Goal: Task Accomplishment & Management: Manage account settings

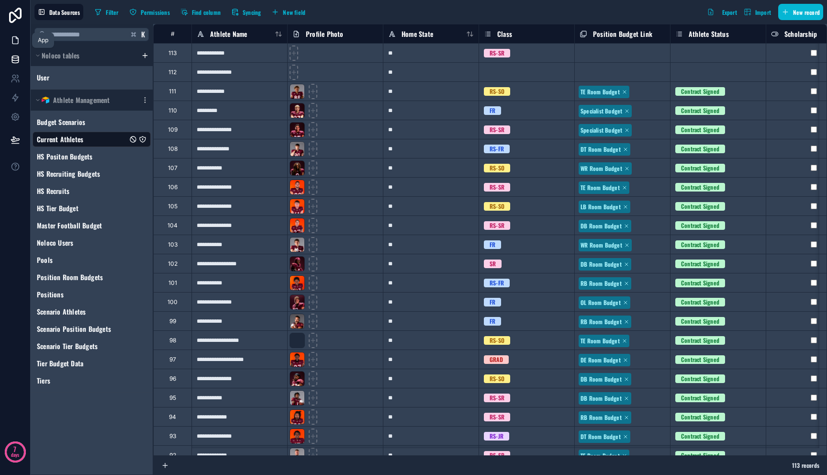
click at [14, 39] on icon at bounding box center [16, 40] width 10 height 10
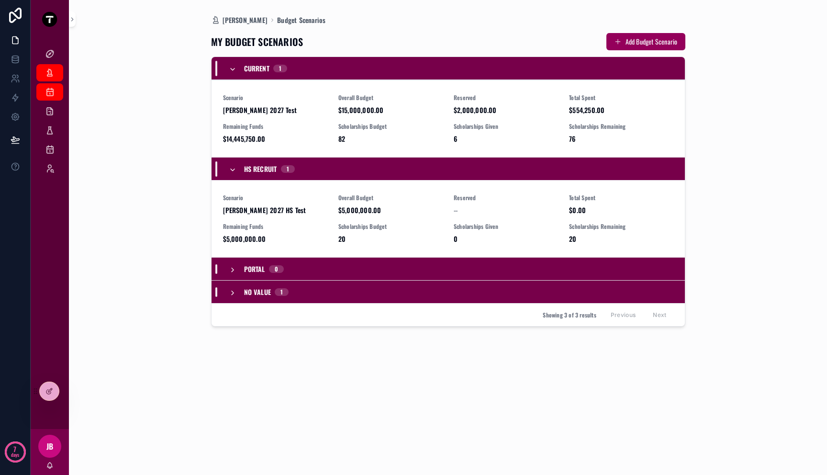
click at [139, 229] on div "[PERSON_NAME] Dashboard Budget Scenarios MY BUDGET SCENARIOS Add Budget Scenari…" at bounding box center [447, 237] width 731 height 475
click at [55, 66] on div "[PERSON_NAME]" at bounding box center [49, 72] width 15 height 15
click at [54, 50] on icon "scrollable content" at bounding box center [50, 54] width 10 height 10
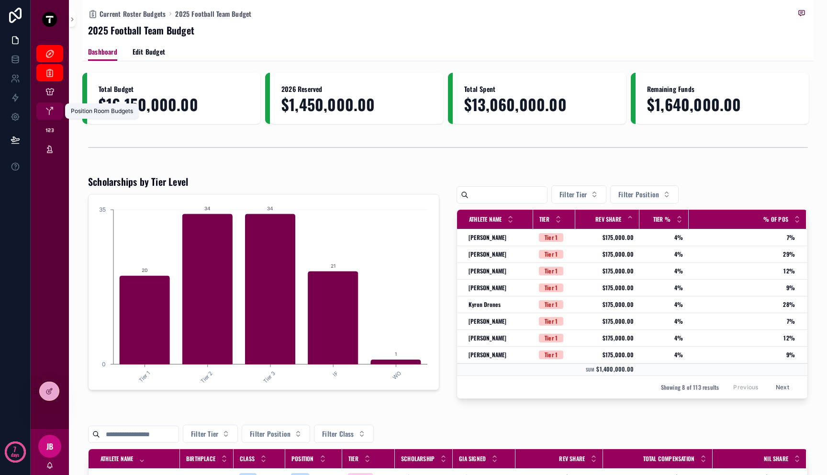
click at [52, 114] on icon "scrollable content" at bounding box center [50, 111] width 10 height 10
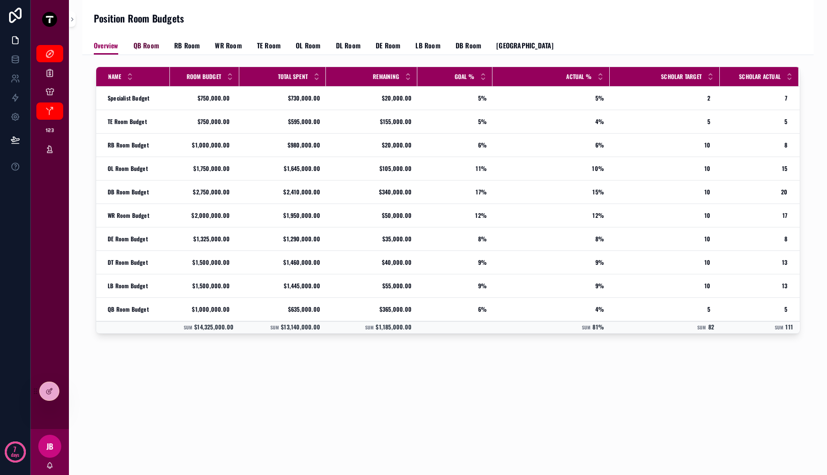
click at [145, 50] on link "QB Room" at bounding box center [145, 46] width 25 height 19
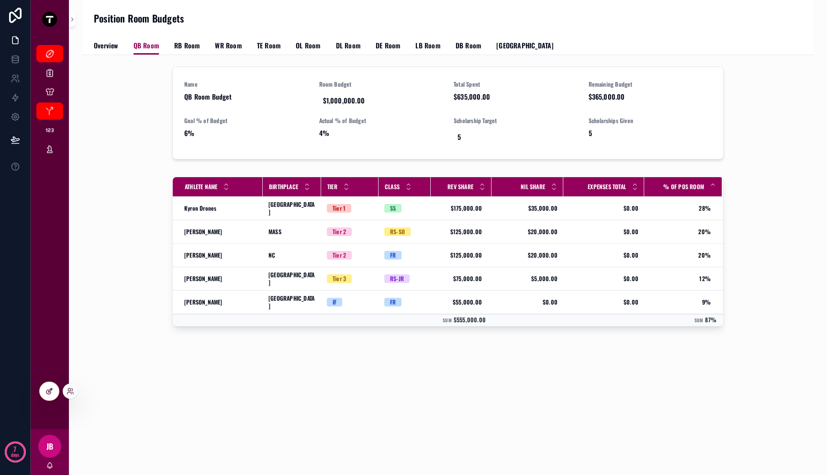
click at [43, 388] on div at bounding box center [49, 391] width 19 height 18
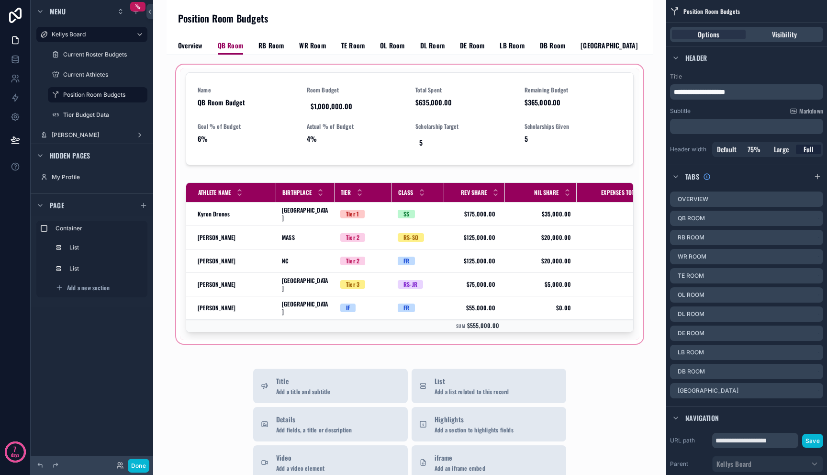
click at [433, 286] on div "scrollable content" at bounding box center [409, 204] width 471 height 283
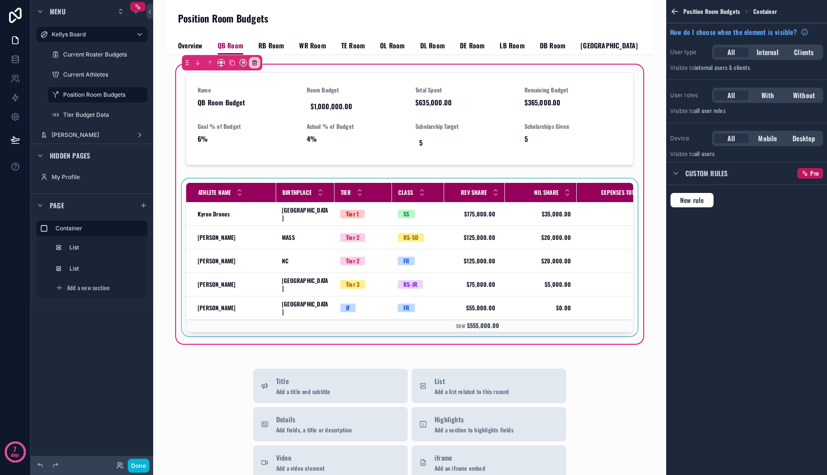
drag, startPoint x: 477, startPoint y: 335, endPoint x: 509, endPoint y: 335, distance: 31.6
click at [509, 335] on div "scrollable content" at bounding box center [409, 258] width 459 height 161
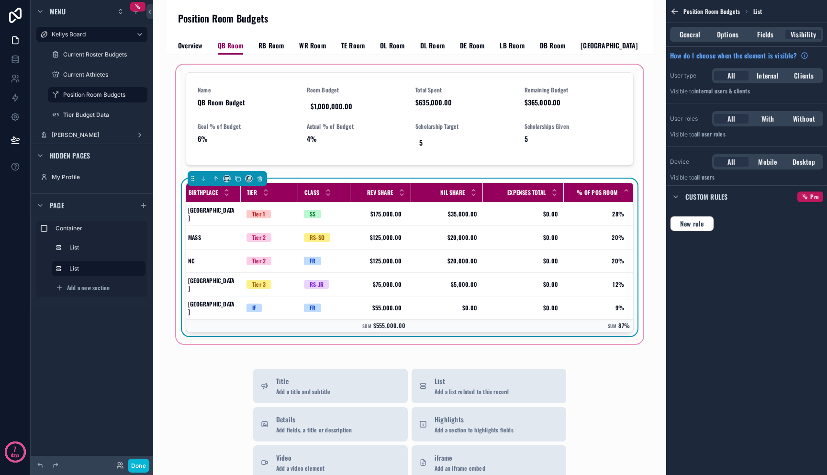
scroll to position [0, 96]
click at [459, 188] on div "NIL Share" at bounding box center [444, 192] width 71 height 18
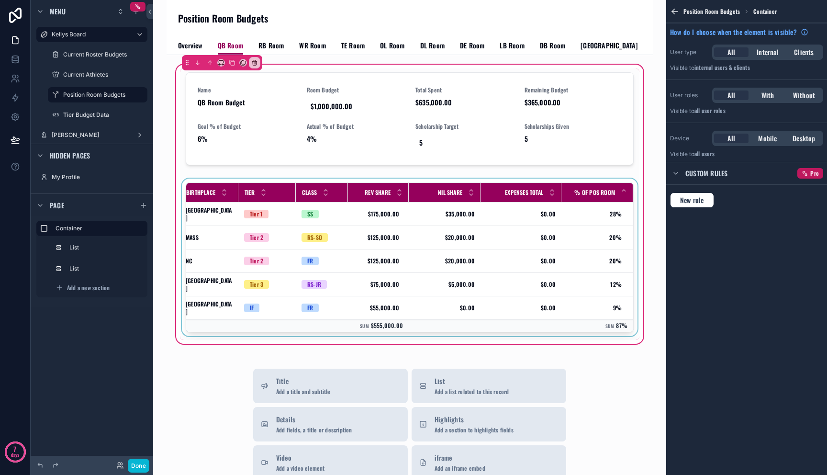
click at [449, 223] on div "scrollable content" at bounding box center [409, 258] width 459 height 161
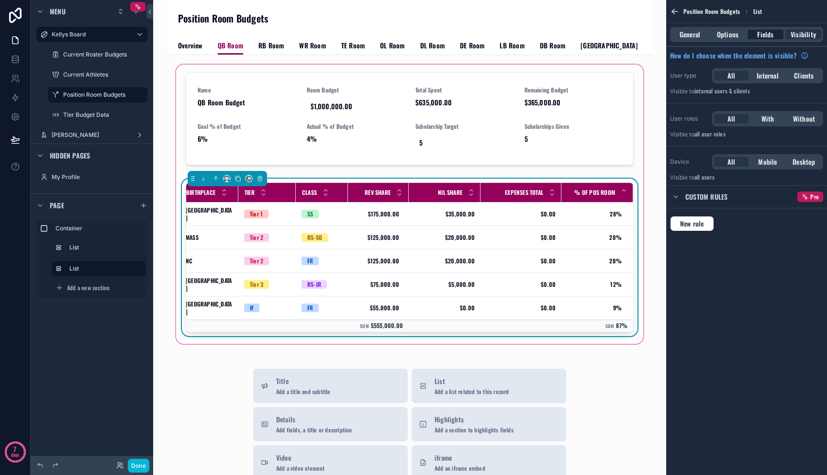
click at [765, 30] on span "Fields" at bounding box center [765, 35] width 16 height 10
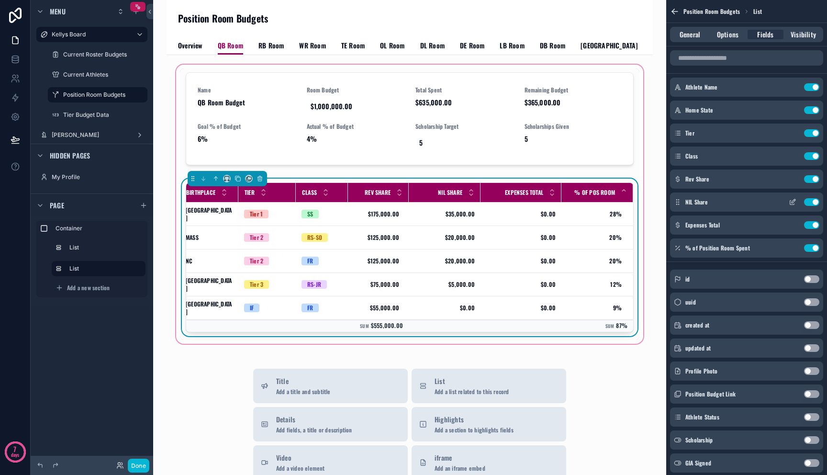
click at [791, 200] on icon "scrollable content" at bounding box center [792, 202] width 8 height 8
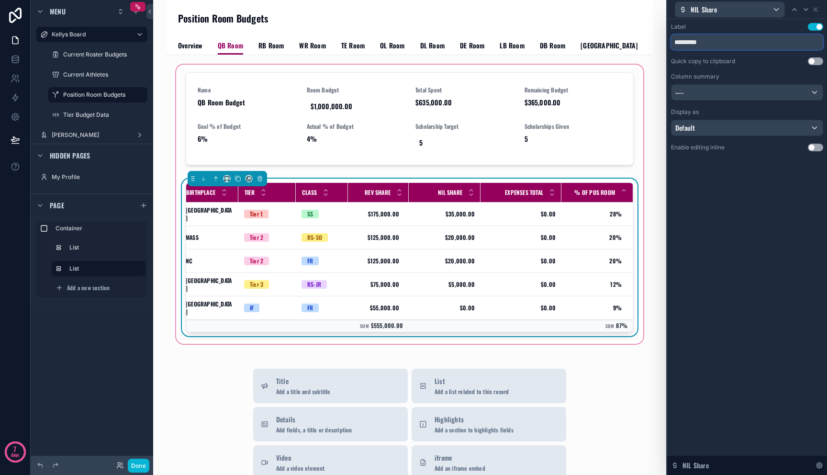
drag, startPoint x: 686, startPoint y: 40, endPoint x: 735, endPoint y: 44, distance: 49.4
click at [734, 43] on input "*********" at bounding box center [747, 41] width 152 height 15
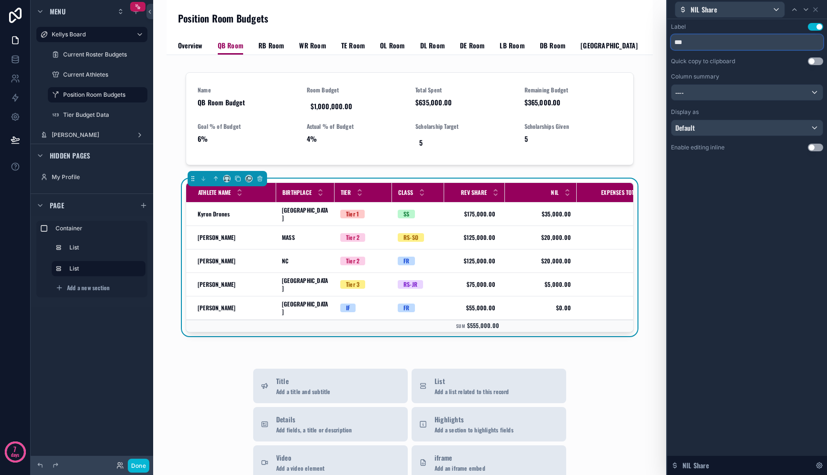
type input "***"
click at [797, 98] on div "----" at bounding box center [746, 92] width 151 height 15
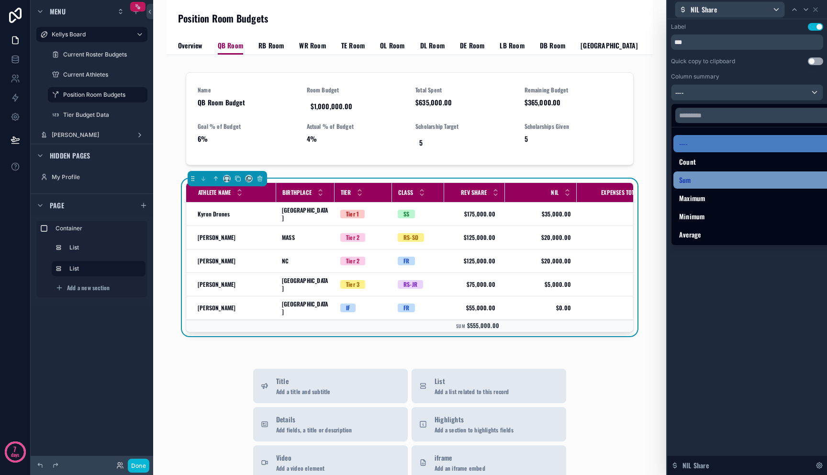
click at [739, 182] on div "Sum" at bounding box center [758, 179] width 158 height 11
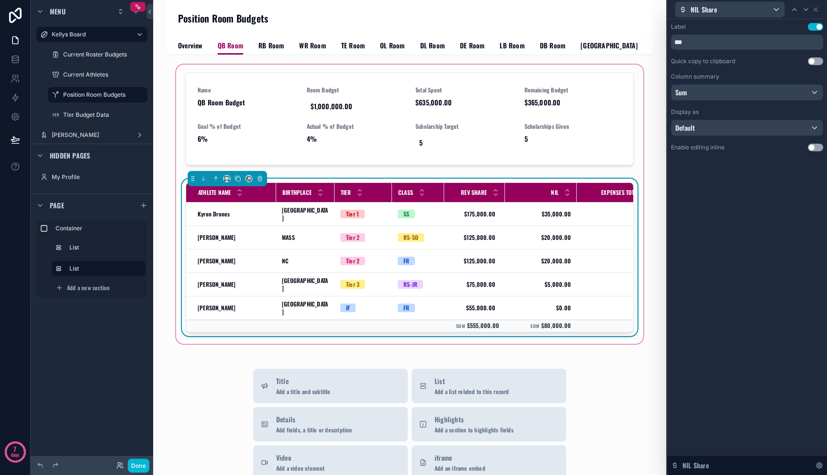
drag, startPoint x: 530, startPoint y: 339, endPoint x: 555, endPoint y: 339, distance: 25.4
click at [555, 332] on div "Athlete Name Birthplace Tier Class Rev Share NIL Expenses Total % of Pos Room […" at bounding box center [410, 257] width 448 height 150
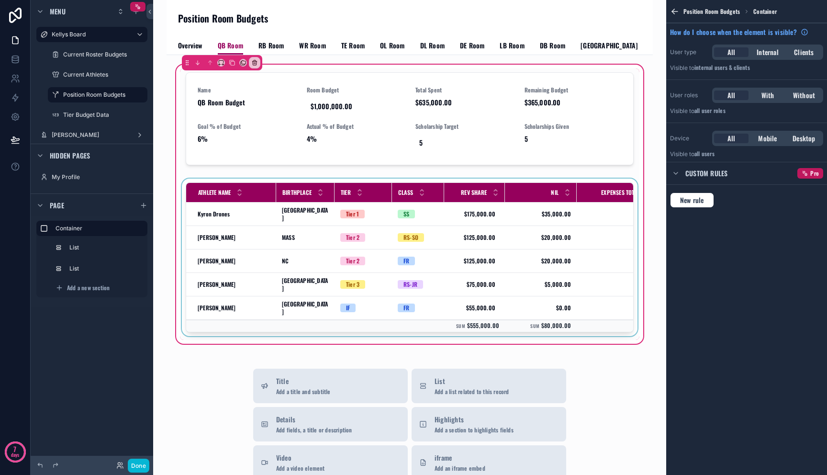
click at [533, 335] on div "scrollable content" at bounding box center [409, 258] width 459 height 161
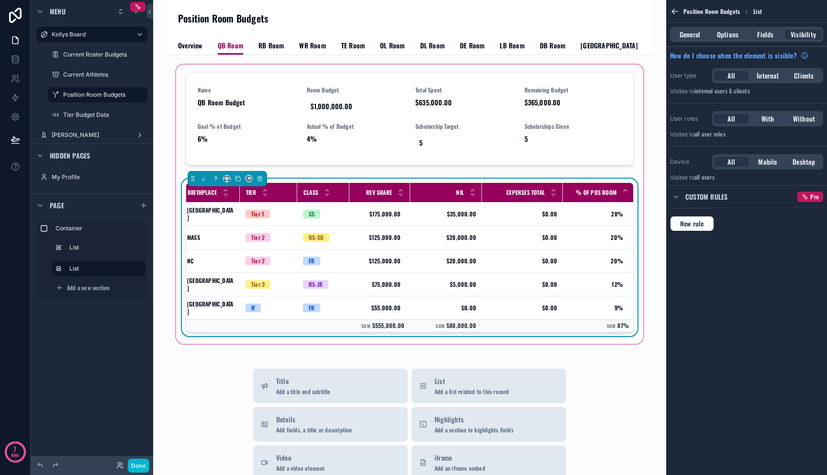
scroll to position [0, 100]
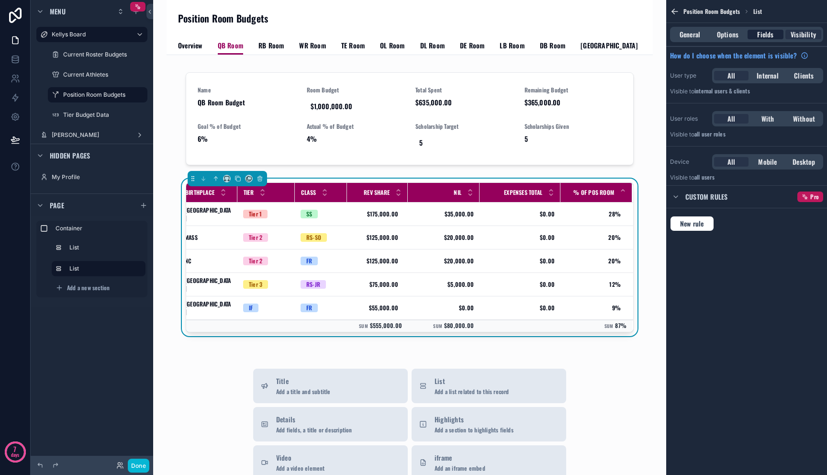
click at [763, 32] on span "Fields" at bounding box center [765, 35] width 16 height 10
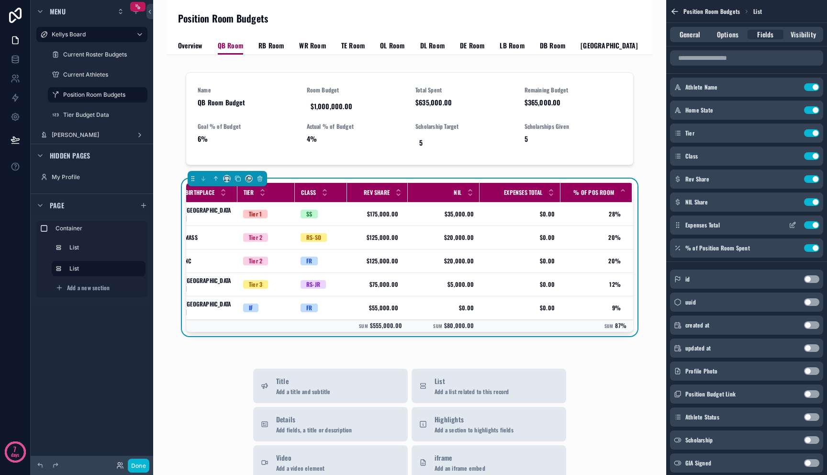
click at [793, 225] on icon "scrollable content" at bounding box center [793, 224] width 4 height 4
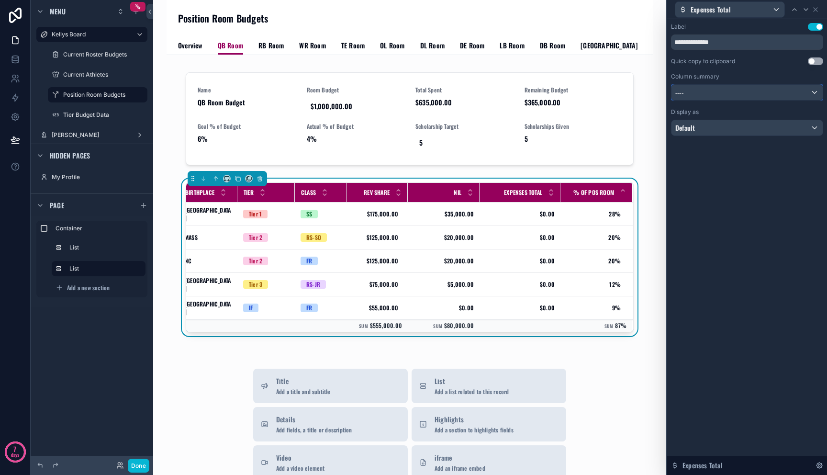
click at [750, 93] on div "----" at bounding box center [746, 92] width 151 height 15
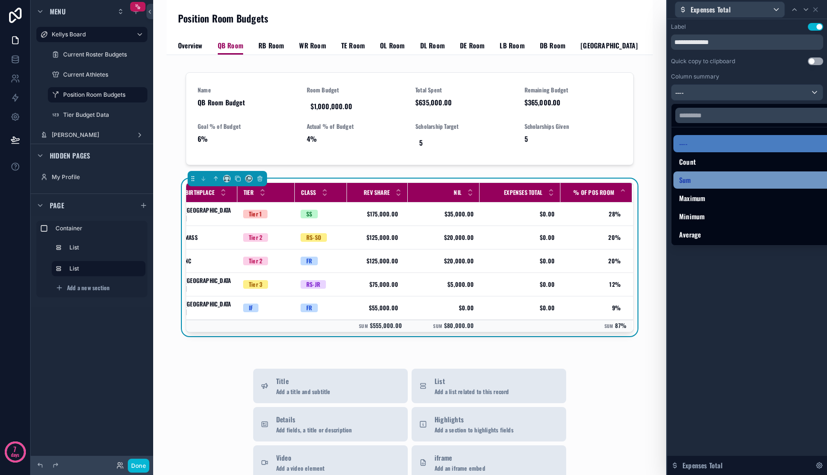
click at [731, 179] on div "Sum" at bounding box center [758, 179] width 158 height 11
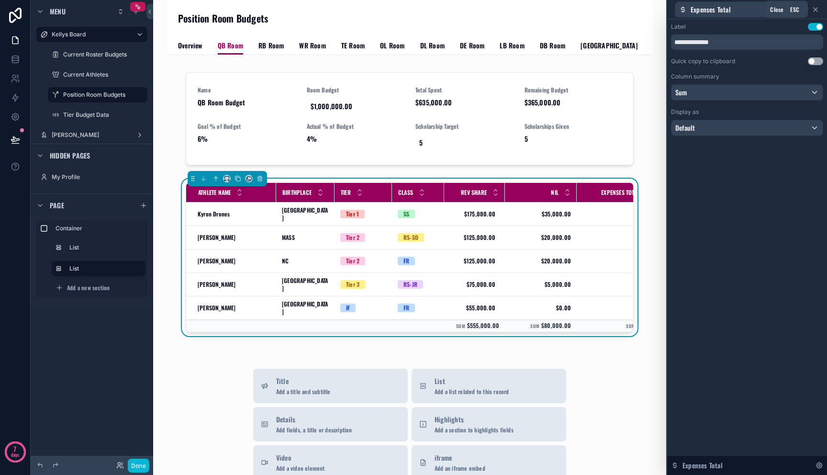
click at [815, 8] on icon at bounding box center [815, 10] width 8 height 8
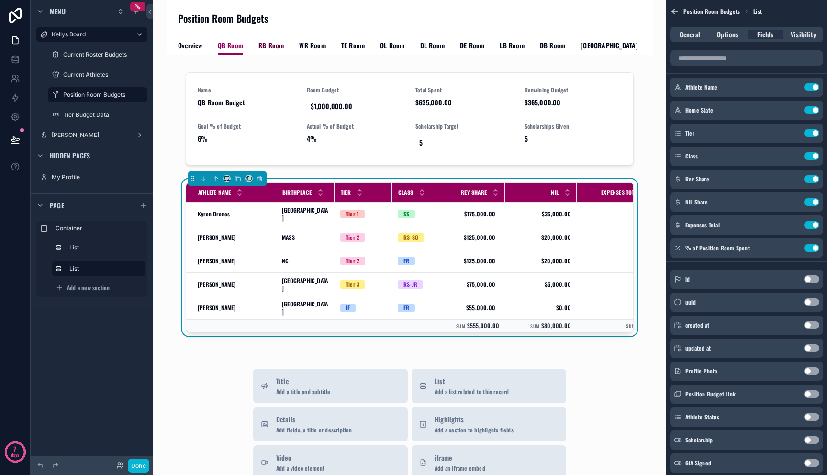
click at [263, 46] on span "RB Room" at bounding box center [270, 46] width 25 height 10
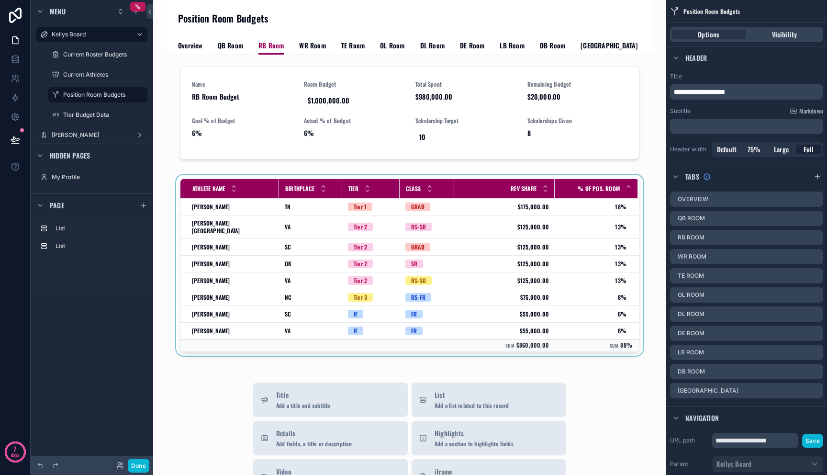
click at [451, 213] on div "scrollable content" at bounding box center [409, 267] width 471 height 185
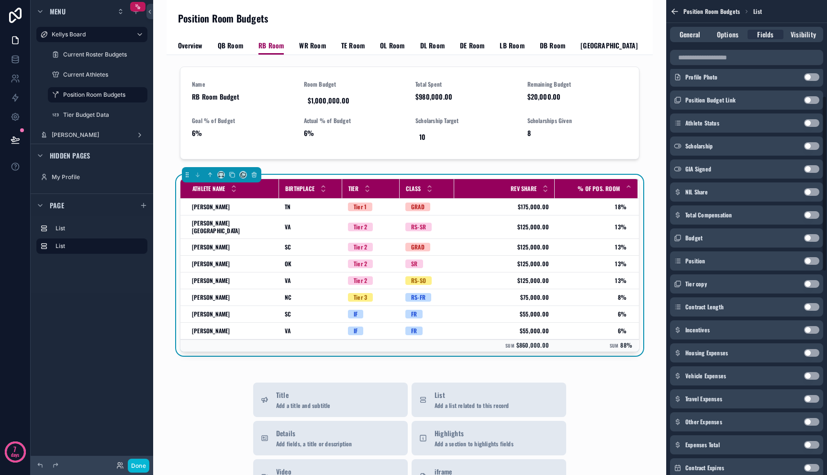
scroll to position [245, 0]
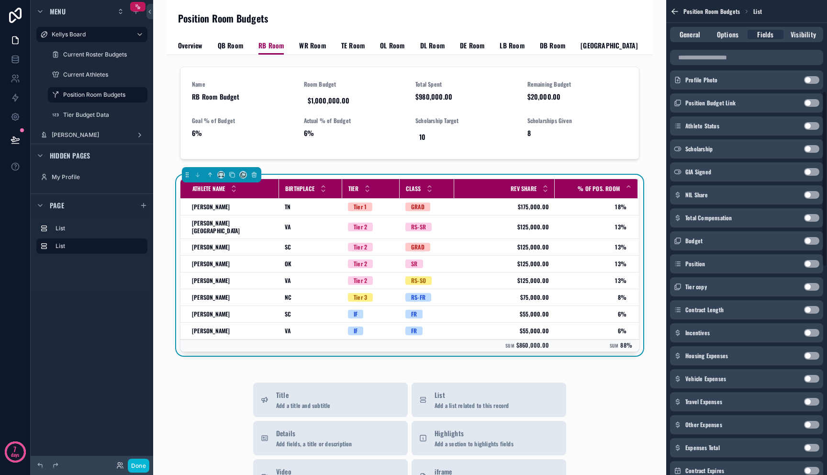
click at [811, 194] on button "Use setting" at bounding box center [811, 195] width 15 height 8
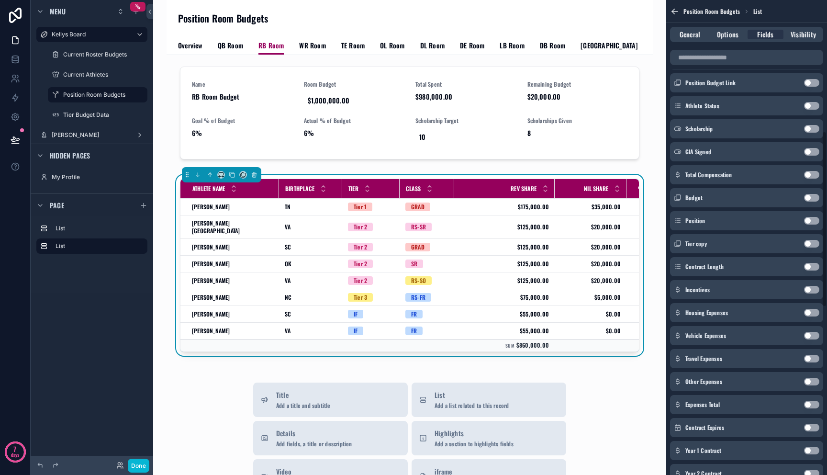
scroll to position [355, 0]
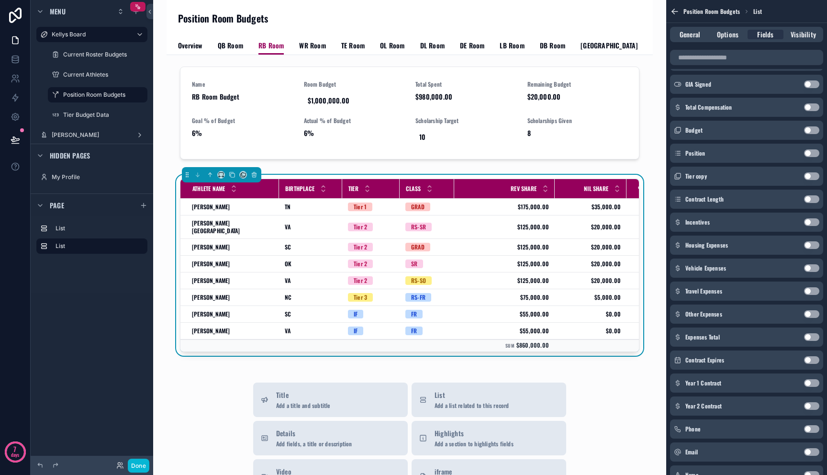
click at [812, 339] on button "Use setting" at bounding box center [811, 337] width 15 height 8
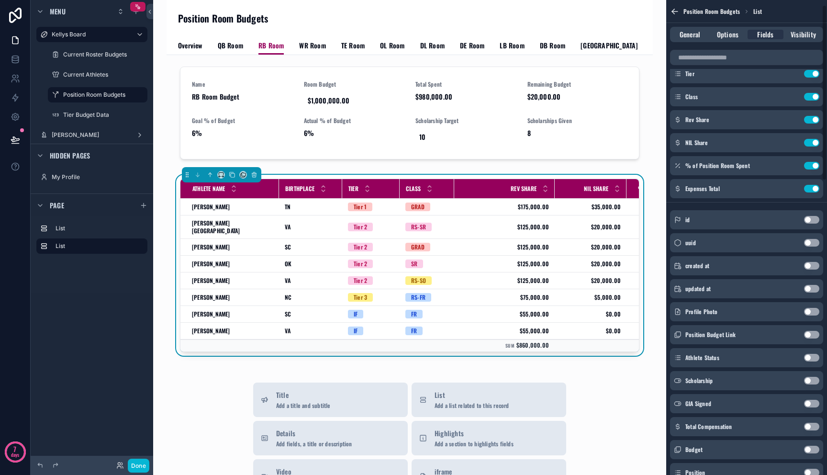
scroll to position [83, 0]
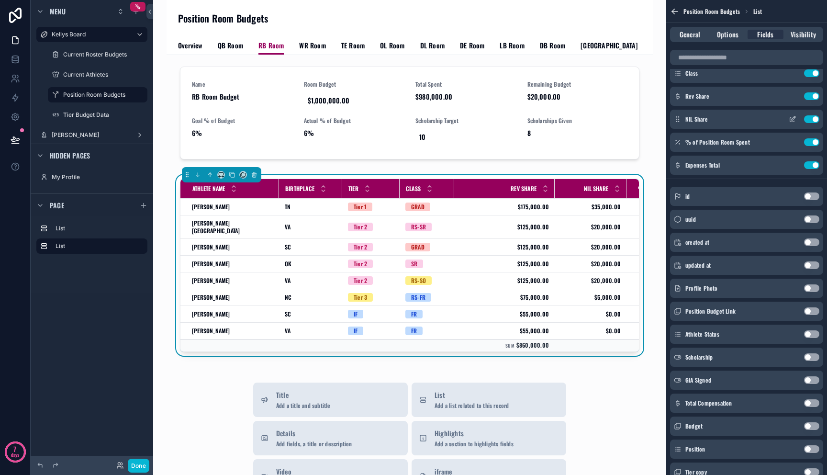
click at [794, 119] on icon "scrollable content" at bounding box center [792, 119] width 8 height 8
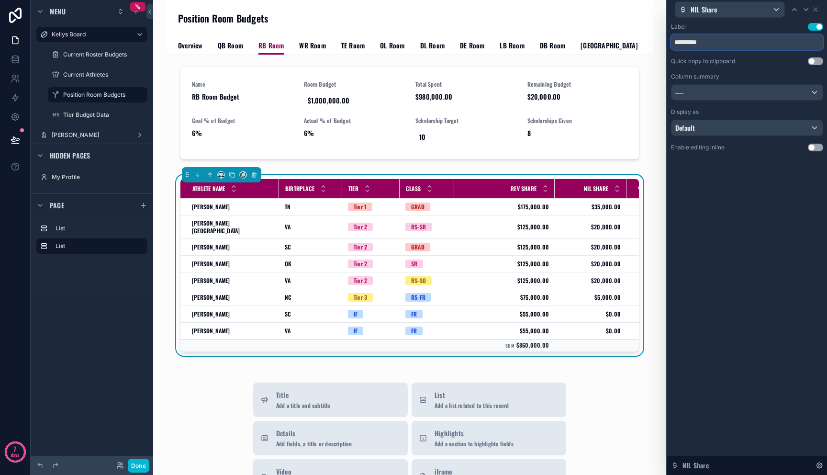
drag, startPoint x: 686, startPoint y: 40, endPoint x: 723, endPoint y: 41, distance: 37.3
click at [723, 41] on input "*********" at bounding box center [747, 41] width 152 height 15
type input "***"
click at [726, 92] on div "----" at bounding box center [746, 92] width 151 height 15
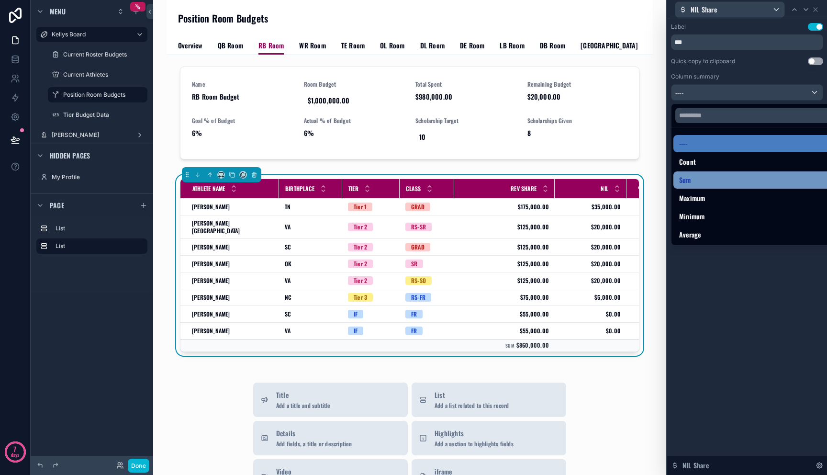
click at [709, 180] on div "Sum" at bounding box center [758, 179] width 158 height 11
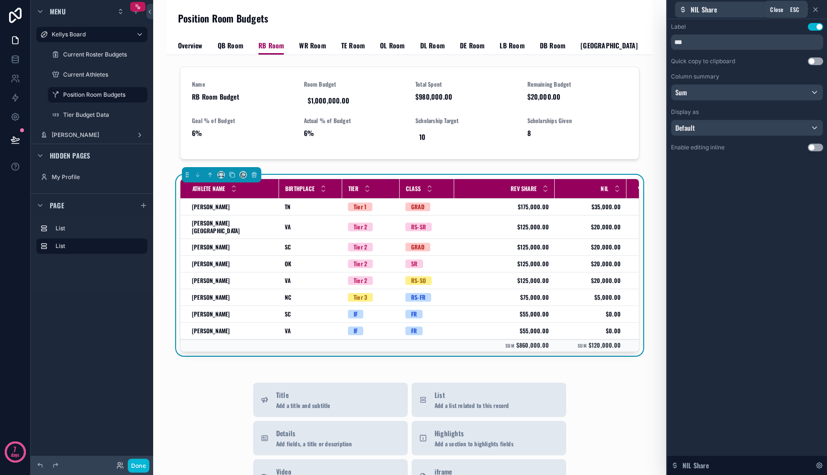
click at [815, 8] on icon at bounding box center [815, 10] width 8 height 8
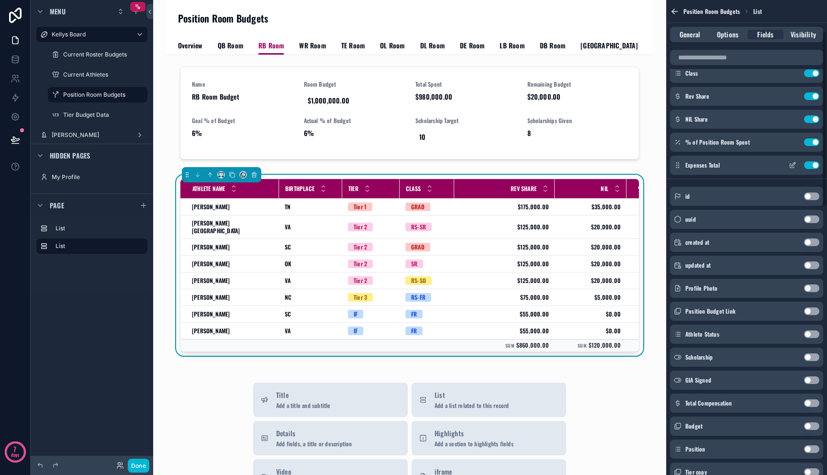
click at [793, 165] on icon "scrollable content" at bounding box center [793, 164] width 4 height 4
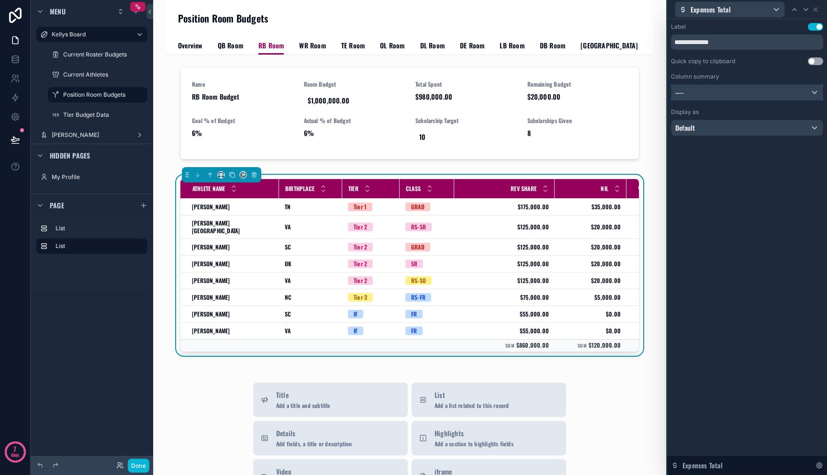
click at [744, 89] on div "----" at bounding box center [746, 92] width 151 height 15
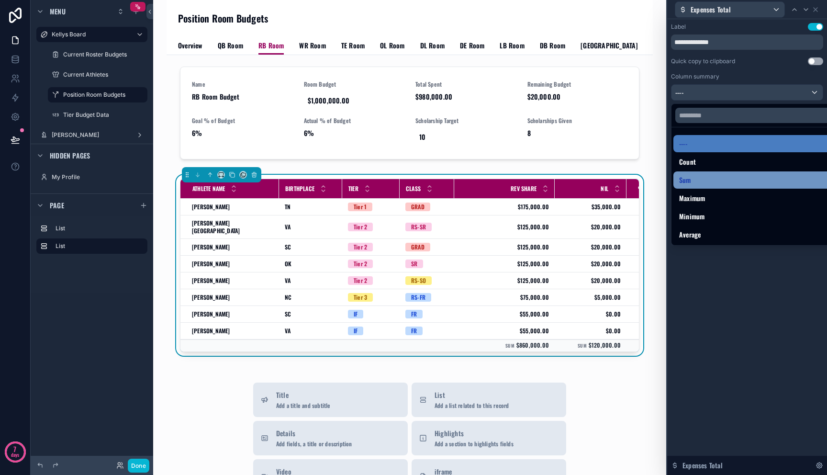
click at [719, 180] on div "Sum" at bounding box center [758, 179] width 158 height 11
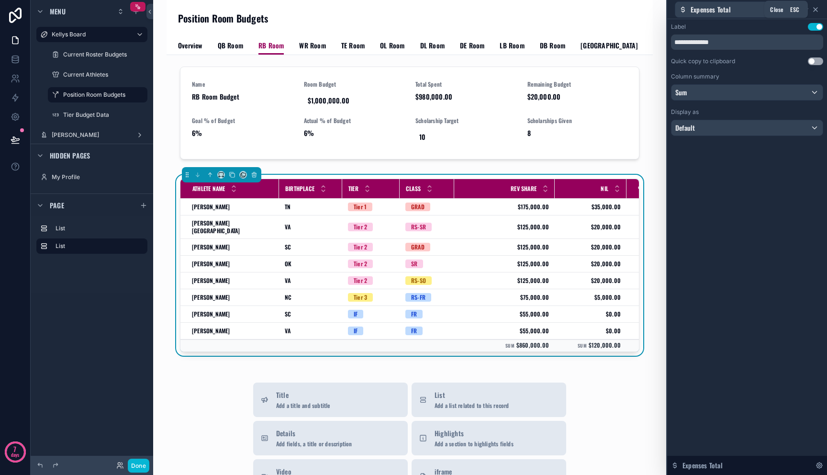
click at [818, 9] on icon at bounding box center [815, 10] width 8 height 8
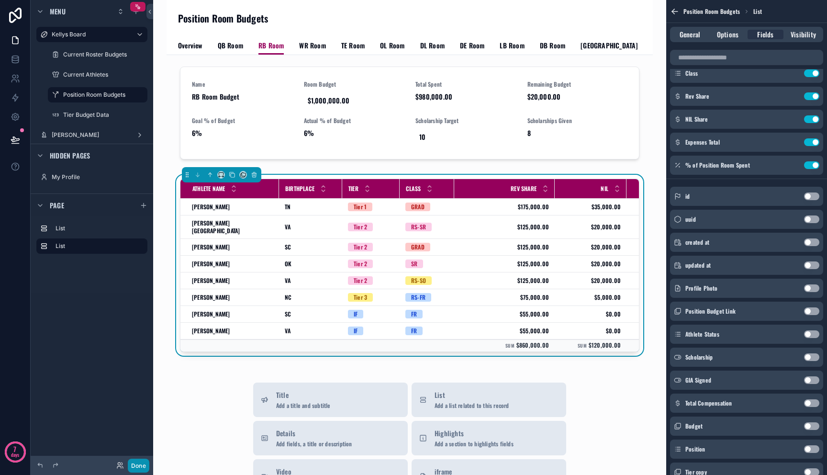
click at [144, 464] on button "Done" at bounding box center [139, 465] width 22 height 14
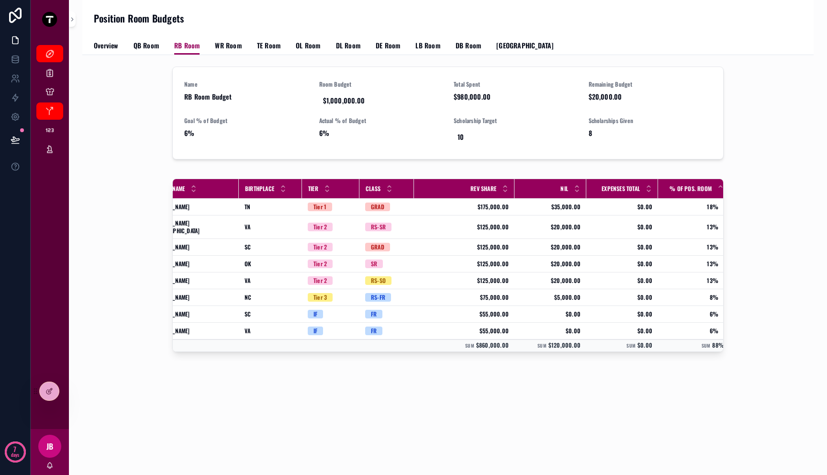
scroll to position [0, 0]
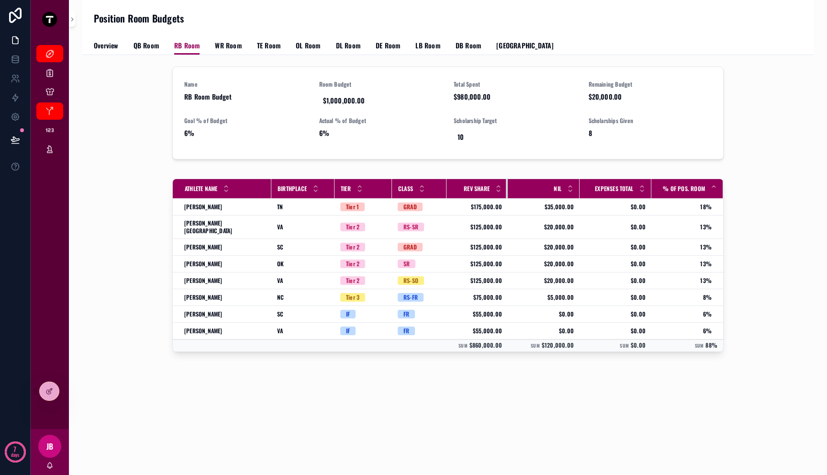
drag, startPoint x: 538, startPoint y: 188, endPoint x: 499, endPoint y: 190, distance: 39.3
click at [506, 190] on div "scrollable content" at bounding box center [508, 188] width 4 height 19
click at [527, 377] on div "Name RB Room Budget Room Budget $1,000,000.00 Total Spent $980,000.00 Remaining…" at bounding box center [447, 238] width 731 height 366
click at [348, 103] on span "$1,000,000.00" at bounding box center [381, 101] width 116 height 10
click at [299, 104] on div "Name RB Room Budget" at bounding box center [245, 94] width 123 height 29
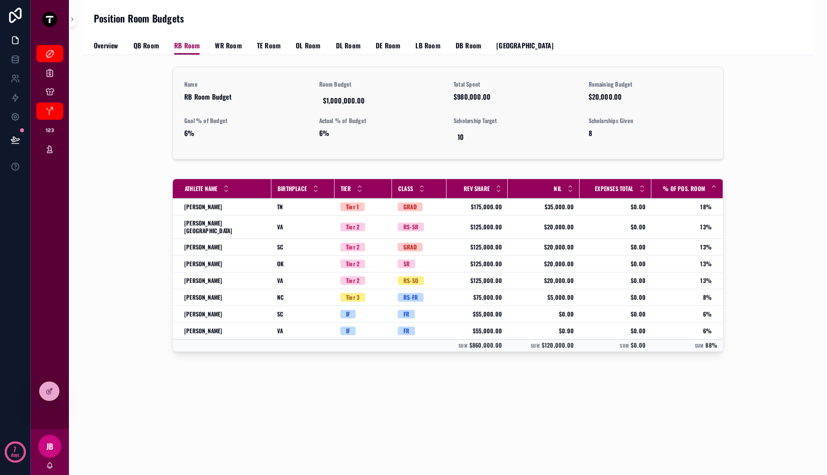
click at [326, 131] on span "6%" at bounding box center [380, 133] width 123 height 10
click at [222, 44] on span "WR Room" at bounding box center [228, 46] width 26 height 10
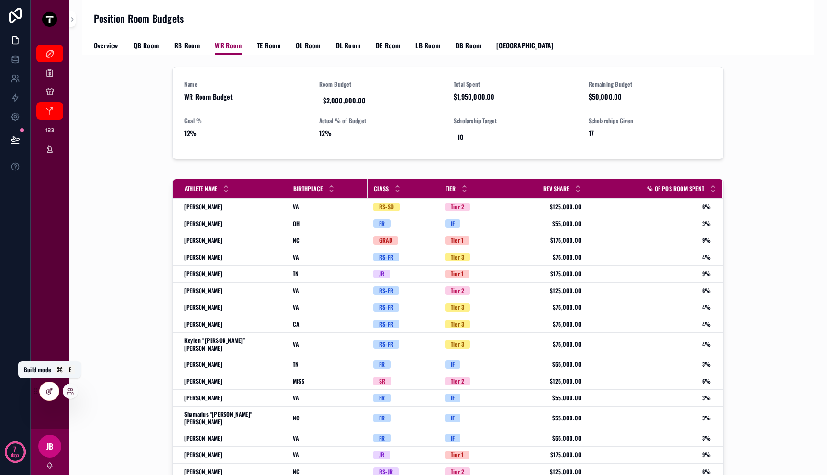
click at [50, 388] on icon at bounding box center [50, 390] width 4 height 4
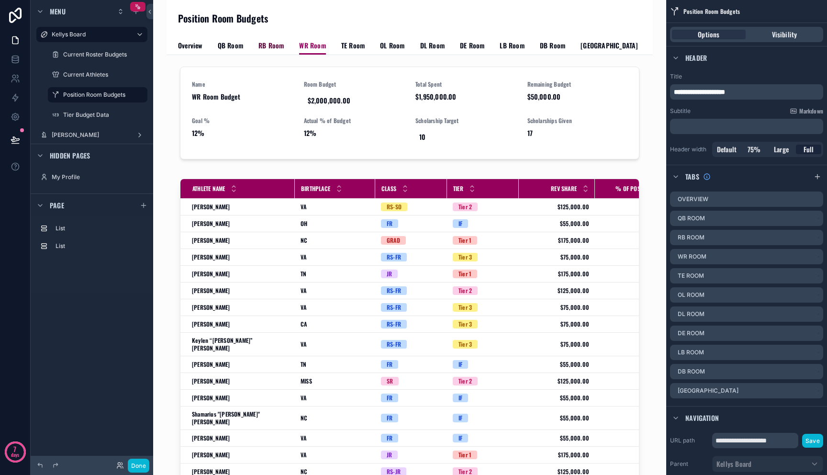
click at [272, 49] on span "RB Room" at bounding box center [270, 46] width 25 height 10
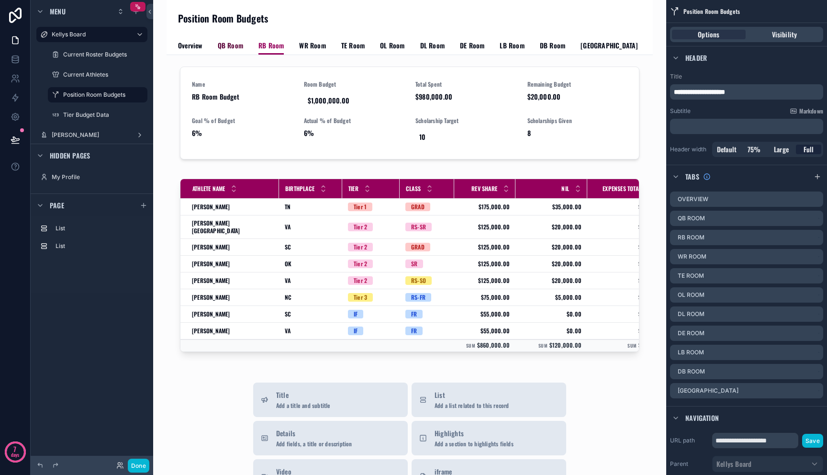
click at [233, 44] on span "QB Room" at bounding box center [230, 46] width 25 height 10
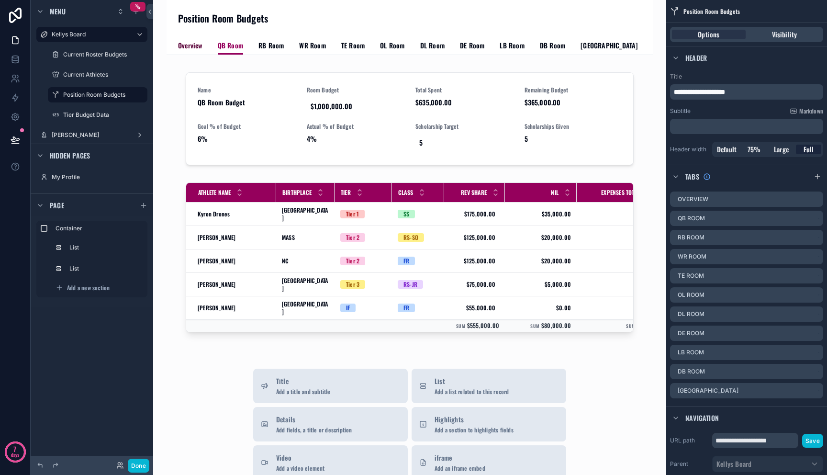
click at [183, 43] on span "Overview" at bounding box center [190, 46] width 24 height 10
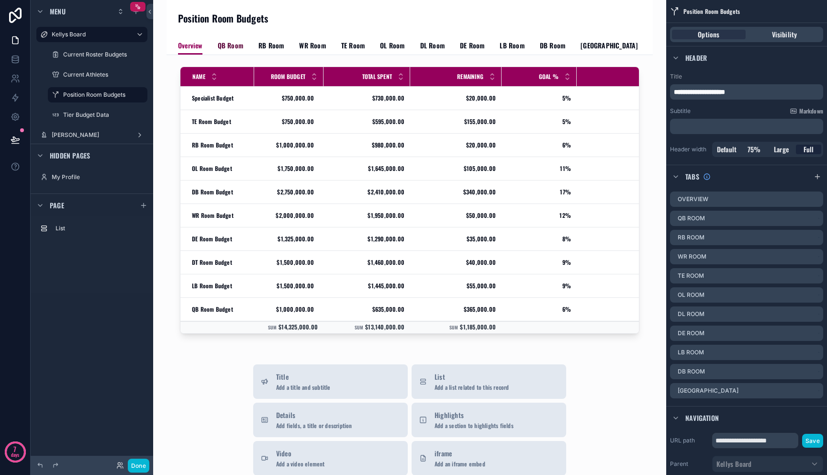
click at [230, 42] on span "QB Room" at bounding box center [230, 46] width 25 height 10
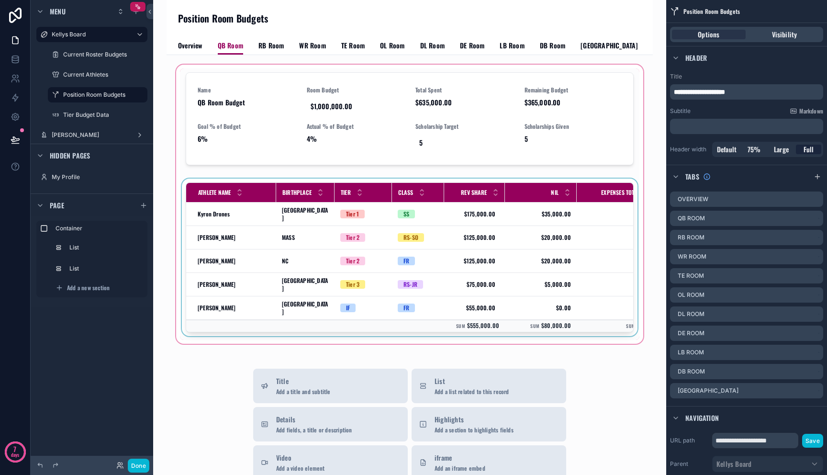
click at [306, 193] on span "Birthplace" at bounding box center [296, 192] width 29 height 8
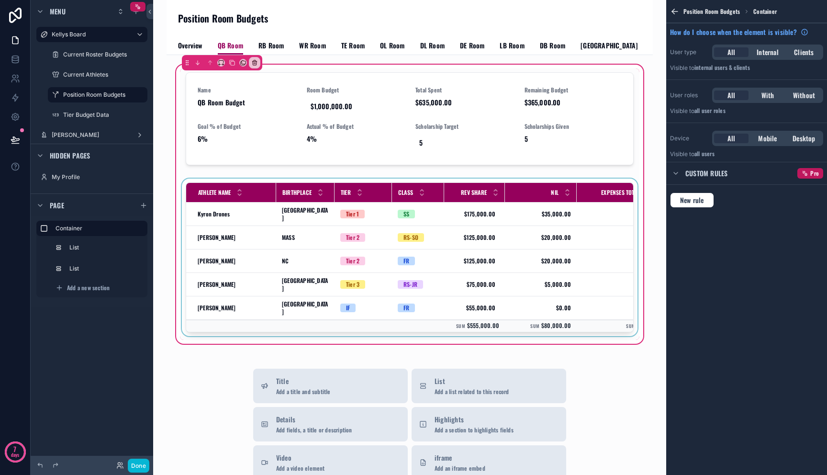
click at [309, 196] on span "Birthplace" at bounding box center [296, 192] width 29 height 8
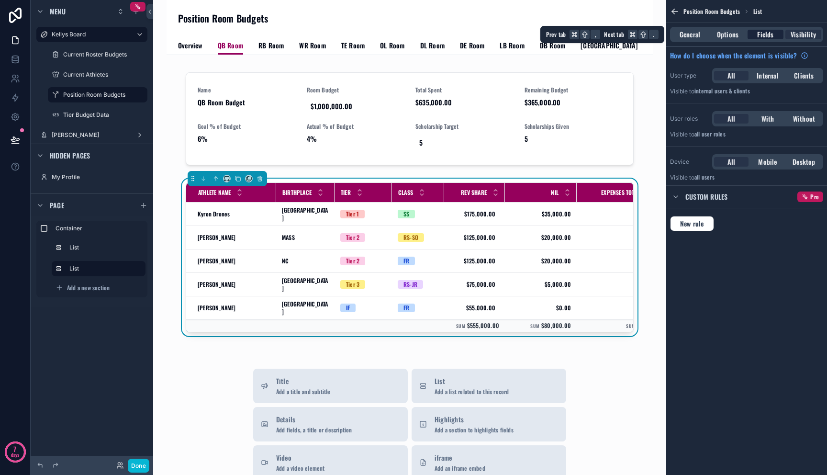
click at [757, 32] on span "Fields" at bounding box center [765, 35] width 16 height 10
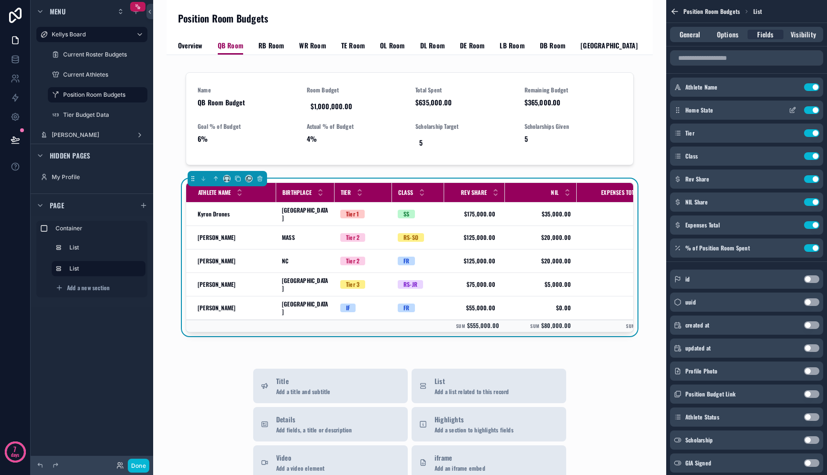
click at [792, 111] on icon "scrollable content" at bounding box center [793, 109] width 4 height 4
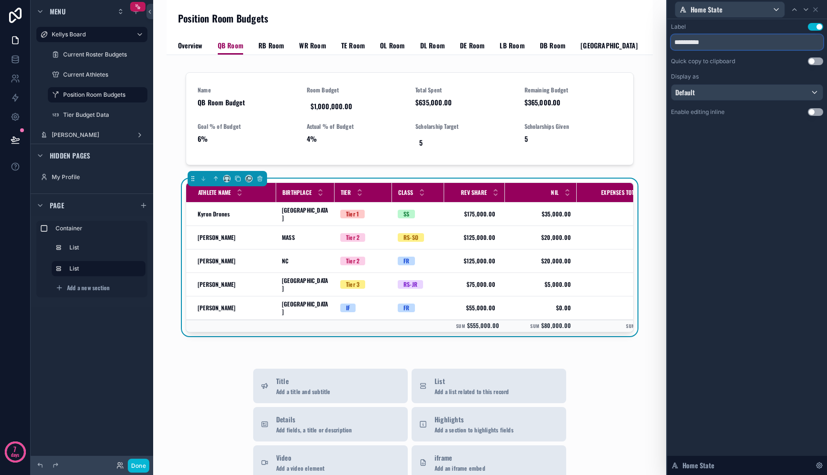
drag, startPoint x: 713, startPoint y: 44, endPoint x: 627, endPoint y: 31, distance: 87.1
click at [628, 31] on div "**********" at bounding box center [413, 237] width 827 height 475
drag, startPoint x: 721, startPoint y: 45, endPoint x: 643, endPoint y: 44, distance: 78.0
click at [648, 45] on div "**********" at bounding box center [413, 237] width 827 height 475
type input "**********"
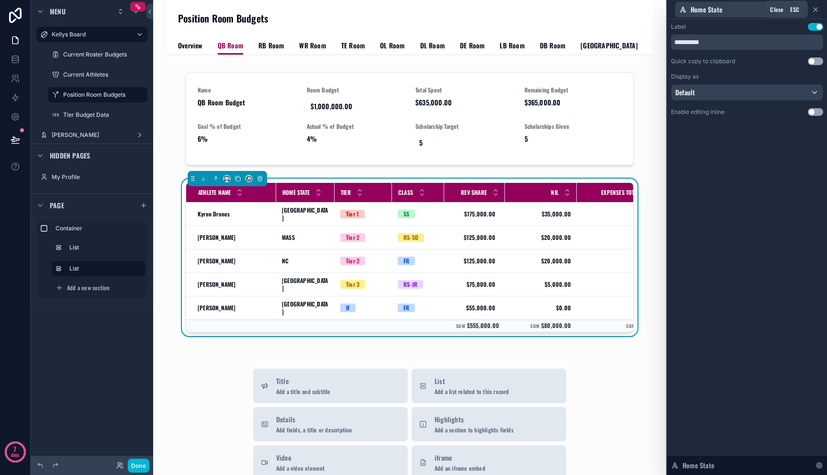
click at [814, 7] on icon at bounding box center [815, 10] width 8 height 8
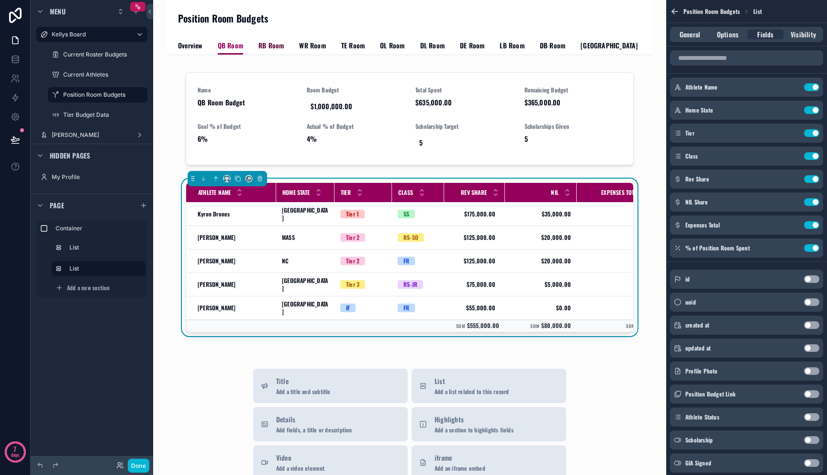
click at [271, 45] on span "RB Room" at bounding box center [270, 46] width 25 height 10
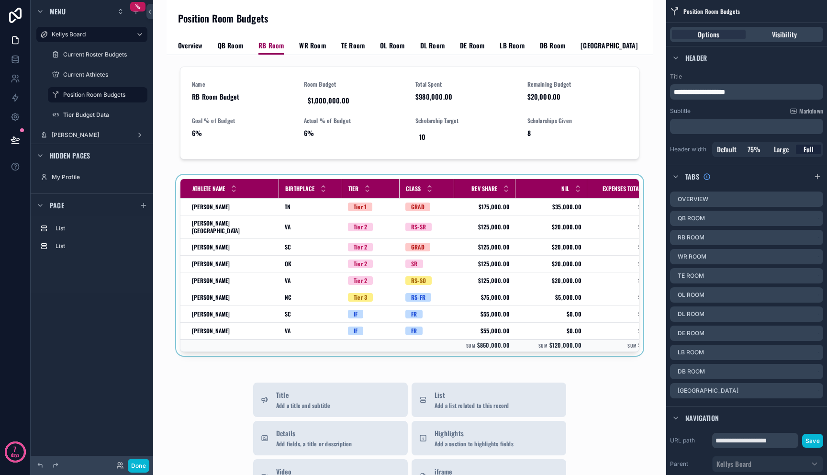
click at [333, 224] on div "scrollable content" at bounding box center [409, 267] width 471 height 185
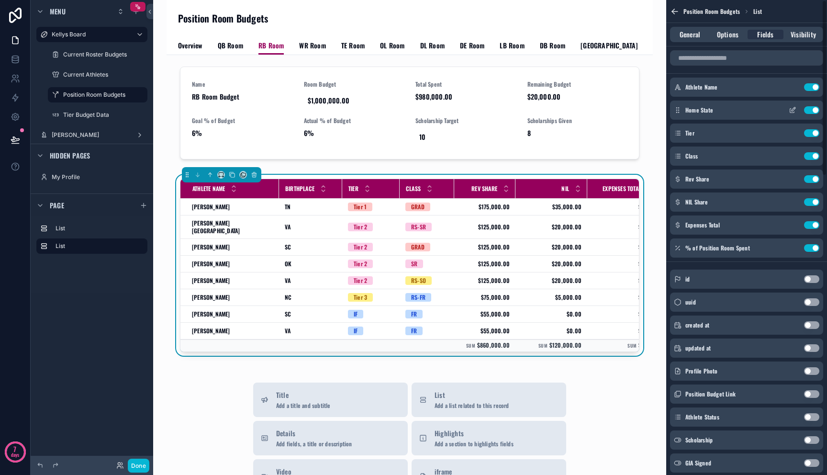
click at [788, 112] on icon "scrollable content" at bounding box center [792, 110] width 8 height 8
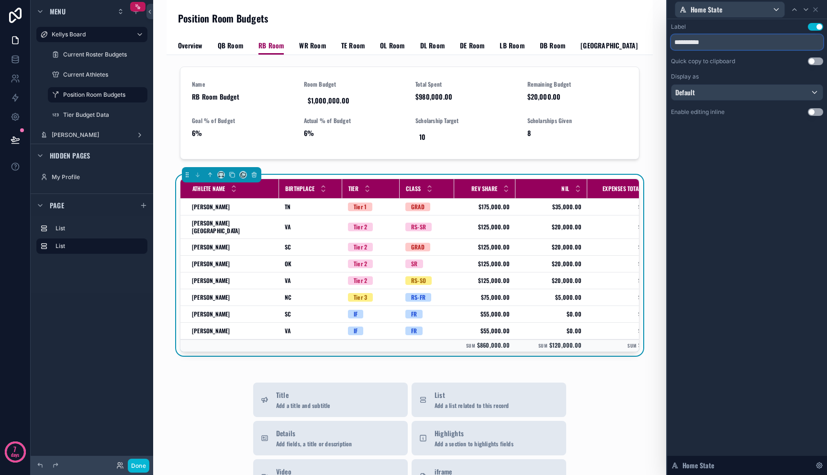
drag, startPoint x: 725, startPoint y: 46, endPoint x: 638, endPoint y: 40, distance: 86.8
click at [640, 40] on div "**********" at bounding box center [413, 237] width 827 height 475
paste input "text"
type input "**********"
click at [819, 11] on div "Home State" at bounding box center [747, 9] width 152 height 19
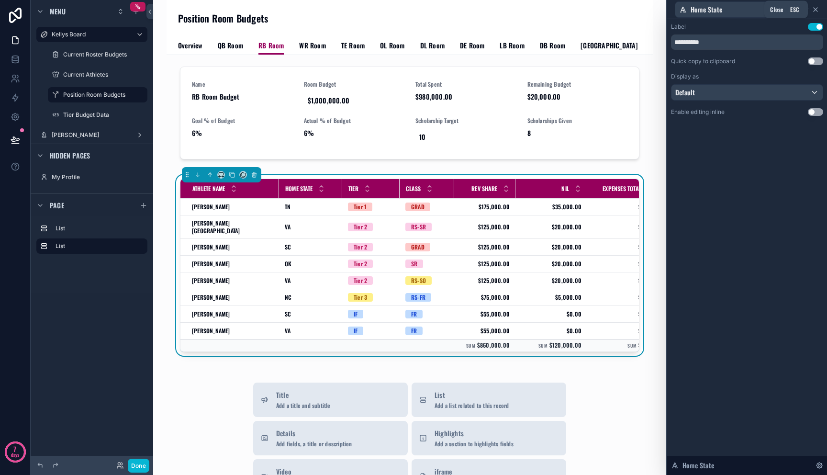
click at [814, 11] on icon at bounding box center [815, 10] width 8 height 8
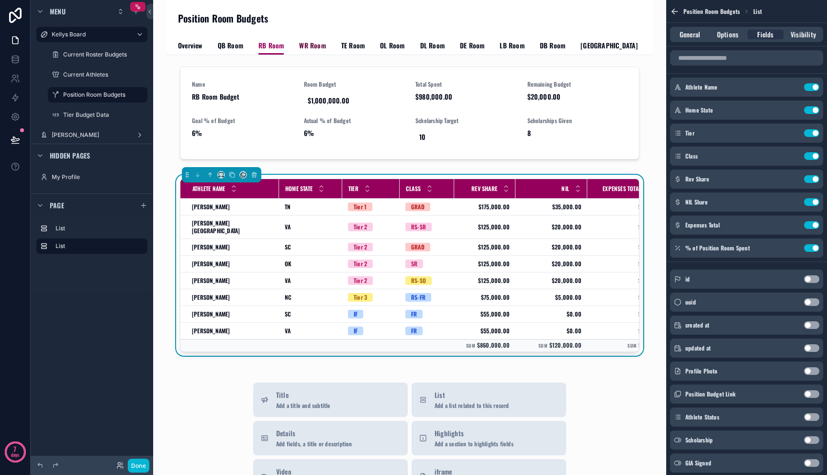
click at [315, 44] on span "WR Room" at bounding box center [312, 46] width 26 height 10
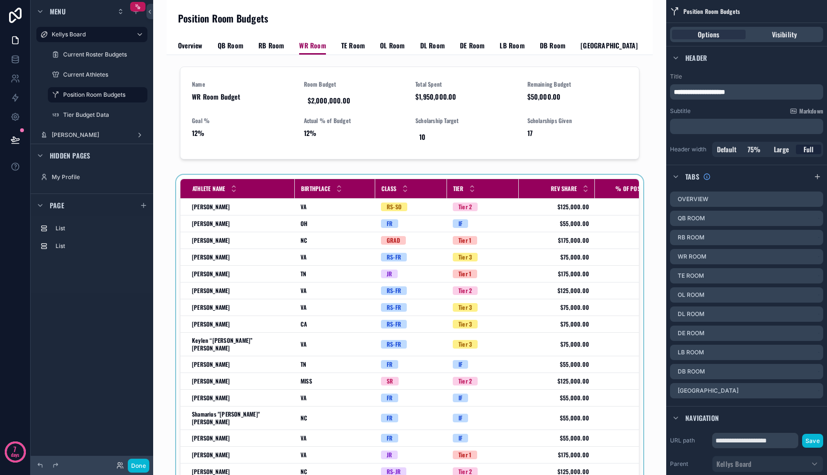
click at [339, 248] on div "scrollable content" at bounding box center [409, 346] width 471 height 342
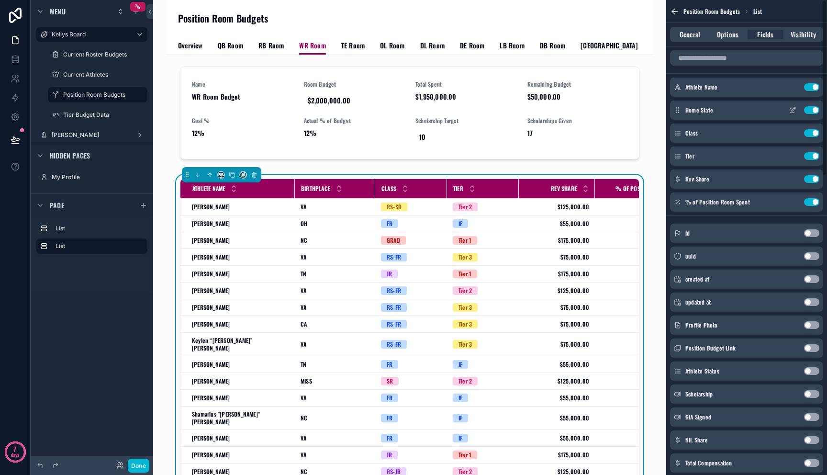
click at [791, 111] on icon "scrollable content" at bounding box center [792, 110] width 8 height 8
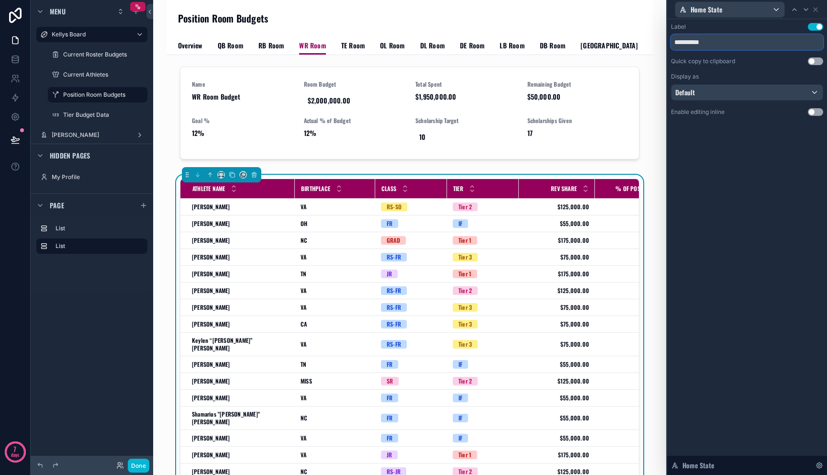
drag, startPoint x: 733, startPoint y: 46, endPoint x: 641, endPoint y: 41, distance: 92.0
click at [642, 40] on div "**********" at bounding box center [413, 237] width 827 height 475
paste input "text"
type input "**********"
click at [813, 10] on icon at bounding box center [815, 10] width 8 height 8
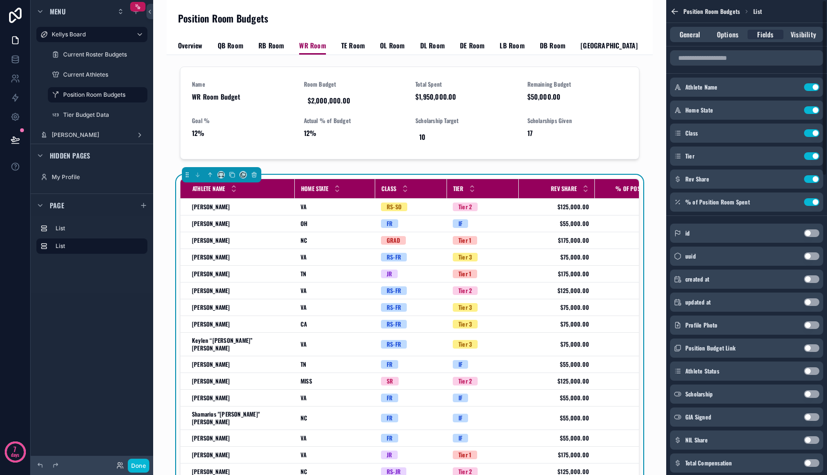
scroll to position [104, 0]
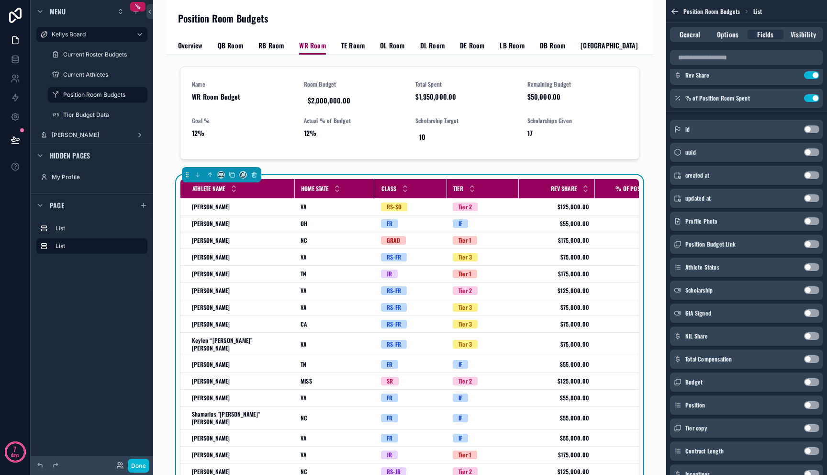
click at [814, 334] on button "Use setting" at bounding box center [811, 336] width 15 height 8
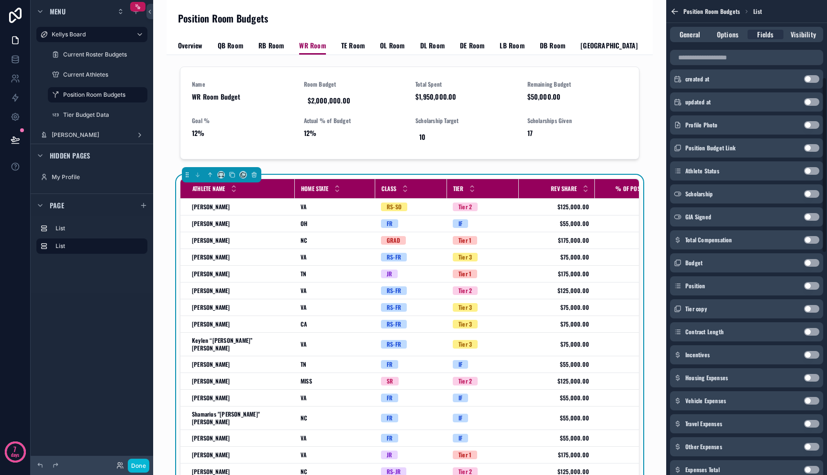
scroll to position [253, 0]
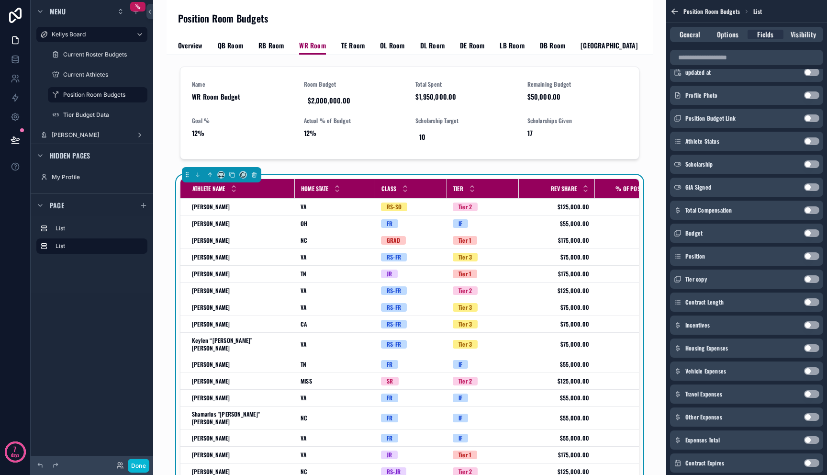
click at [808, 439] on button "Use setting" at bounding box center [811, 440] width 15 height 8
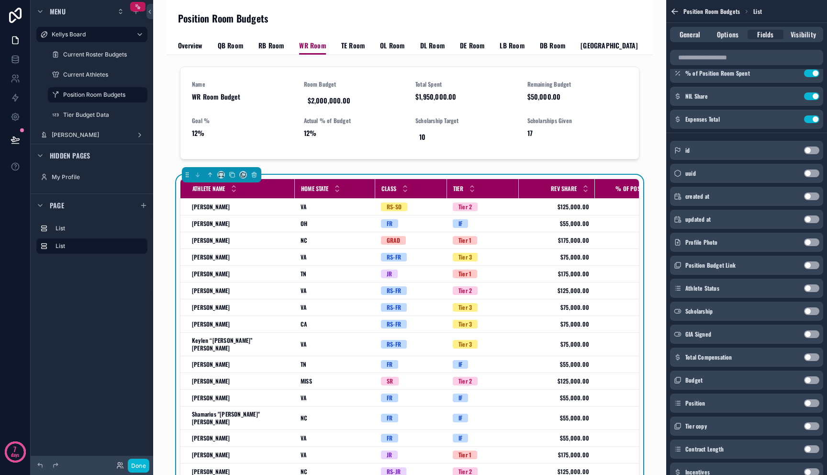
scroll to position [0, 0]
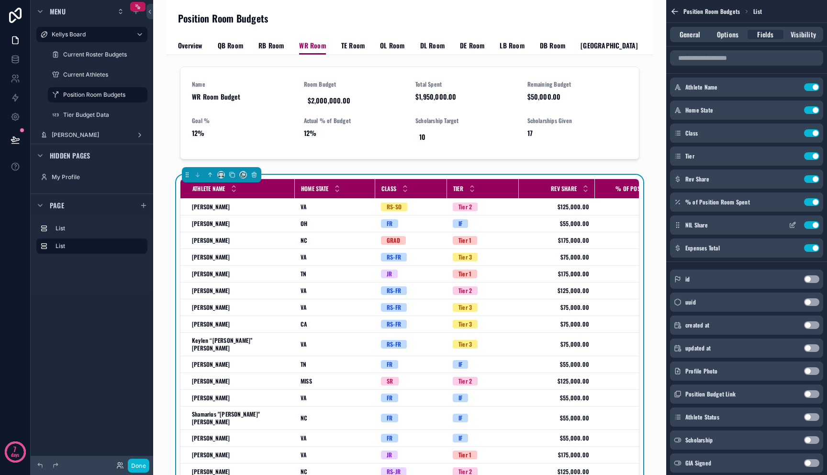
click at [790, 224] on icon "scrollable content" at bounding box center [792, 225] width 8 height 8
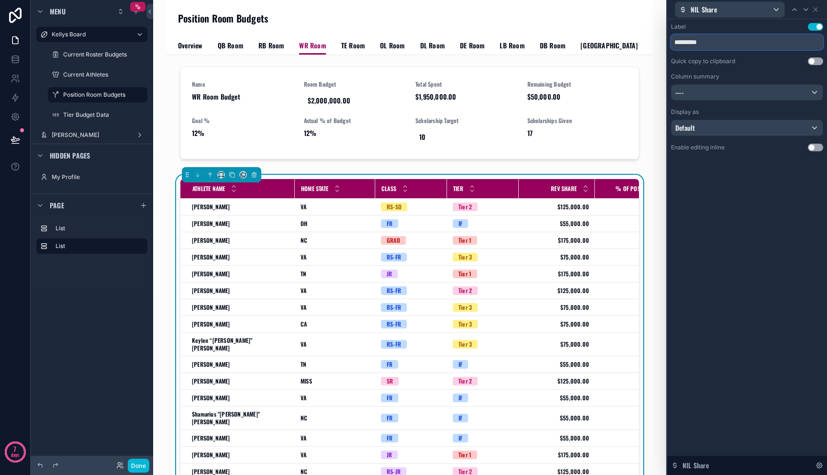
drag, startPoint x: 687, startPoint y: 41, endPoint x: 729, endPoint y: 42, distance: 42.6
click at [729, 42] on input "*********" at bounding box center [747, 41] width 152 height 15
type input "***"
click at [731, 91] on div "----" at bounding box center [746, 92] width 151 height 15
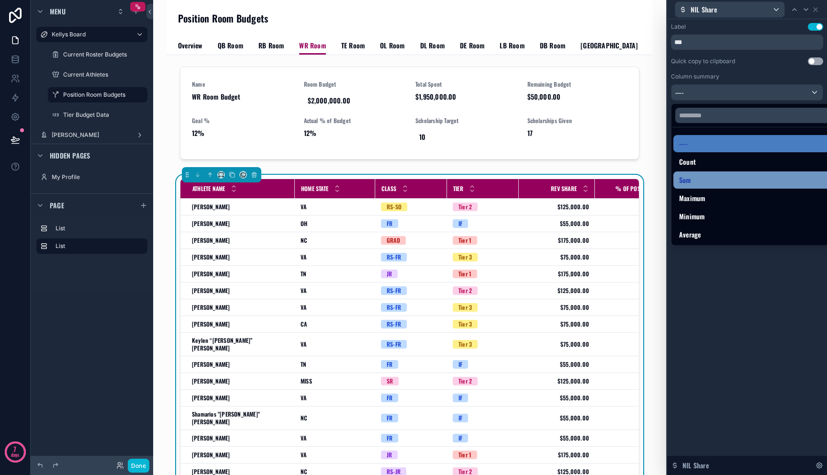
click at [714, 178] on div "Sum" at bounding box center [758, 179] width 158 height 11
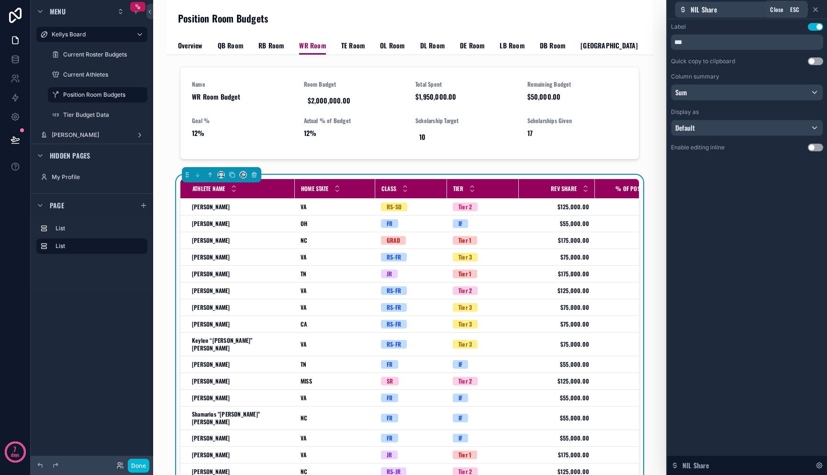
click at [815, 10] on icon at bounding box center [815, 10] width 8 height 8
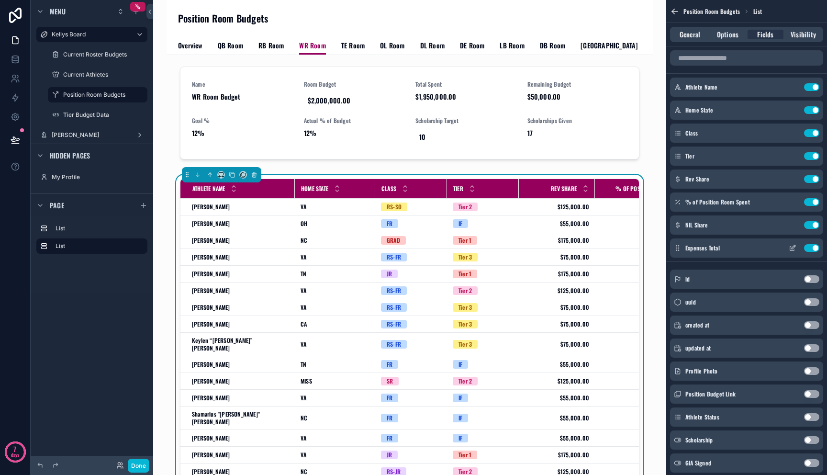
click at [790, 249] on icon "scrollable content" at bounding box center [792, 248] width 8 height 8
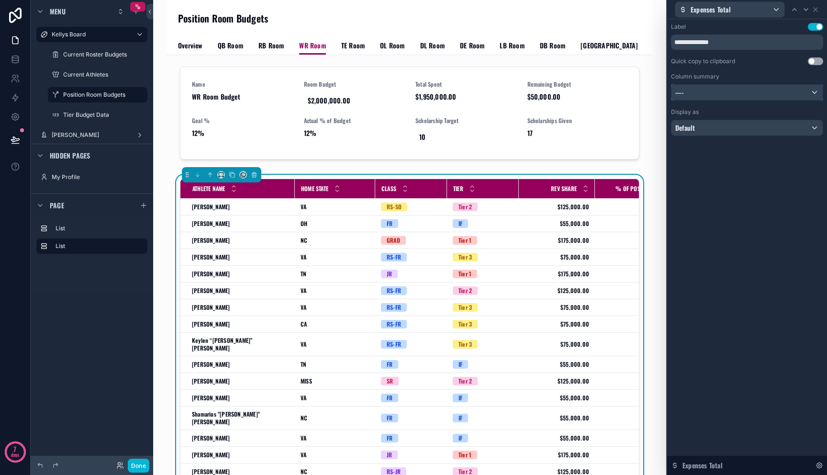
click at [700, 89] on div "----" at bounding box center [746, 92] width 151 height 15
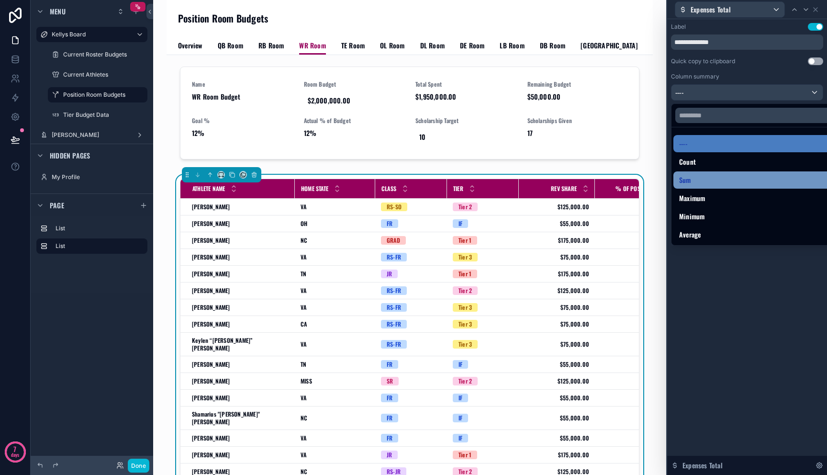
click at [700, 178] on div "Sum" at bounding box center [758, 179] width 158 height 11
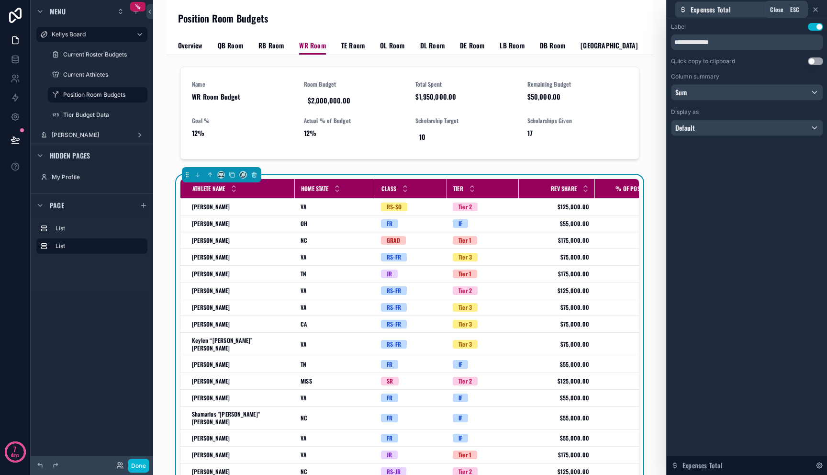
click at [815, 8] on icon at bounding box center [815, 10] width 8 height 8
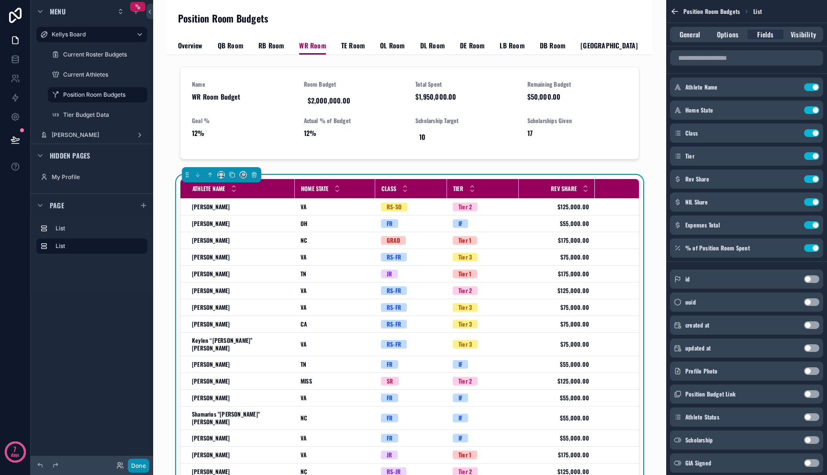
click at [141, 465] on button "Done" at bounding box center [139, 465] width 22 height 14
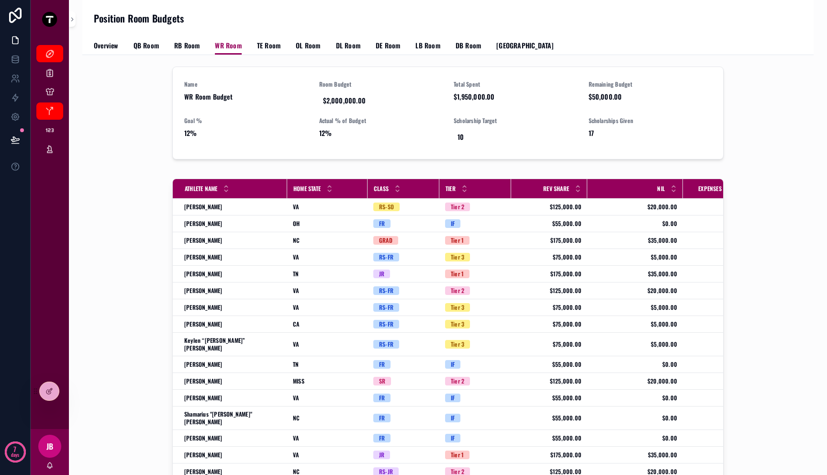
click at [368, 187] on div "Class" at bounding box center [403, 188] width 71 height 18
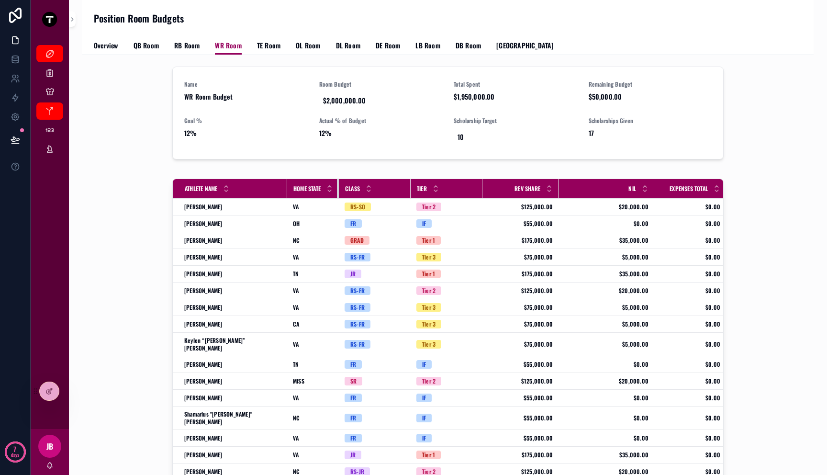
drag, startPoint x: 355, startPoint y: 188, endPoint x: 325, endPoint y: 193, distance: 30.5
click at [325, 193] on th "Home State" at bounding box center [313, 189] width 52 height 20
click at [410, 187] on th "Tier" at bounding box center [446, 189] width 72 height 20
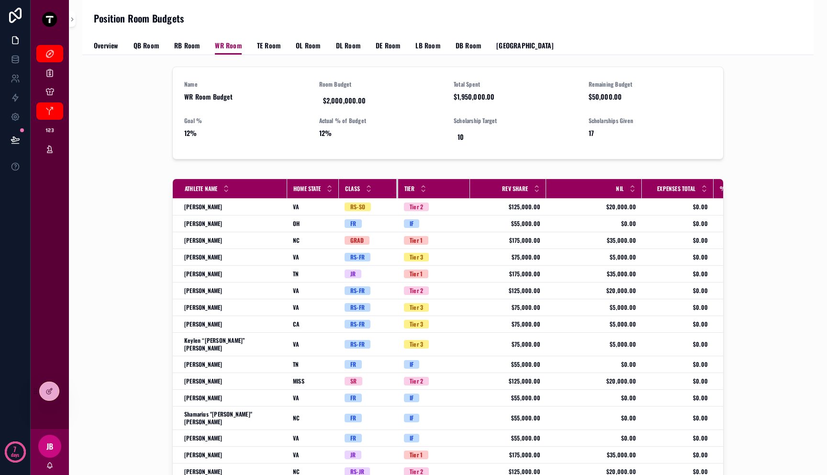
drag, startPoint x: 399, startPoint y: 189, endPoint x: 387, endPoint y: 191, distance: 12.6
click at [396, 191] on div "scrollable content" at bounding box center [398, 188] width 4 height 19
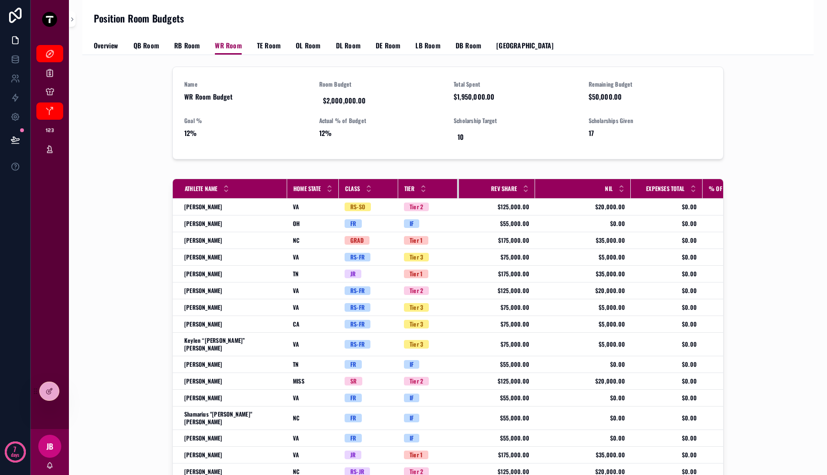
drag, startPoint x: 459, startPoint y: 189, endPoint x: 448, endPoint y: 191, distance: 11.2
click at [457, 191] on div "scrollable content" at bounding box center [459, 188] width 4 height 19
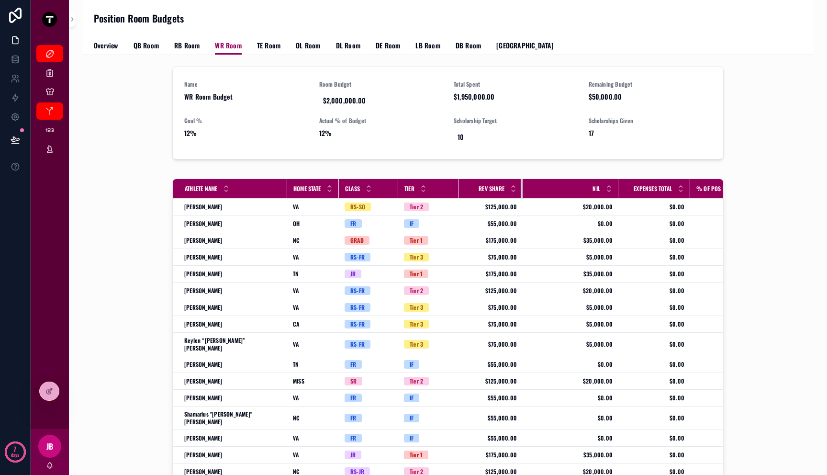
drag, startPoint x: 523, startPoint y: 190, endPoint x: 511, endPoint y: 193, distance: 12.9
click at [521, 193] on div "scrollable content" at bounding box center [523, 188] width 4 height 19
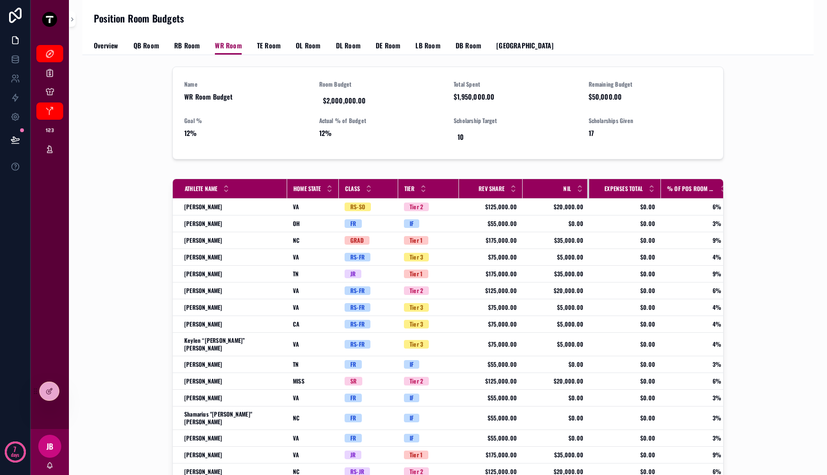
drag, startPoint x: 607, startPoint y: 191, endPoint x: 578, endPoint y: 195, distance: 29.4
click at [587, 195] on div "scrollable content" at bounding box center [589, 188] width 4 height 19
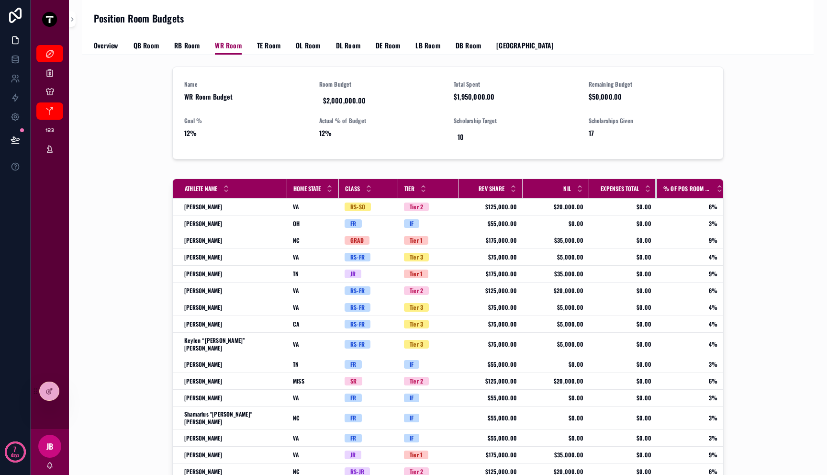
click at [655, 193] on div "scrollable content" at bounding box center [657, 188] width 4 height 19
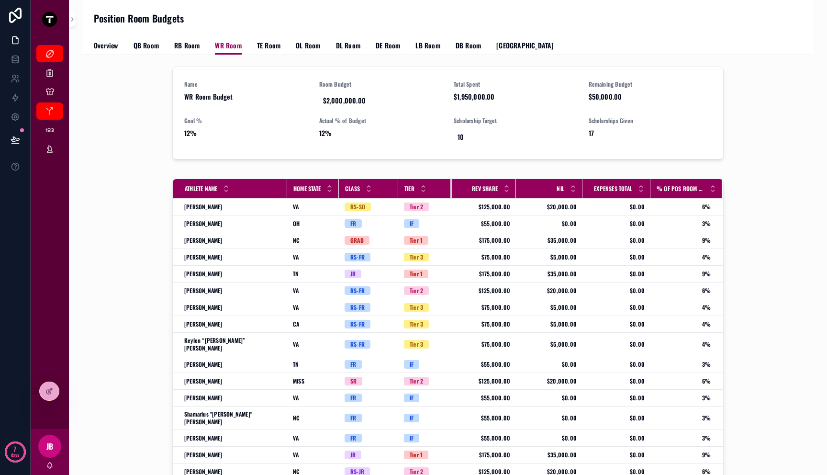
drag, startPoint x: 448, startPoint y: 191, endPoint x: 442, endPoint y: 193, distance: 7.0
click at [450, 193] on div "scrollable content" at bounding box center [452, 188] width 4 height 19
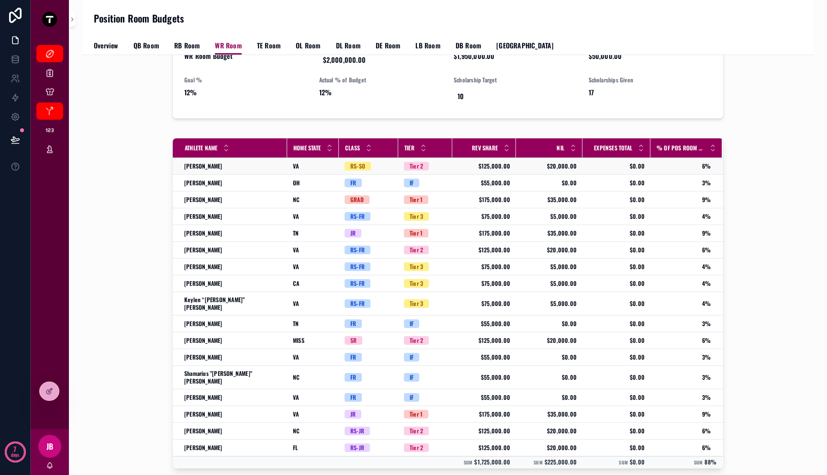
scroll to position [72, 0]
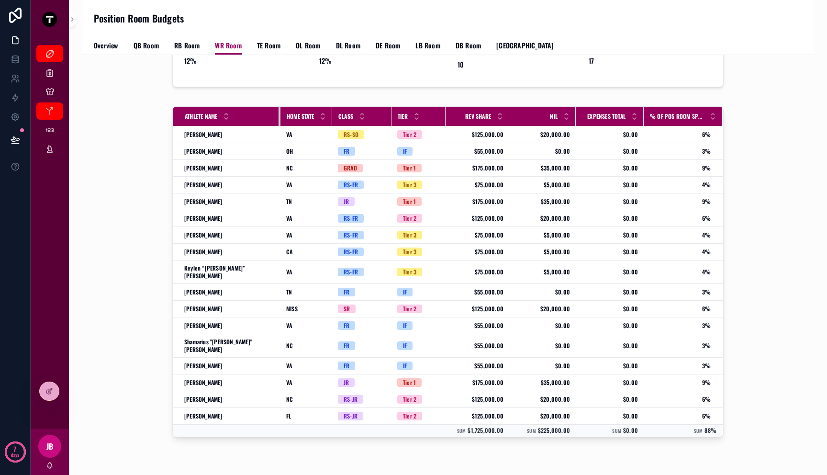
drag, startPoint x: 274, startPoint y: 119, endPoint x: 267, endPoint y: 120, distance: 6.8
click at [278, 120] on div "scrollable content" at bounding box center [280, 116] width 4 height 19
click at [140, 116] on div "Athlete Name Home State Class Tier Rev Share NIL Expenses Total % of Pos Room S…" at bounding box center [448, 273] width 716 height 342
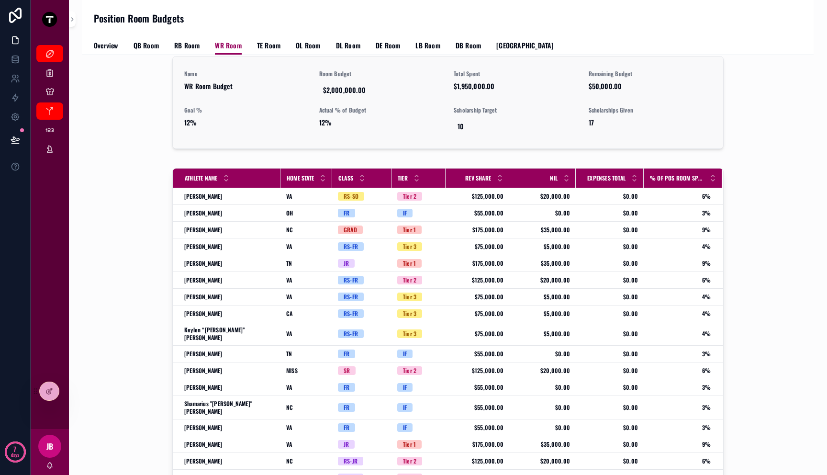
scroll to position [0, 0]
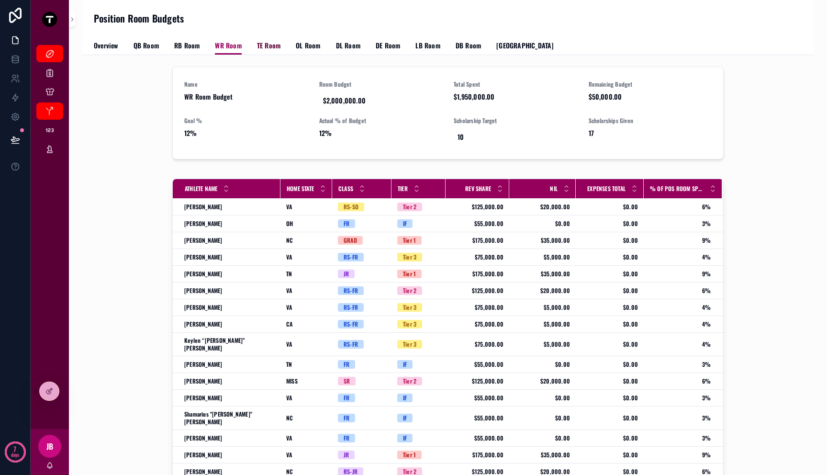
click at [269, 41] on span "TE Room" at bounding box center [268, 46] width 23 height 10
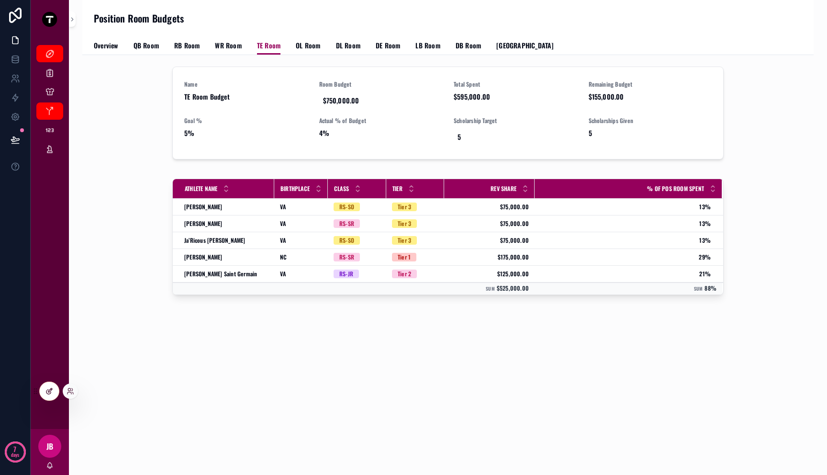
click at [43, 388] on div at bounding box center [49, 391] width 19 height 18
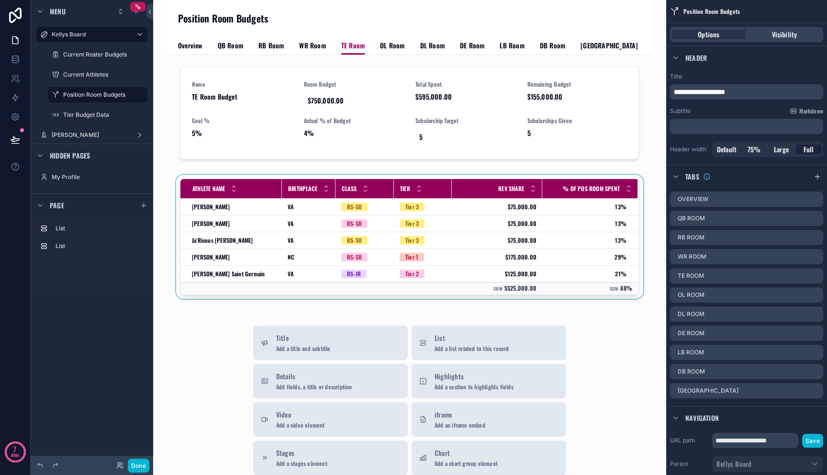
click at [322, 189] on div "Birthplace" at bounding box center [308, 188] width 53 height 18
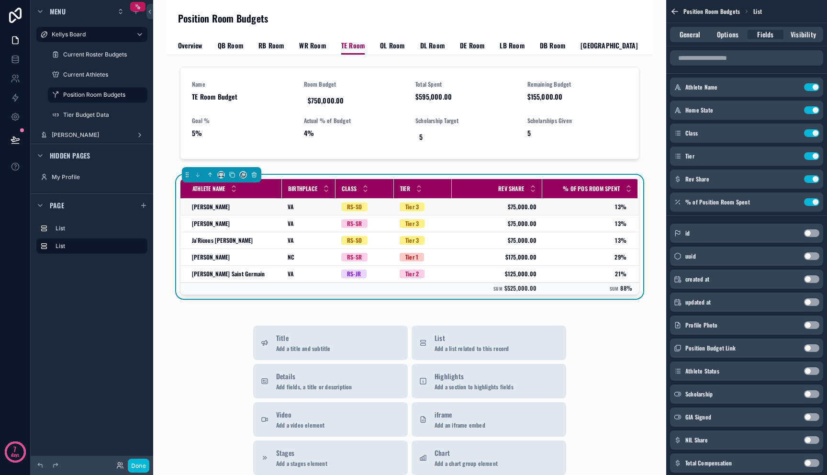
click at [322, 201] on td "VA VA" at bounding box center [309, 207] width 54 height 17
click at [794, 112] on icon "scrollable content" at bounding box center [792, 110] width 8 height 8
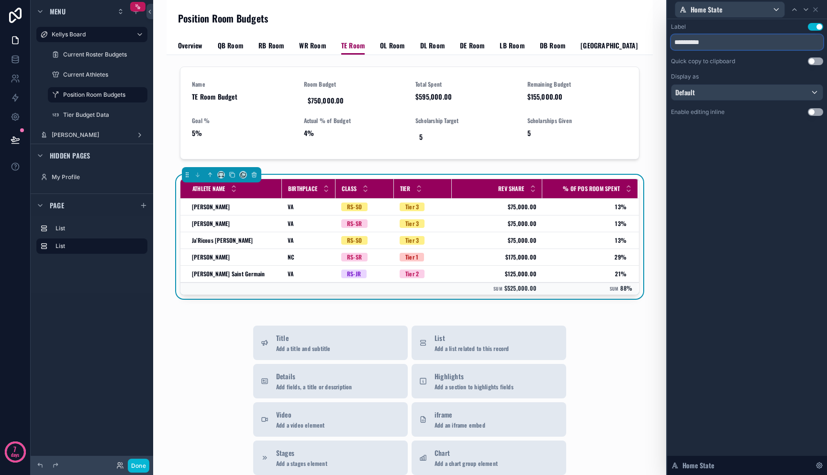
drag, startPoint x: 691, startPoint y: 34, endPoint x: 647, endPoint y: 31, distance: 43.7
click at [658, 32] on div "**********" at bounding box center [413, 237] width 827 height 475
paste input "text"
type input "**********"
click at [816, 6] on icon at bounding box center [815, 10] width 8 height 8
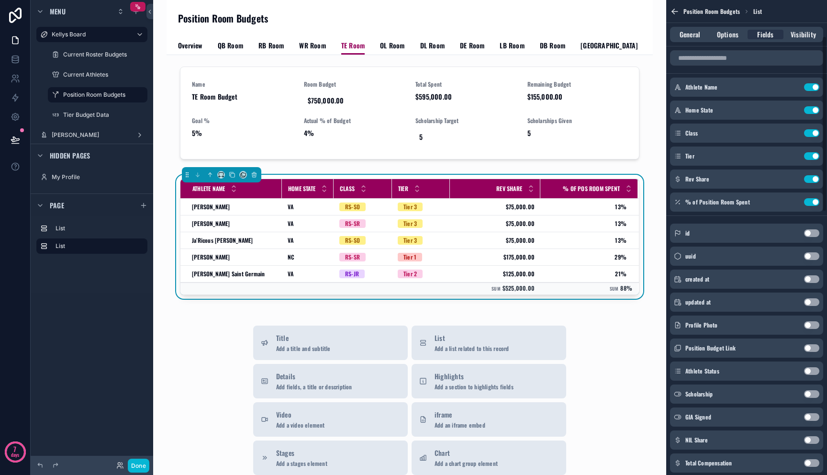
scroll to position [262, 0]
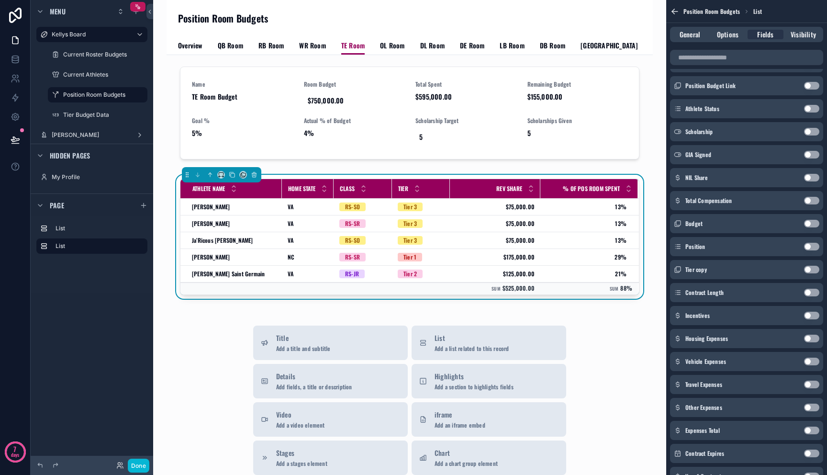
click at [813, 429] on button "Use setting" at bounding box center [811, 430] width 15 height 8
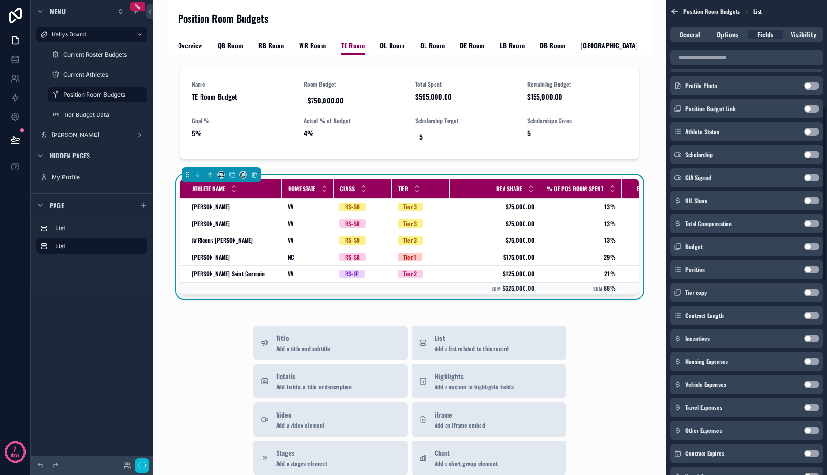
scroll to position [285, 0]
click at [811, 172] on div "NIL Share Use setting" at bounding box center [746, 177] width 153 height 19
click at [811, 175] on button "Use setting" at bounding box center [811, 178] width 15 height 8
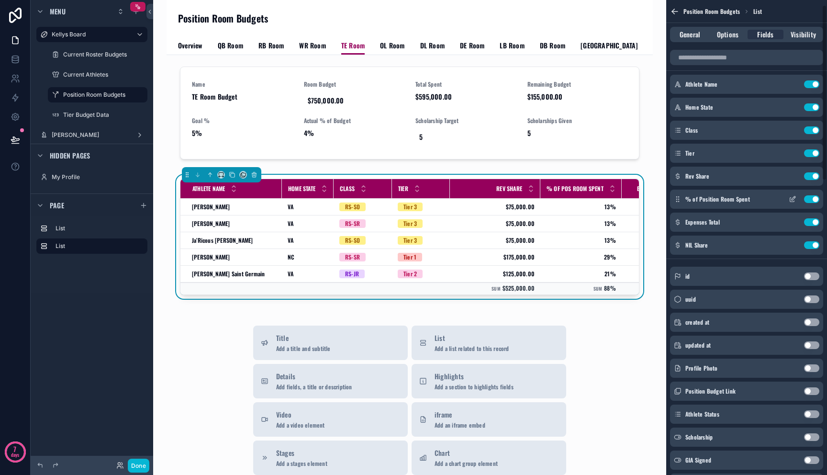
scroll to position [0, 0]
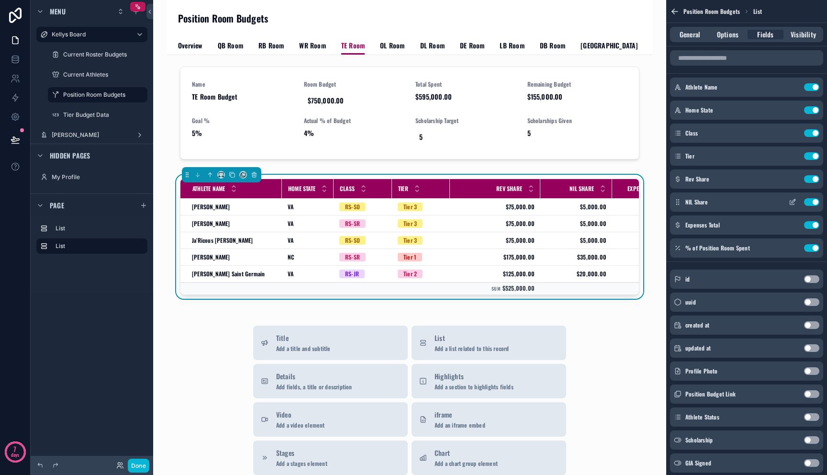
click at [792, 200] on icon "scrollable content" at bounding box center [792, 202] width 8 height 8
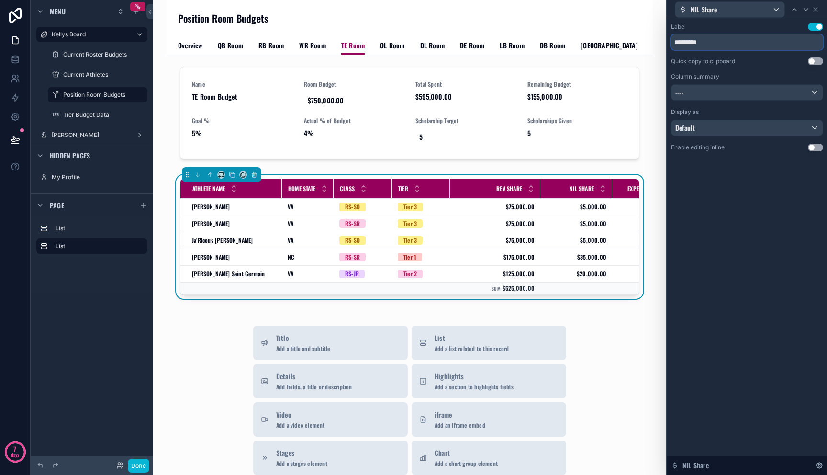
drag, startPoint x: 688, startPoint y: 41, endPoint x: 734, endPoint y: 43, distance: 46.4
click at [734, 43] on input "*********" at bounding box center [747, 41] width 152 height 15
type input "***"
click at [814, 8] on icon at bounding box center [815, 10] width 4 height 4
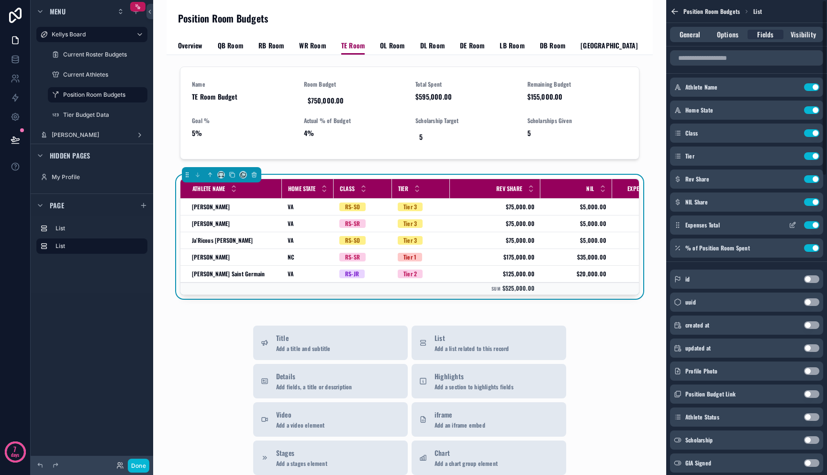
click at [767, 232] on div "Expenses Total Use setting" at bounding box center [746, 224] width 153 height 19
click at [794, 225] on icon "scrollable content" at bounding box center [792, 225] width 8 height 8
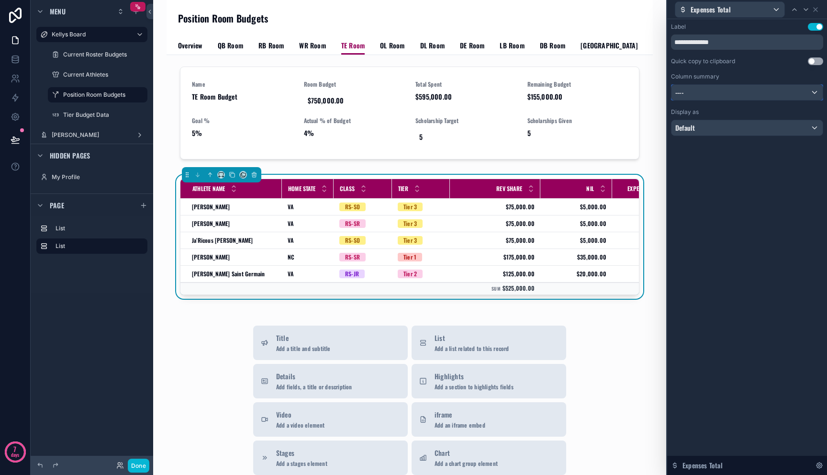
click at [757, 93] on div "----" at bounding box center [746, 92] width 151 height 15
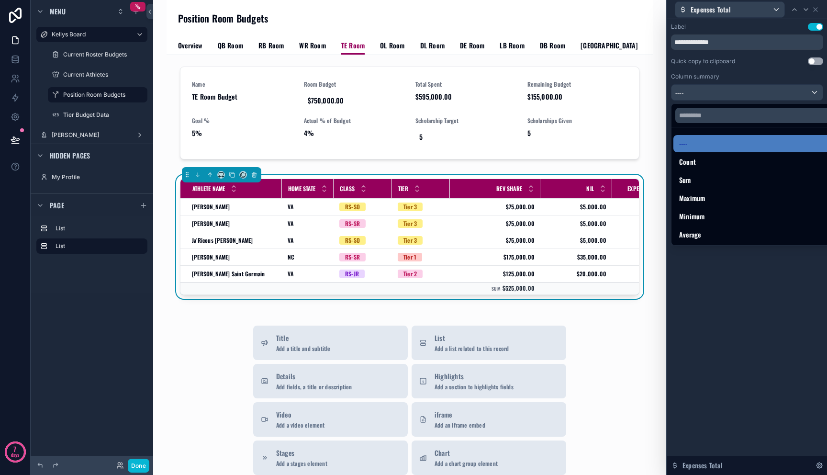
click at [727, 176] on div "Sum" at bounding box center [757, 179] width 169 height 17
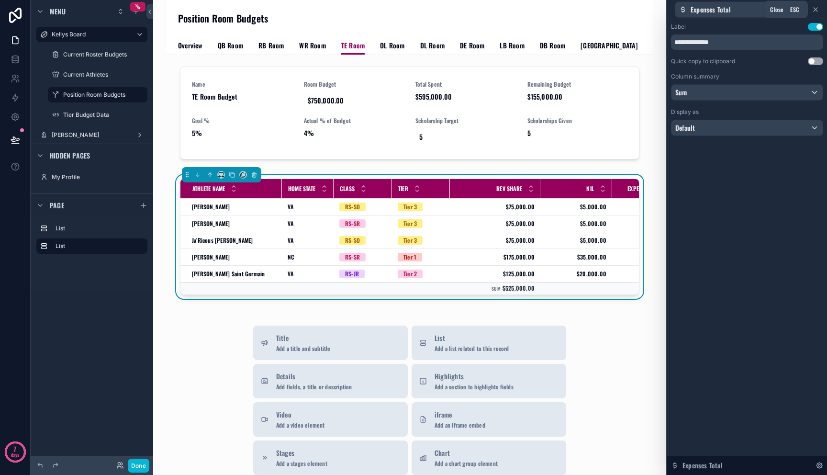
click at [815, 11] on icon at bounding box center [815, 10] width 8 height 8
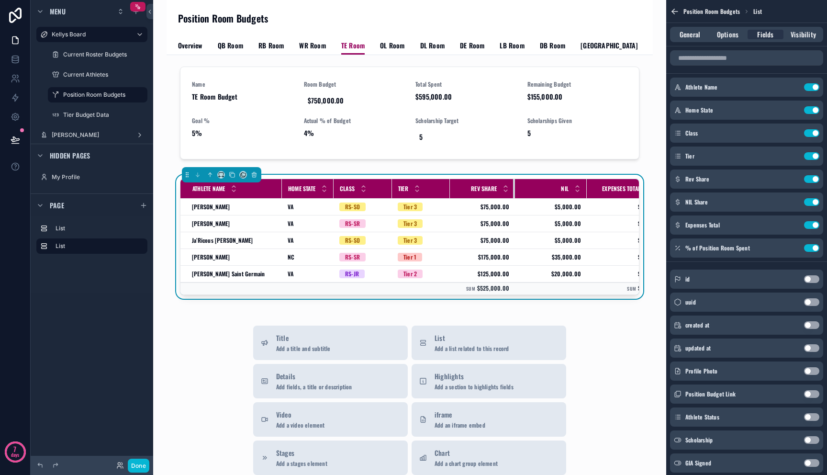
drag, startPoint x: 541, startPoint y: 191, endPoint x: 515, endPoint y: 191, distance: 25.4
click at [515, 191] on div "scrollable content" at bounding box center [515, 188] width 4 height 19
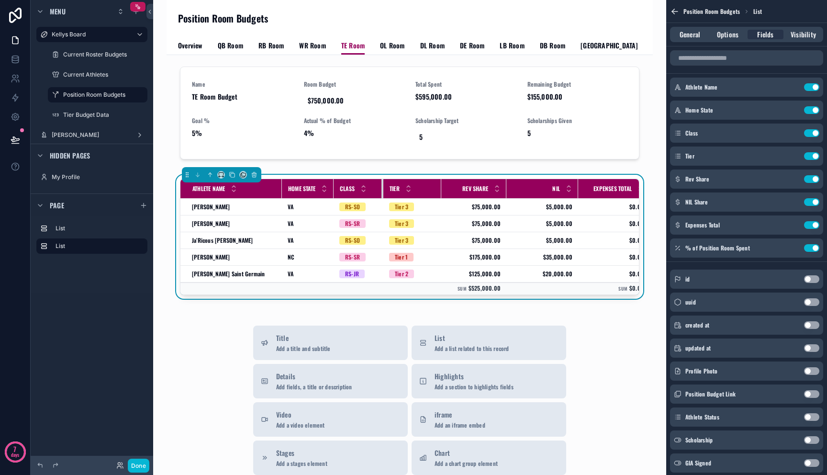
drag, startPoint x: 392, startPoint y: 190, endPoint x: 383, endPoint y: 193, distance: 9.7
click at [383, 193] on div "scrollable content" at bounding box center [383, 188] width 4 height 19
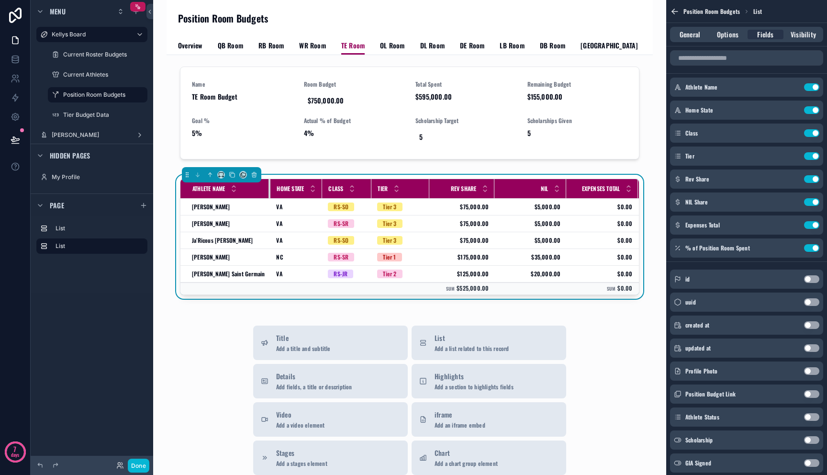
drag, startPoint x: 279, startPoint y: 186, endPoint x: 265, endPoint y: 188, distance: 15.0
click at [268, 188] on div "scrollable content" at bounding box center [270, 188] width 4 height 19
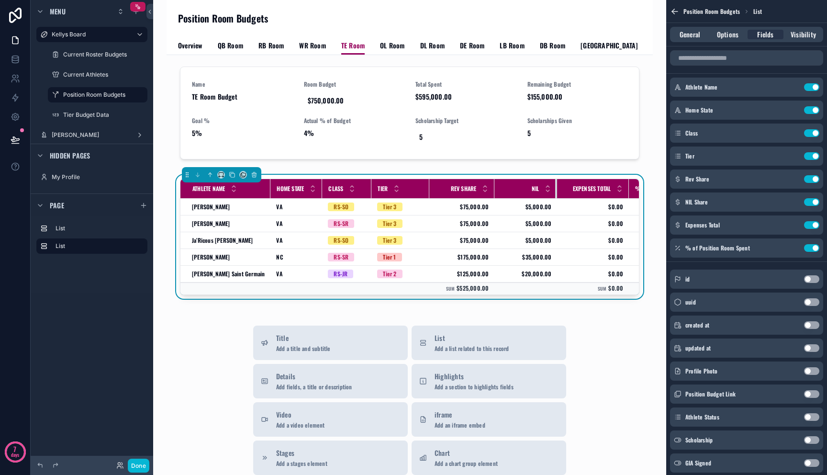
drag, startPoint x: 563, startPoint y: 189, endPoint x: 554, endPoint y: 192, distance: 9.5
click at [555, 192] on div "scrollable content" at bounding box center [557, 188] width 4 height 19
click at [791, 204] on icon "scrollable content" at bounding box center [792, 202] width 8 height 8
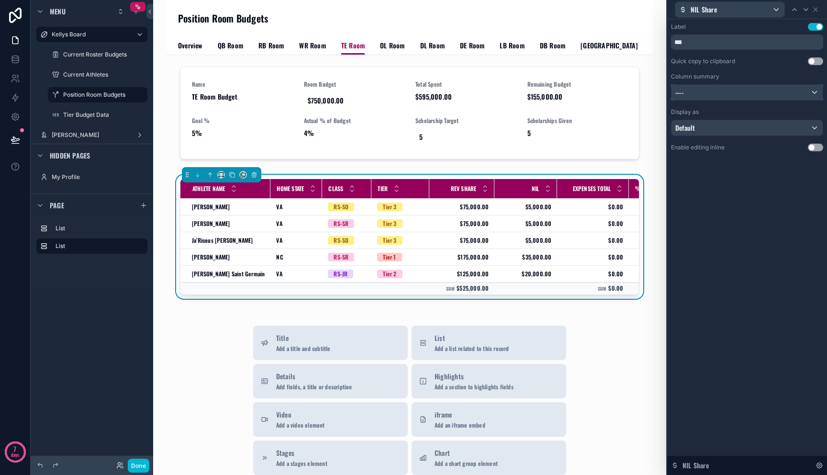
click at [755, 93] on div "----" at bounding box center [746, 92] width 151 height 15
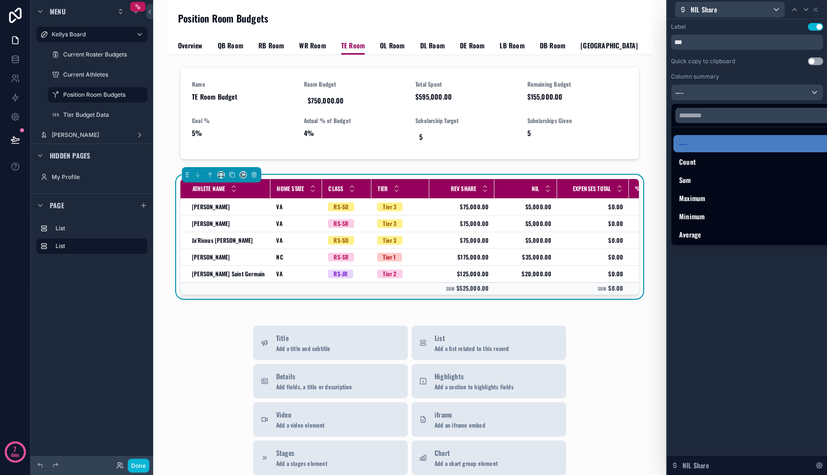
click at [737, 179] on div "Sum" at bounding box center [758, 179] width 158 height 11
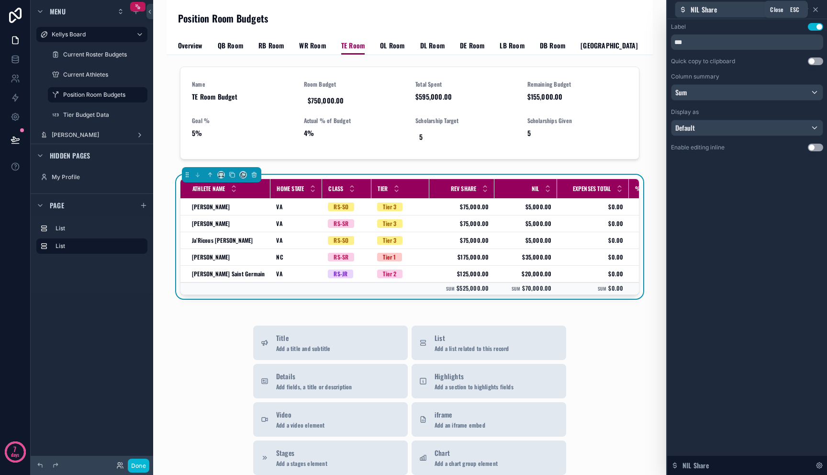
click at [817, 11] on icon at bounding box center [815, 10] width 4 height 4
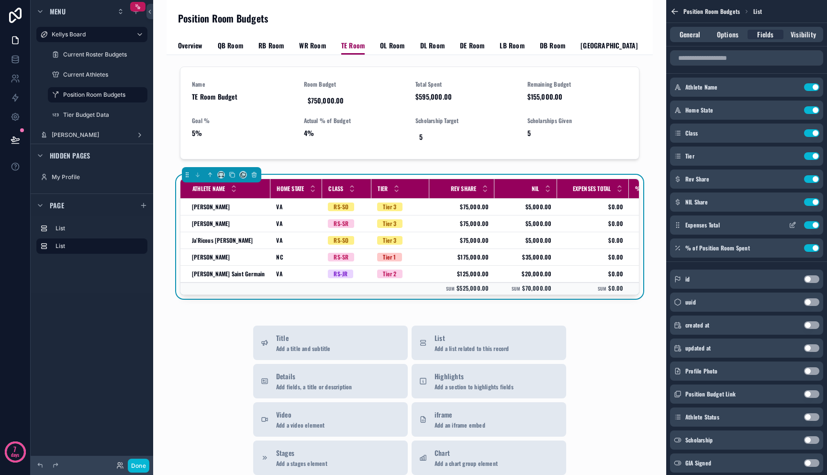
click at [792, 222] on icon "scrollable content" at bounding box center [792, 225] width 8 height 8
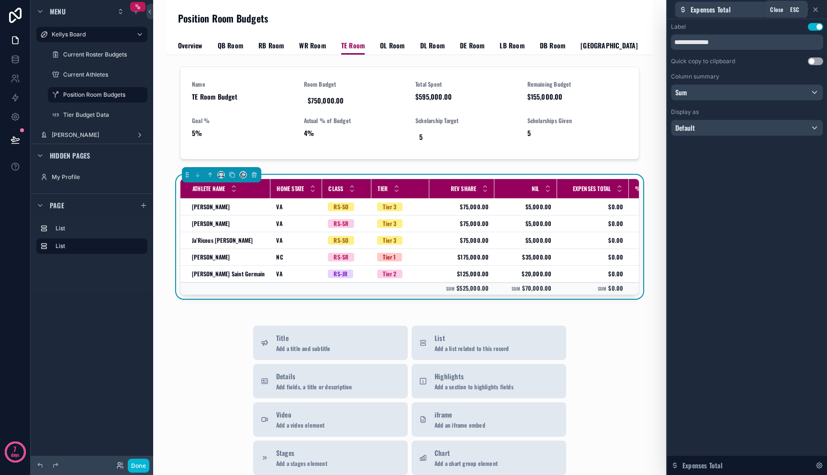
click at [812, 9] on icon at bounding box center [815, 10] width 8 height 8
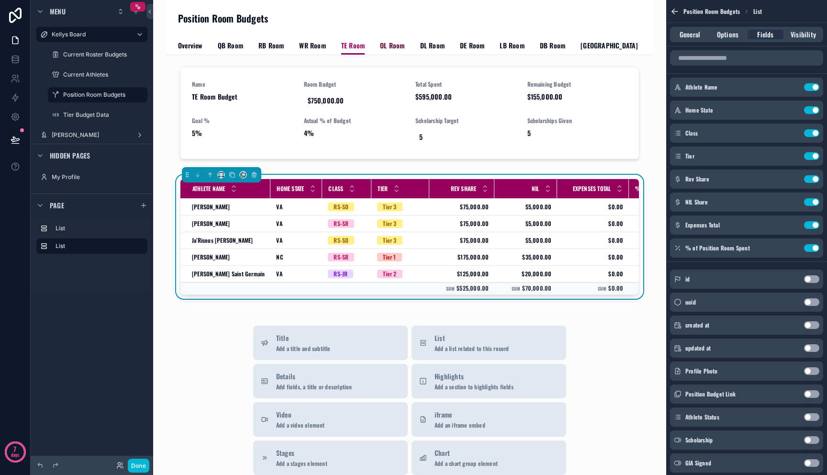
click at [388, 42] on span "OL Room" at bounding box center [392, 46] width 24 height 10
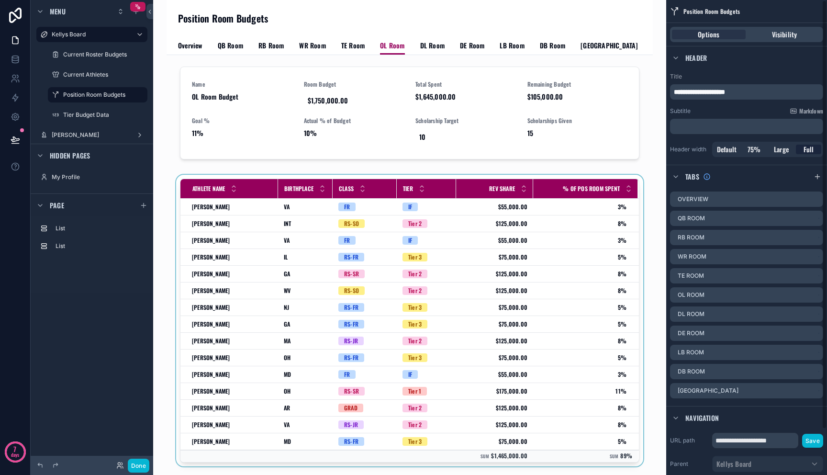
click at [330, 251] on div "scrollable content" at bounding box center [409, 322] width 471 height 295
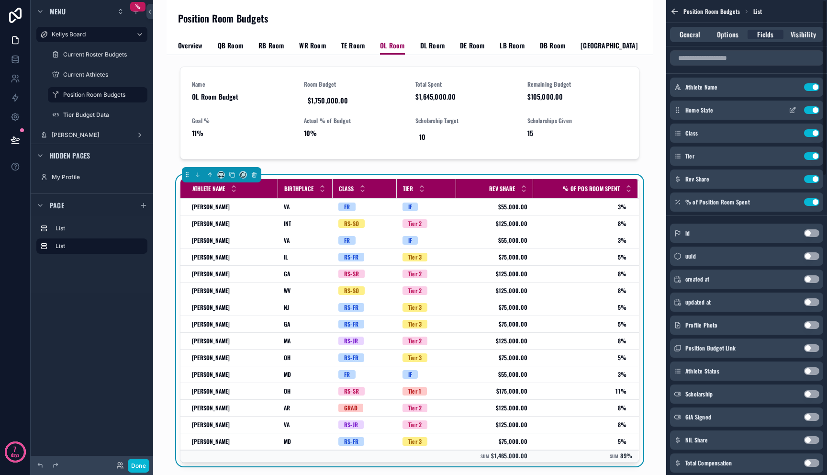
click at [789, 111] on icon "scrollable content" at bounding box center [792, 110] width 8 height 8
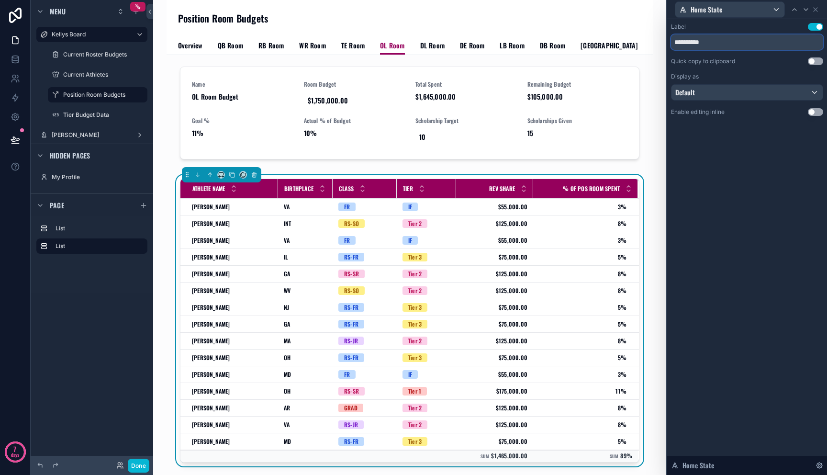
drag, startPoint x: 722, startPoint y: 40, endPoint x: 649, endPoint y: 39, distance: 73.7
click at [650, 38] on div "**********" at bounding box center [413, 237] width 827 height 475
paste input "text"
type input "**********"
click at [819, 9] on icon at bounding box center [815, 10] width 8 height 8
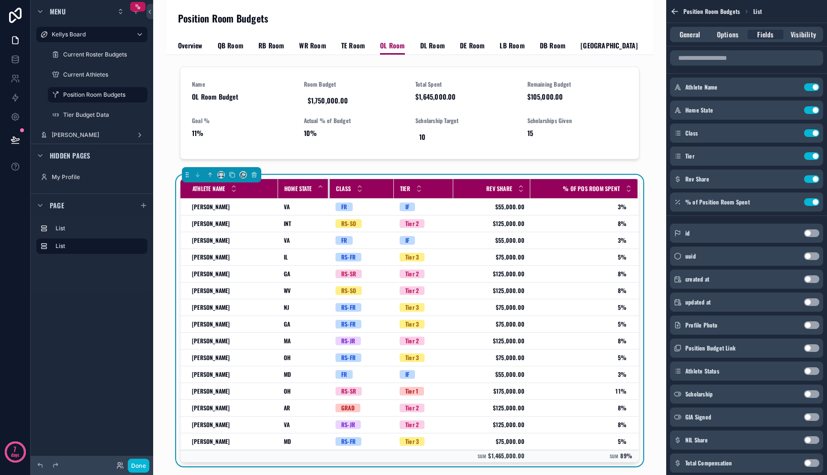
drag, startPoint x: 331, startPoint y: 190, endPoint x: 319, endPoint y: 189, distance: 12.0
click at [319, 189] on th "Home State" at bounding box center [304, 189] width 52 height 20
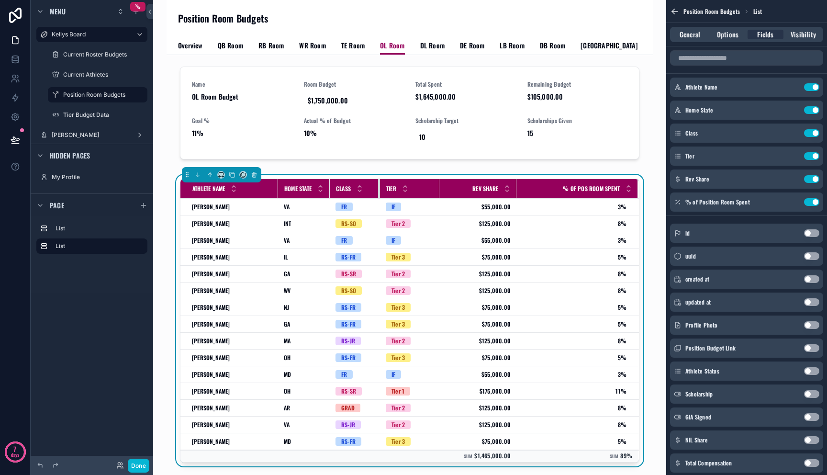
drag, startPoint x: 394, startPoint y: 189, endPoint x: 380, endPoint y: 190, distance: 13.9
click at [380, 190] on div "scrollable content" at bounding box center [380, 188] width 4 height 19
click at [440, 190] on tr "Athlete Name Home State Class Tier Rev Share % of Pos Room Spent" at bounding box center [409, 189] width 458 height 20
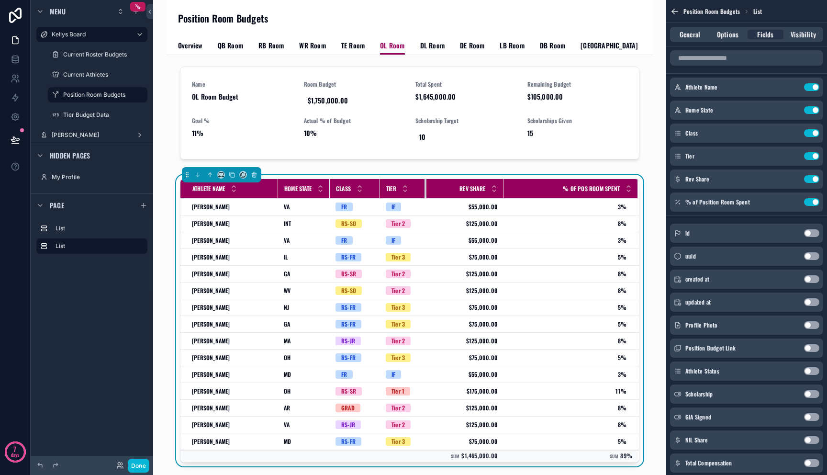
drag, startPoint x: 439, startPoint y: 191, endPoint x: 428, endPoint y: 193, distance: 11.6
click at [426, 193] on div "scrollable content" at bounding box center [426, 188] width 4 height 19
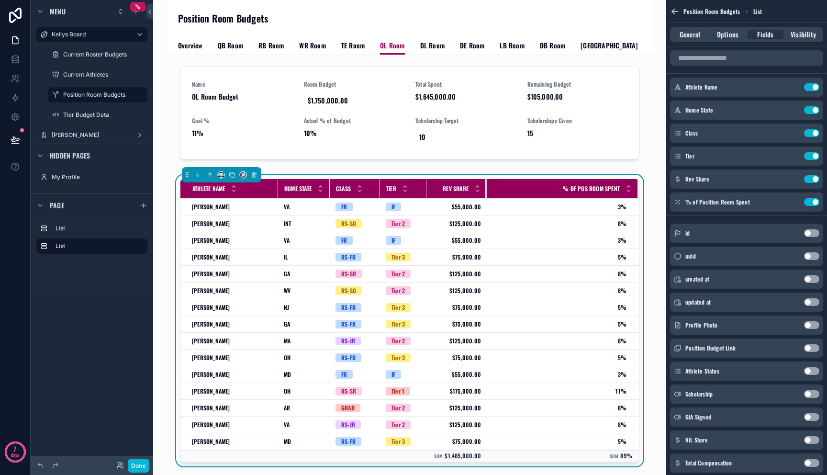
drag, startPoint x: 502, startPoint y: 193, endPoint x: 486, endPoint y: 197, distance: 17.2
click at [486, 197] on div "scrollable content" at bounding box center [487, 188] width 4 height 19
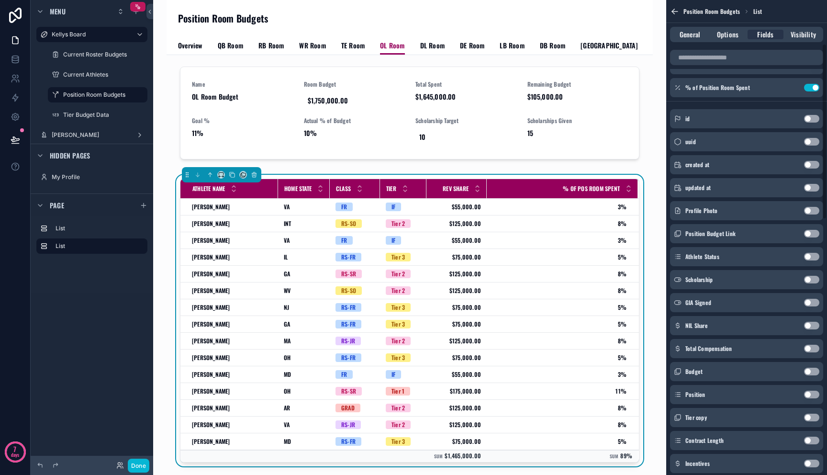
scroll to position [119, 0]
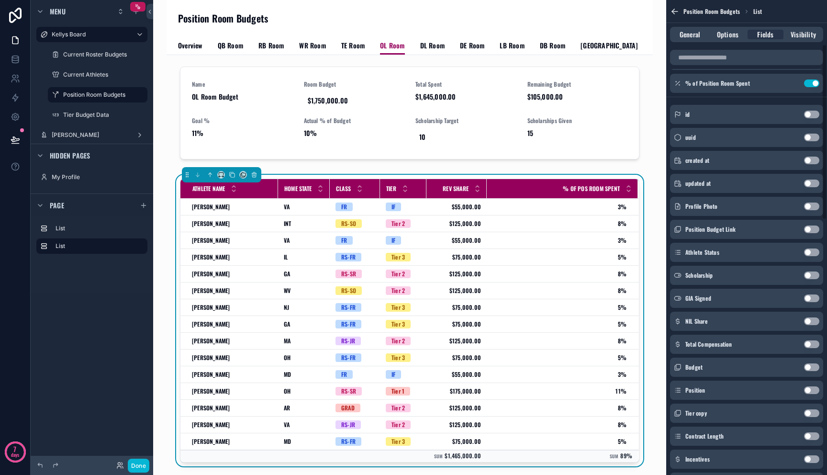
click at [808, 319] on button "Use setting" at bounding box center [811, 321] width 15 height 8
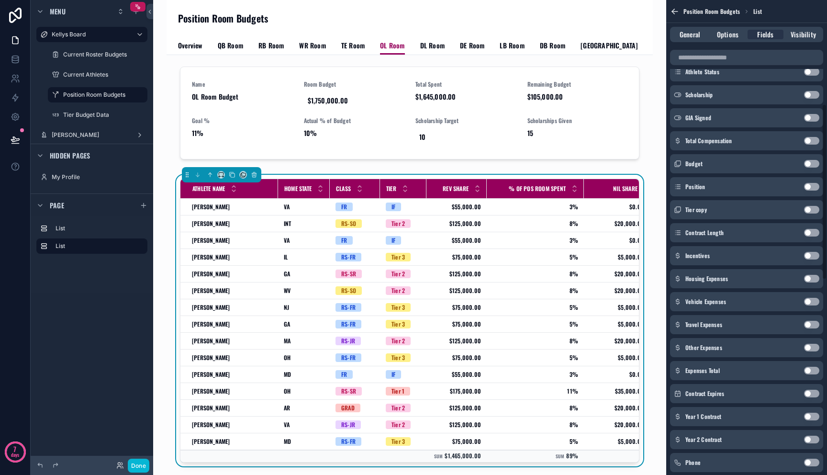
scroll to position [343, 0]
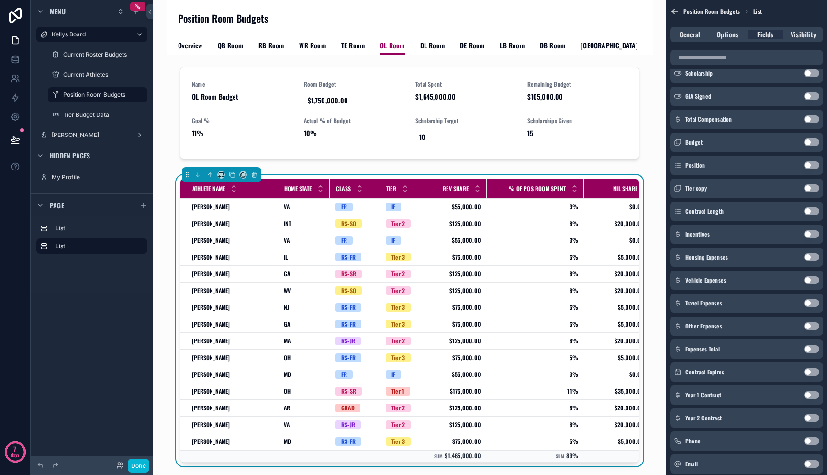
click at [807, 348] on button "Use setting" at bounding box center [811, 349] width 15 height 8
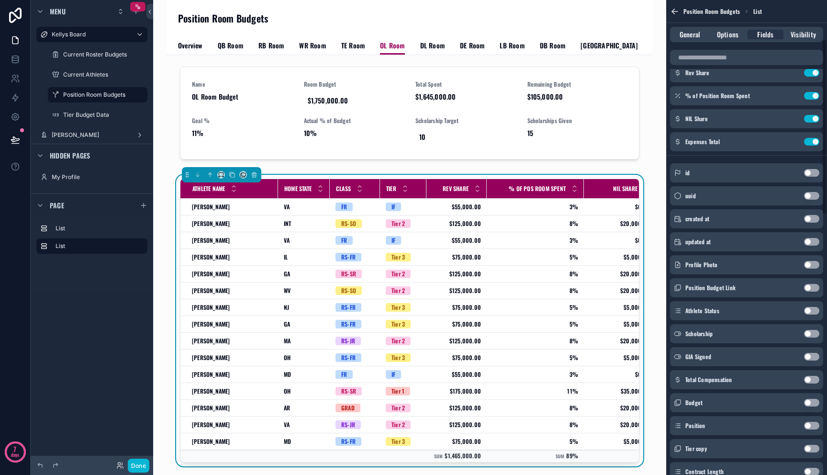
scroll to position [0, 0]
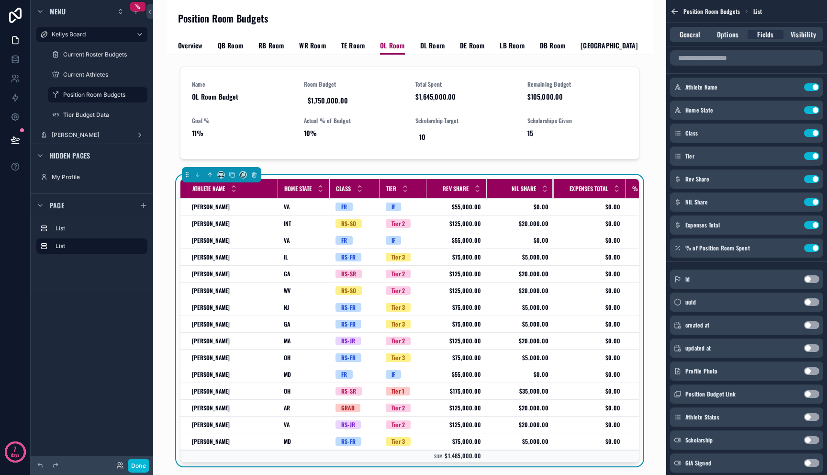
drag, startPoint x: 583, startPoint y: 189, endPoint x: 554, endPoint y: 189, distance: 29.7
click at [554, 189] on div "scrollable content" at bounding box center [554, 188] width 4 height 19
click at [790, 202] on icon "scrollable content" at bounding box center [792, 202] width 4 height 4
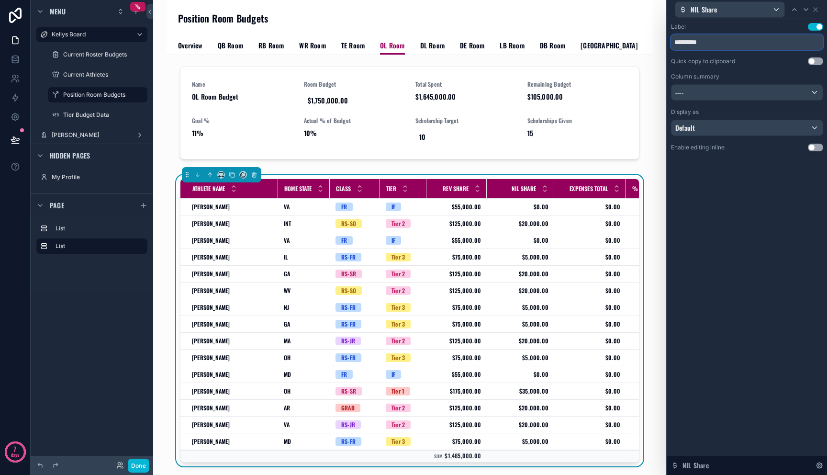
drag, startPoint x: 681, startPoint y: 44, endPoint x: 736, endPoint y: 44, distance: 55.0
click at [734, 44] on input "*********" at bounding box center [747, 41] width 152 height 15
click at [729, 42] on input "*********" at bounding box center [747, 41] width 152 height 15
drag, startPoint x: 729, startPoint y: 42, endPoint x: 690, endPoint y: 41, distance: 38.8
click at [690, 40] on input "*********" at bounding box center [747, 41] width 152 height 15
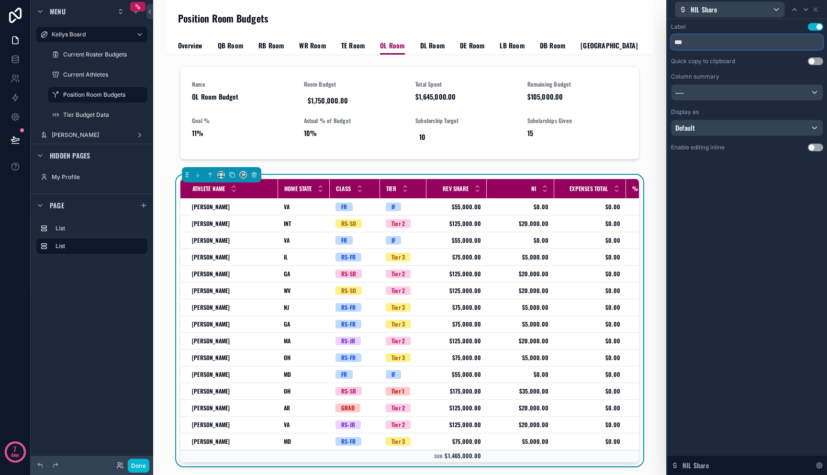
type input "***"
click at [734, 92] on div "----" at bounding box center [746, 92] width 151 height 15
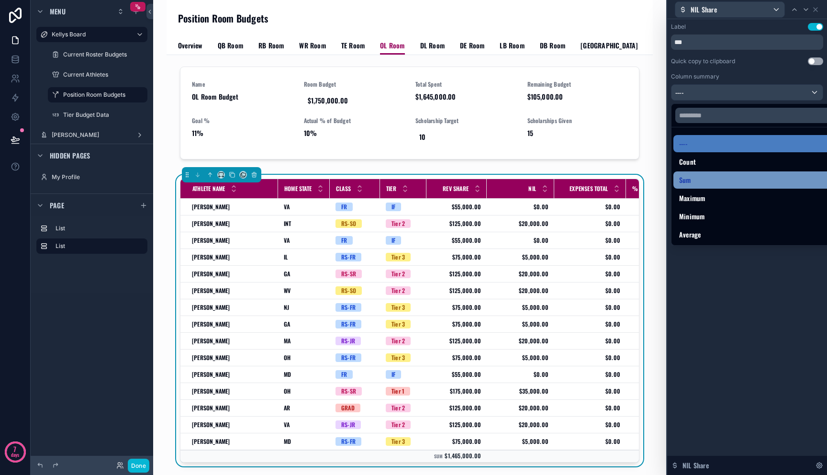
click at [731, 178] on div "Sum" at bounding box center [758, 179] width 158 height 11
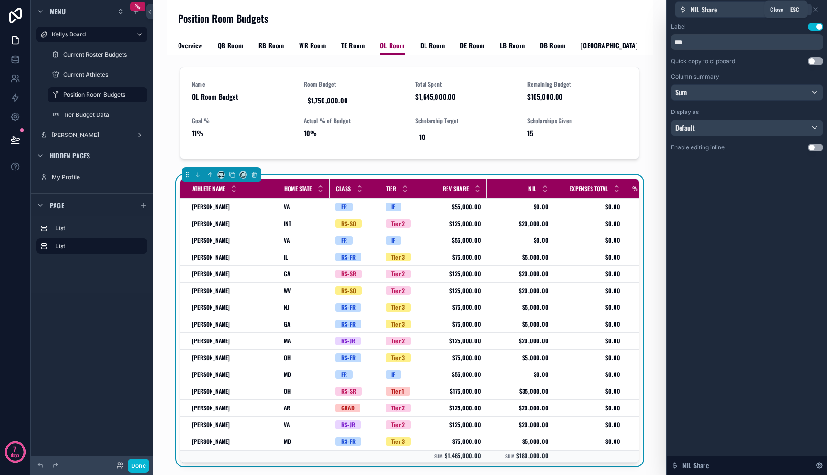
click at [816, 9] on icon at bounding box center [815, 10] width 8 height 8
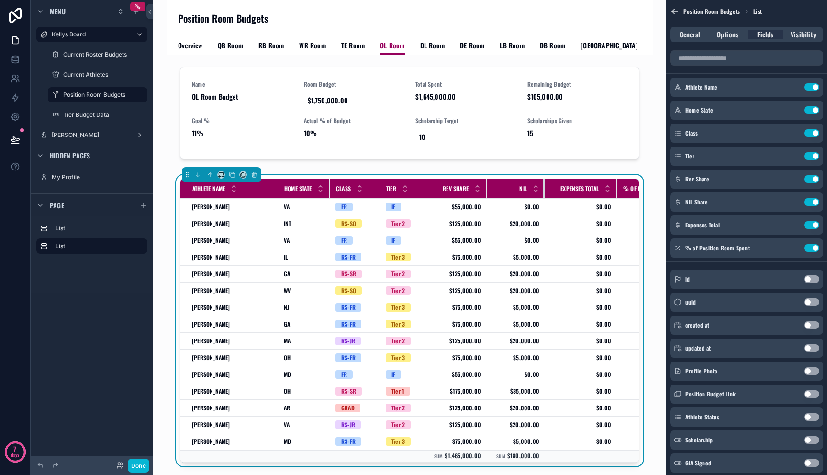
drag, startPoint x: 554, startPoint y: 188, endPoint x: 544, endPoint y: 190, distance: 9.3
click at [544, 190] on div "scrollable content" at bounding box center [545, 188] width 4 height 19
drag, startPoint x: 616, startPoint y: 189, endPoint x: 611, endPoint y: 191, distance: 5.2
click at [611, 191] on div "scrollable content" at bounding box center [612, 188] width 4 height 19
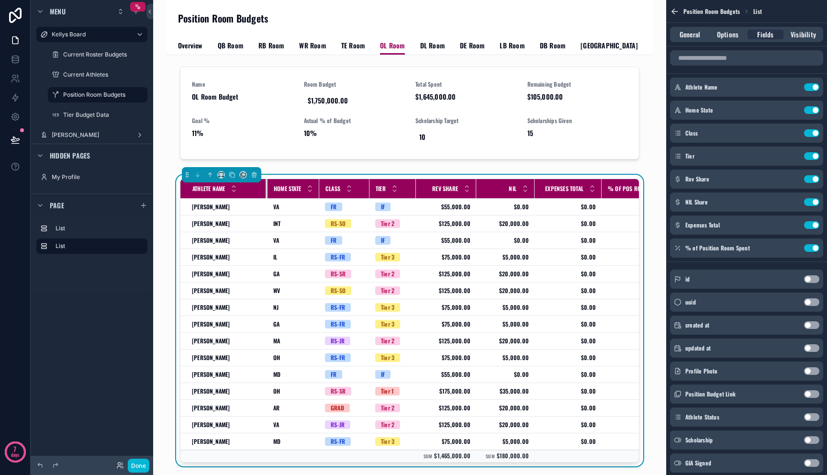
drag, startPoint x: 277, startPoint y: 191, endPoint x: 266, endPoint y: 193, distance: 10.7
click at [266, 193] on div "scrollable content" at bounding box center [268, 188] width 4 height 19
click at [790, 225] on icon "scrollable content" at bounding box center [792, 225] width 8 height 8
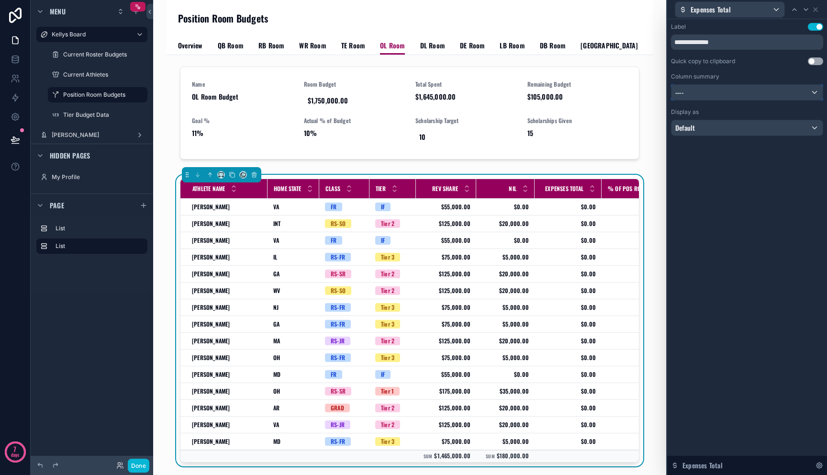
click at [742, 91] on div "----" at bounding box center [746, 92] width 151 height 15
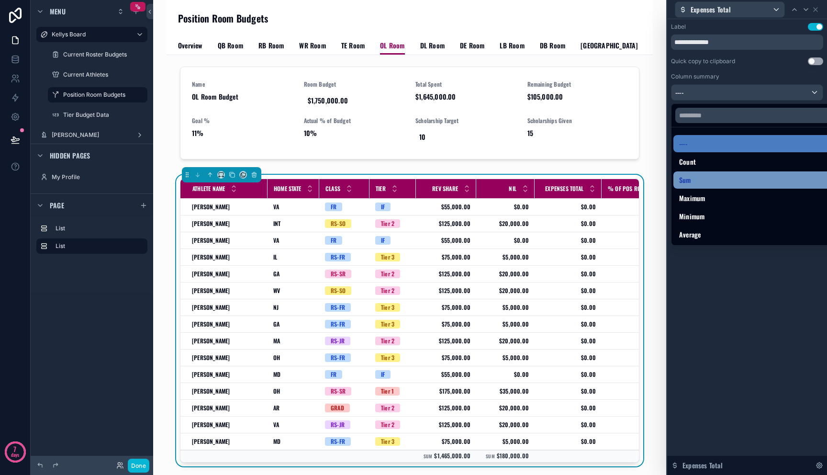
click at [716, 180] on div "Sum" at bounding box center [758, 179] width 158 height 11
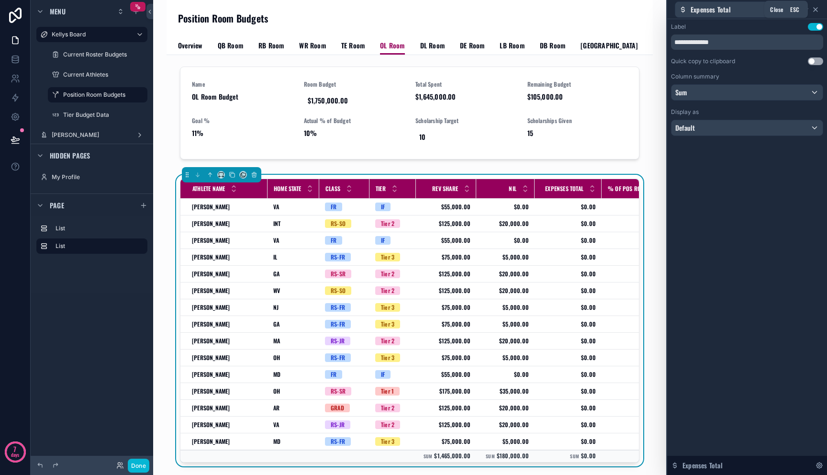
click at [817, 10] on icon at bounding box center [815, 10] width 8 height 8
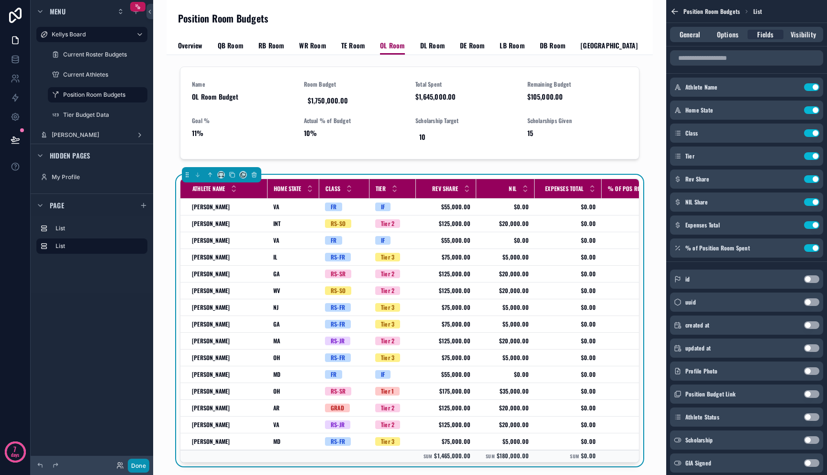
click at [136, 463] on button "Done" at bounding box center [139, 465] width 22 height 14
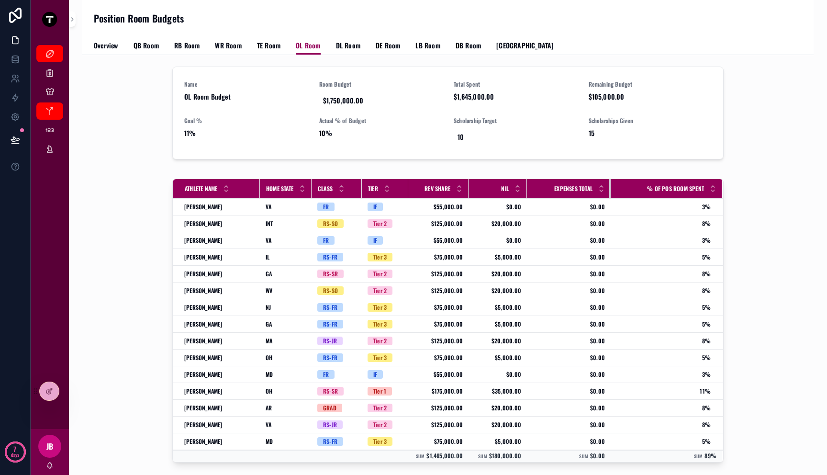
drag, startPoint x: 590, startPoint y: 189, endPoint x: 547, endPoint y: 188, distance: 43.1
click at [609, 189] on div "scrollable content" at bounding box center [611, 188] width 4 height 19
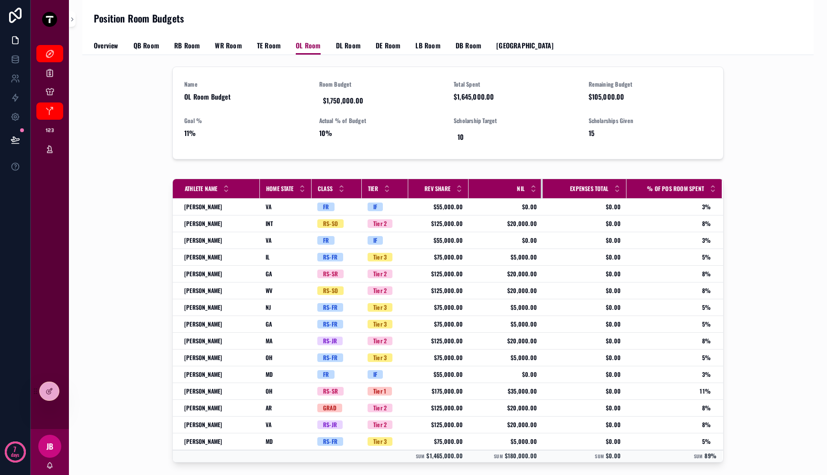
drag, startPoint x: 522, startPoint y: 188, endPoint x: 538, endPoint y: 190, distance: 15.9
click at [541, 190] on div "scrollable content" at bounding box center [543, 188] width 4 height 19
click at [538, 164] on div "Name OL Room Budget Room Budget $1,750,000.00 Total Spent $1,645,000.00 Remaini…" at bounding box center [448, 115] width 716 height 104
click at [350, 46] on span "DL Room" at bounding box center [348, 46] width 24 height 10
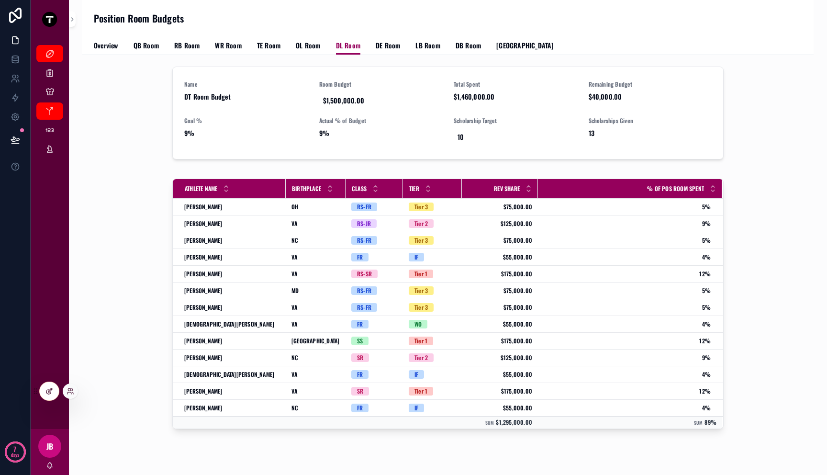
click at [48, 384] on div at bounding box center [49, 391] width 19 height 18
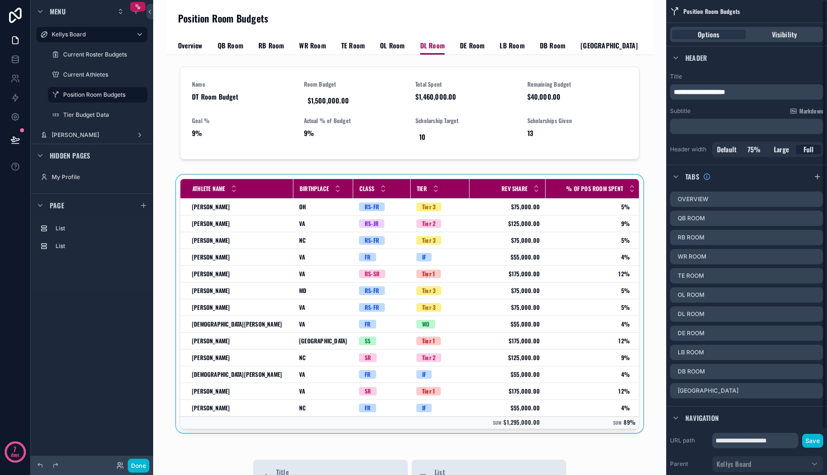
click at [530, 270] on div "scrollable content" at bounding box center [409, 306] width 471 height 262
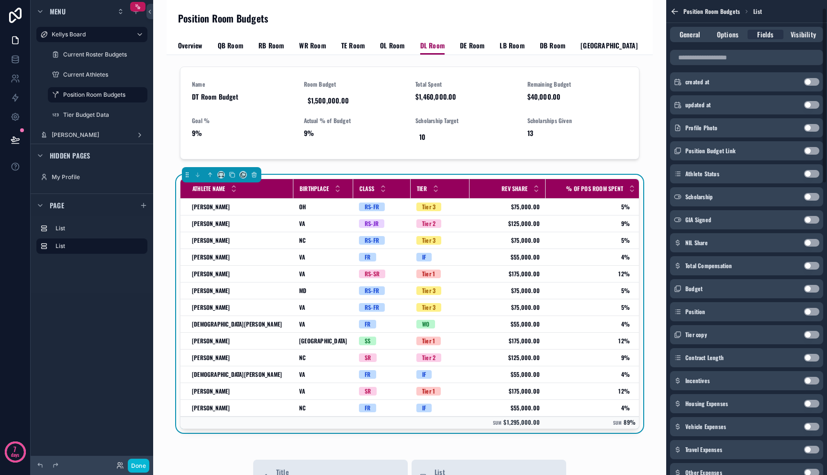
scroll to position [224, 0]
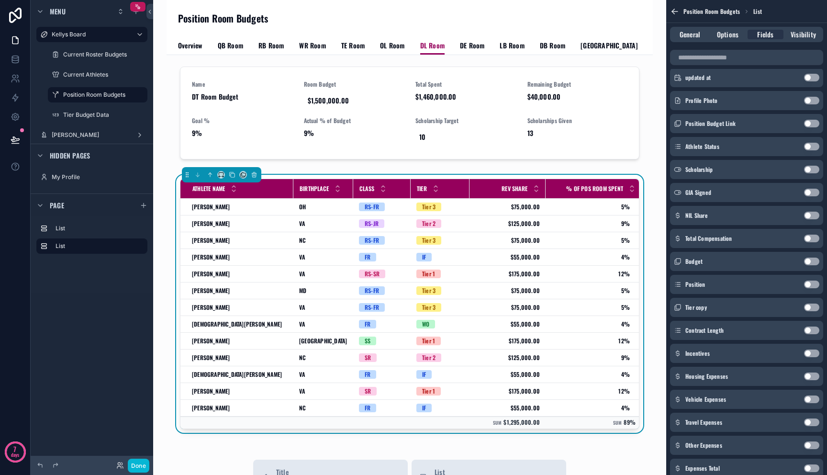
click at [812, 218] on button "Use setting" at bounding box center [811, 215] width 15 height 8
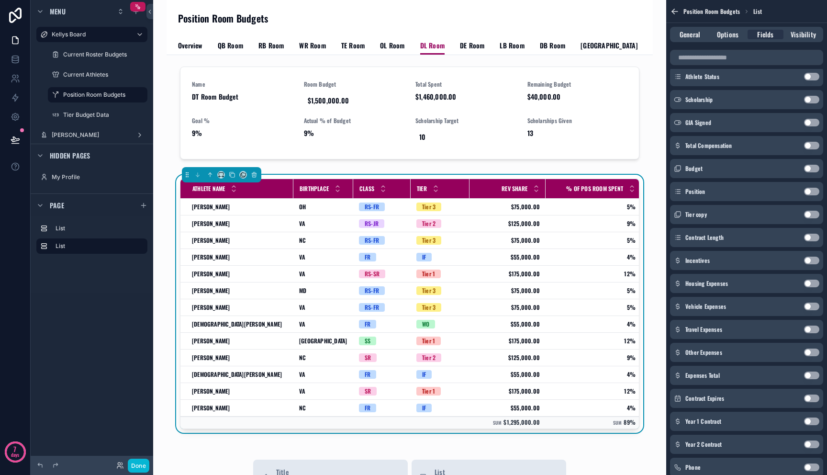
click at [812, 373] on button "Use setting" at bounding box center [811, 375] width 15 height 8
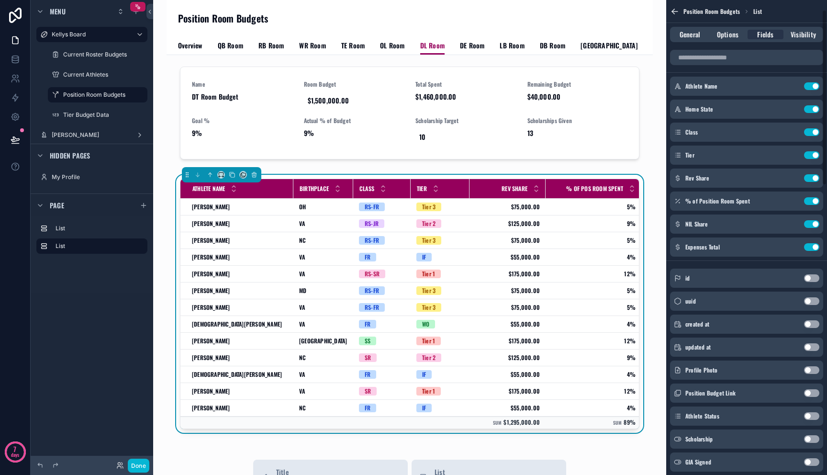
scroll to position [0, 0]
click at [791, 110] on icon "scrollable content" at bounding box center [792, 110] width 8 height 8
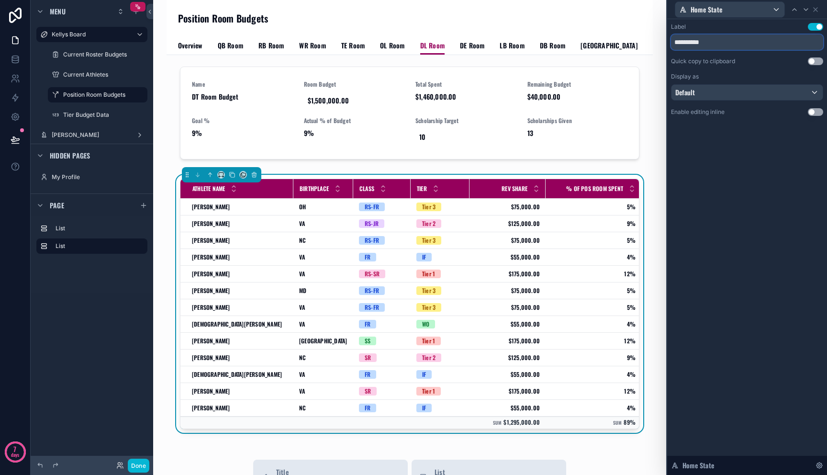
drag, startPoint x: 699, startPoint y: 37, endPoint x: 637, endPoint y: 32, distance: 62.4
click at [644, 32] on div "**********" at bounding box center [413, 237] width 827 height 475
paste input "text"
type input "**********"
click at [814, 8] on icon at bounding box center [815, 10] width 8 height 8
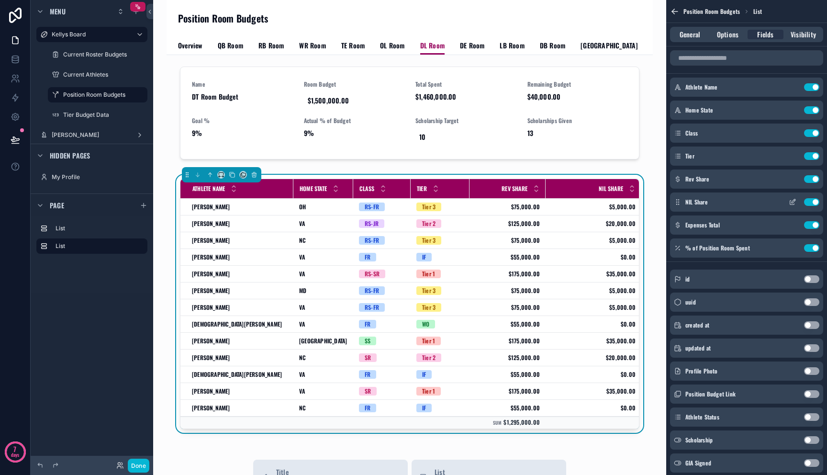
click at [795, 202] on icon "scrollable content" at bounding box center [792, 202] width 8 height 8
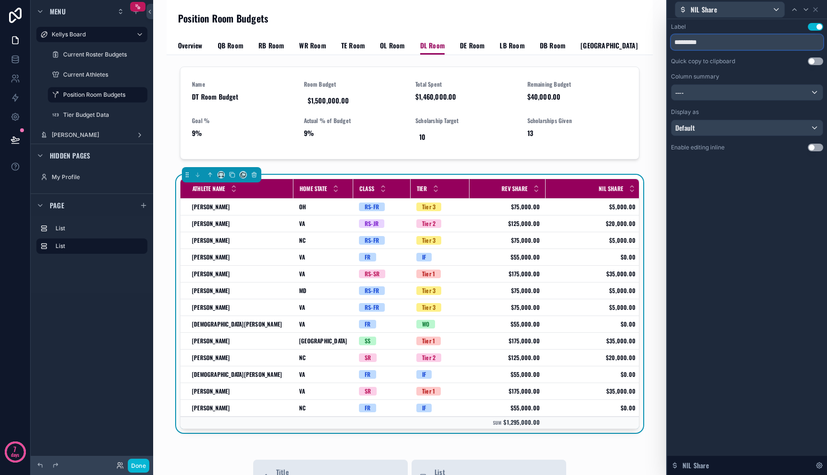
drag, startPoint x: 686, startPoint y: 40, endPoint x: 768, endPoint y: 46, distance: 82.5
click at [766, 46] on input "*********" at bounding box center [747, 41] width 152 height 15
type input "***"
click at [741, 99] on div "----" at bounding box center [746, 92] width 151 height 15
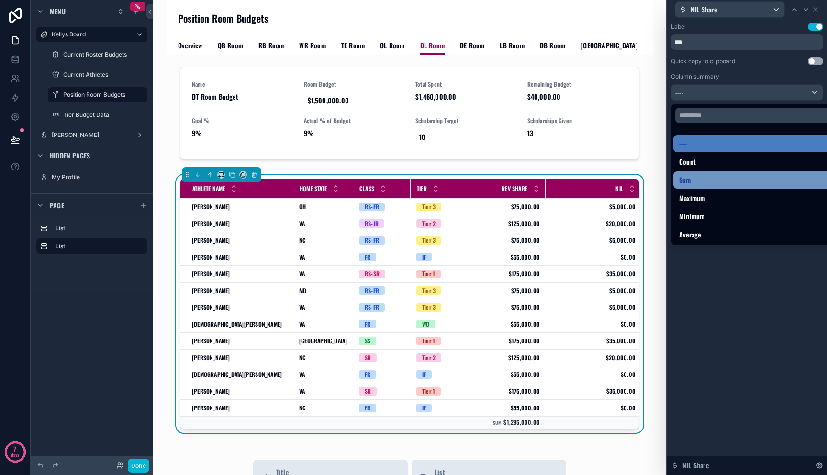
click at [723, 175] on div "Sum" at bounding box center [758, 179] width 158 height 11
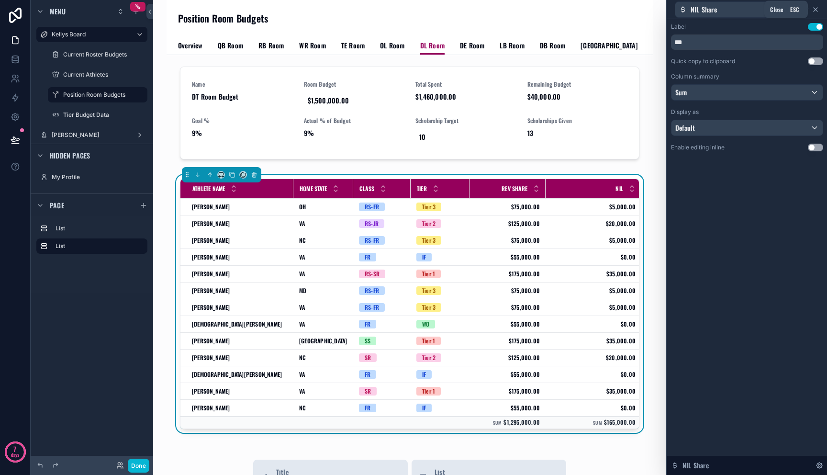
click at [812, 12] on icon at bounding box center [815, 10] width 8 height 8
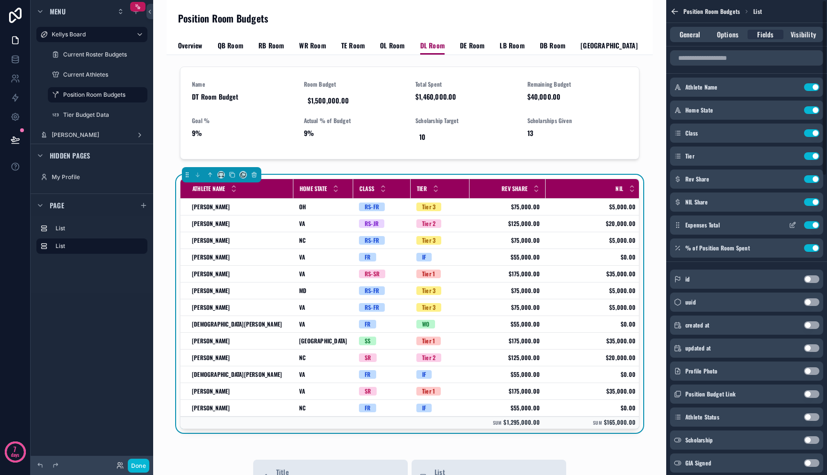
click at [791, 224] on icon "scrollable content" at bounding box center [792, 225] width 8 height 8
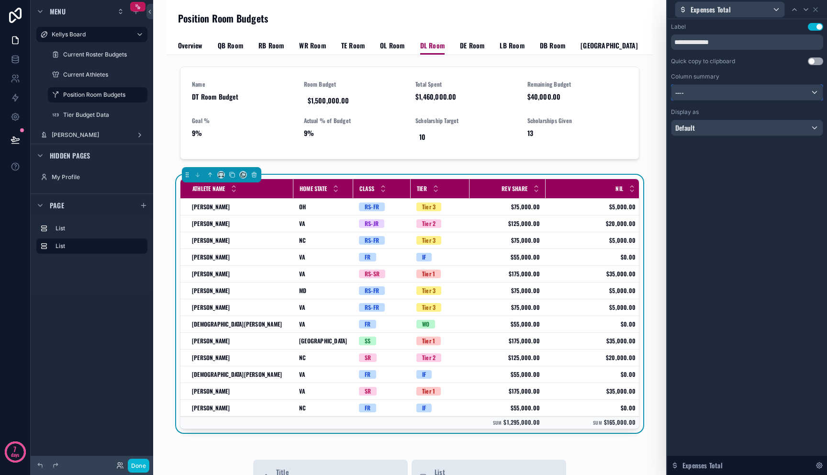
click at [704, 90] on div "----" at bounding box center [746, 92] width 151 height 15
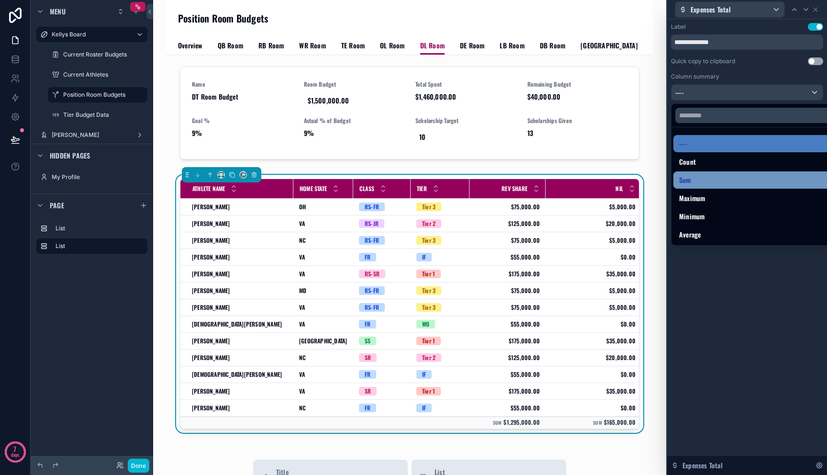
click at [697, 176] on div "Sum" at bounding box center [758, 179] width 158 height 11
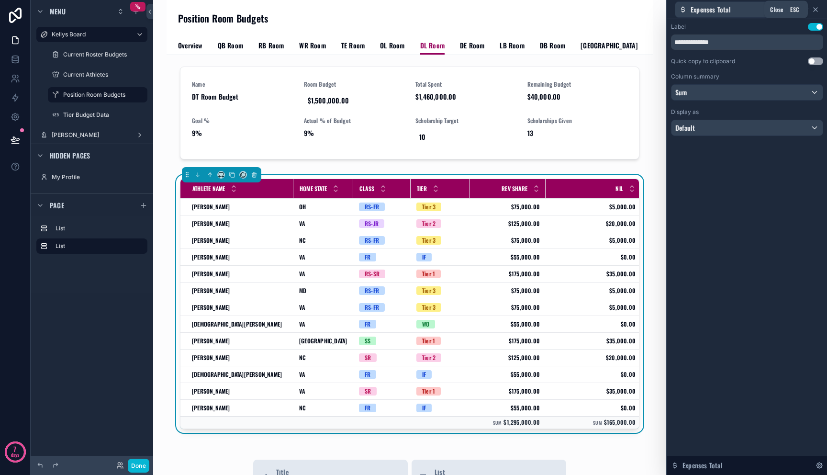
click at [815, 11] on icon at bounding box center [815, 10] width 8 height 8
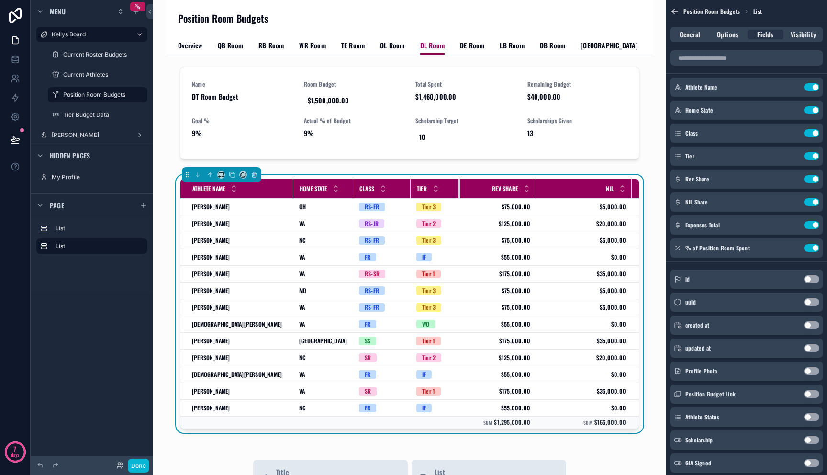
drag, startPoint x: 468, startPoint y: 192, endPoint x: 459, endPoint y: 196, distance: 10.5
click at [459, 196] on div "scrollable content" at bounding box center [460, 188] width 4 height 19
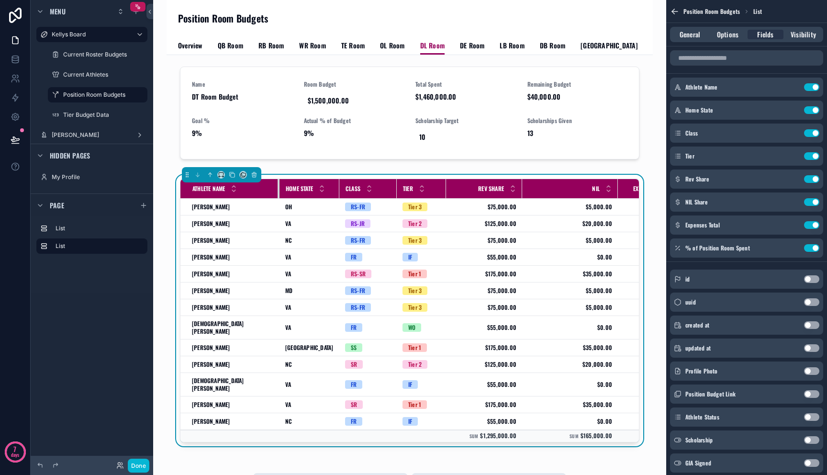
drag, startPoint x: 292, startPoint y: 188, endPoint x: 271, endPoint y: 192, distance: 22.0
click at [277, 192] on div "scrollable content" at bounding box center [279, 188] width 4 height 19
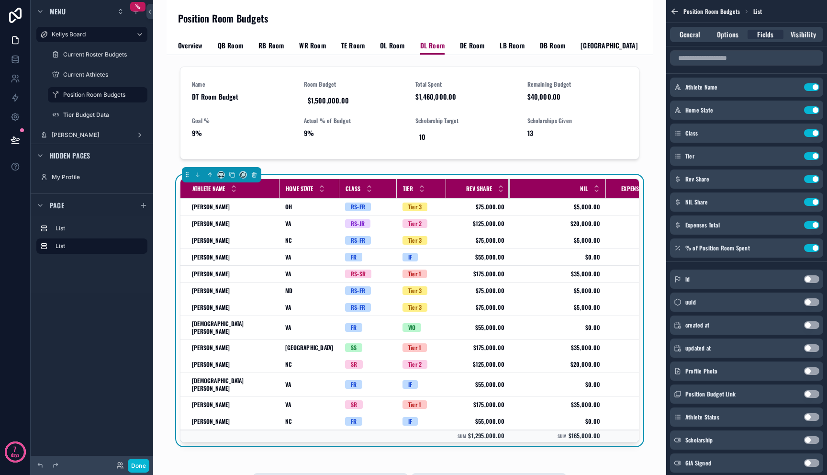
drag, startPoint x: 513, startPoint y: 189, endPoint x: 501, endPoint y: 192, distance: 12.3
click at [508, 192] on div "scrollable content" at bounding box center [510, 188] width 4 height 19
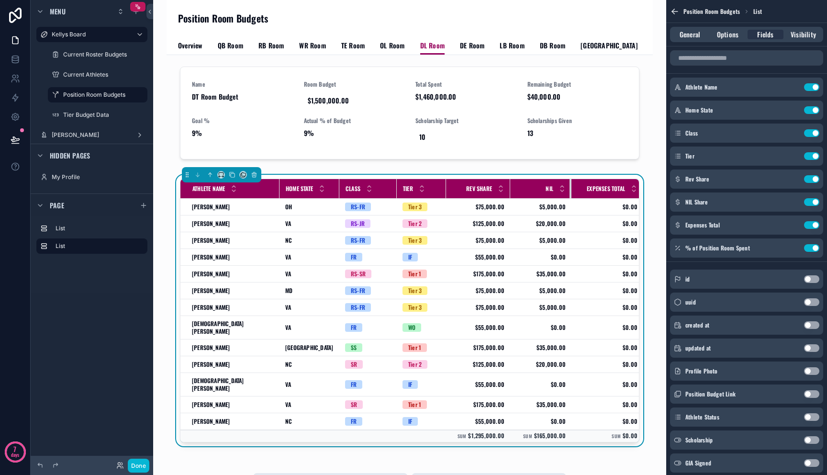
drag, startPoint x: 597, startPoint y: 193, endPoint x: 562, endPoint y: 198, distance: 34.8
click at [569, 198] on div "scrollable content" at bounding box center [571, 188] width 4 height 19
click at [141, 465] on button "Done" at bounding box center [139, 465] width 22 height 14
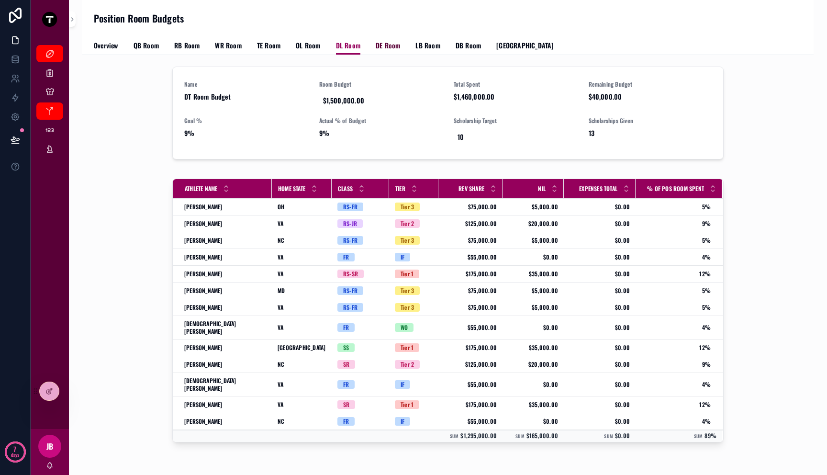
click at [388, 44] on span "DE Room" at bounding box center [388, 46] width 24 height 10
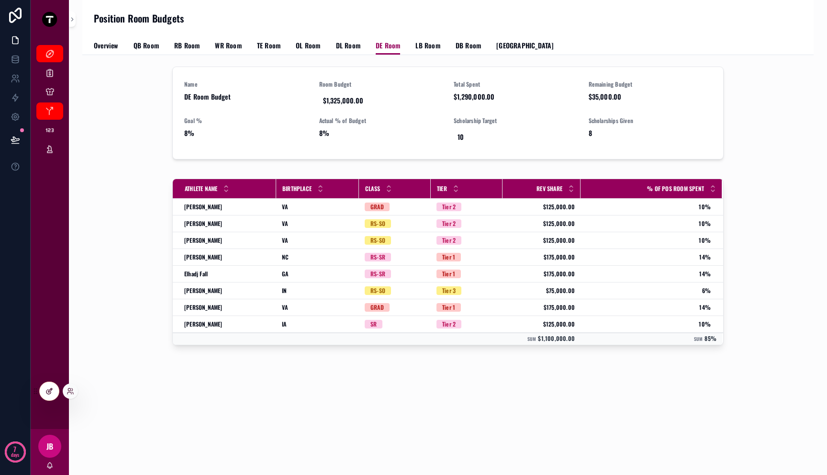
click at [44, 393] on div at bounding box center [49, 391] width 19 height 18
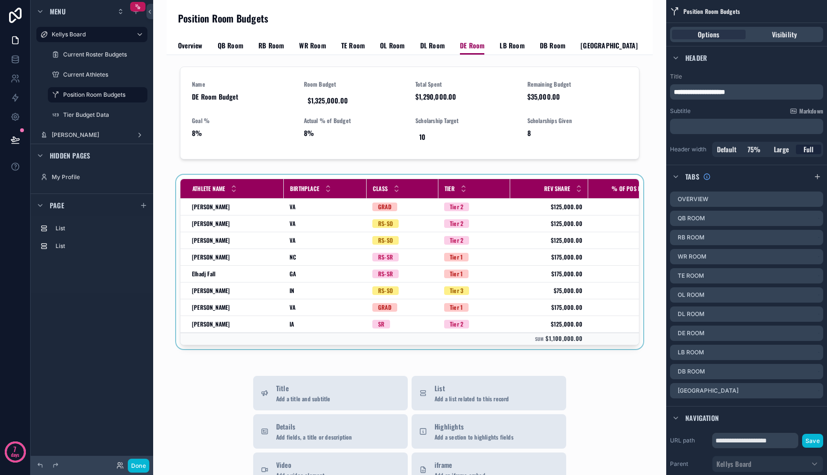
click at [399, 286] on div "scrollable content" at bounding box center [409, 264] width 471 height 178
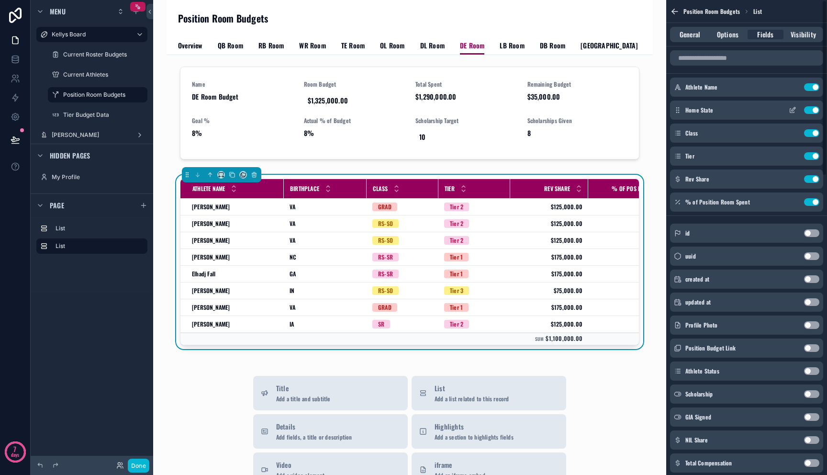
click at [795, 110] on icon "scrollable content" at bounding box center [792, 110] width 8 height 8
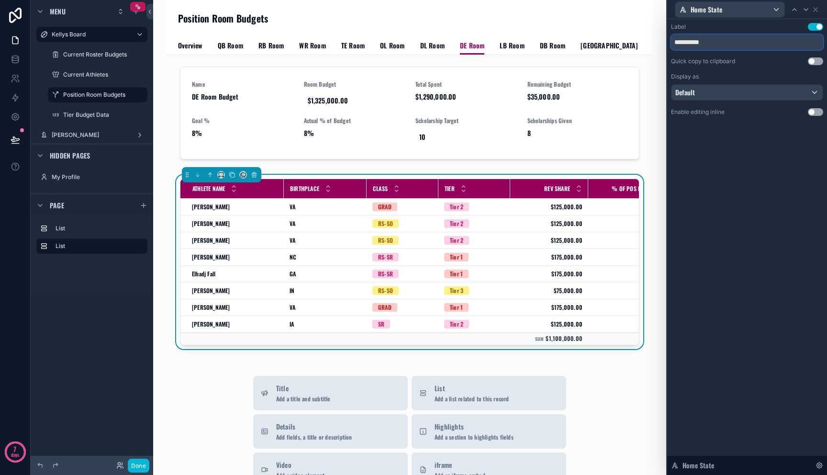
drag, startPoint x: 718, startPoint y: 41, endPoint x: 606, endPoint y: 29, distance: 113.1
click at [614, 29] on div "**********" at bounding box center [413, 237] width 827 height 475
paste input "text"
type input "**********"
click at [817, 9] on icon at bounding box center [815, 10] width 8 height 8
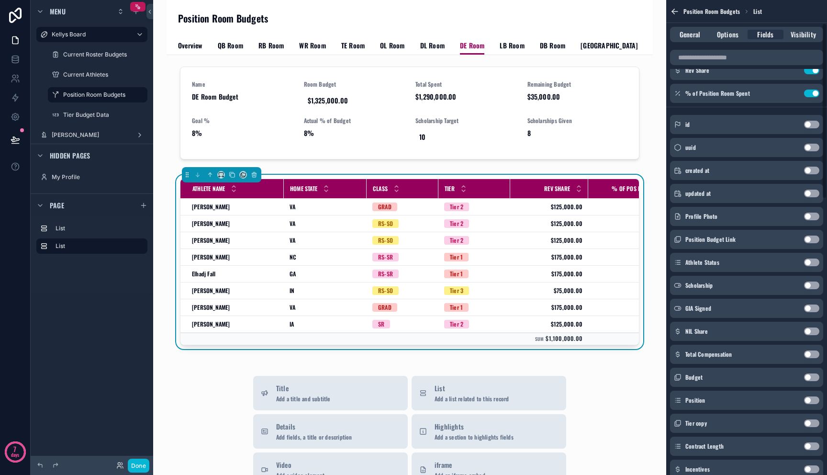
scroll to position [130, 0]
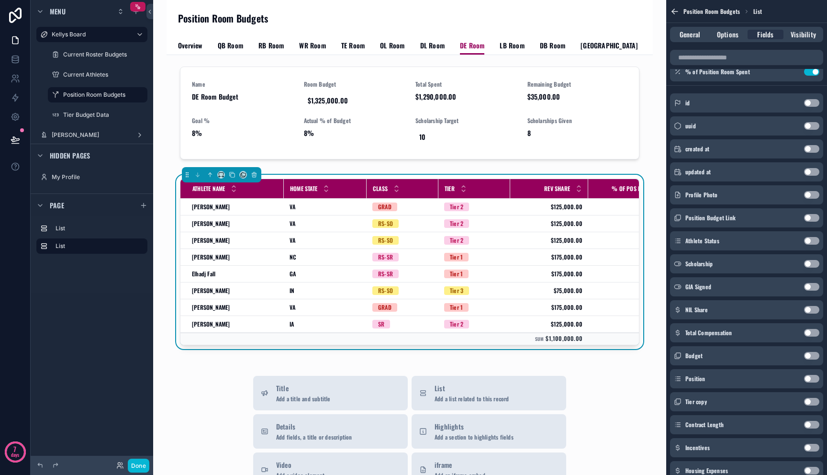
click at [812, 306] on button "Use setting" at bounding box center [811, 310] width 15 height 8
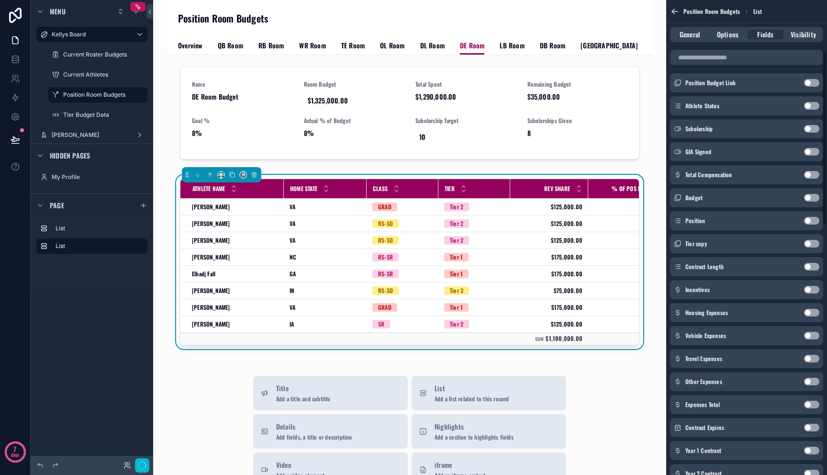
scroll to position [401, 0]
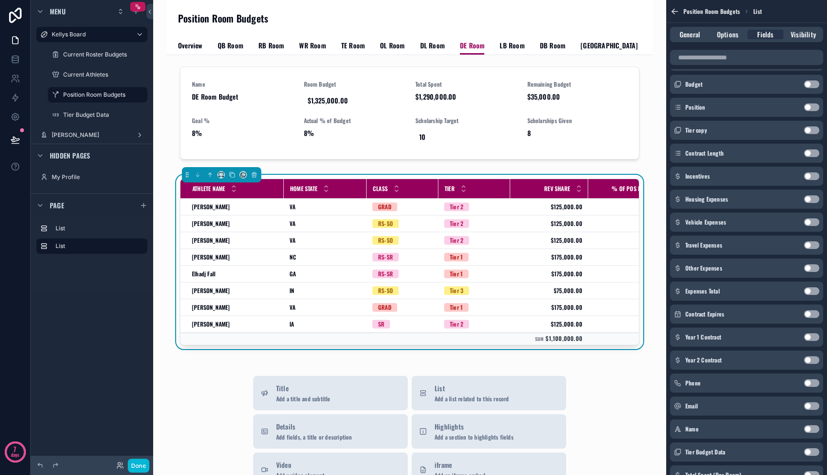
click at [809, 293] on button "Use setting" at bounding box center [811, 291] width 15 height 8
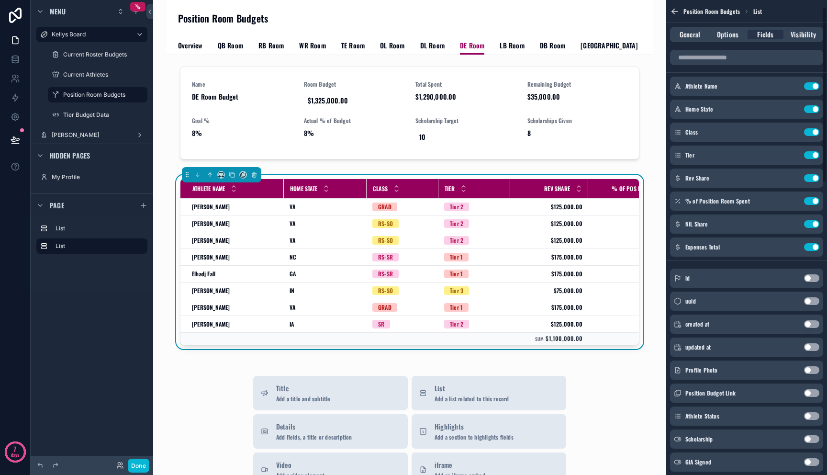
scroll to position [0, 0]
click at [792, 199] on icon "scrollable content" at bounding box center [792, 202] width 8 height 8
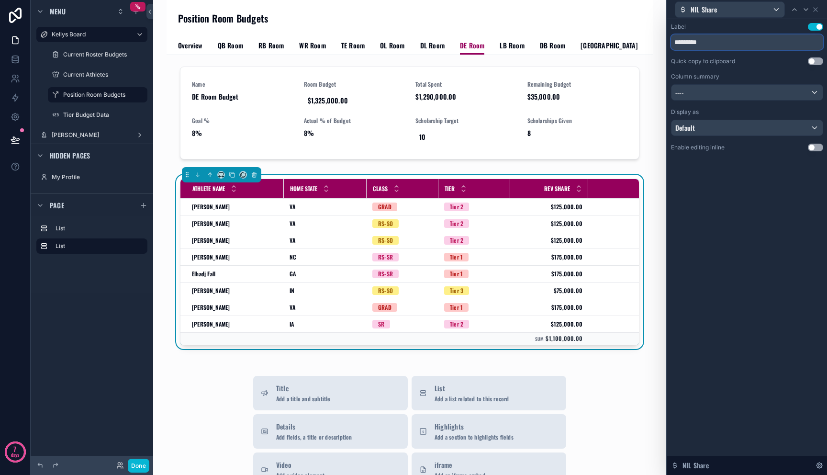
click at [754, 49] on input "*********" at bounding box center [747, 41] width 152 height 15
type input "***"
click at [739, 97] on div "----" at bounding box center [746, 92] width 151 height 15
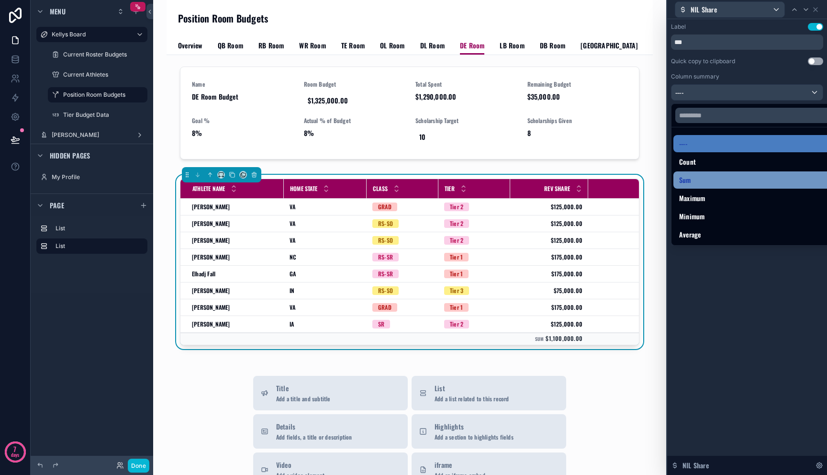
click at [722, 176] on div "Sum" at bounding box center [758, 179] width 158 height 11
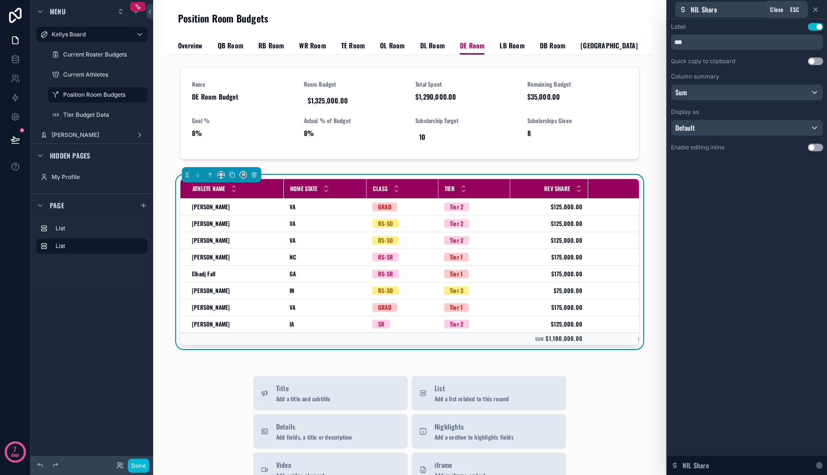
click at [818, 10] on icon at bounding box center [815, 10] width 8 height 8
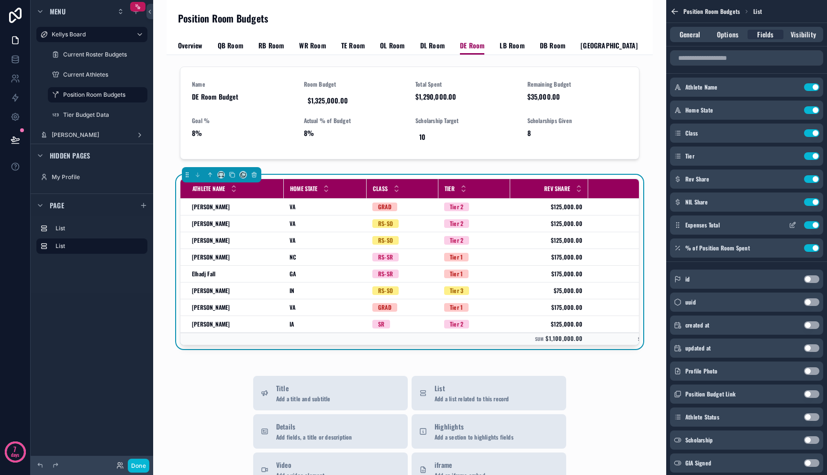
click at [794, 223] on icon "scrollable content" at bounding box center [794, 222] width 1 height 1
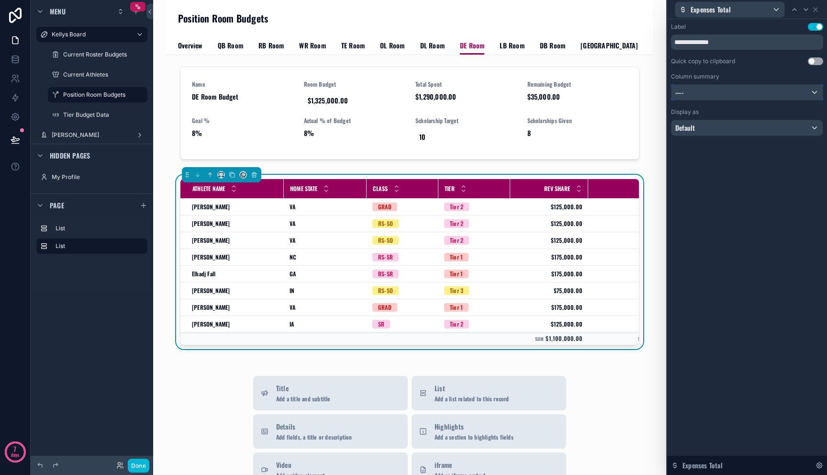
click at [706, 92] on div "----" at bounding box center [746, 92] width 151 height 15
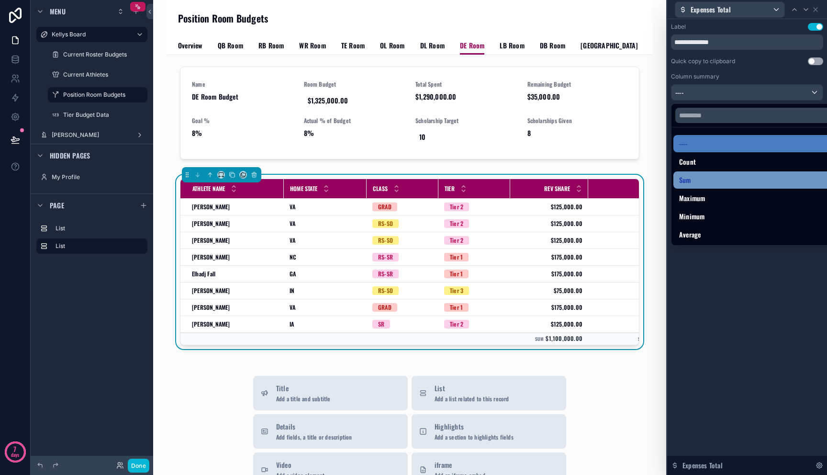
click at [706, 177] on div "Sum" at bounding box center [758, 179] width 158 height 11
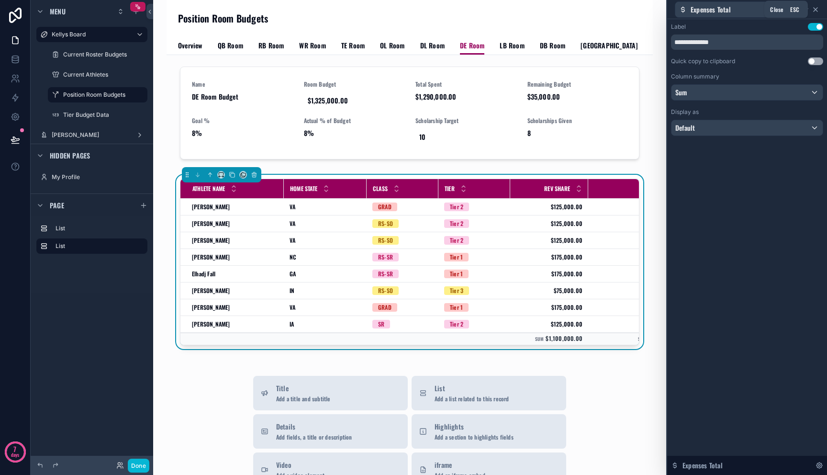
click at [816, 6] on icon at bounding box center [815, 10] width 8 height 8
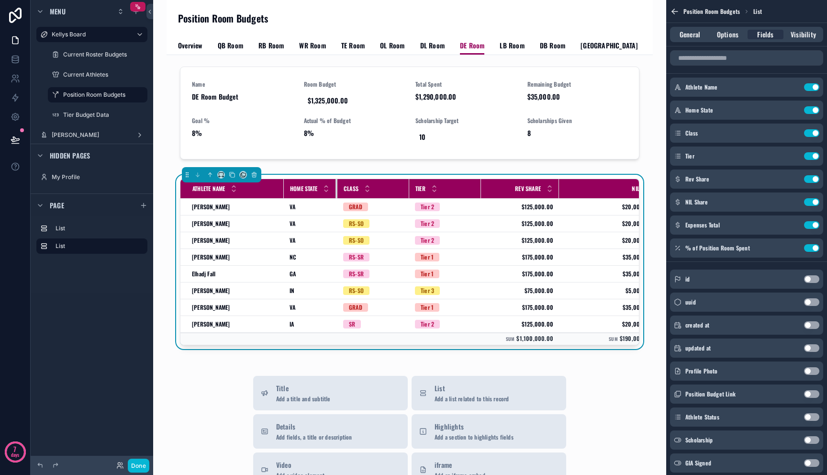
drag, startPoint x: 366, startPoint y: 193, endPoint x: 337, endPoint y: 195, distance: 29.3
click at [337, 195] on tr "Athlete Name Home State Class Tier Rev Share NIL Expenses Total % of Pos Room S…" at bounding box center [490, 189] width 621 height 20
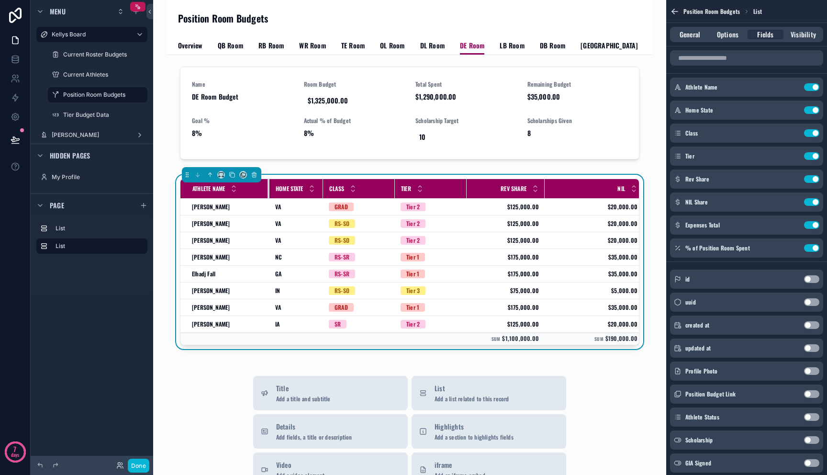
drag, startPoint x: 283, startPoint y: 193, endPoint x: 268, endPoint y: 192, distance: 14.4
click at [268, 192] on div "scrollable content" at bounding box center [269, 188] width 4 height 19
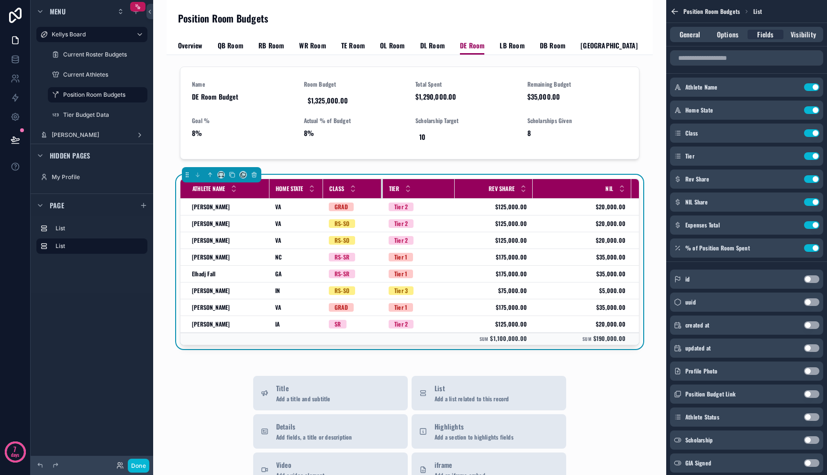
drag, startPoint x: 394, startPoint y: 187, endPoint x: 386, endPoint y: 190, distance: 8.2
click at [381, 190] on div "scrollable content" at bounding box center [383, 188] width 4 height 19
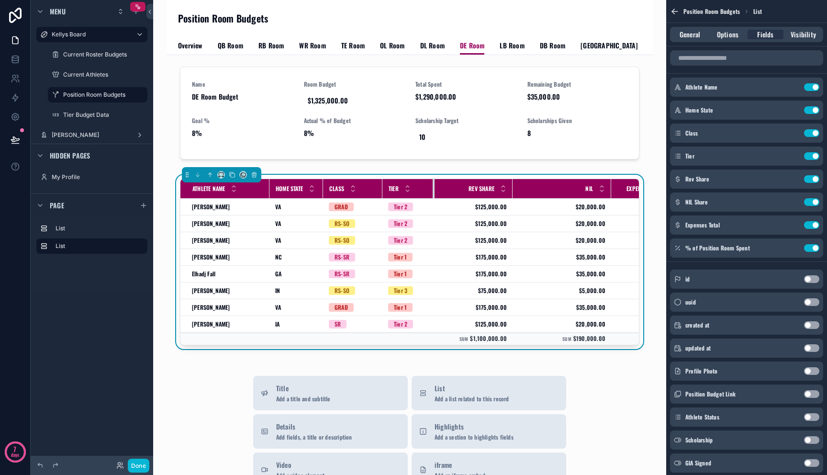
drag, startPoint x: 453, startPoint y: 188, endPoint x: 432, endPoint y: 194, distance: 21.5
click at [432, 194] on div "scrollable content" at bounding box center [434, 188] width 4 height 19
drag, startPoint x: 509, startPoint y: 193, endPoint x: 490, endPoint y: 196, distance: 19.4
click at [490, 196] on div "Rev Share" at bounding box center [472, 188] width 77 height 18
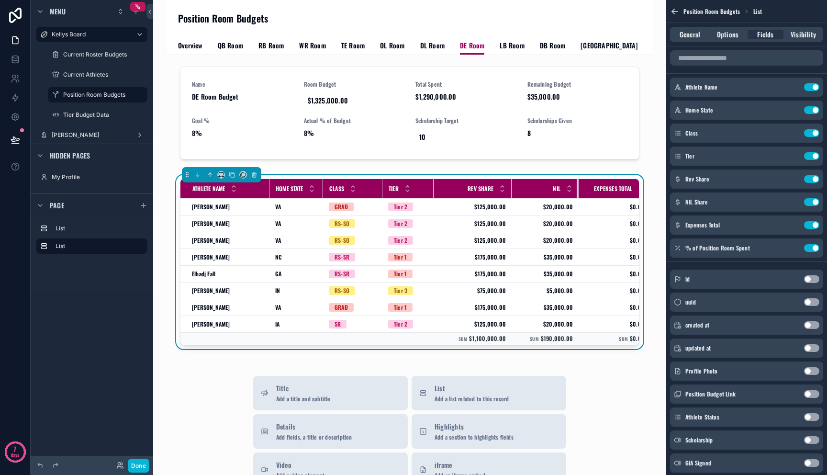
drag, startPoint x: 609, startPoint y: 190, endPoint x: 577, endPoint y: 192, distance: 31.6
click at [577, 192] on div "scrollable content" at bounding box center [578, 188] width 4 height 19
click at [140, 465] on button "Done" at bounding box center [139, 465] width 22 height 14
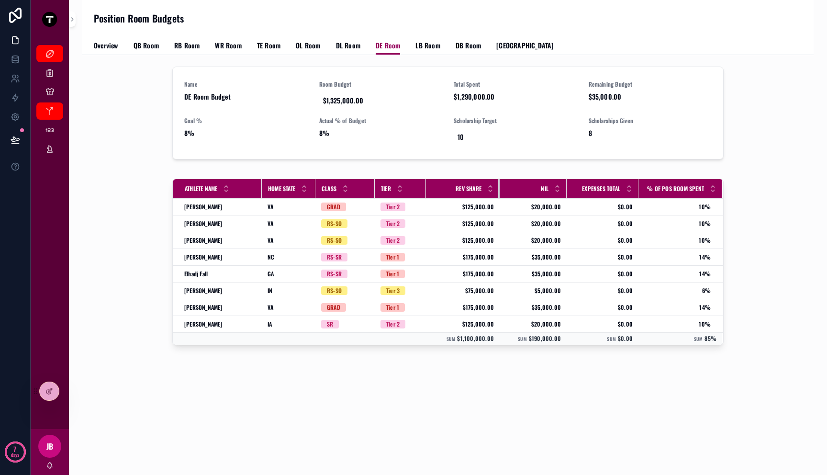
click at [499, 192] on div "scrollable content" at bounding box center [500, 188] width 4 height 19
click at [564, 193] on div "scrollable content" at bounding box center [566, 188] width 4 height 19
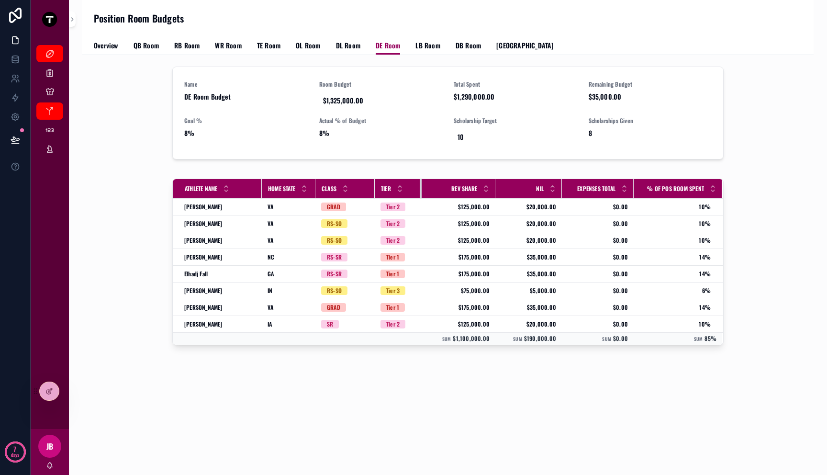
click at [421, 191] on div "scrollable content" at bounding box center [422, 188] width 4 height 19
click at [420, 48] on span "LB Room" at bounding box center [427, 46] width 24 height 10
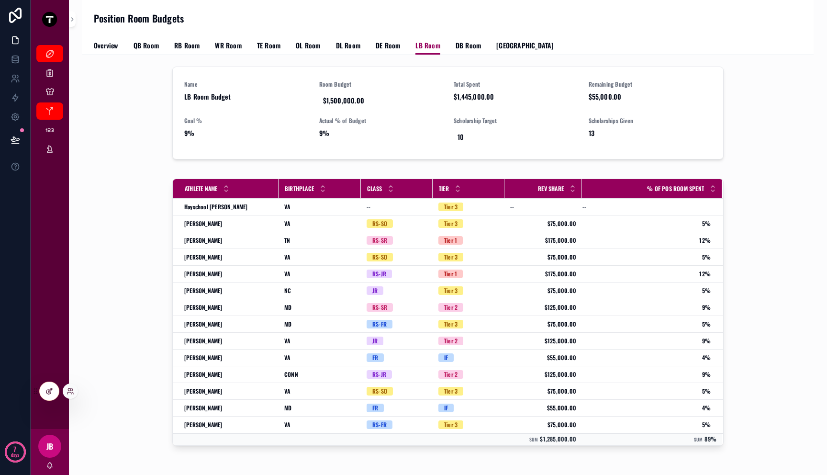
click at [45, 398] on div at bounding box center [49, 391] width 19 height 18
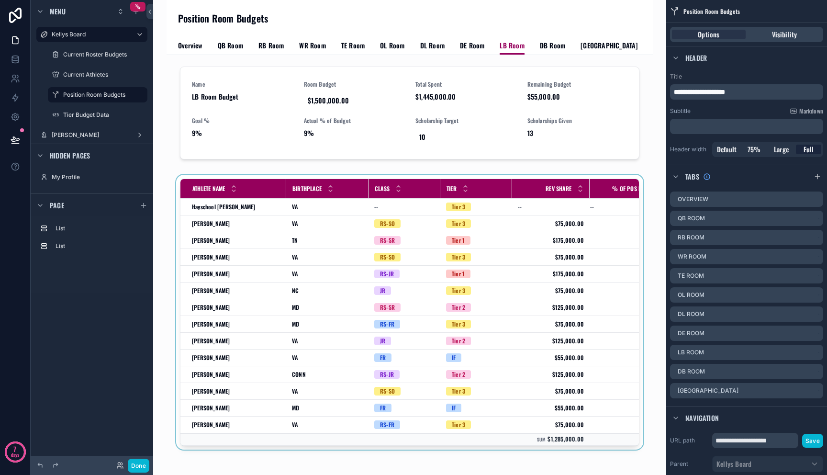
click at [555, 254] on div "scrollable content" at bounding box center [409, 314] width 471 height 278
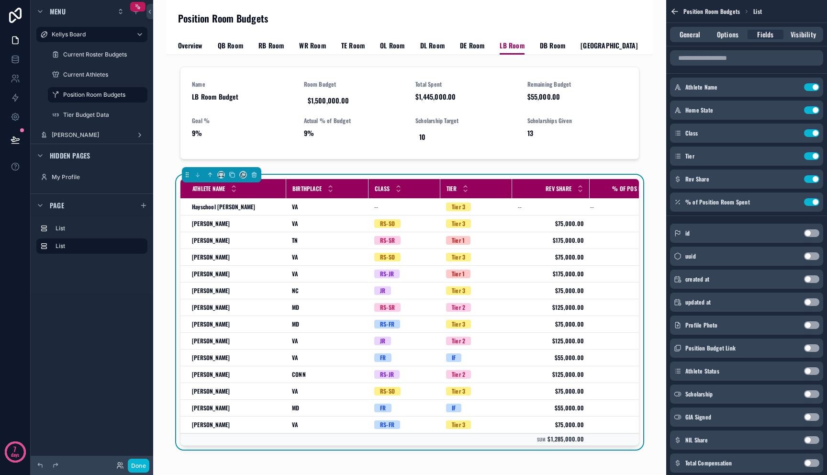
scroll to position [125, 0]
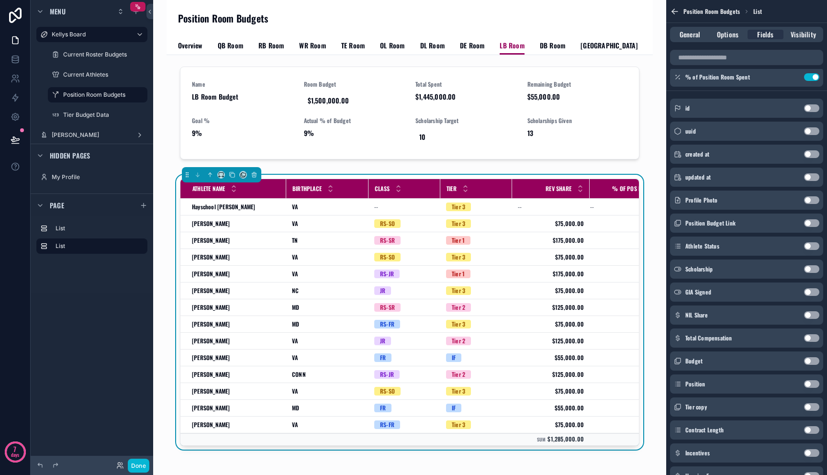
click at [812, 313] on button "Use setting" at bounding box center [811, 315] width 15 height 8
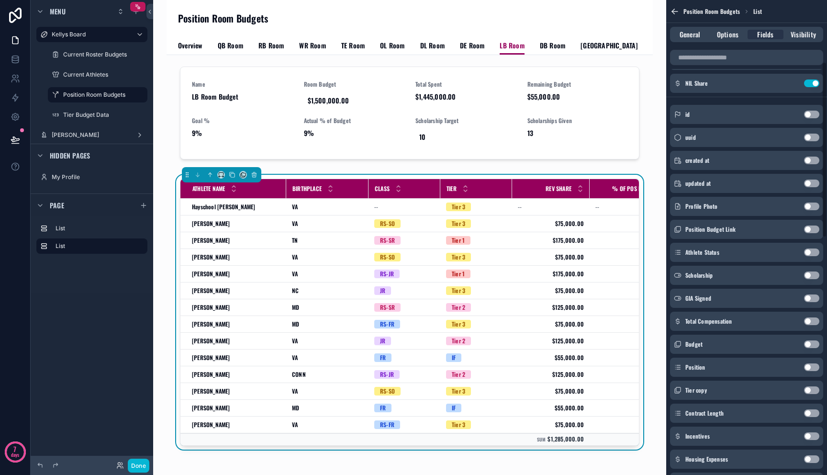
scroll to position [224, 0]
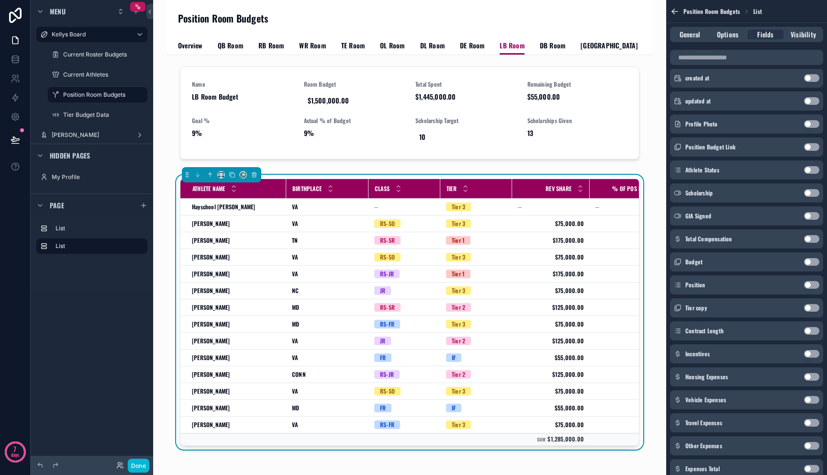
click at [810, 470] on button "Use setting" at bounding box center [811, 469] width 15 height 8
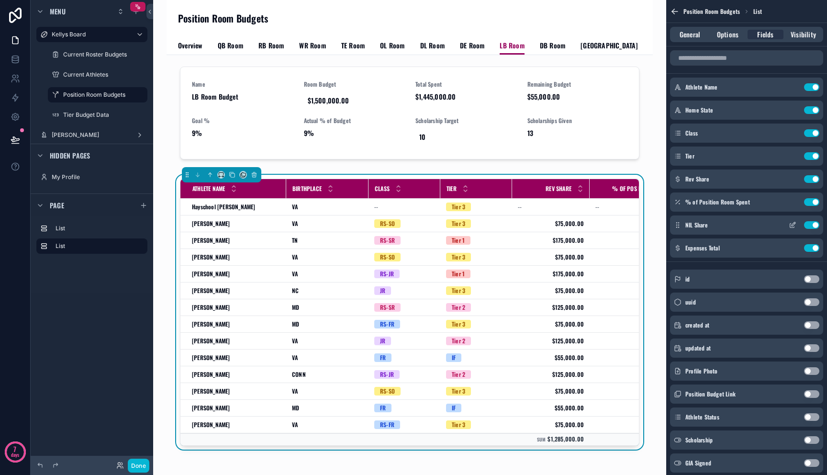
click at [790, 226] on icon "scrollable content" at bounding box center [792, 225] width 4 height 4
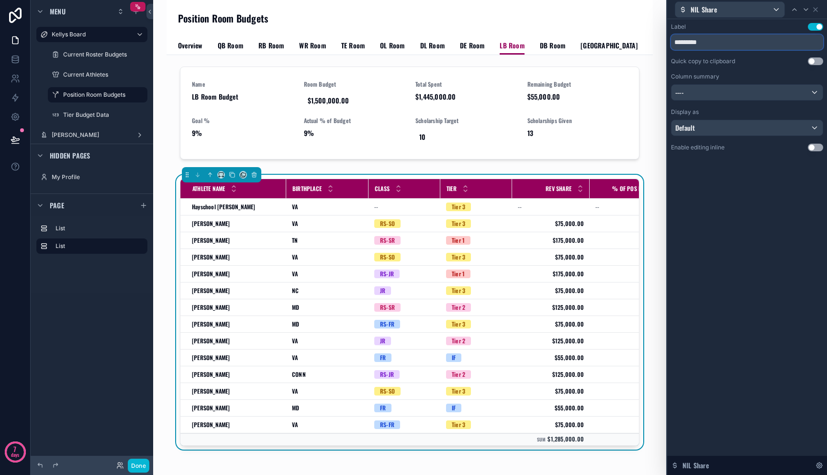
drag, startPoint x: 686, startPoint y: 43, endPoint x: 748, endPoint y: 45, distance: 62.7
click at [747, 45] on input "*********" at bounding box center [747, 41] width 152 height 15
type input "***"
click at [743, 90] on div "----" at bounding box center [746, 92] width 151 height 15
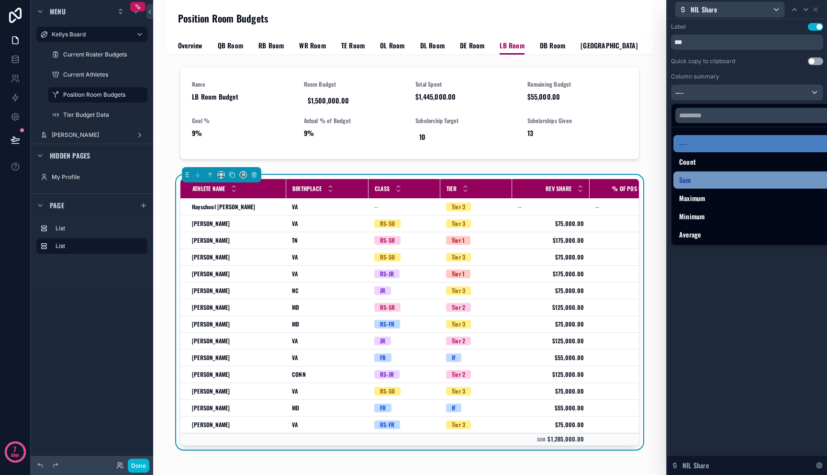
click at [722, 181] on div "Sum" at bounding box center [758, 179] width 158 height 11
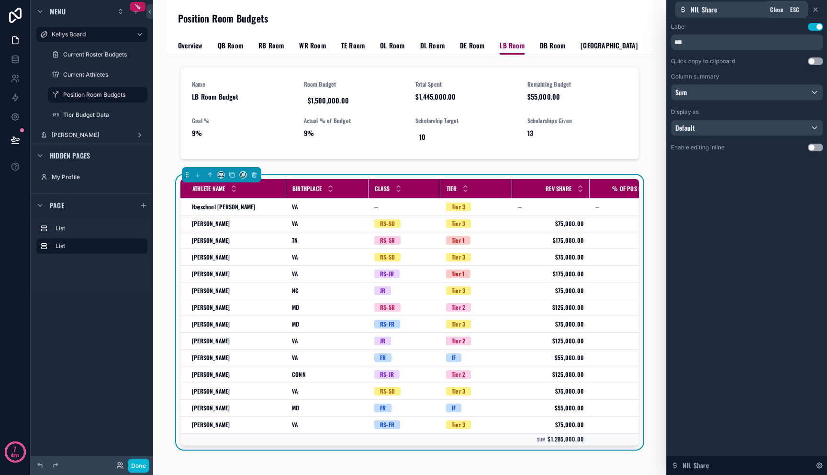
click at [816, 10] on icon at bounding box center [815, 10] width 4 height 4
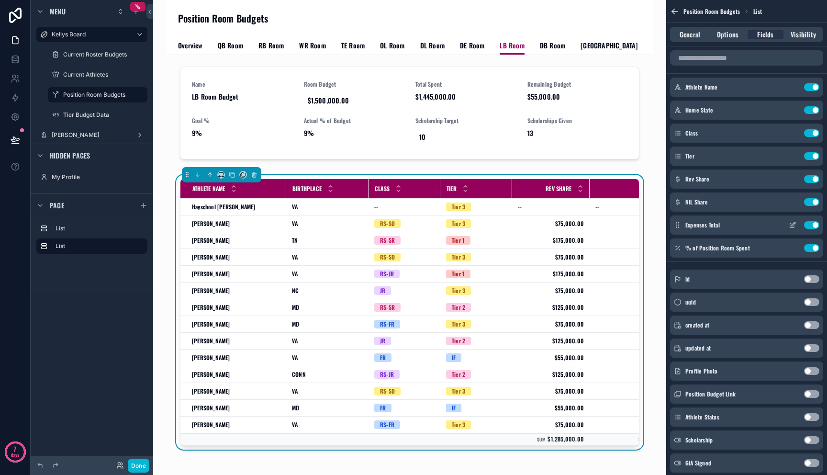
click at [790, 222] on icon "scrollable content" at bounding box center [792, 225] width 8 height 8
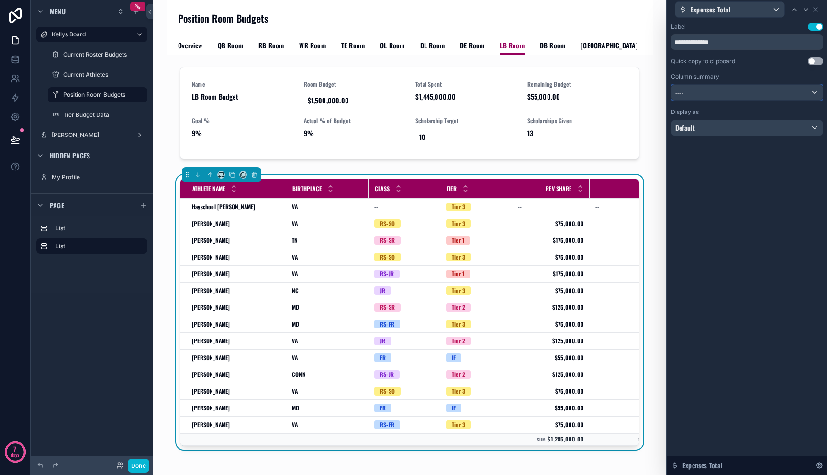
click at [717, 93] on div "----" at bounding box center [746, 92] width 151 height 15
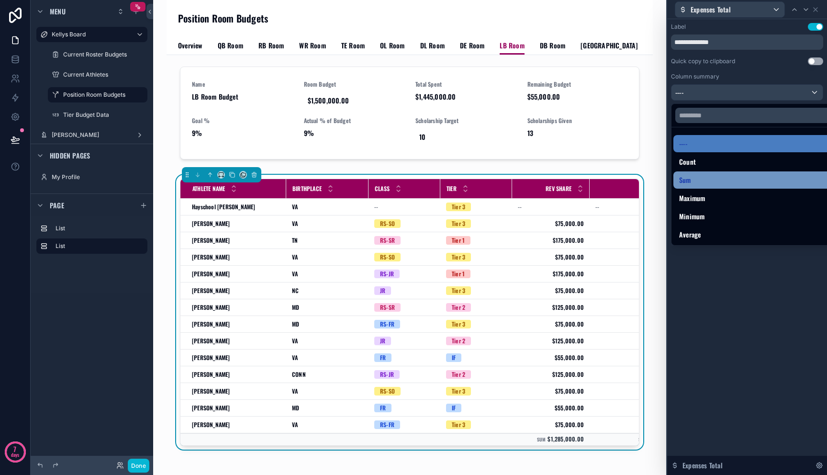
click at [712, 178] on div "Sum" at bounding box center [758, 179] width 158 height 11
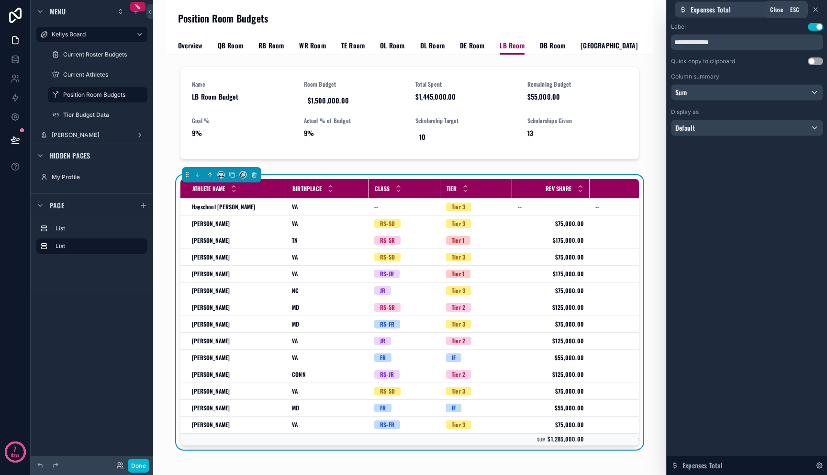
click at [817, 10] on icon at bounding box center [815, 10] width 8 height 8
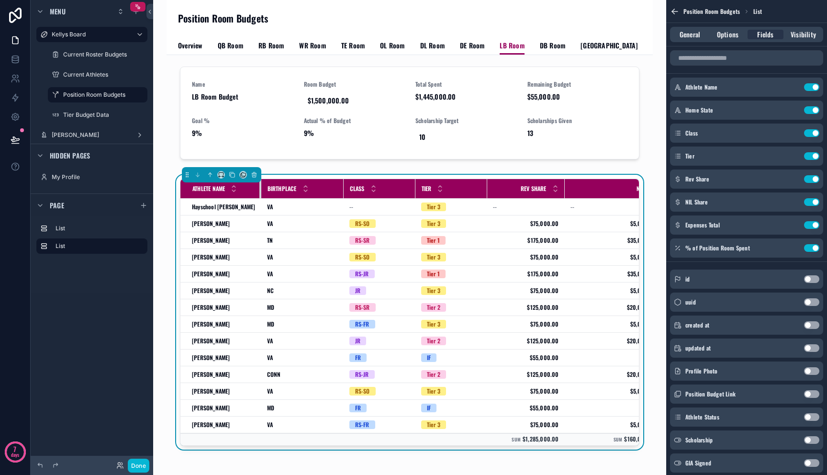
drag, startPoint x: 284, startPoint y: 188, endPoint x: 255, endPoint y: 190, distance: 29.7
click at [259, 190] on div "scrollable content" at bounding box center [261, 188] width 4 height 19
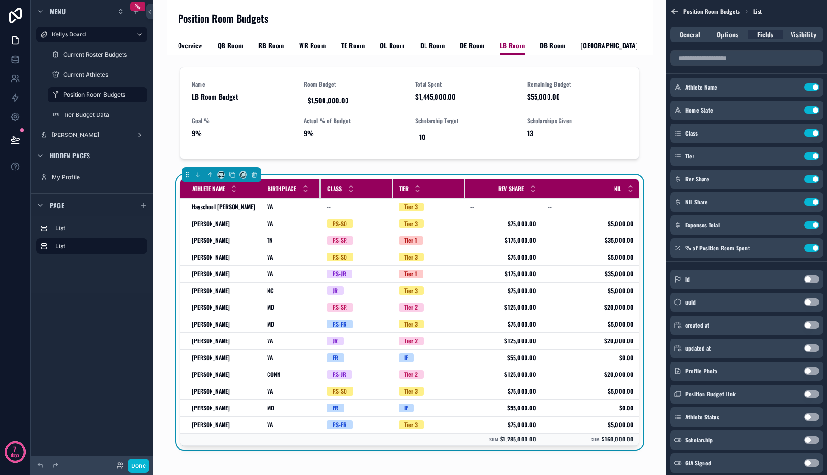
drag, startPoint x: 337, startPoint y: 188, endPoint x: 322, endPoint y: 192, distance: 15.4
click at [319, 192] on div "scrollable content" at bounding box center [321, 188] width 4 height 19
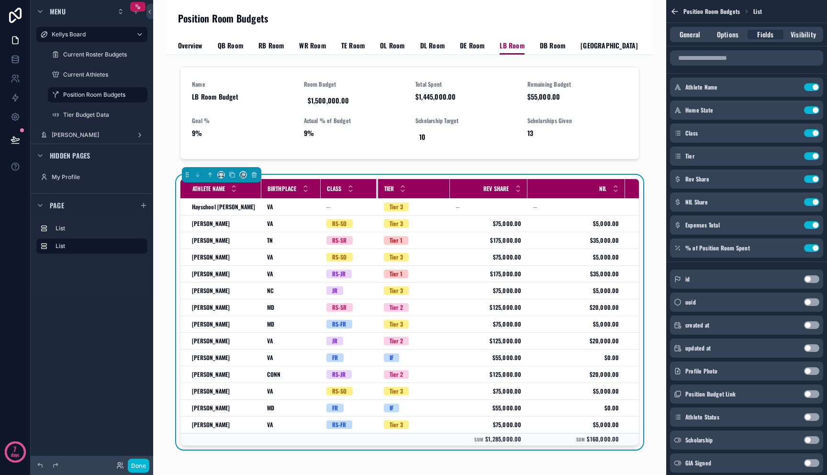
drag, startPoint x: 387, startPoint y: 188, endPoint x: 372, endPoint y: 191, distance: 14.7
click at [376, 191] on div "scrollable content" at bounding box center [378, 188] width 4 height 19
click at [442, 190] on div "Tier" at bounding box center [413, 188] width 71 height 18
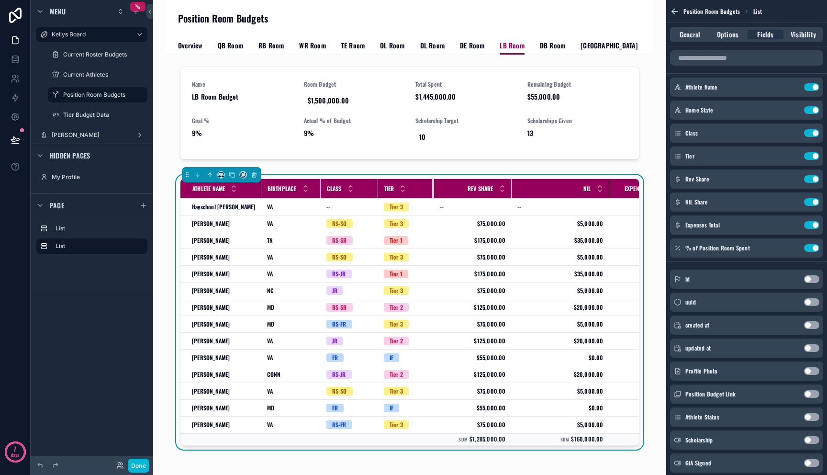
drag, startPoint x: 444, startPoint y: 189, endPoint x: 428, endPoint y: 190, distance: 15.9
click at [432, 190] on div "scrollable content" at bounding box center [434, 188] width 4 height 19
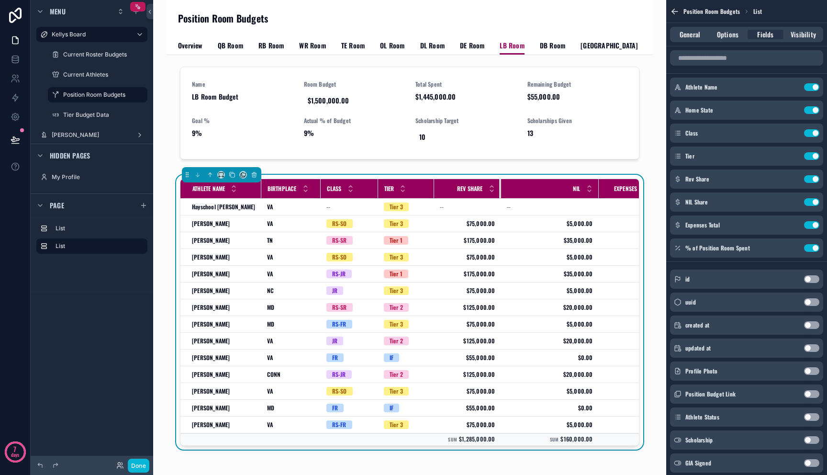
drag, startPoint x: 506, startPoint y: 193, endPoint x: 496, endPoint y: 195, distance: 10.7
click at [499, 195] on div "scrollable content" at bounding box center [501, 188] width 4 height 19
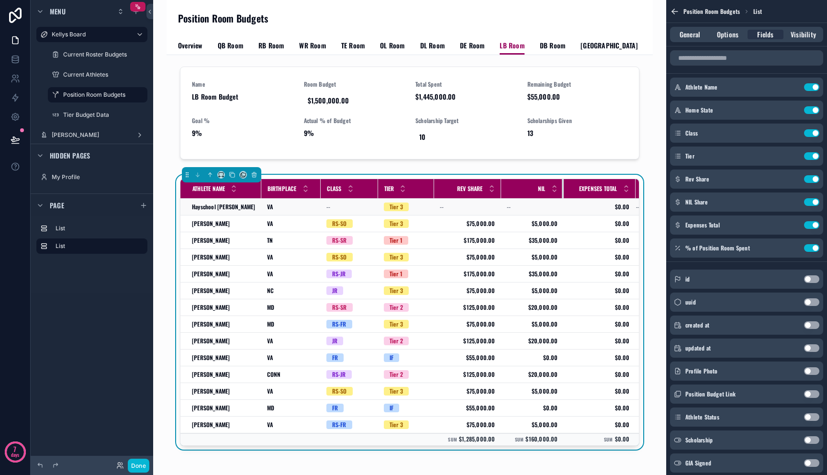
drag, startPoint x: 593, startPoint y: 190, endPoint x: 558, endPoint y: 200, distance: 36.3
click at [558, 200] on table "Athlete Name Birthplace Class Tier Rev Share NIL Expenses Total % of Pos Room S…" at bounding box center [444, 312] width 528 height 266
click at [145, 458] on button "Done" at bounding box center [139, 465] width 22 height 14
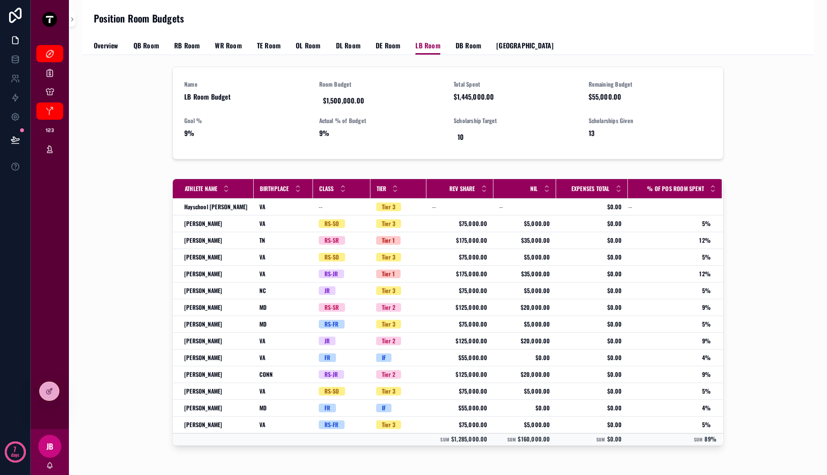
click at [143, 465] on div "Name LB Room Budget Room Budget $1,500,000.00 Total Spent $1,445,000.00 Remaini…" at bounding box center [447, 284] width 731 height 459
click at [625, 195] on div "scrollable content" at bounding box center [627, 188] width 4 height 19
click at [53, 396] on div at bounding box center [49, 391] width 19 height 18
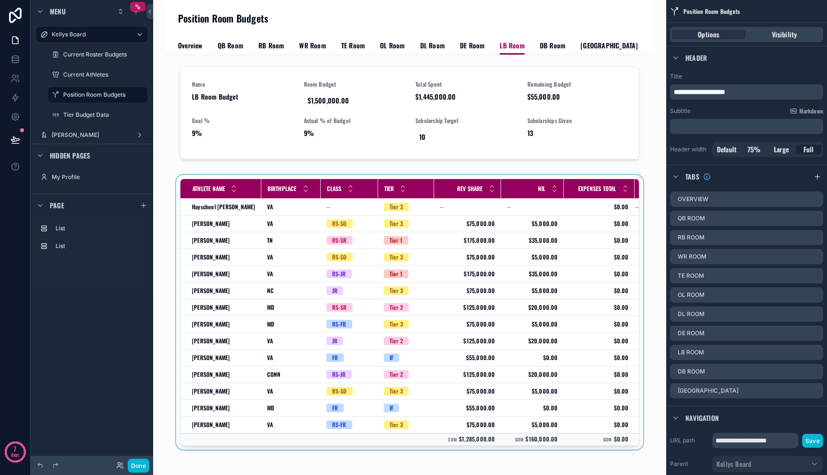
click at [508, 278] on div "scrollable content" at bounding box center [409, 314] width 471 height 278
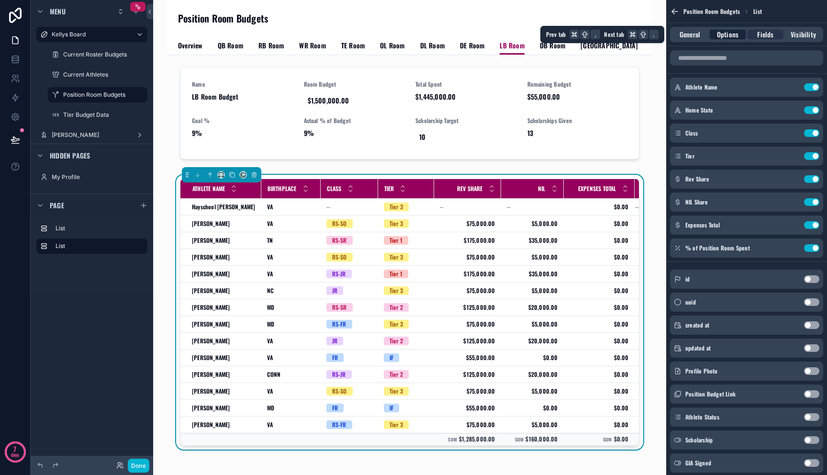
click at [725, 35] on span "Options" at bounding box center [728, 35] width 22 height 10
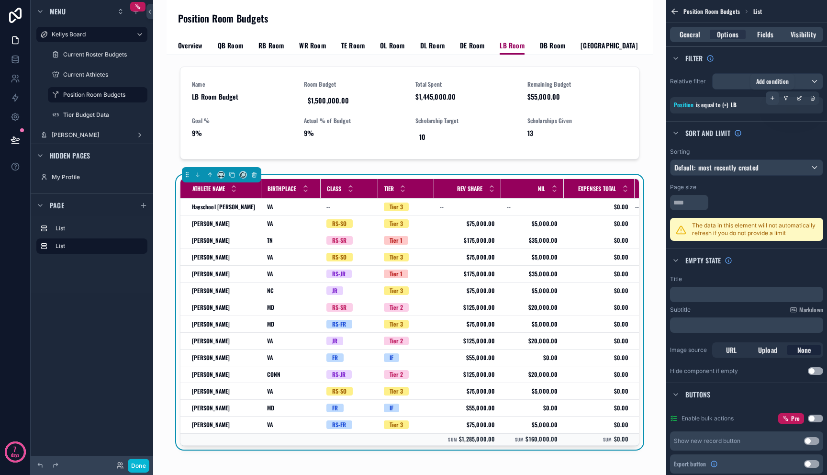
click at [775, 95] on div "scrollable content" at bounding box center [771, 97] width 13 height 13
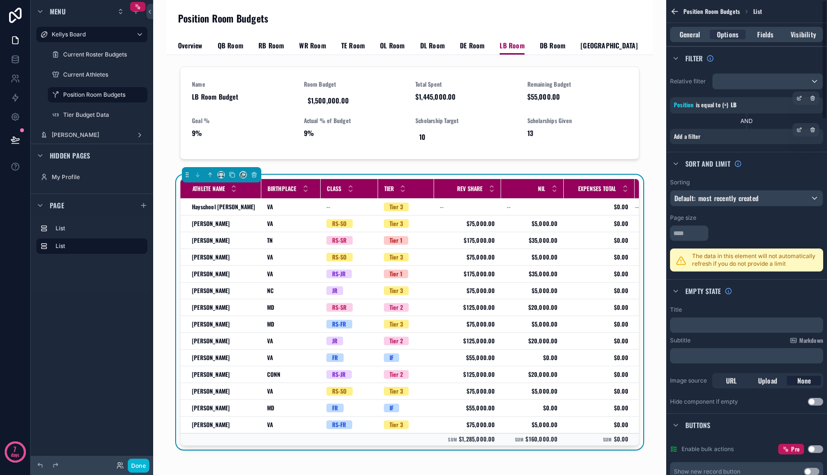
click at [741, 137] on div "Add a filter" at bounding box center [746, 136] width 153 height 15
click at [798, 130] on icon "scrollable content" at bounding box center [799, 130] width 6 height 6
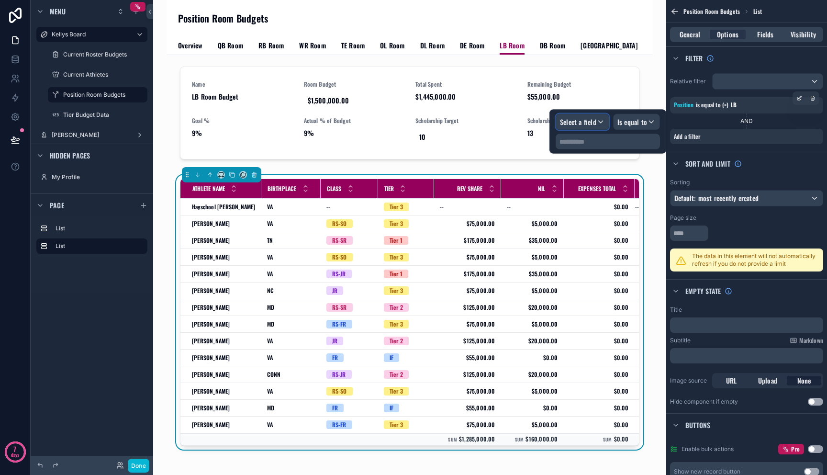
click at [581, 118] on span "Select a field" at bounding box center [578, 122] width 36 height 10
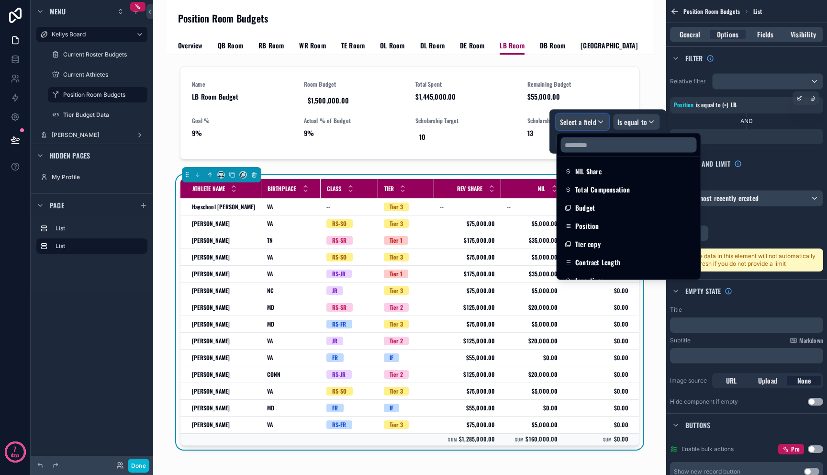
scroll to position [297, 0]
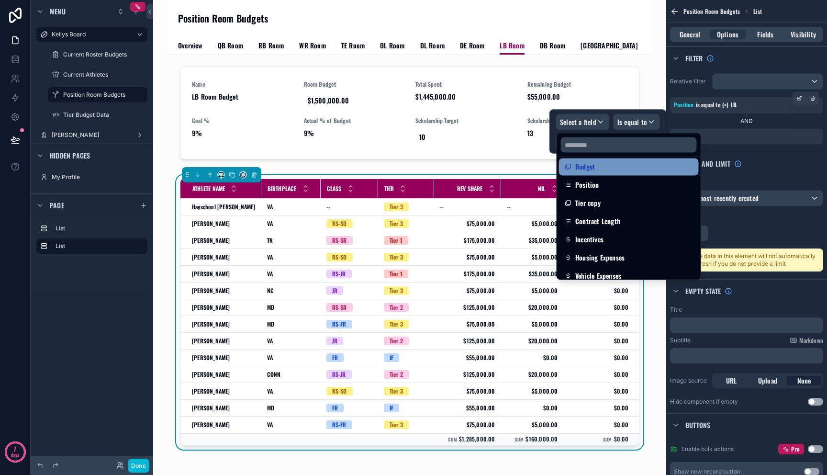
click at [611, 169] on div "Budget" at bounding box center [629, 166] width 128 height 11
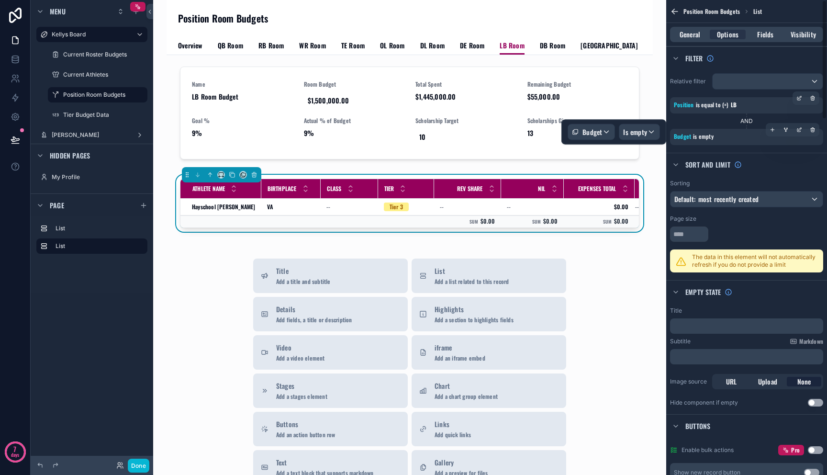
click at [709, 135] on span "is empty" at bounding box center [703, 136] width 21 height 8
click at [685, 137] on span "Budget" at bounding box center [682, 136] width 17 height 8
click at [804, 129] on div "scrollable content" at bounding box center [798, 129] width 13 height 13
click at [643, 129] on span "Is empty" at bounding box center [635, 132] width 24 height 10
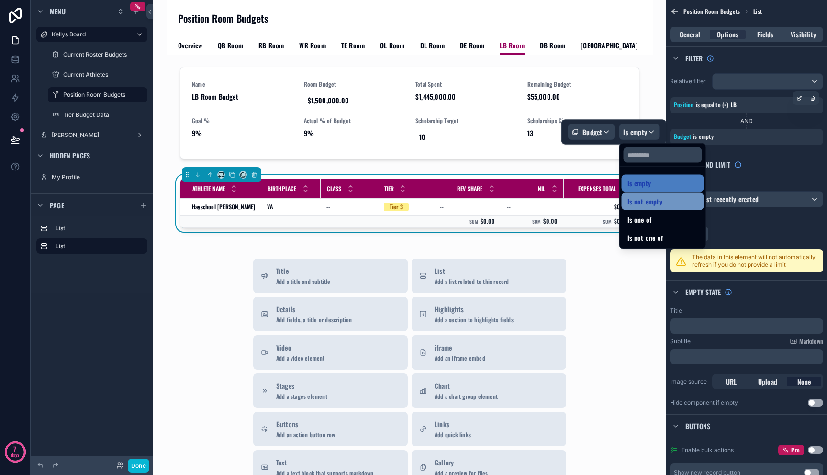
click at [654, 199] on span "Is not empty" at bounding box center [644, 201] width 35 height 11
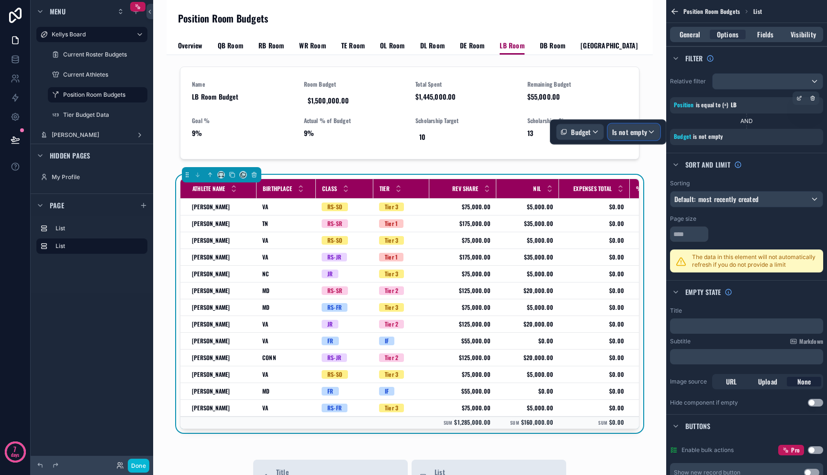
click at [635, 133] on span "Is not empty" at bounding box center [629, 132] width 35 height 10
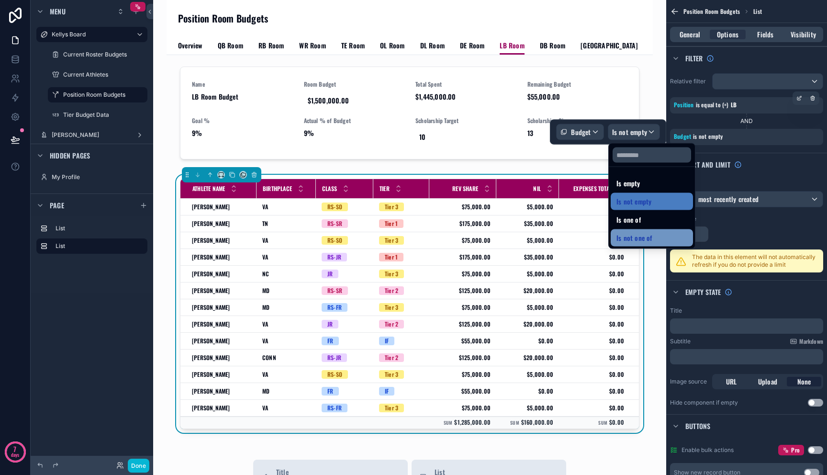
click at [639, 233] on span "Is not one of" at bounding box center [634, 237] width 36 height 11
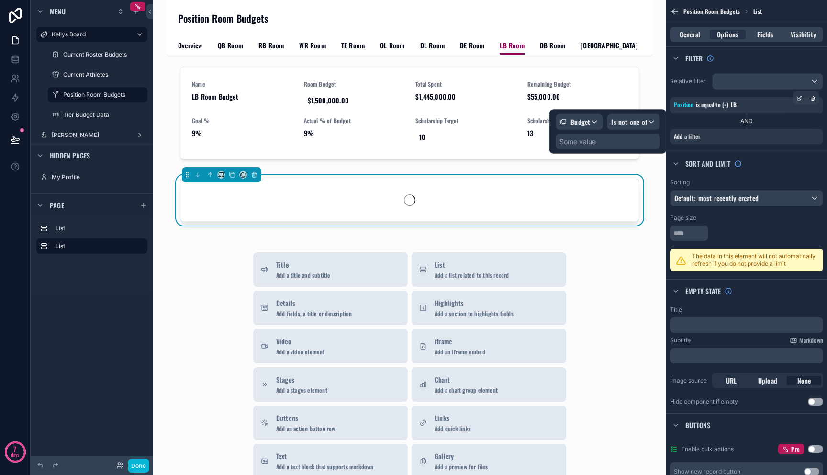
click at [613, 136] on div "Some value" at bounding box center [607, 141] width 104 height 15
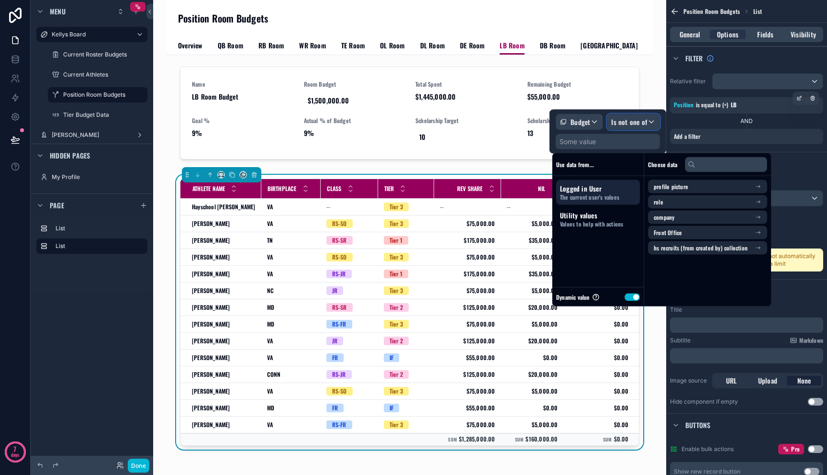
click at [636, 116] on div "Is not one of" at bounding box center [633, 121] width 52 height 15
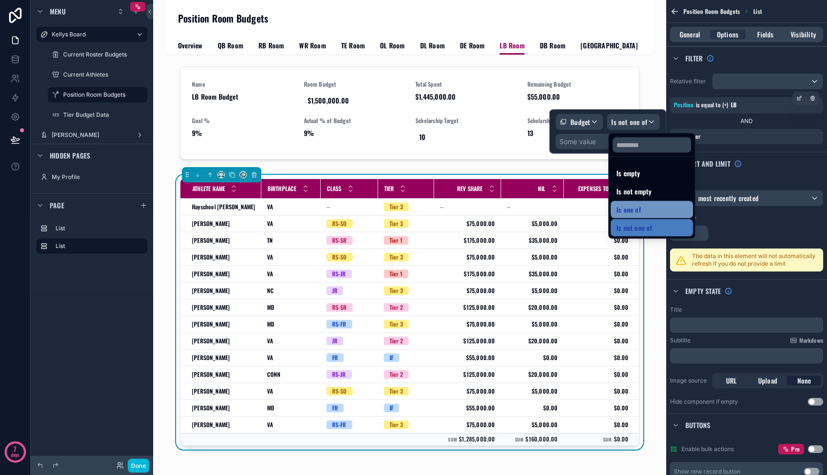
click at [640, 213] on div "Is one of" at bounding box center [651, 209] width 71 height 11
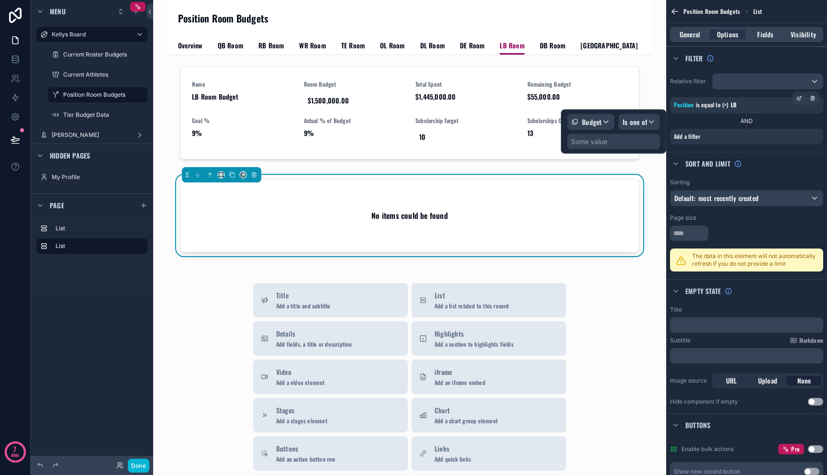
click at [604, 140] on div "Some value" at bounding box center [589, 142] width 36 height 10
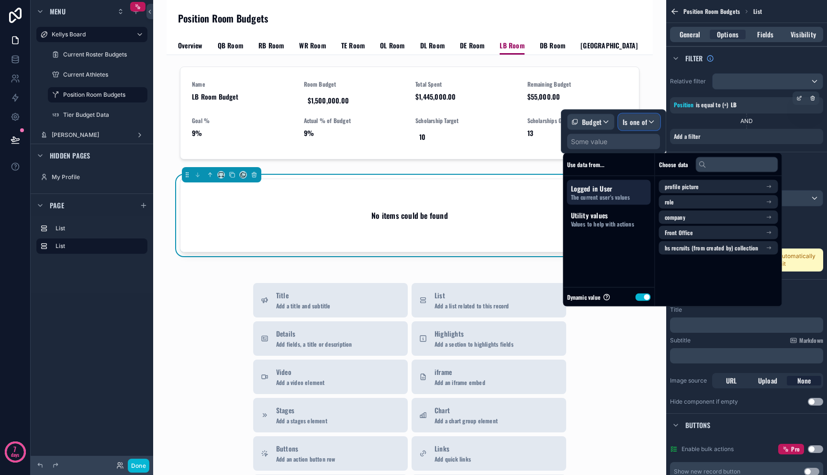
click at [641, 124] on span "Is one of" at bounding box center [634, 122] width 24 height 10
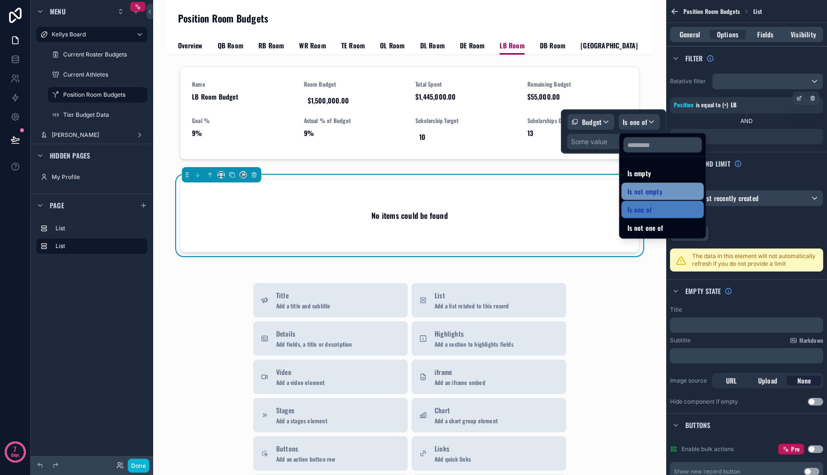
click at [644, 191] on span "Is not empty" at bounding box center [644, 191] width 35 height 11
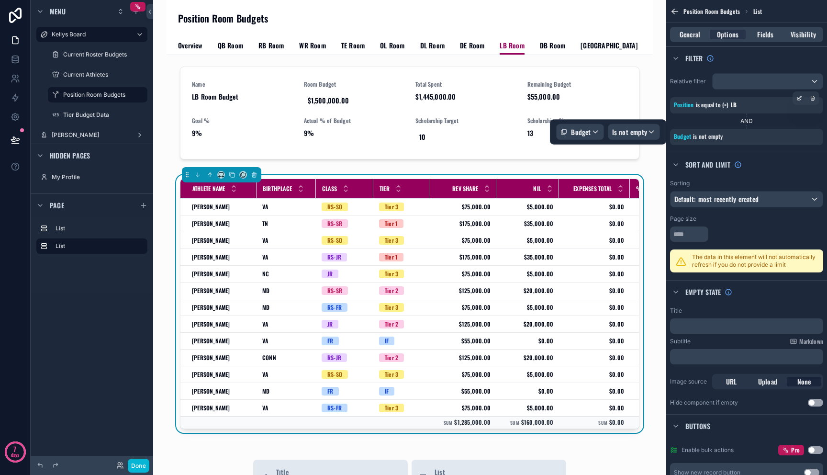
click at [643, 194] on div "Name LB Room Budget Room Budget $1,500,000.00 Total Spent $1,445,000.00 Remaini…" at bounding box center [409, 465] width 486 height 821
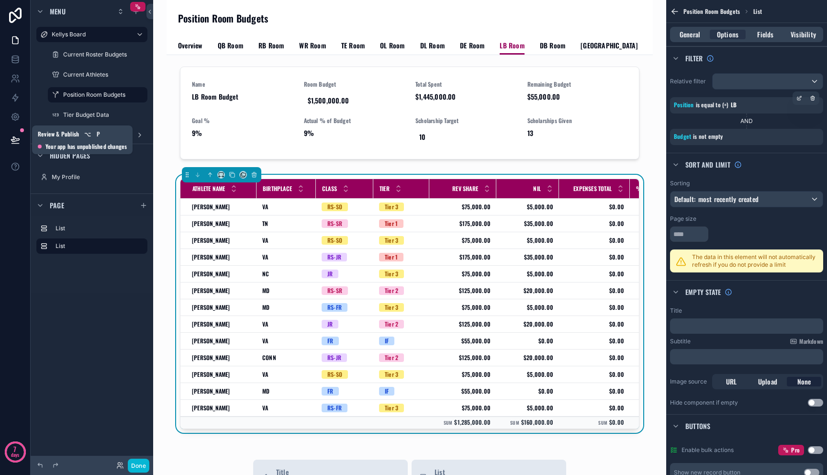
click at [14, 139] on icon at bounding box center [15, 139] width 8 height 5
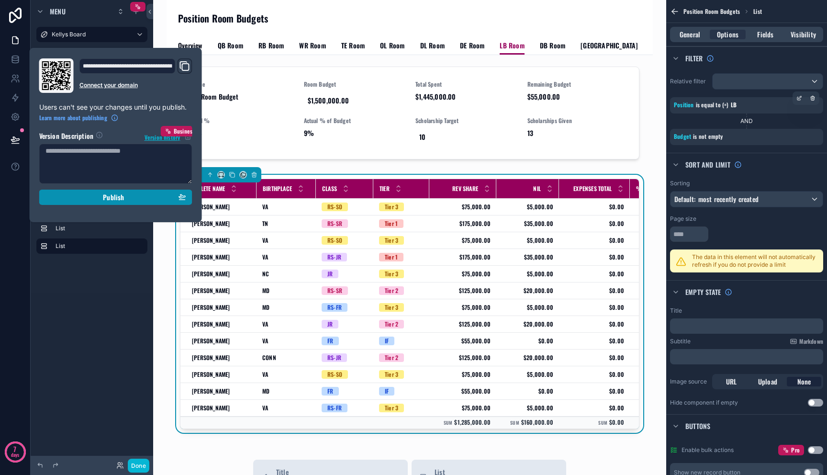
click at [74, 196] on div "Publish" at bounding box center [115, 197] width 141 height 9
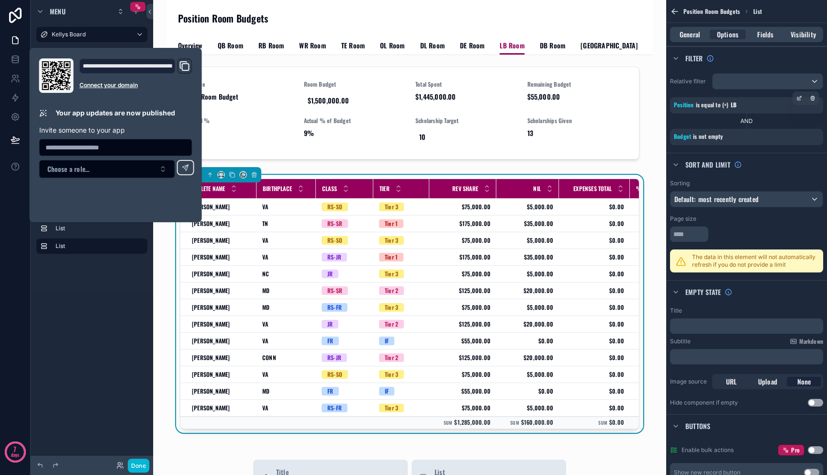
click at [78, 299] on div "Menu Kellys Board Current Roster Budgets Current Athletes Position Room Budgets…" at bounding box center [92, 150] width 122 height 300
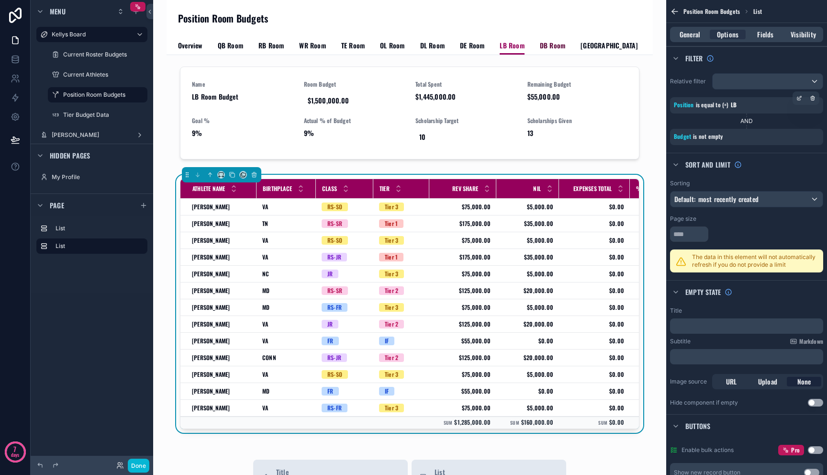
click at [541, 44] on span "DB Room" at bounding box center [552, 46] width 25 height 10
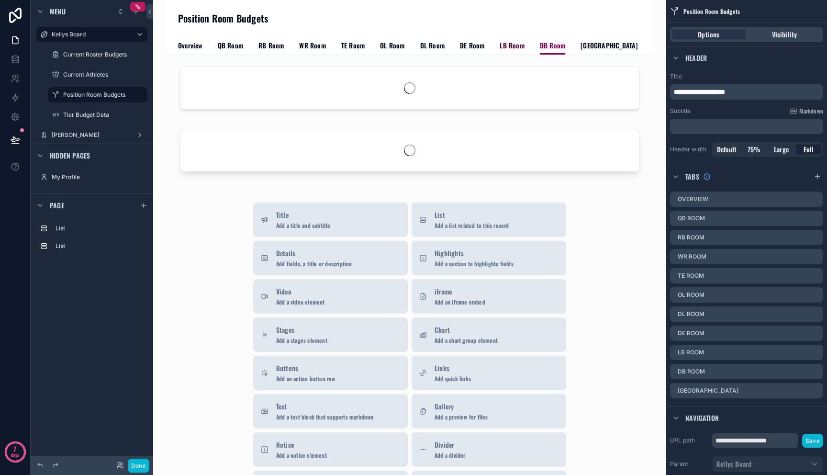
click at [505, 42] on span "LB Room" at bounding box center [511, 46] width 24 height 10
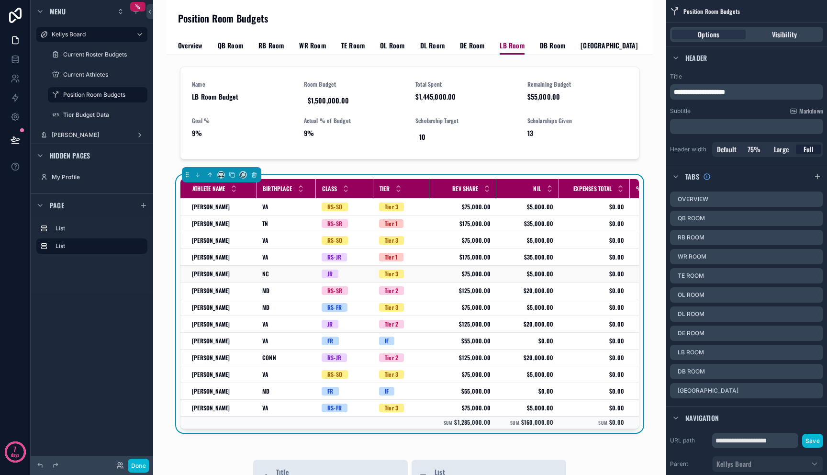
click at [459, 272] on span "$75,000.00" at bounding box center [462, 274] width 55 height 8
click at [431, 189] on div "Rev Share" at bounding box center [463, 188] width 66 height 18
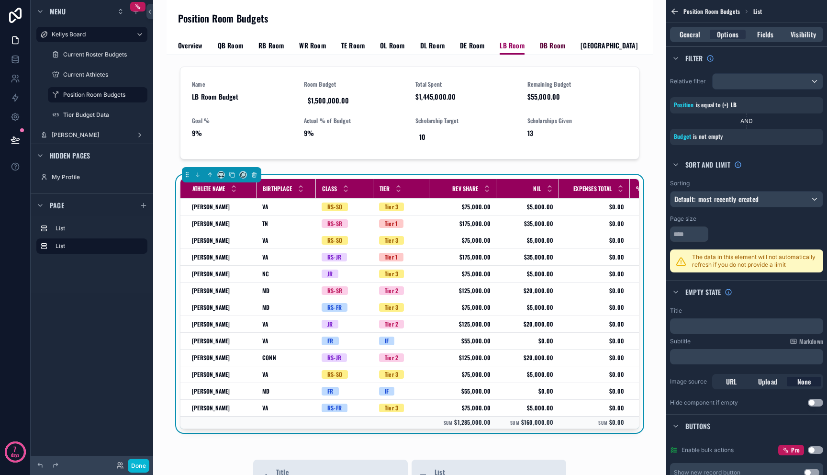
click at [545, 44] on span "DB Room" at bounding box center [552, 46] width 25 height 10
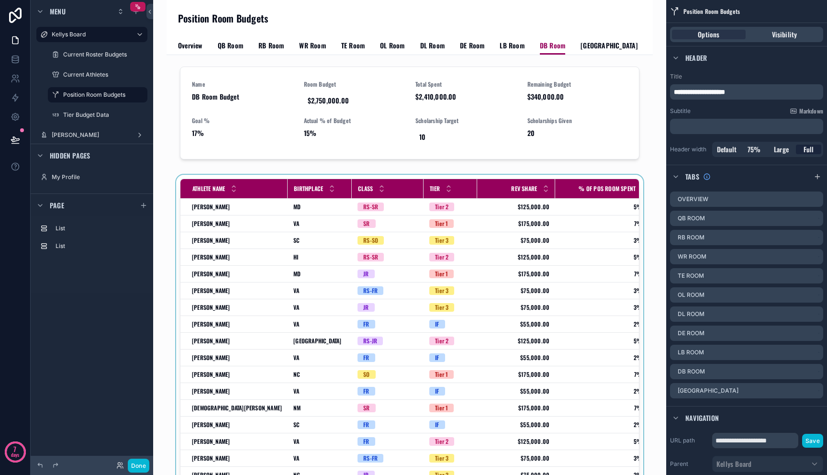
click at [491, 216] on div "scrollable content" at bounding box center [409, 359] width 471 height 368
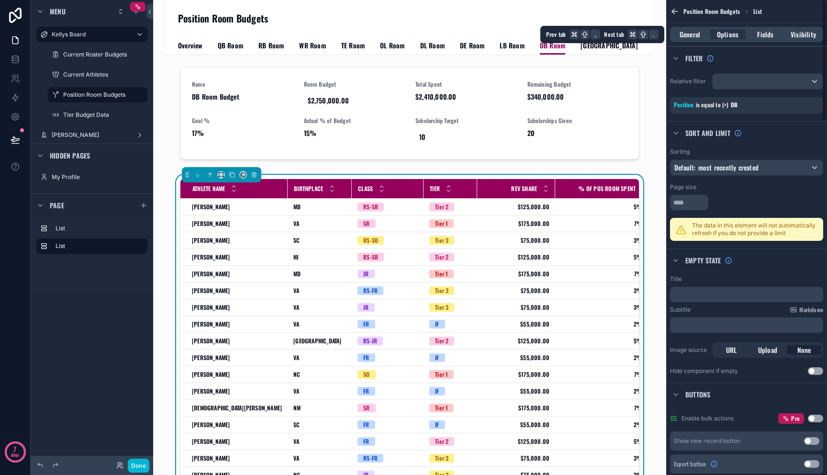
click at [761, 43] on div "General Options Fields Visibility" at bounding box center [746, 34] width 161 height 23
click at [766, 37] on span "Fields" at bounding box center [765, 35] width 16 height 10
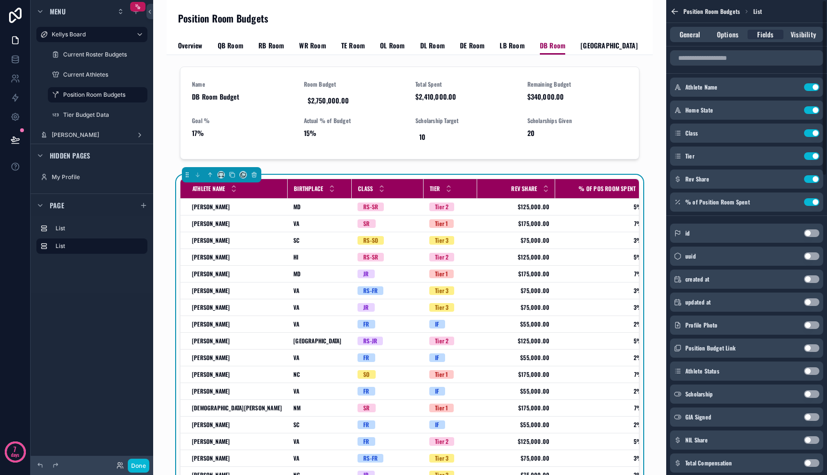
scroll to position [111, 0]
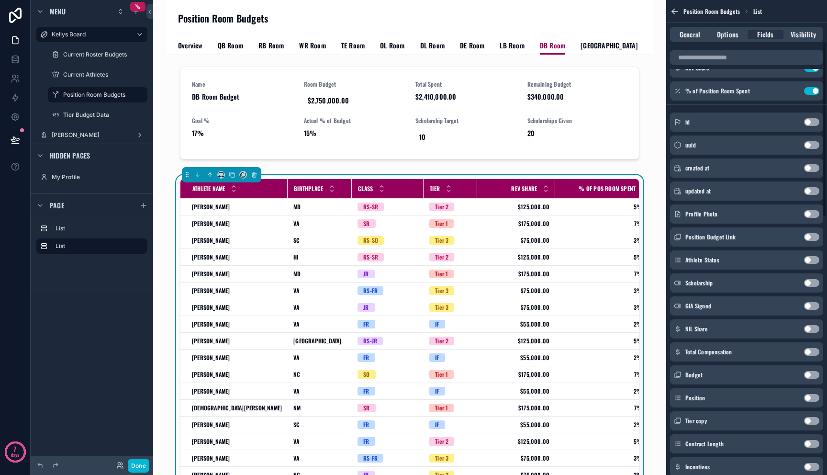
click at [809, 327] on button "Use setting" at bounding box center [811, 329] width 15 height 8
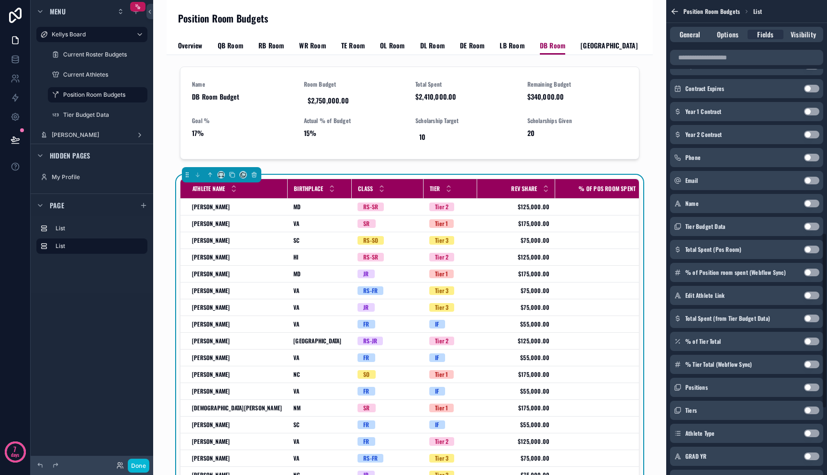
scroll to position [501, 0]
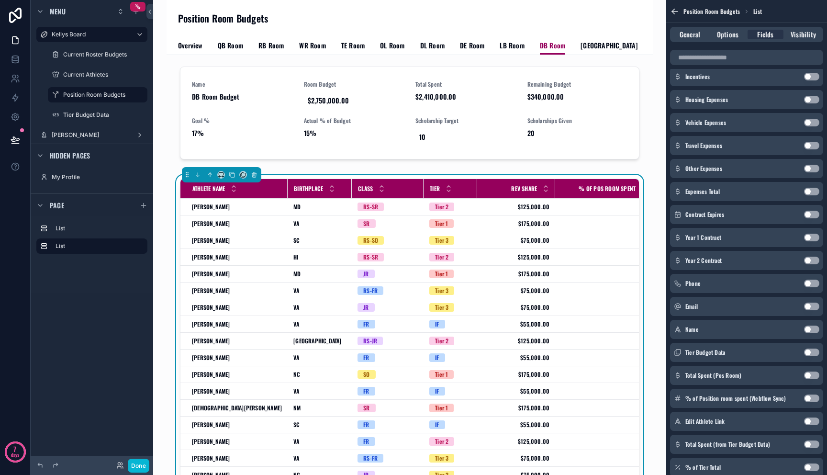
click at [812, 189] on button "Use setting" at bounding box center [811, 192] width 15 height 8
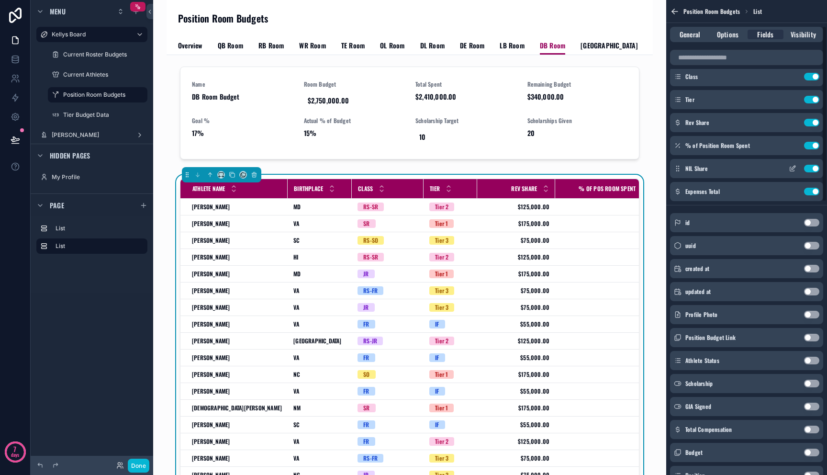
scroll to position [51, 0]
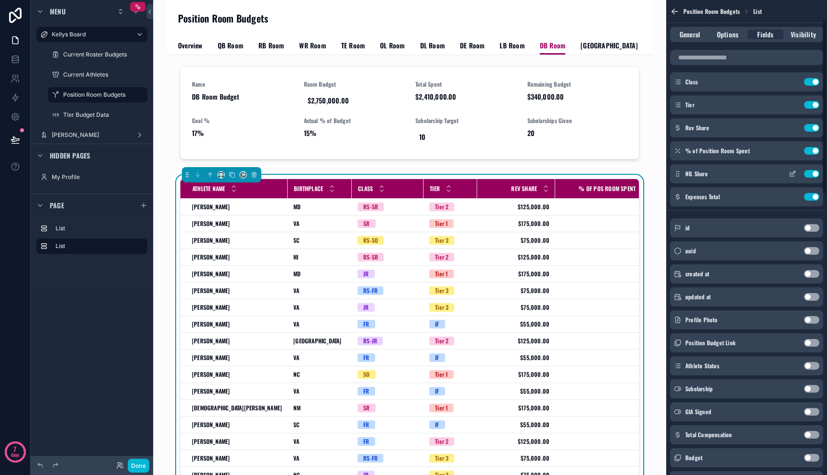
click at [790, 174] on icon "scrollable content" at bounding box center [792, 174] width 4 height 4
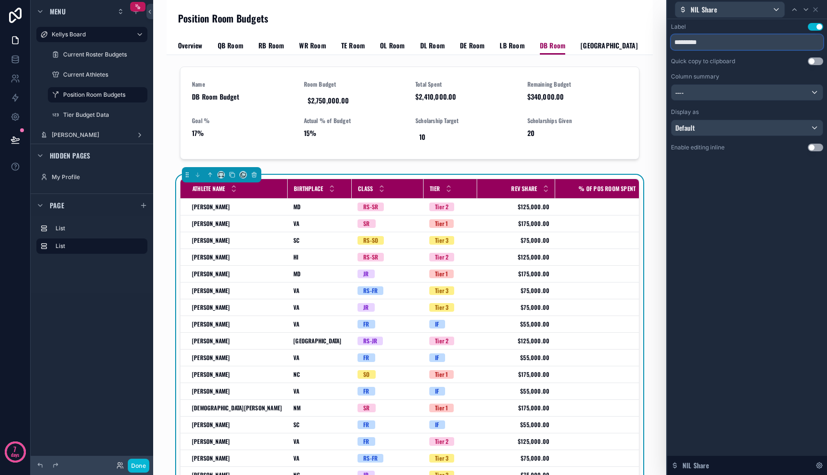
drag, startPoint x: 684, startPoint y: 41, endPoint x: 749, endPoint y: 45, distance: 65.2
click at [742, 44] on input "*********" at bounding box center [747, 41] width 152 height 15
type input "***"
click at [794, 89] on div "----" at bounding box center [746, 92] width 151 height 15
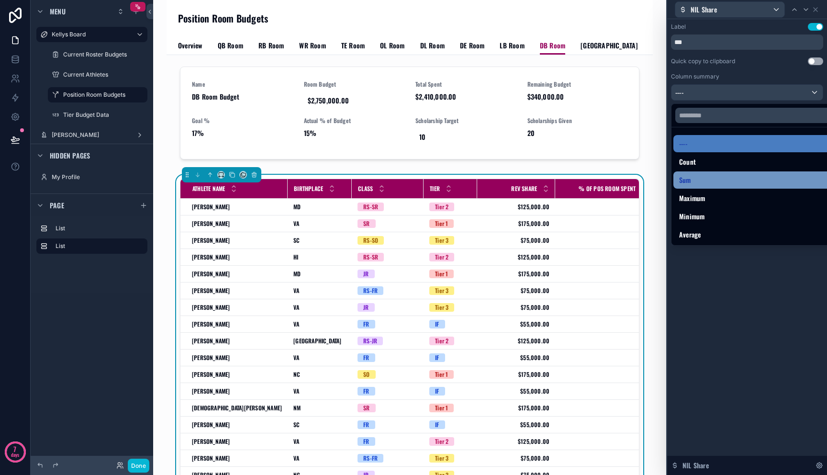
click at [743, 186] on div "Sum" at bounding box center [757, 179] width 169 height 17
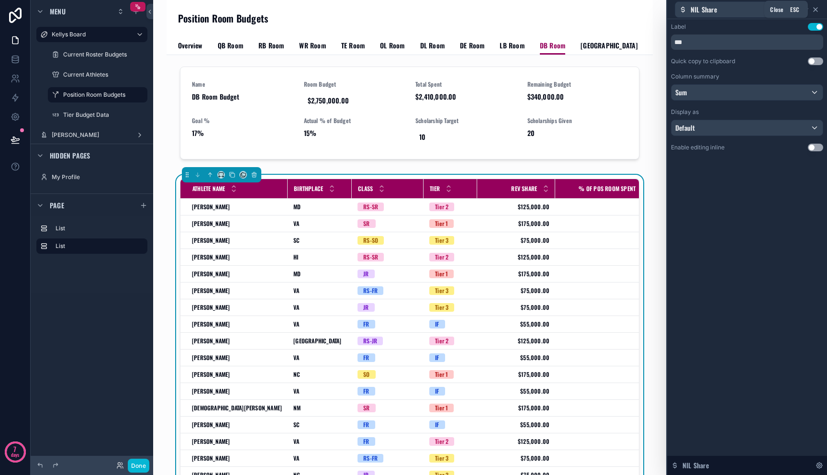
click at [818, 8] on icon at bounding box center [815, 10] width 8 height 8
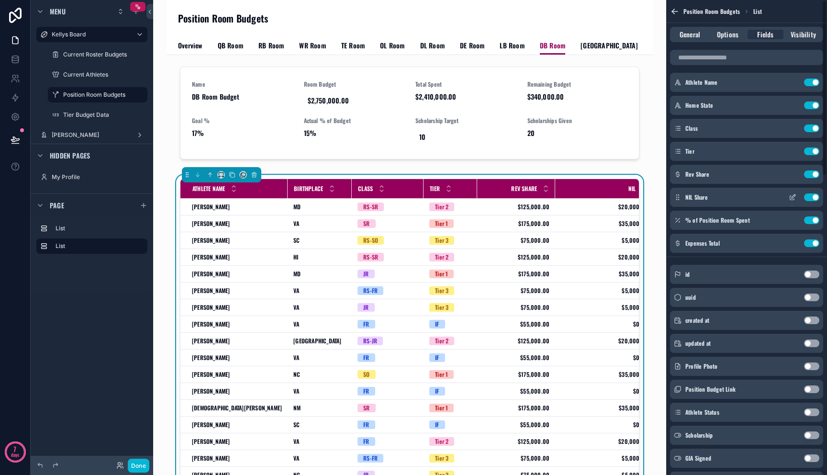
scroll to position [0, 0]
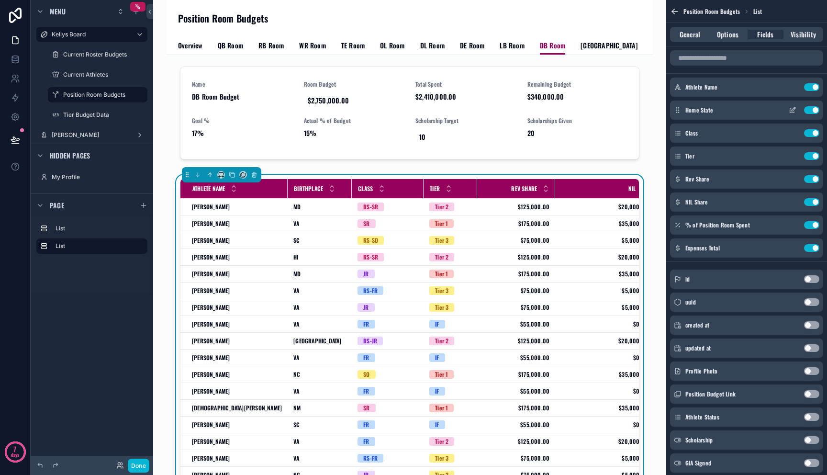
click at [792, 112] on icon "scrollable content" at bounding box center [792, 111] width 4 height 4
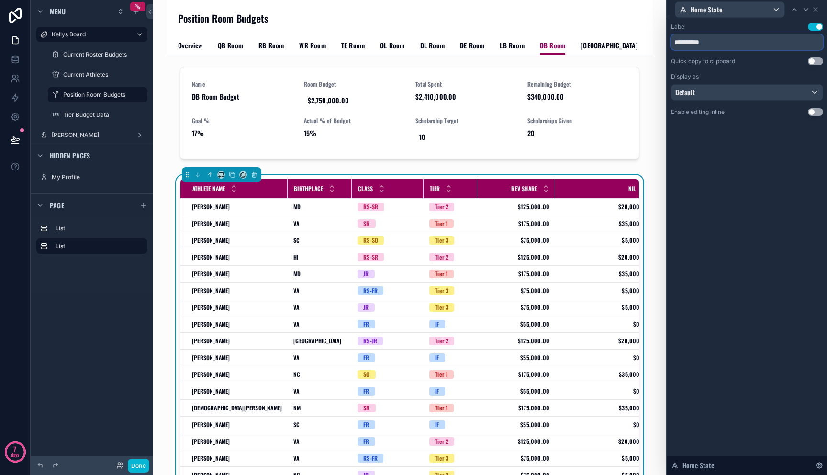
drag, startPoint x: 726, startPoint y: 44, endPoint x: 620, endPoint y: 32, distance: 106.0
click at [633, 32] on div "**********" at bounding box center [413, 237] width 827 height 475
paste input "text"
type input "**********"
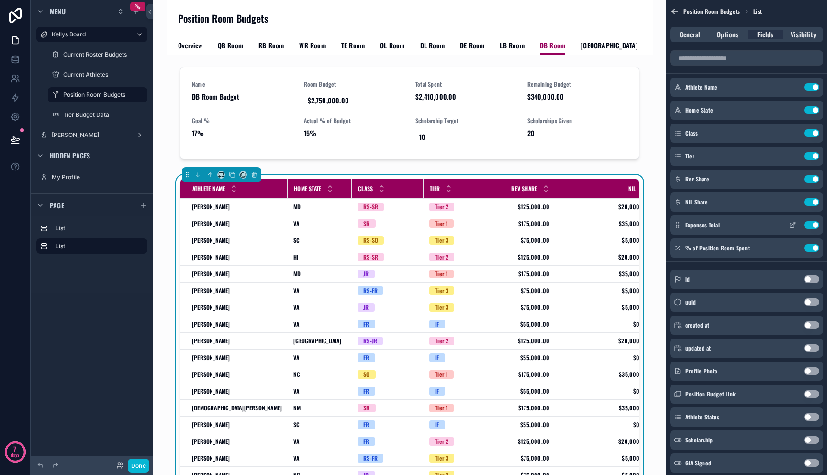
click at [794, 225] on icon "scrollable content" at bounding box center [792, 225] width 8 height 8
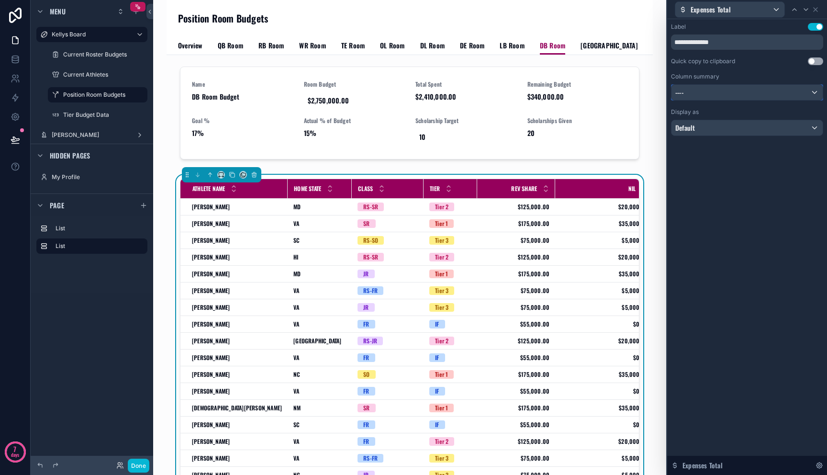
click at [740, 93] on div "----" at bounding box center [746, 92] width 151 height 15
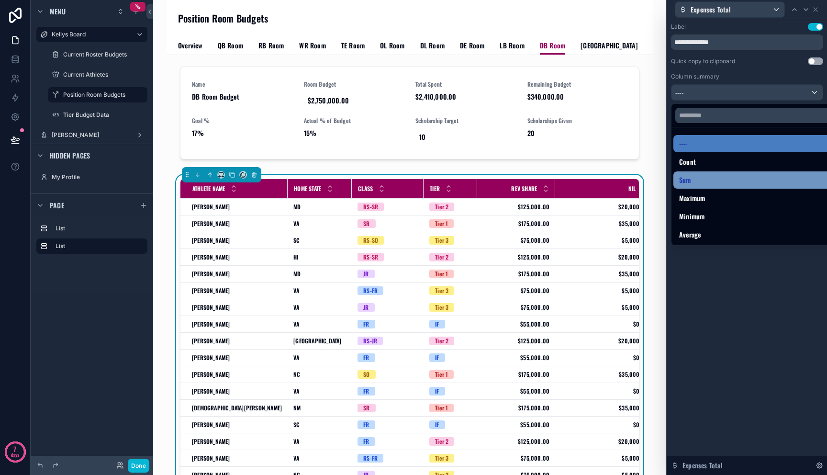
click at [735, 185] on div "Sum" at bounding box center [758, 179] width 158 height 11
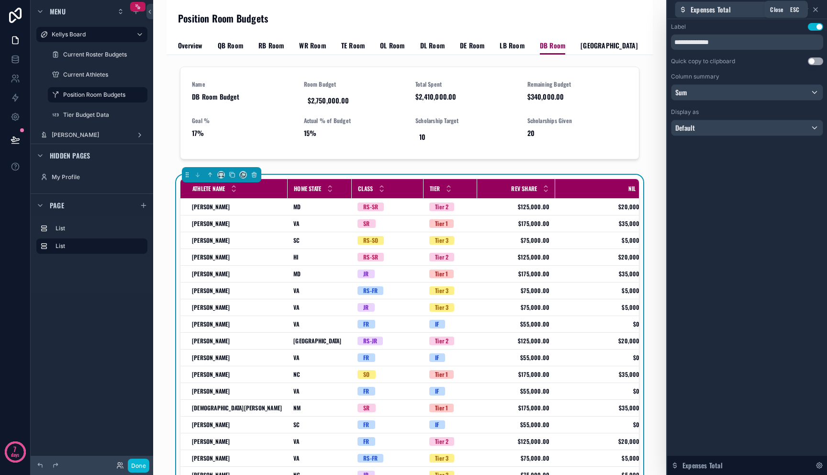
click at [818, 11] on icon at bounding box center [815, 10] width 8 height 8
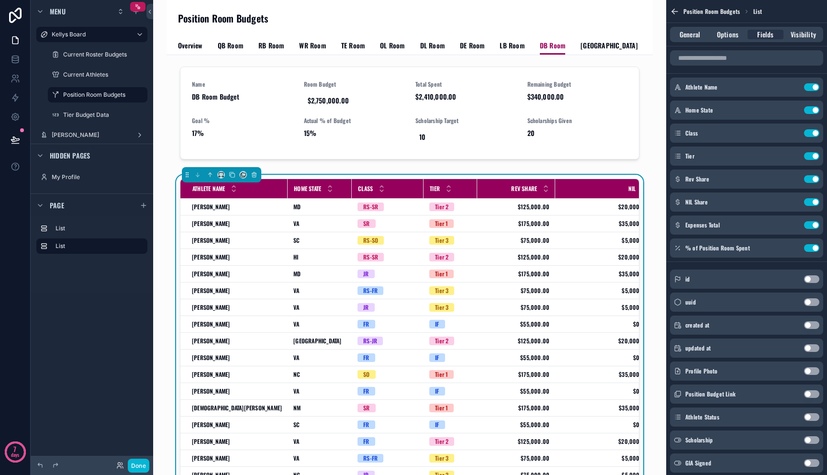
drag, startPoint x: 283, startPoint y: 189, endPoint x: 269, endPoint y: 192, distance: 14.6
click at [269, 192] on tr "Athlete Name Home State Class Tier Rev Share NIL Expenses Total % of Pos Room S…" at bounding box center [489, 189] width 618 height 20
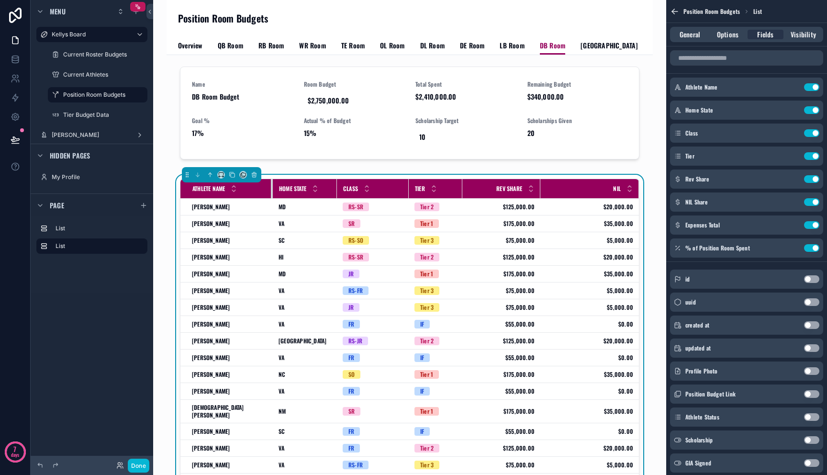
drag, startPoint x: 283, startPoint y: 188, endPoint x: 264, endPoint y: 190, distance: 18.8
click at [271, 190] on div "scrollable content" at bounding box center [273, 188] width 4 height 19
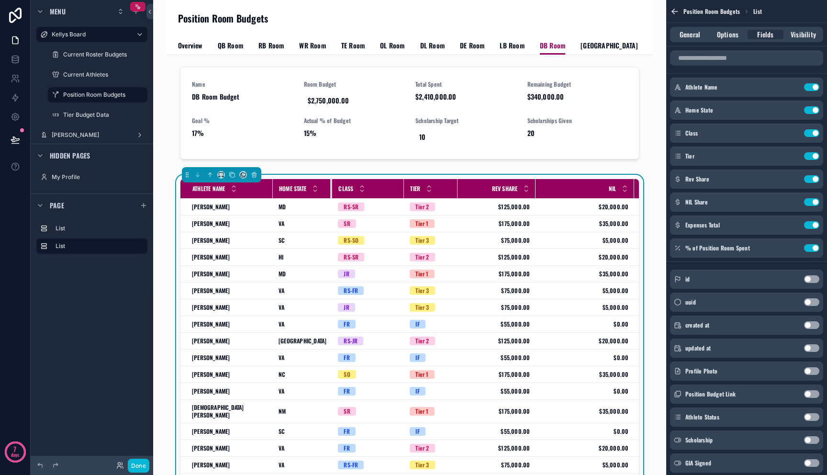
drag, startPoint x: 328, startPoint y: 191, endPoint x: 322, endPoint y: 195, distance: 6.9
click at [330, 195] on div "scrollable content" at bounding box center [332, 188] width 4 height 19
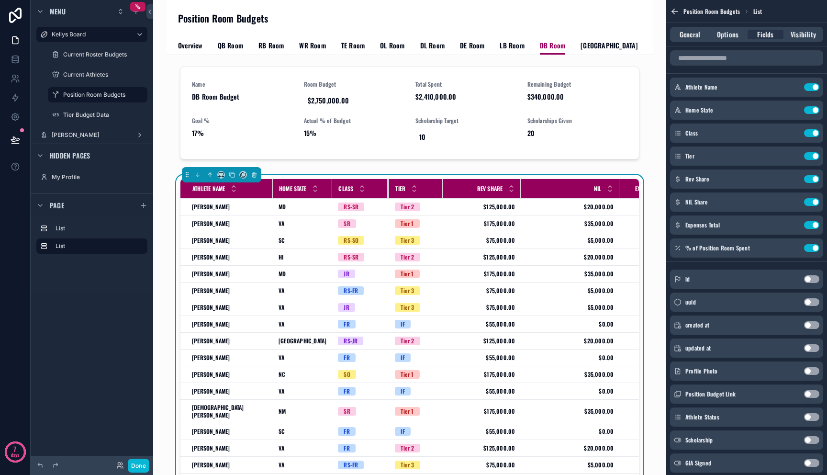
drag, startPoint x: 394, startPoint y: 186, endPoint x: 378, endPoint y: 195, distance: 18.2
click at [387, 195] on div "scrollable content" at bounding box center [389, 188] width 4 height 19
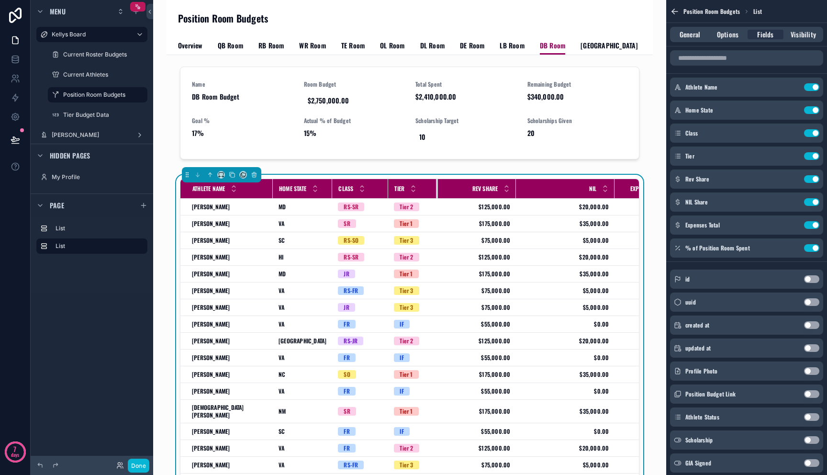
click at [436, 193] on div "scrollable content" at bounding box center [438, 188] width 4 height 19
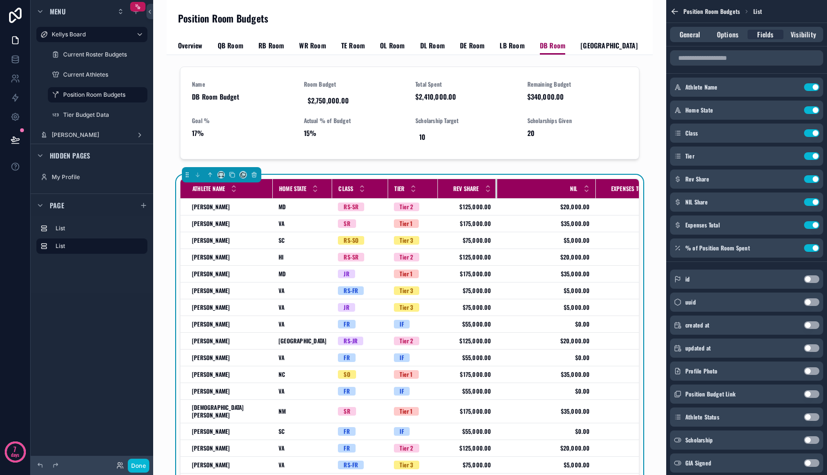
drag, startPoint x: 506, startPoint y: 188, endPoint x: 487, endPoint y: 196, distance: 20.9
click at [495, 196] on div "scrollable content" at bounding box center [497, 188] width 4 height 19
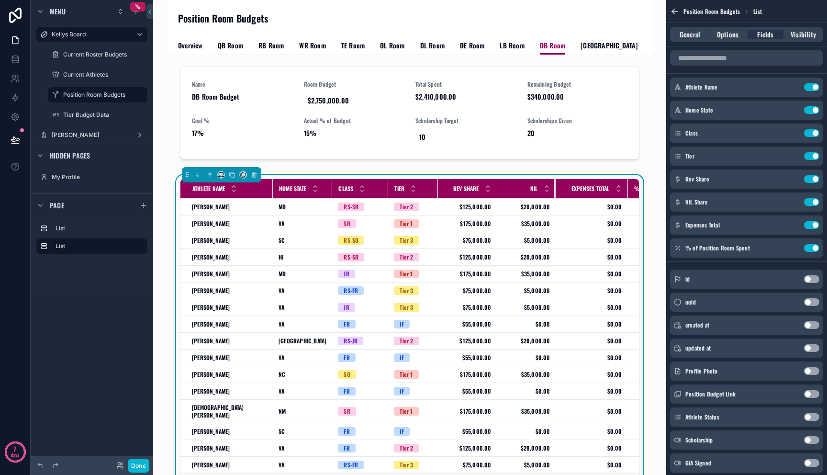
drag, startPoint x: 585, startPoint y: 188, endPoint x: 545, endPoint y: 195, distance: 40.2
click at [554, 195] on div "scrollable content" at bounding box center [556, 188] width 4 height 19
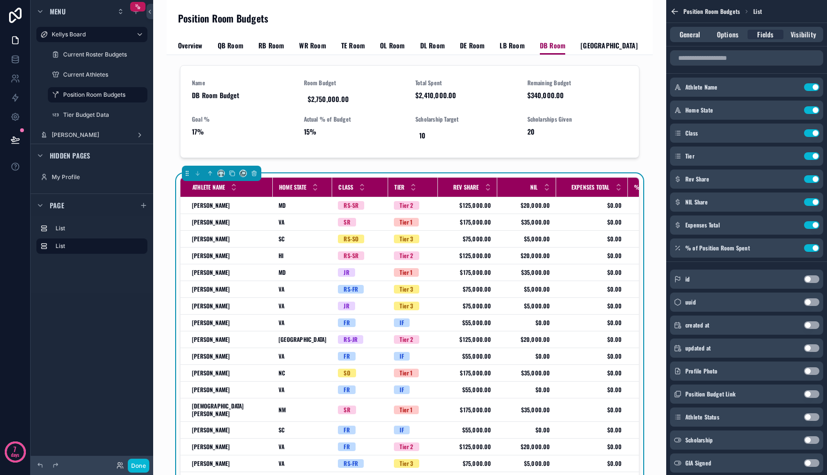
scroll to position [2, 0]
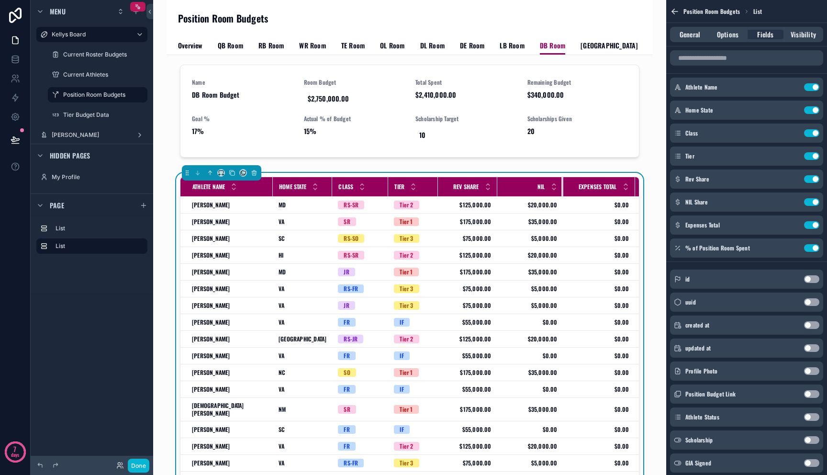
drag, startPoint x: 545, startPoint y: 186, endPoint x: 552, endPoint y: 186, distance: 6.7
click at [561, 186] on div "scrollable content" at bounding box center [563, 186] width 4 height 19
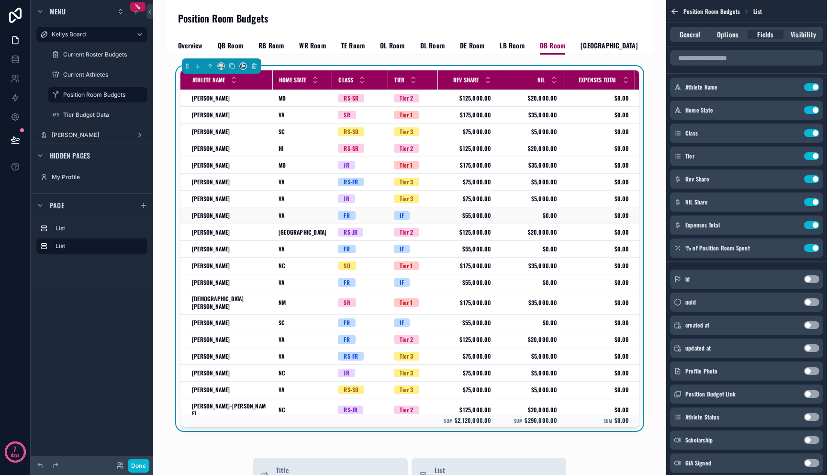
scroll to position [0, 0]
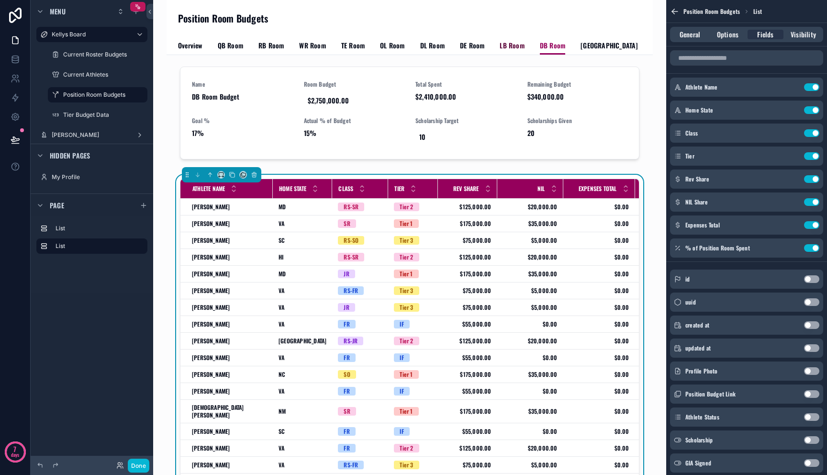
click at [516, 45] on span "LB Room" at bounding box center [511, 46] width 24 height 10
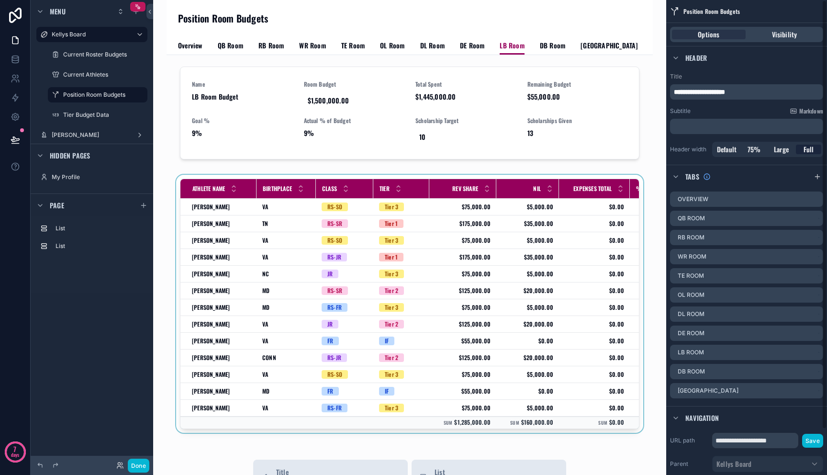
click at [357, 322] on div "scrollable content" at bounding box center [409, 306] width 471 height 262
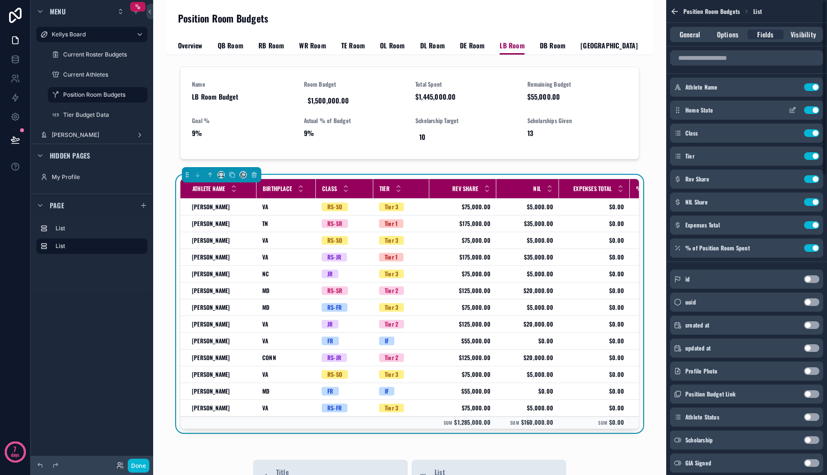
click at [792, 112] on icon "scrollable content" at bounding box center [792, 110] width 8 height 8
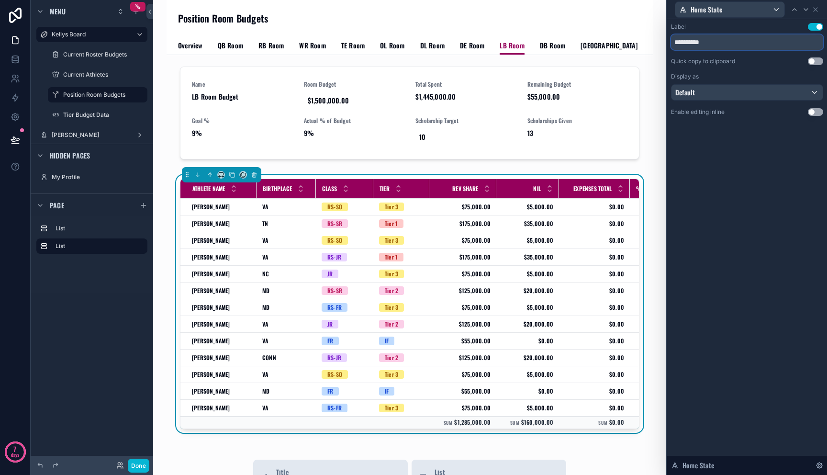
drag, startPoint x: 696, startPoint y: 38, endPoint x: 614, endPoint y: 23, distance: 83.2
click at [620, 22] on div "**********" at bounding box center [413, 237] width 827 height 475
paste input "text"
type input "**********"
click at [813, 12] on icon at bounding box center [815, 10] width 8 height 8
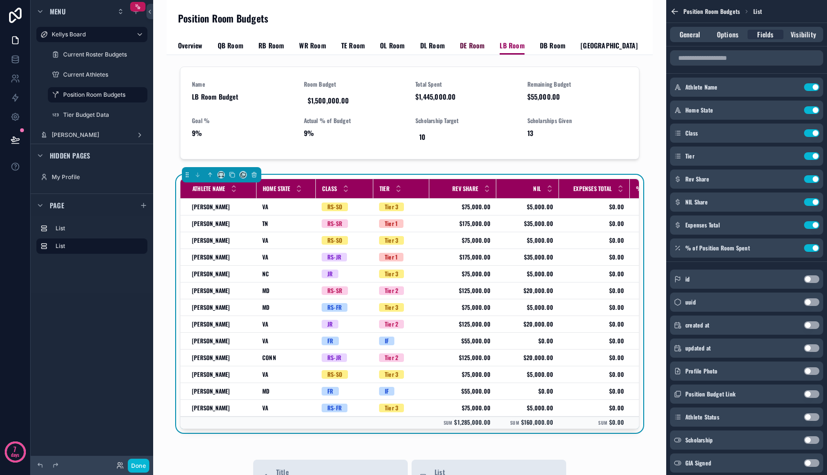
click at [477, 46] on span "DE Room" at bounding box center [472, 46] width 24 height 10
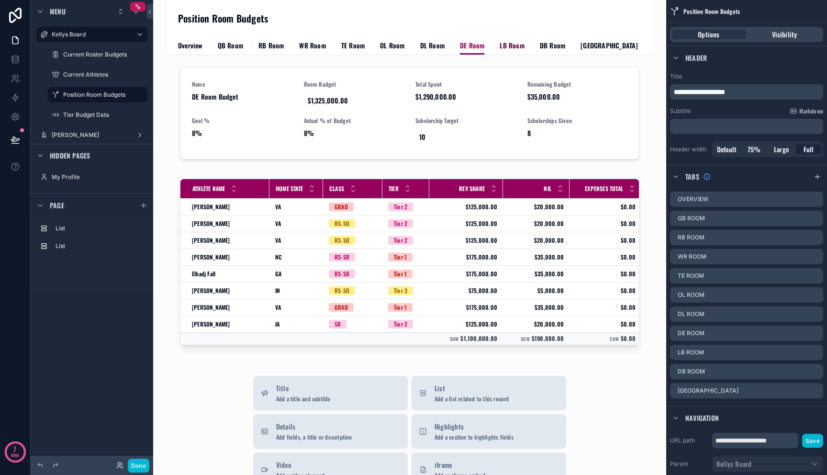
click at [502, 48] on span "LB Room" at bounding box center [511, 46] width 24 height 10
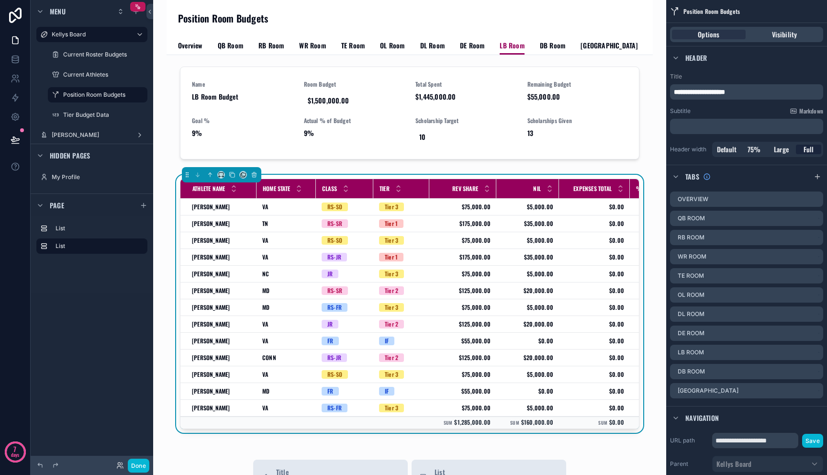
click at [535, 49] on div "Overview QB Room RB Room WR Room TE Room OL Room DL Room DE Room LB Room DB Roo…" at bounding box center [409, 45] width 463 height 18
click at [547, 49] on span "DB Room" at bounding box center [552, 46] width 25 height 10
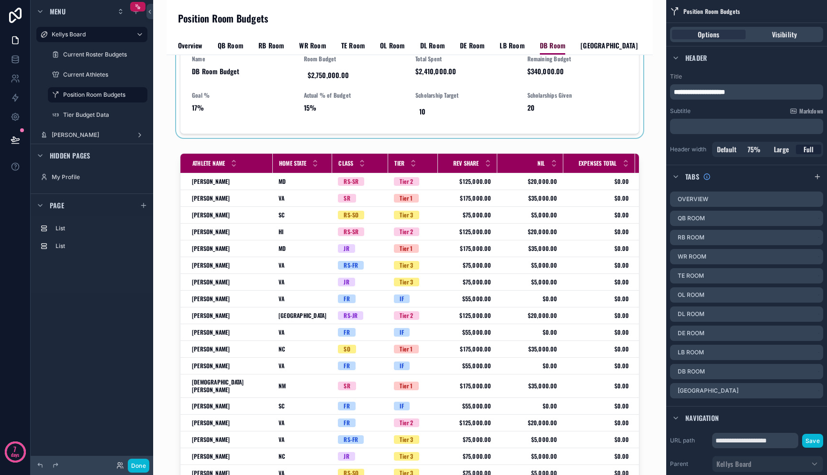
scroll to position [25, 0]
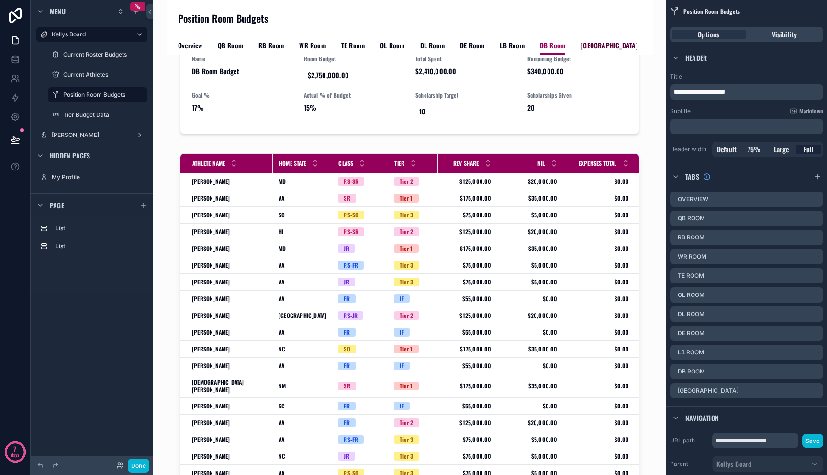
click at [580, 45] on span "[GEOGRAPHIC_DATA]" at bounding box center [608, 46] width 57 height 10
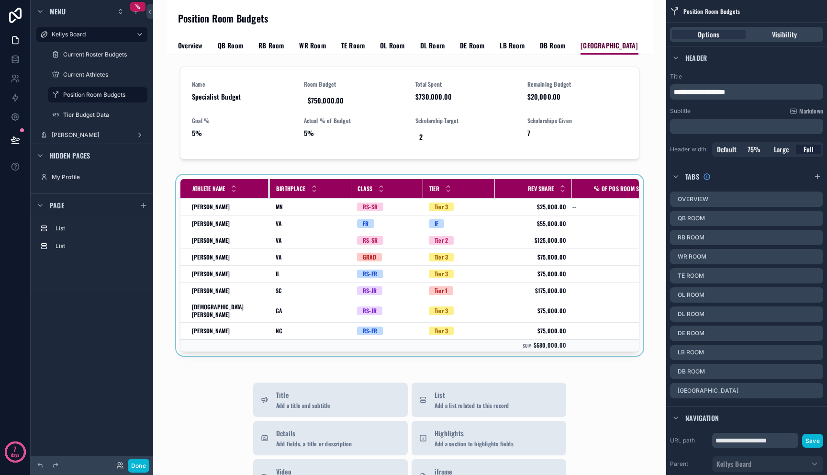
drag, startPoint x: 281, startPoint y: 189, endPoint x: 261, endPoint y: 197, distance: 20.9
click at [268, 197] on div "scrollable content" at bounding box center [270, 188] width 4 height 19
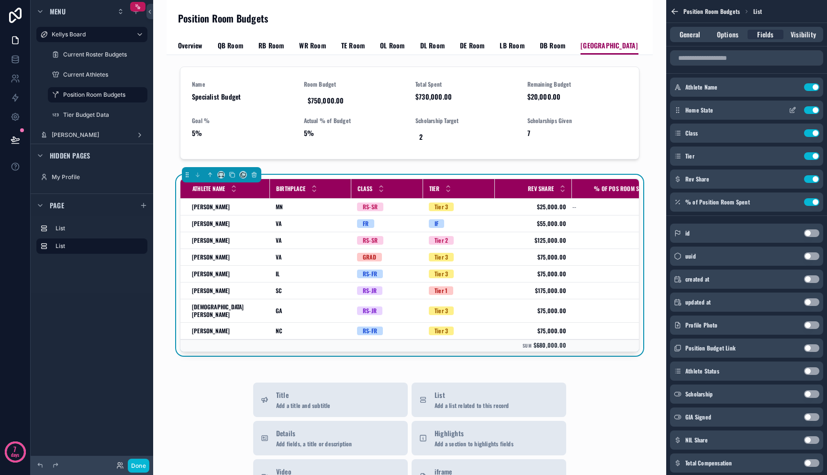
click at [793, 110] on icon "scrollable content" at bounding box center [793, 109] width 4 height 4
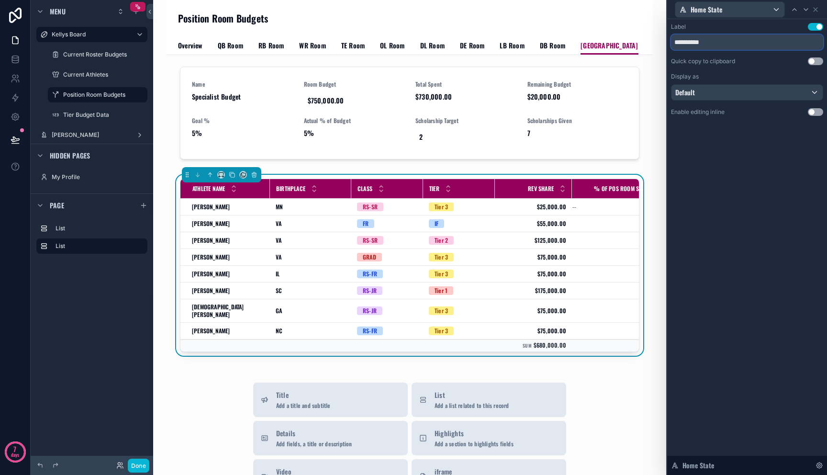
drag, startPoint x: 716, startPoint y: 38, endPoint x: 628, endPoint y: 34, distance: 87.6
click at [634, 34] on div "**********" at bounding box center [413, 237] width 827 height 475
paste input "text"
type input "**********"
click at [816, 11] on icon at bounding box center [815, 10] width 4 height 4
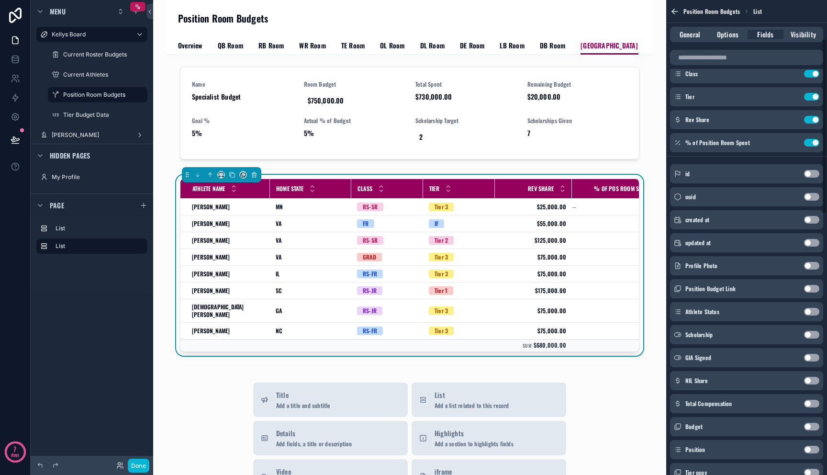
scroll to position [122, 0]
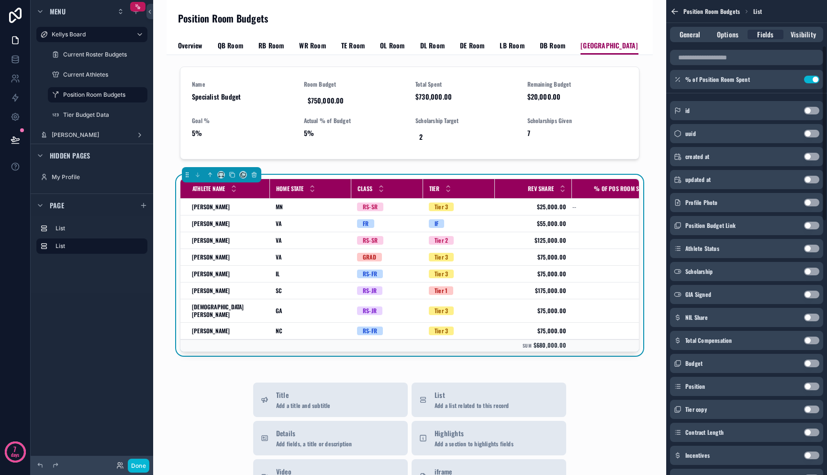
click at [812, 317] on button "Use setting" at bounding box center [811, 317] width 15 height 8
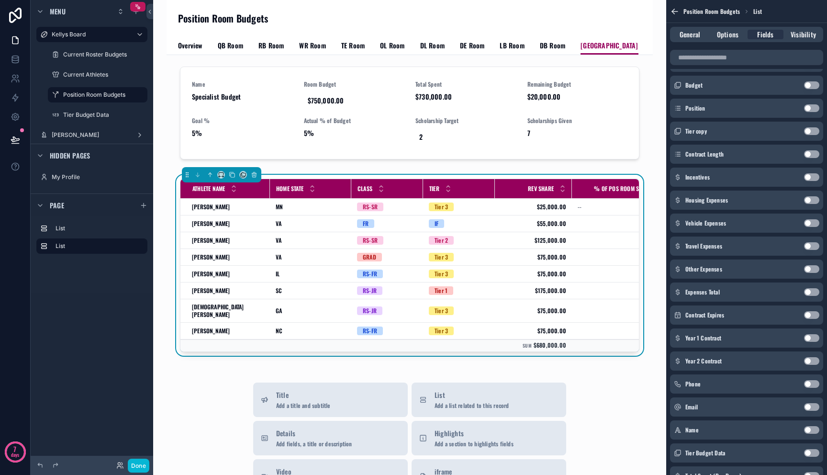
click at [807, 290] on button "Use setting" at bounding box center [811, 292] width 15 height 8
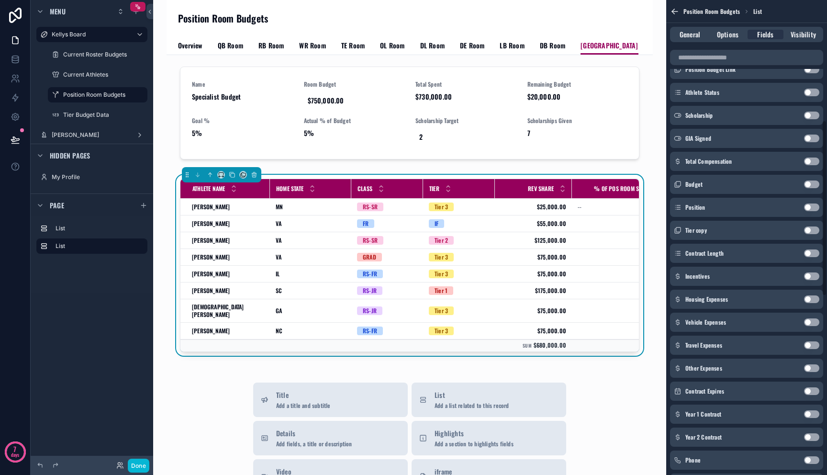
scroll to position [0, 0]
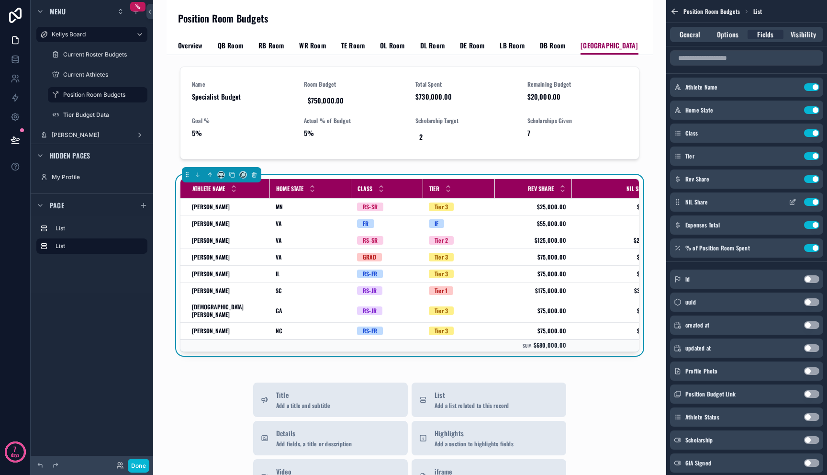
click at [791, 202] on icon "scrollable content" at bounding box center [793, 201] width 4 height 4
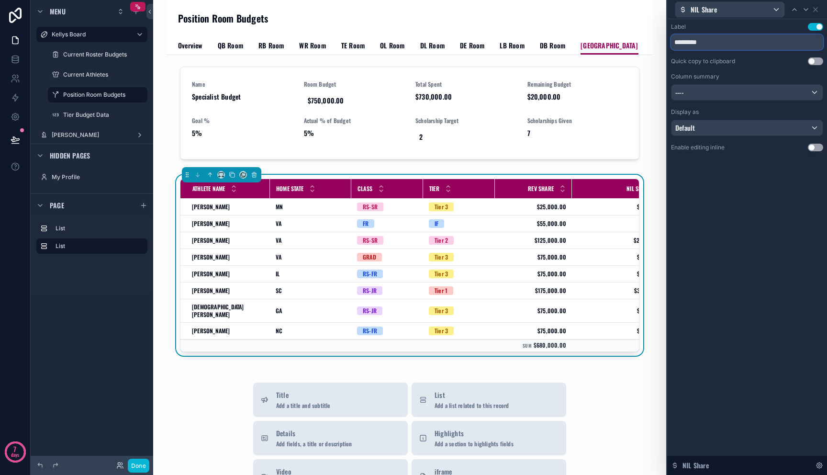
drag, startPoint x: 689, startPoint y: 41, endPoint x: 727, endPoint y: 45, distance: 38.5
click at [727, 45] on input "*********" at bounding box center [747, 41] width 152 height 15
type input "***"
click at [749, 96] on div "----" at bounding box center [746, 92] width 151 height 15
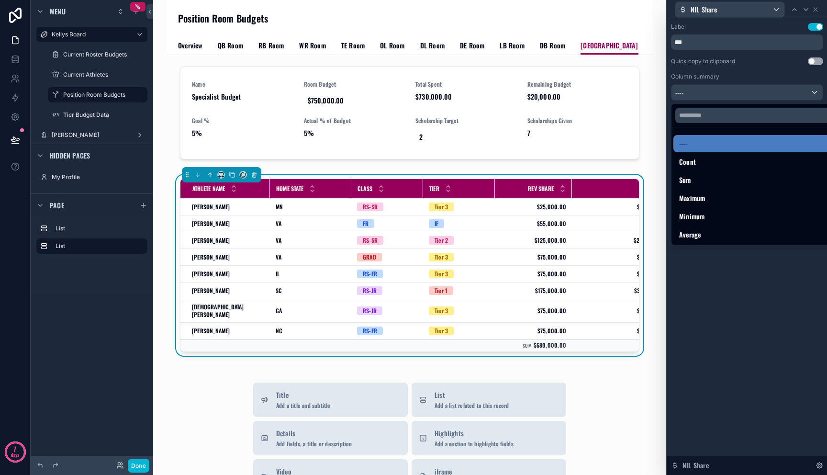
click at [725, 177] on div "Sum" at bounding box center [758, 179] width 158 height 11
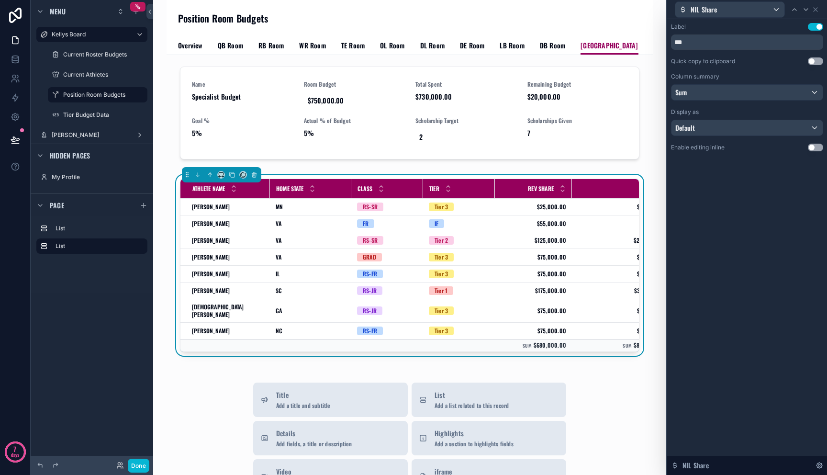
click at [819, 8] on div "NIL Share" at bounding box center [747, 9] width 152 height 19
click at [814, 10] on icon at bounding box center [815, 10] width 4 height 4
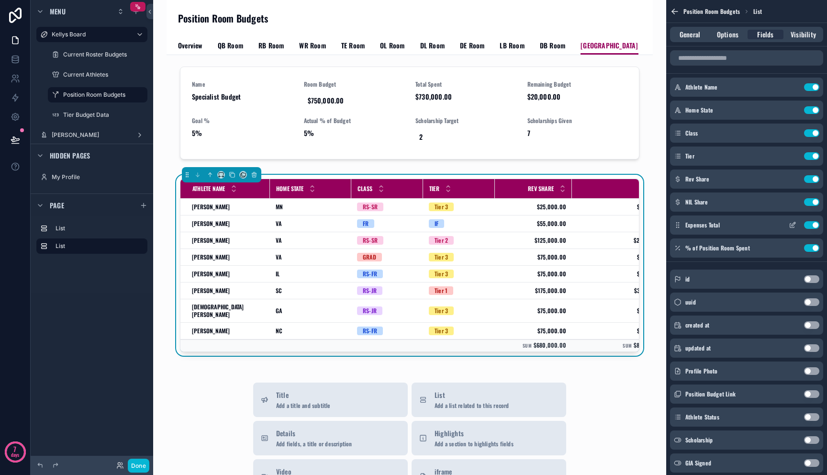
click at [791, 221] on icon "scrollable content" at bounding box center [792, 225] width 8 height 8
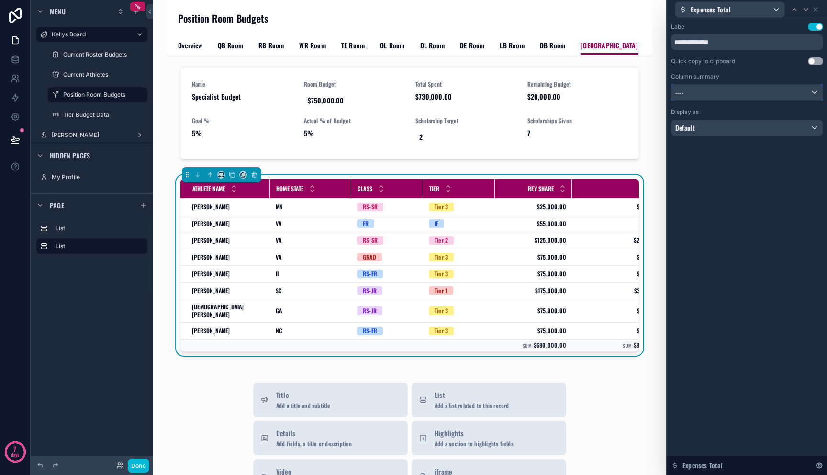
click at [708, 98] on div "----" at bounding box center [746, 92] width 151 height 15
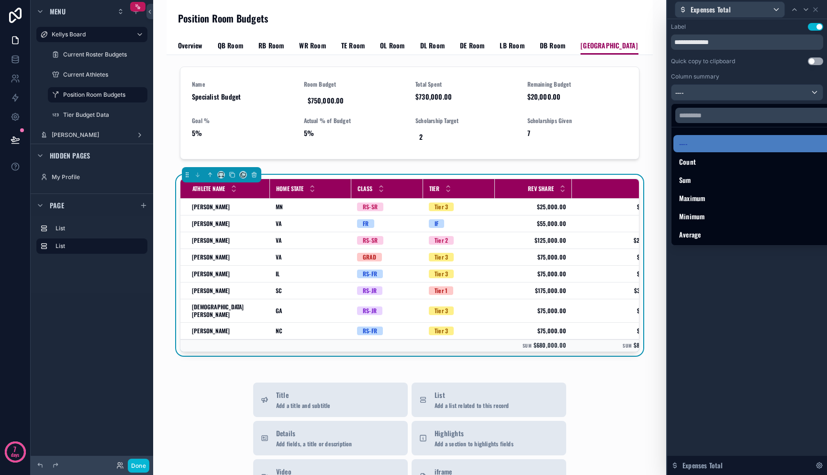
click at [706, 178] on div "Sum" at bounding box center [758, 179] width 158 height 11
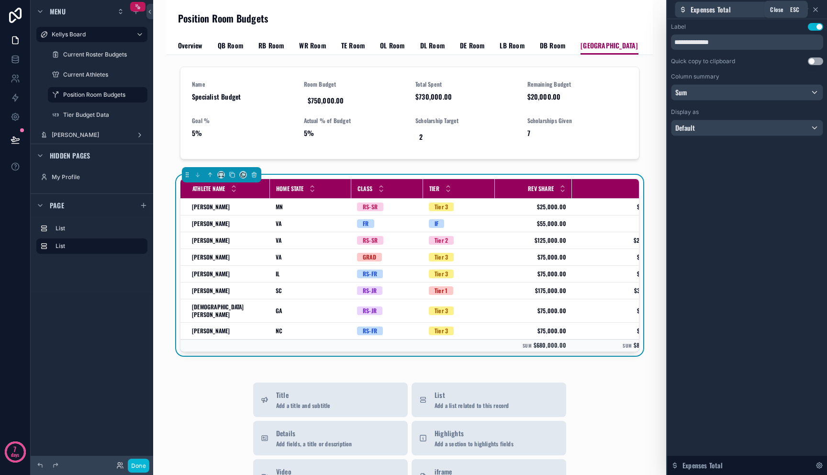
click at [818, 10] on icon at bounding box center [815, 10] width 8 height 8
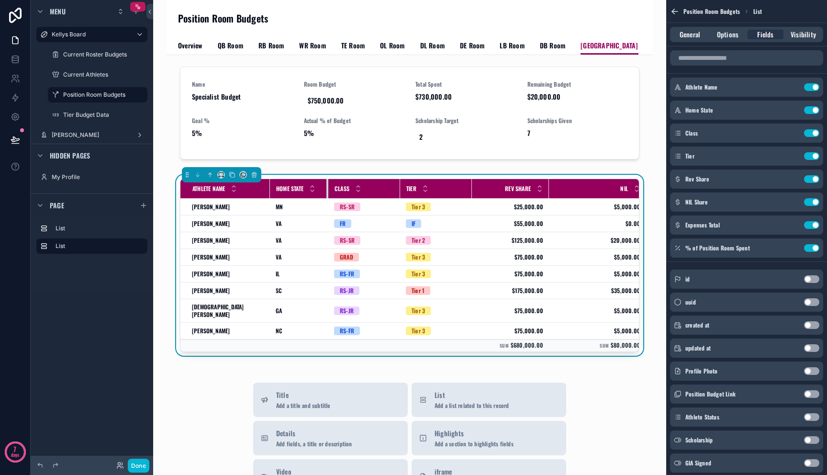
drag, startPoint x: 342, startPoint y: 189, endPoint x: 319, endPoint y: 191, distance: 23.5
click at [326, 191] on div "scrollable content" at bounding box center [328, 188] width 4 height 19
click at [400, 191] on div "Tier" at bounding box center [435, 188] width 71 height 18
click at [398, 192] on div "scrollable content" at bounding box center [400, 188] width 4 height 19
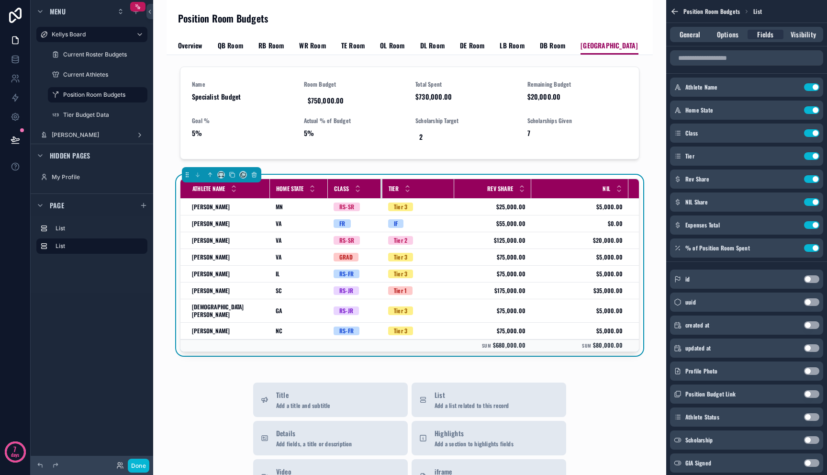
drag, startPoint x: 390, startPoint y: 192, endPoint x: 373, endPoint y: 193, distance: 17.2
click at [380, 193] on div "scrollable content" at bounding box center [382, 188] width 4 height 19
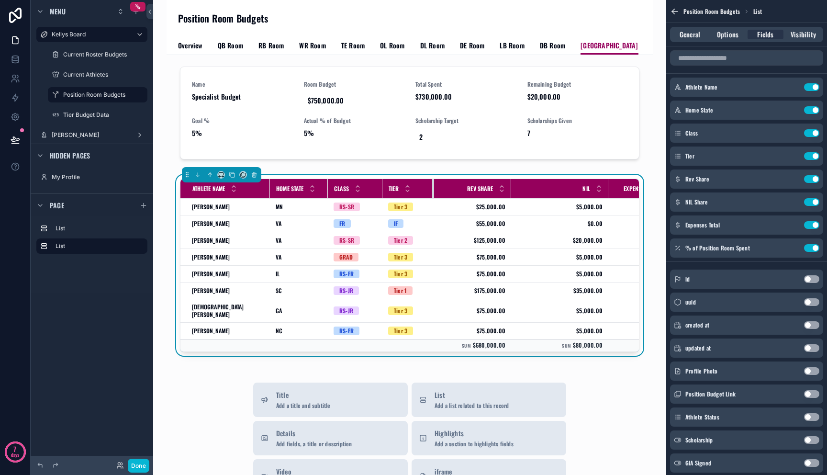
drag, startPoint x: 445, startPoint y: 192, endPoint x: 424, endPoint y: 196, distance: 21.3
click at [432, 196] on div "scrollable content" at bounding box center [434, 188] width 4 height 19
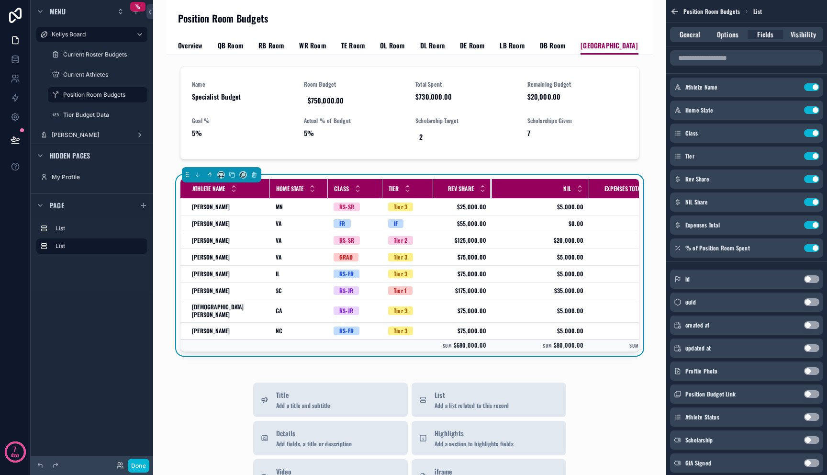
drag, startPoint x: 500, startPoint y: 191, endPoint x: 481, endPoint y: 196, distance: 19.8
click at [490, 196] on div "scrollable content" at bounding box center [492, 188] width 4 height 19
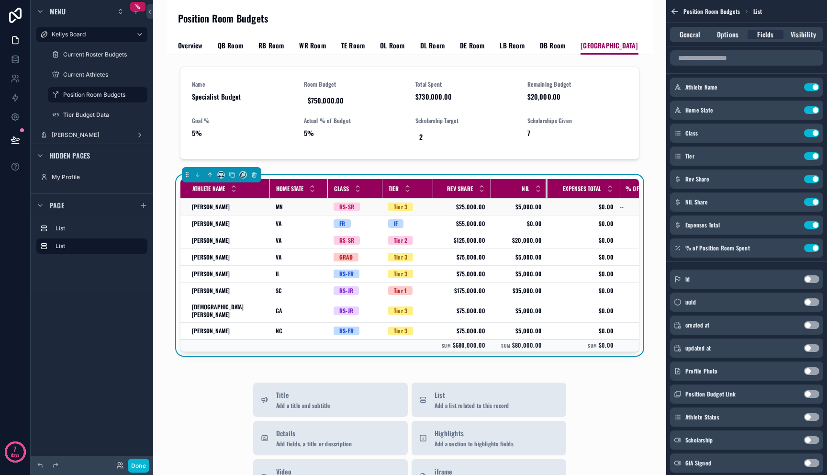
drag, startPoint x: 578, startPoint y: 194, endPoint x: 537, endPoint y: 199, distance: 41.9
click at [537, 199] on table "Athlete Name Home State Class Tier Rev Share NIL Expenses Total % of Pos Room S…" at bounding box center [435, 265] width 511 height 172
click at [614, 194] on div "scrollable content" at bounding box center [616, 188] width 4 height 19
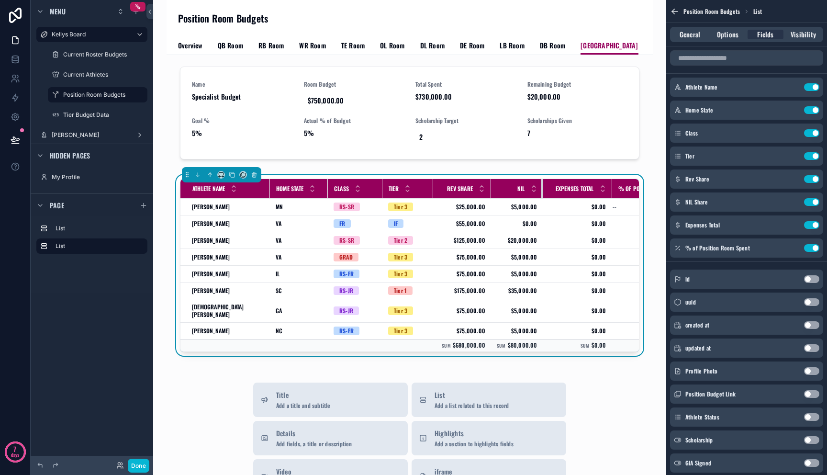
drag, startPoint x: 539, startPoint y: 188, endPoint x: 533, endPoint y: 191, distance: 6.2
click at [541, 191] on div "scrollable content" at bounding box center [543, 188] width 4 height 19
click at [486, 194] on div "scrollable content" at bounding box center [488, 188] width 4 height 19
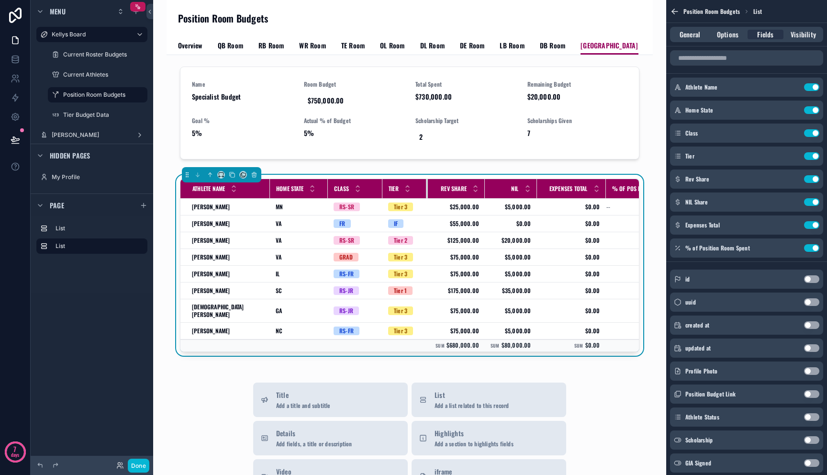
drag, startPoint x: 424, startPoint y: 188, endPoint x: 419, endPoint y: 189, distance: 5.0
click at [426, 188] on div "scrollable content" at bounding box center [428, 188] width 4 height 19
click at [383, 186] on div "Tier" at bounding box center [405, 188] width 44 height 18
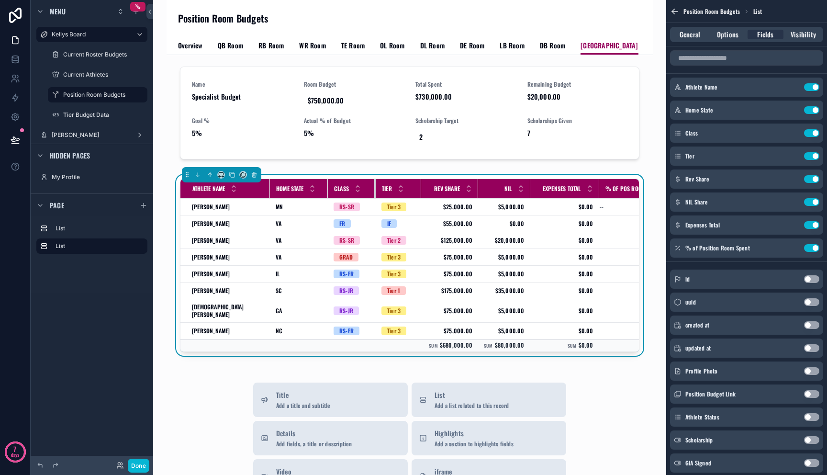
drag, startPoint x: 374, startPoint y: 188, endPoint x: 367, endPoint y: 190, distance: 7.1
click at [374, 190] on div "scrollable content" at bounding box center [376, 188] width 4 height 19
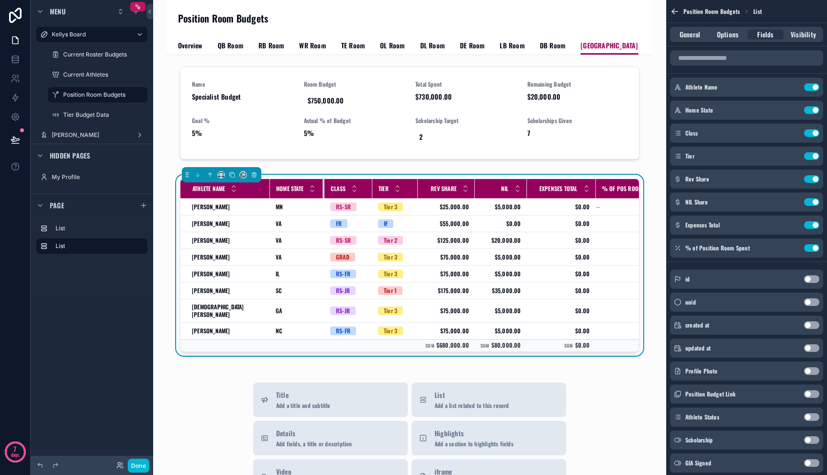
click at [316, 189] on tr "Athlete Name Home State Class Tier Rev Share NIL Expenses Total % of Pos Room S…" at bounding box center [424, 189] width 488 height 20
click at [517, 260] on td "$5,000.00 $5,000.00" at bounding box center [501, 257] width 52 height 17
click at [731, 41] on div "General Options Fields Visibility" at bounding box center [746, 34] width 153 height 15
click at [731, 36] on span "Options" at bounding box center [728, 35] width 22 height 10
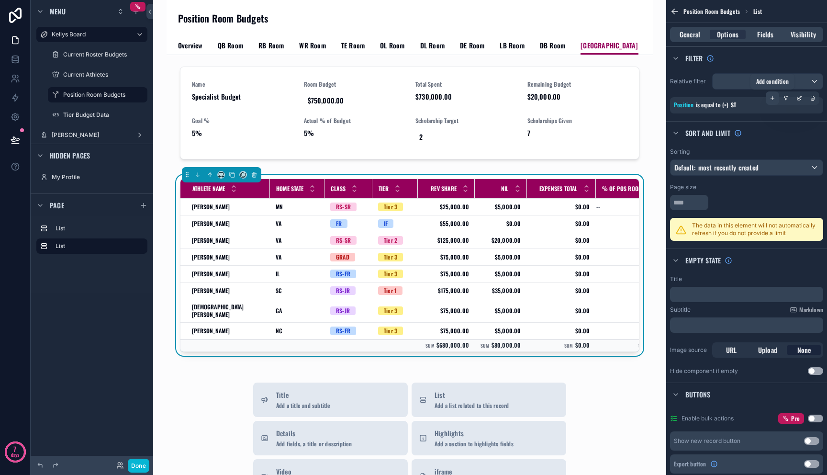
click at [775, 98] on icon "scrollable content" at bounding box center [772, 98] width 6 height 6
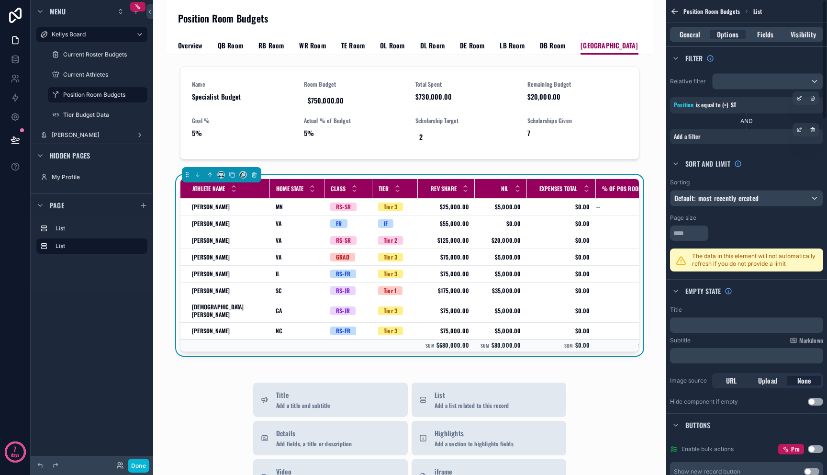
click at [750, 141] on div "Add a filter" at bounding box center [746, 136] width 153 height 15
click at [795, 128] on div "scrollable content" at bounding box center [798, 129] width 13 height 13
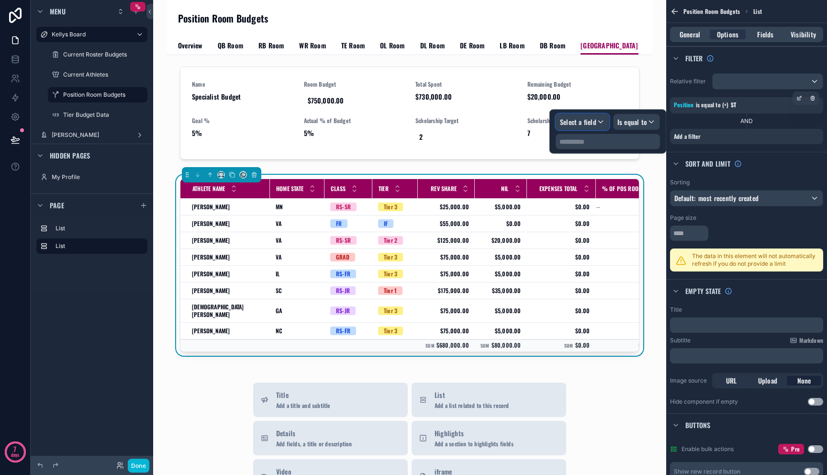
click at [567, 124] on span "Select a field" at bounding box center [578, 122] width 36 height 10
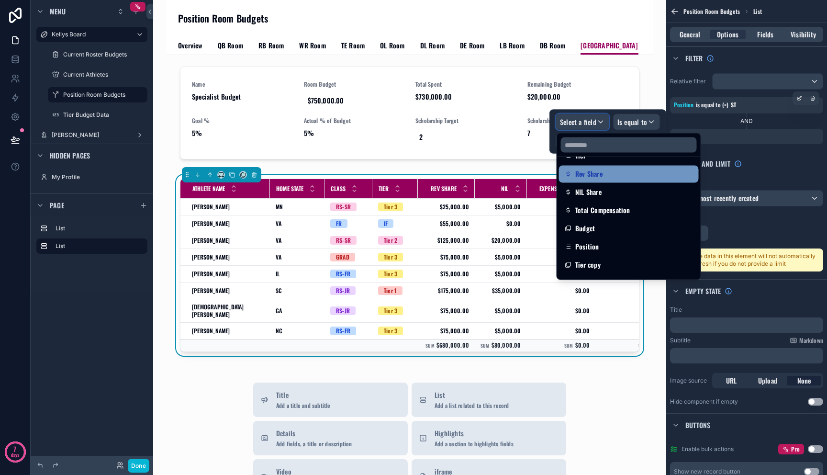
scroll to position [237, 0]
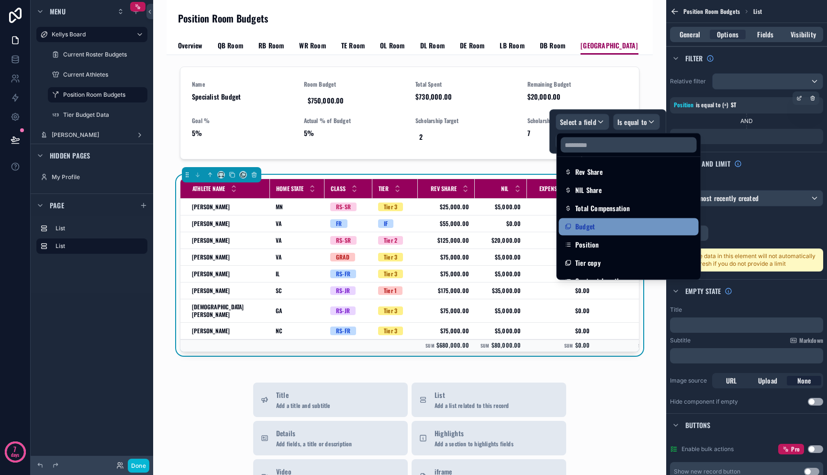
click at [607, 230] on div "Budget" at bounding box center [629, 226] width 128 height 11
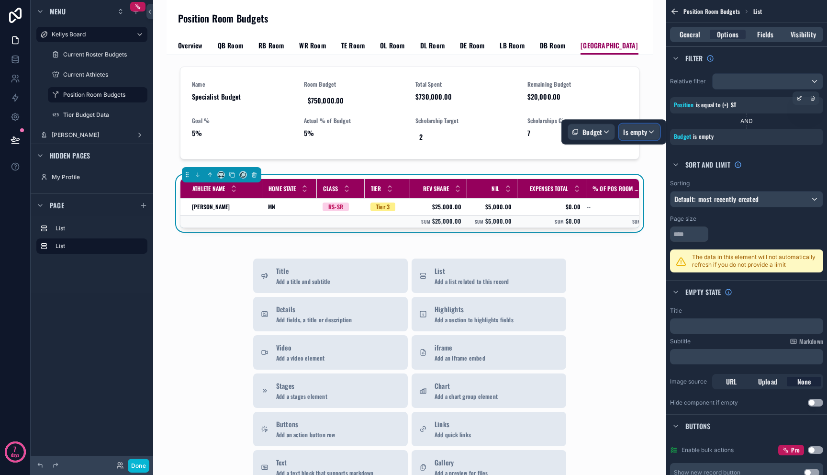
click at [648, 133] on div "Is empty" at bounding box center [639, 131] width 40 height 15
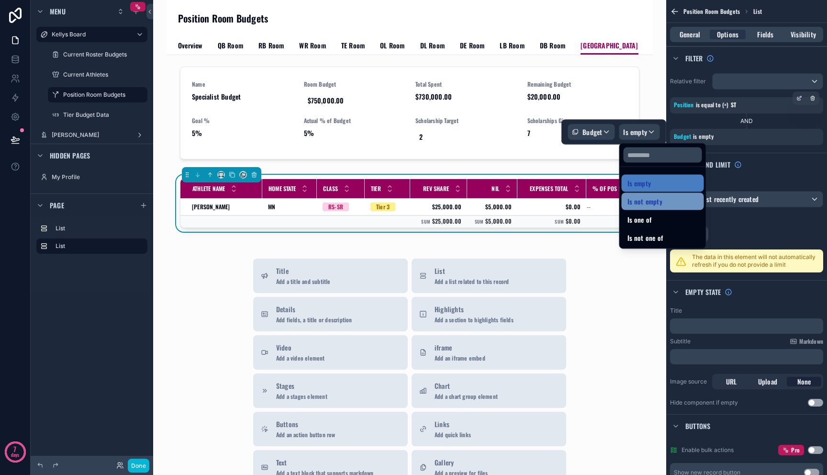
click at [647, 196] on span "Is not empty" at bounding box center [644, 201] width 35 height 11
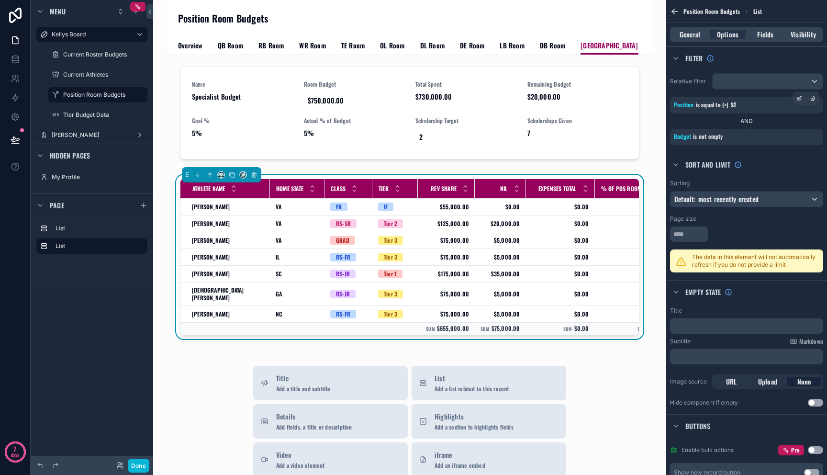
click at [543, 42] on span "DB Room" at bounding box center [552, 46] width 25 height 10
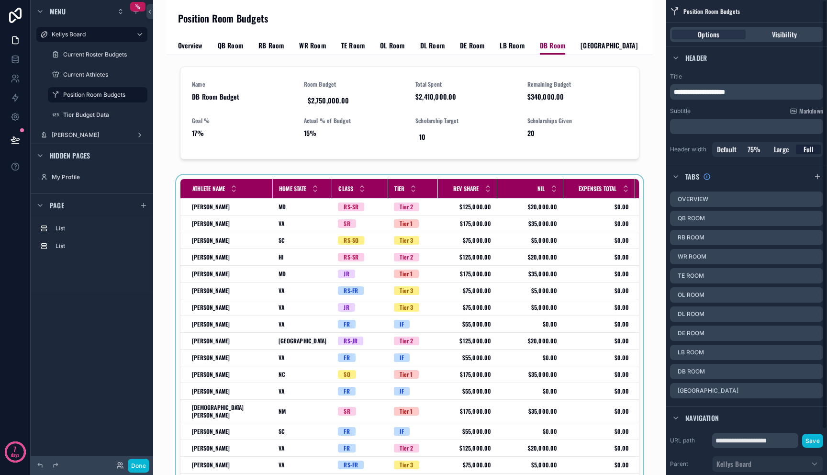
click at [456, 245] on div "scrollable content" at bounding box center [409, 359] width 471 height 368
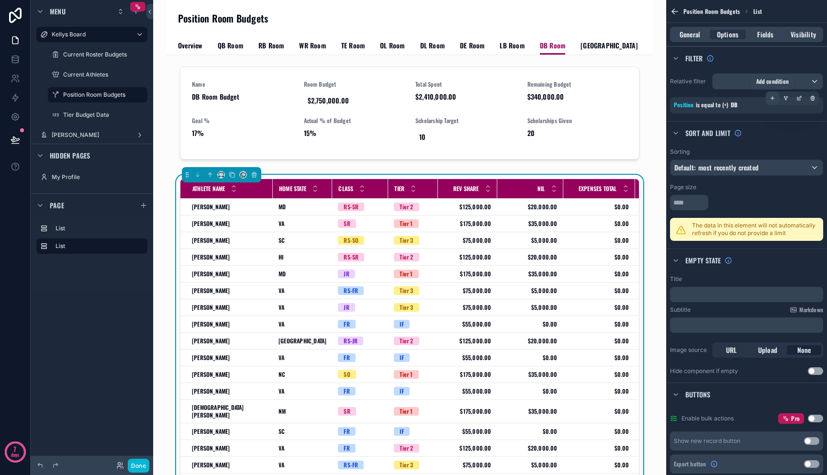
click at [772, 98] on icon "scrollable content" at bounding box center [772, 98] width 3 height 0
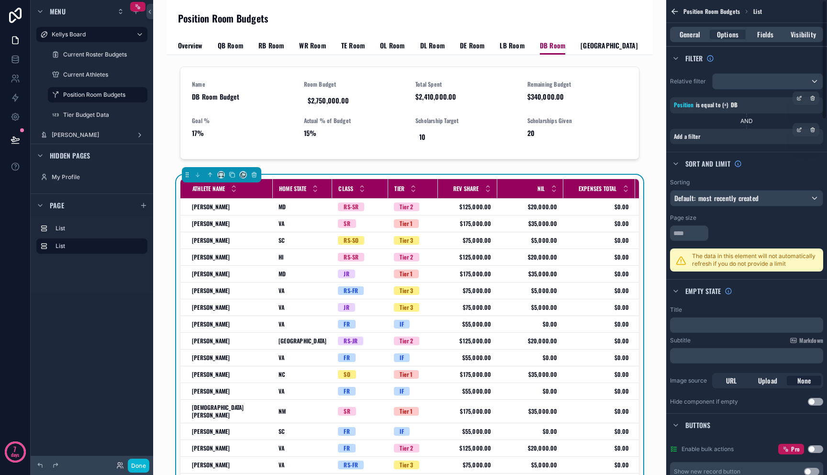
click at [716, 138] on div "Add a filter" at bounding box center [746, 136] width 153 height 15
click at [798, 130] on icon "scrollable content" at bounding box center [799, 130] width 6 height 6
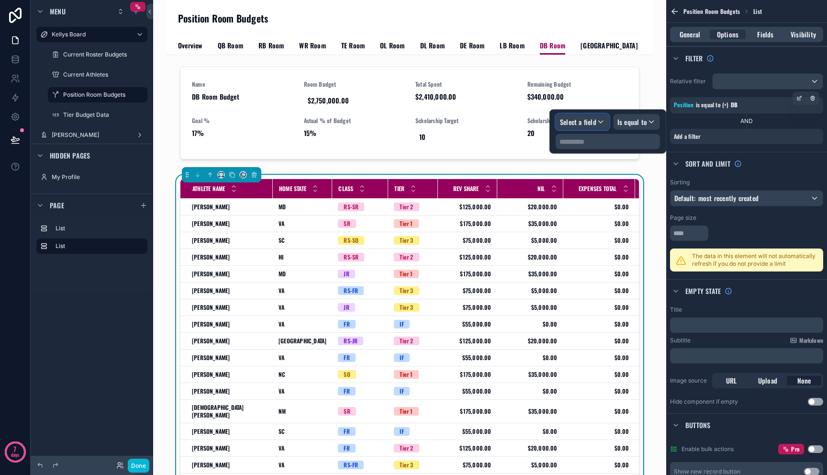
click at [576, 125] on span "Select a field" at bounding box center [578, 122] width 36 height 10
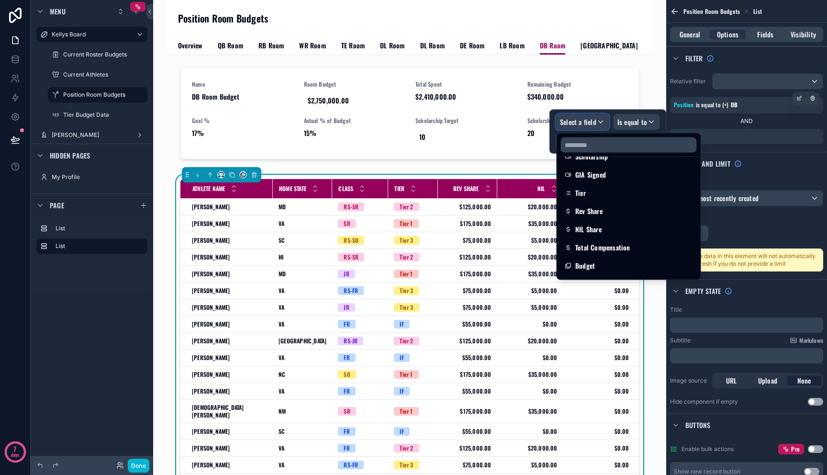
scroll to position [262, 0]
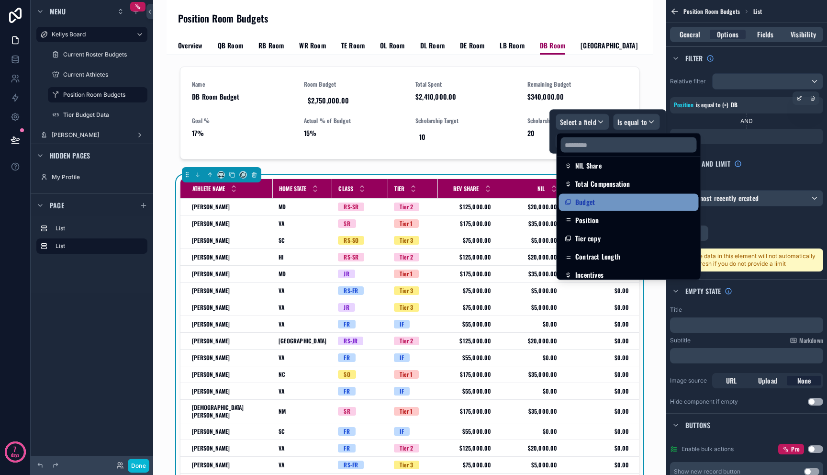
click at [600, 203] on div "Budget" at bounding box center [629, 202] width 128 height 11
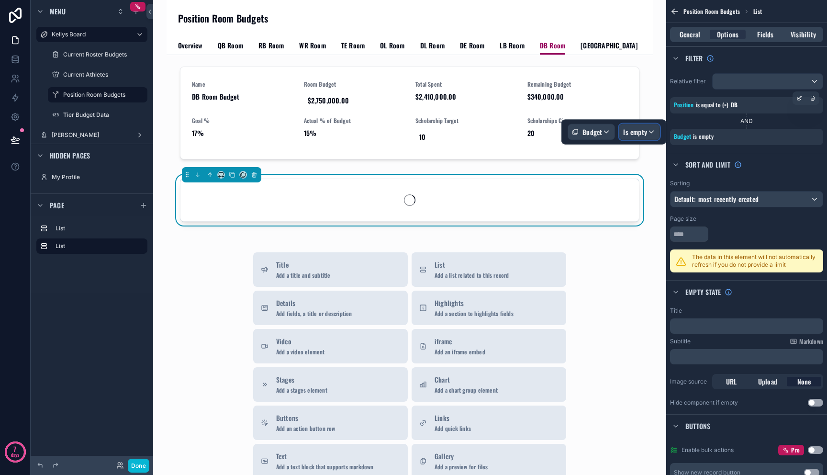
click at [649, 125] on div "Is empty" at bounding box center [639, 131] width 40 height 15
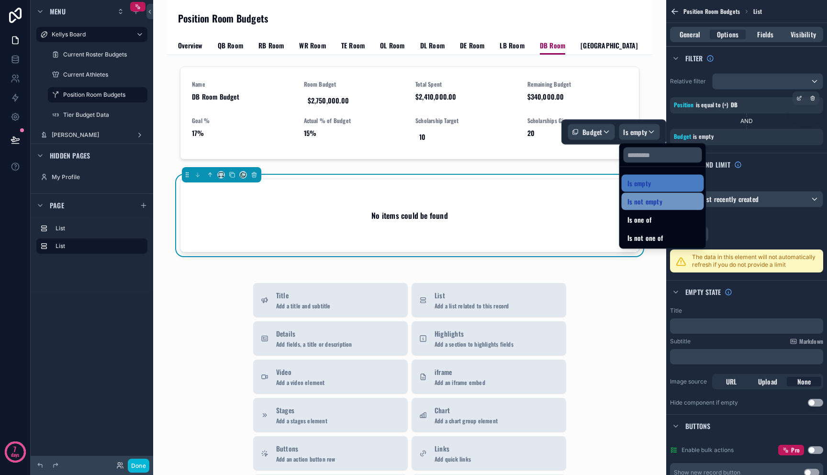
click at [641, 204] on span "Is not empty" at bounding box center [644, 201] width 35 height 11
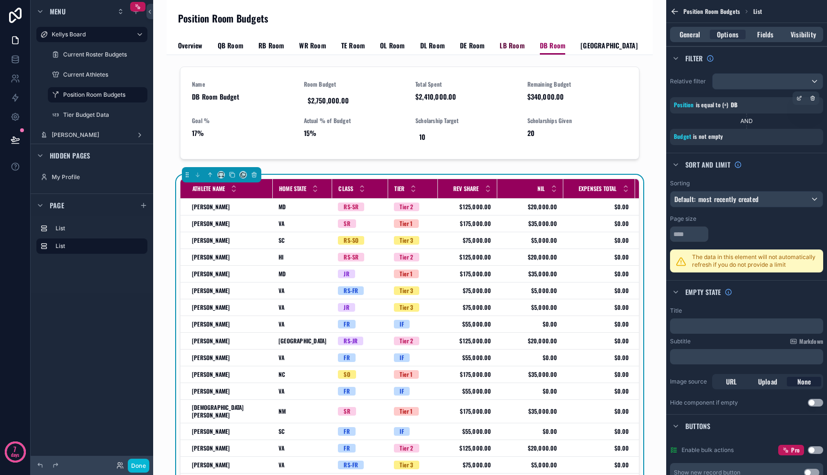
click at [502, 47] on span "LB Room" at bounding box center [511, 46] width 24 height 10
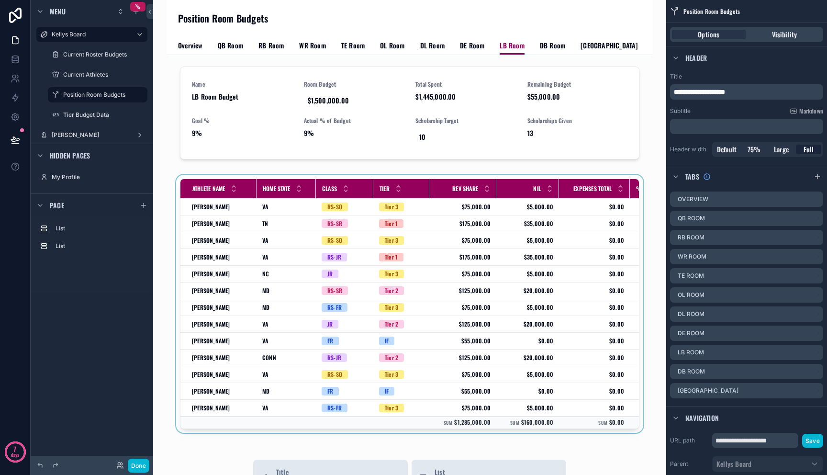
click at [489, 239] on div "scrollable content" at bounding box center [409, 306] width 471 height 262
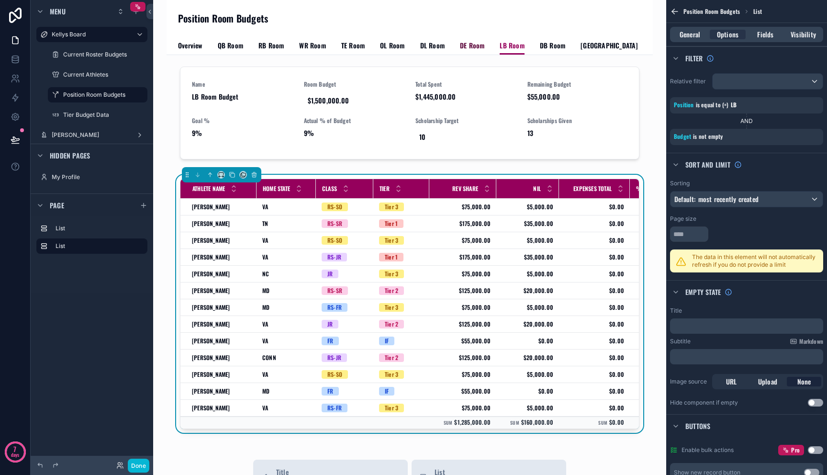
click at [460, 45] on span "DE Room" at bounding box center [472, 46] width 24 height 10
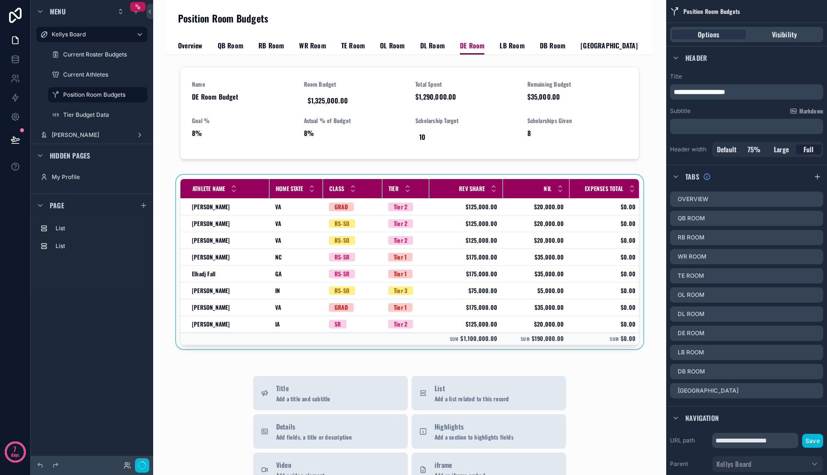
click at [501, 232] on div "scrollable content" at bounding box center [409, 264] width 471 height 178
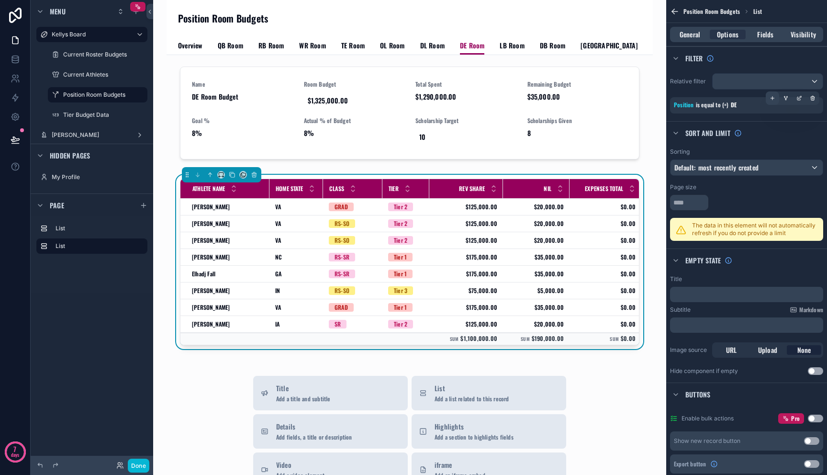
click at [771, 97] on icon "scrollable content" at bounding box center [772, 98] width 6 height 6
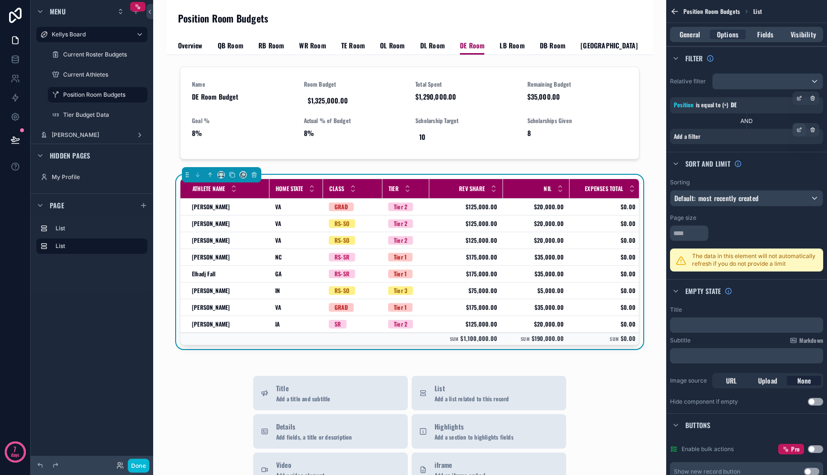
click at [798, 128] on icon "scrollable content" at bounding box center [799, 130] width 6 height 6
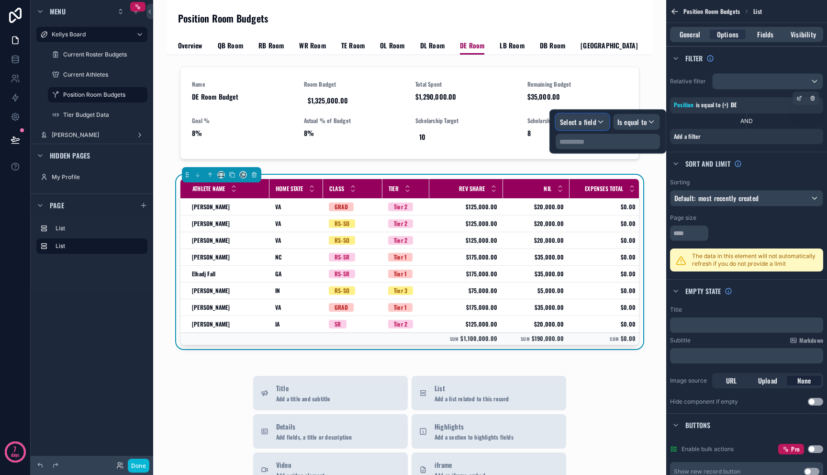
click at [601, 121] on div "Select a field" at bounding box center [582, 121] width 53 height 15
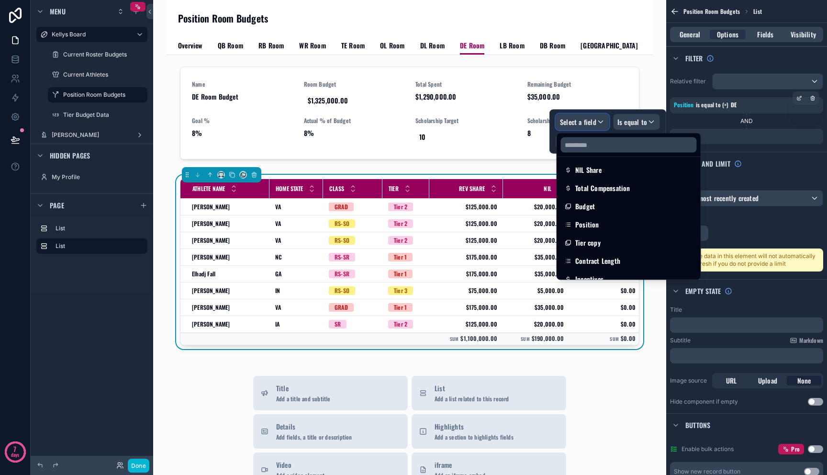
scroll to position [260, 0]
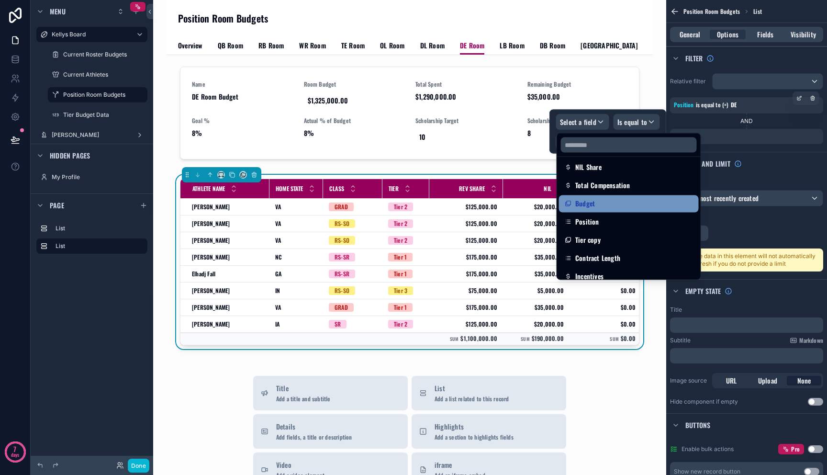
click at [616, 204] on div "Budget" at bounding box center [629, 203] width 128 height 11
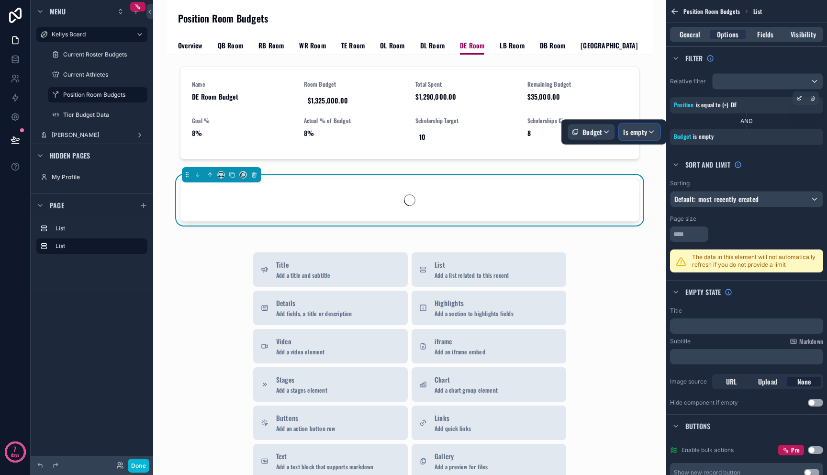
click at [632, 130] on span "Is empty" at bounding box center [635, 132] width 24 height 10
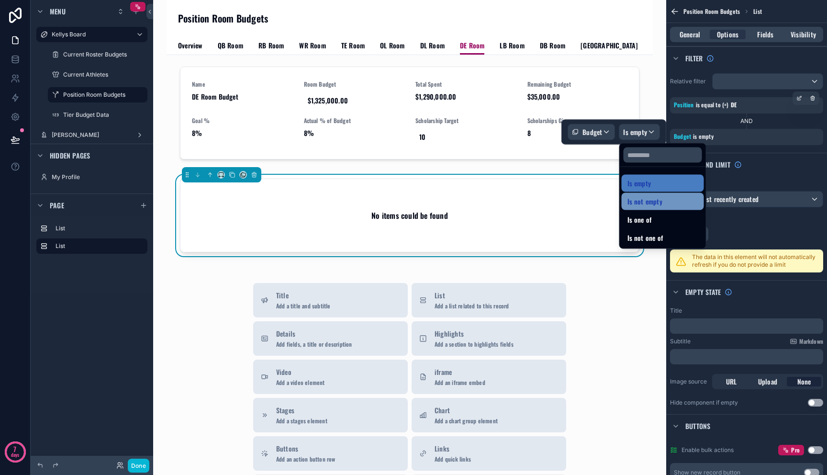
click at [639, 203] on span "Is not empty" at bounding box center [644, 201] width 35 height 11
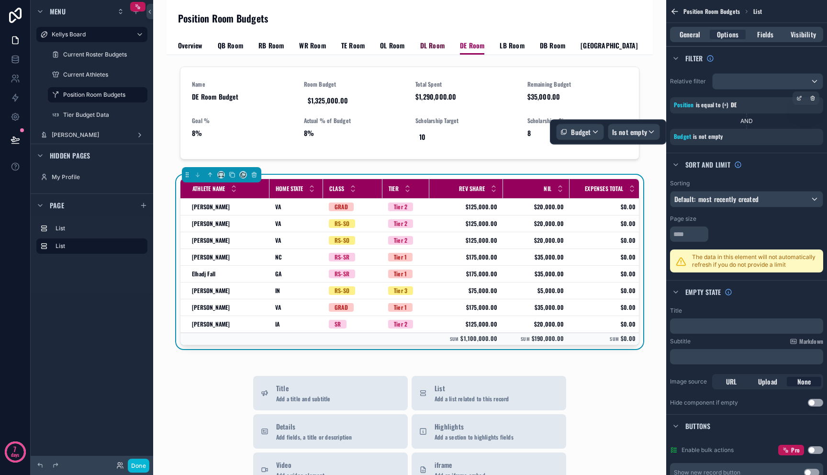
click at [432, 44] on span "DL Room" at bounding box center [432, 46] width 24 height 10
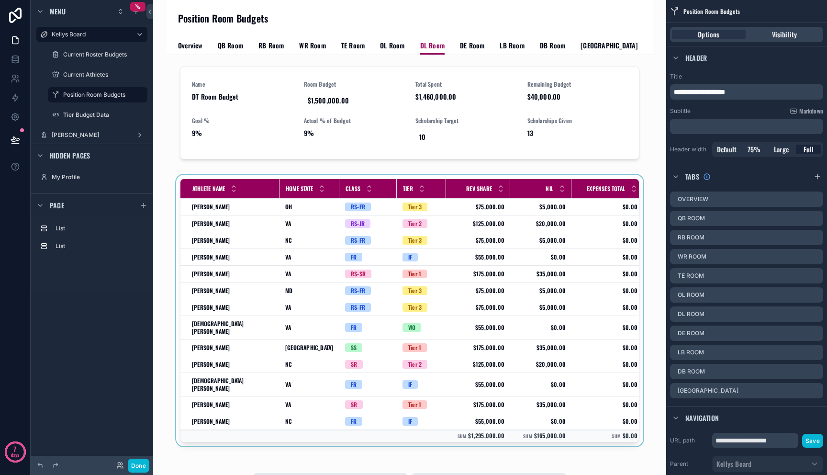
click at [393, 236] on div "scrollable content" at bounding box center [409, 312] width 471 height 275
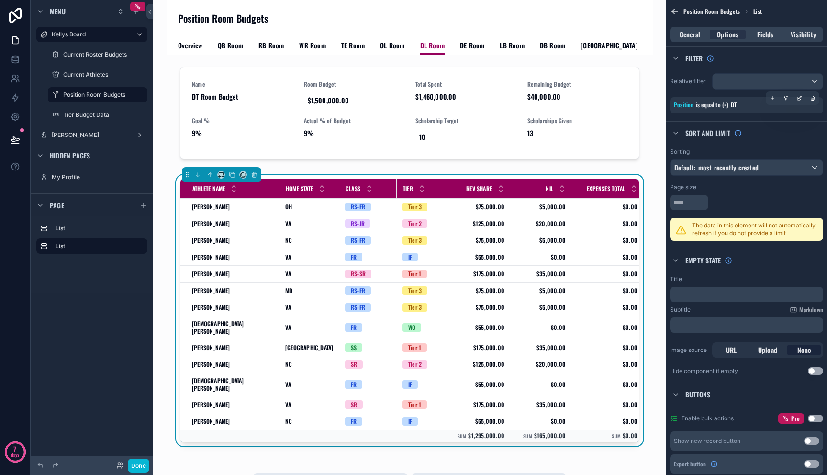
click at [772, 99] on icon "scrollable content" at bounding box center [772, 98] width 0 height 3
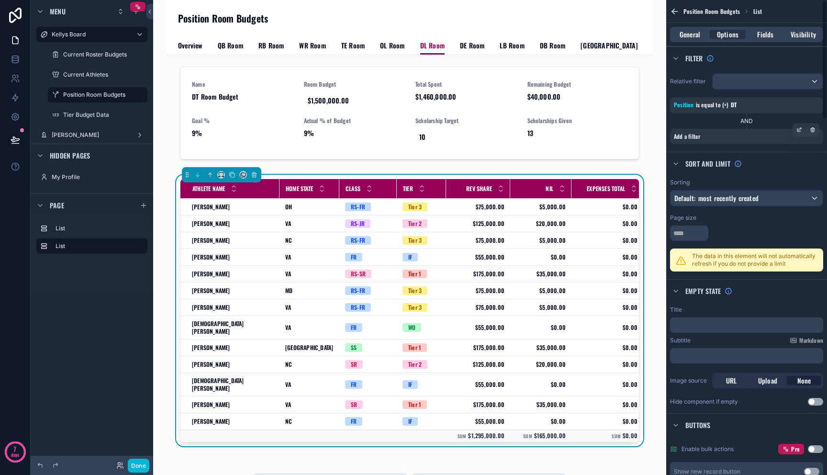
click at [763, 133] on div "Add a filter" at bounding box center [746, 136] width 153 height 15
click at [800, 131] on icon "scrollable content" at bounding box center [798, 130] width 3 height 3
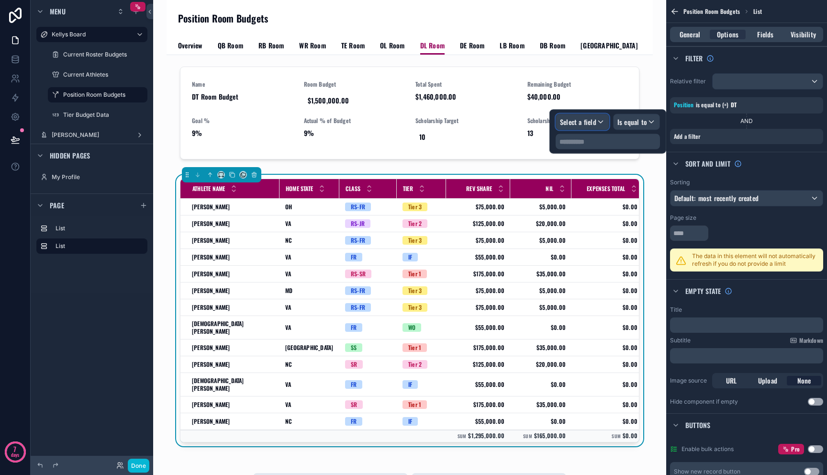
click at [582, 118] on span "Select a field" at bounding box center [578, 122] width 36 height 10
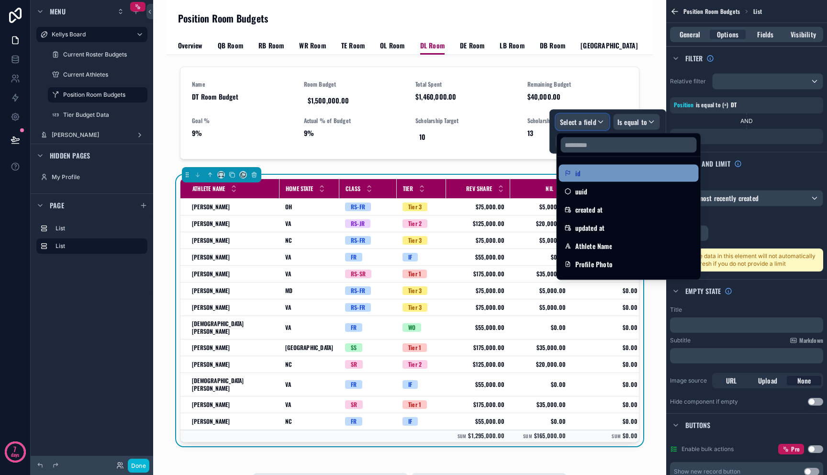
scroll to position [271, 0]
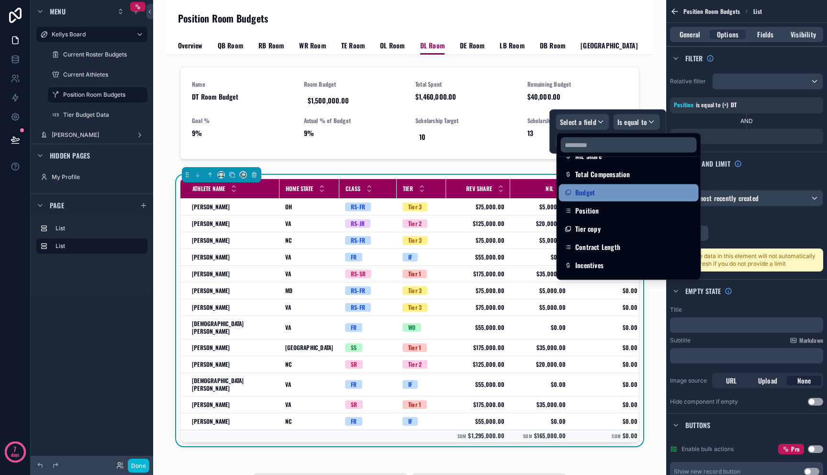
click at [593, 192] on span "Budget" at bounding box center [585, 192] width 20 height 11
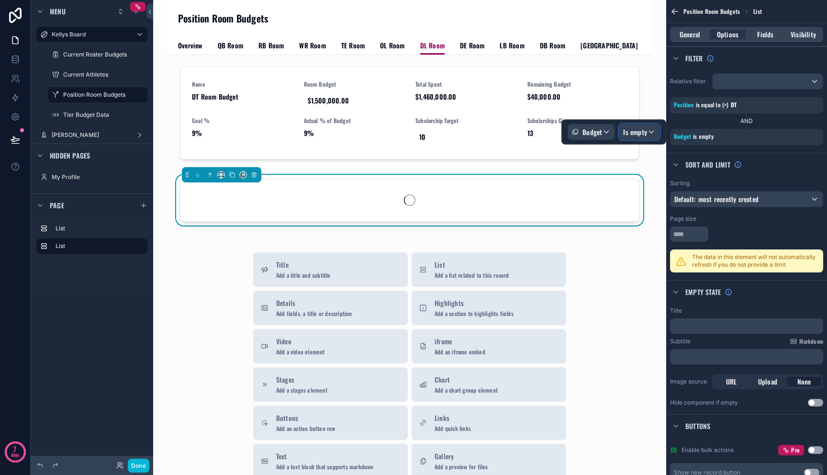
click at [643, 130] on span "Is empty" at bounding box center [635, 132] width 24 height 10
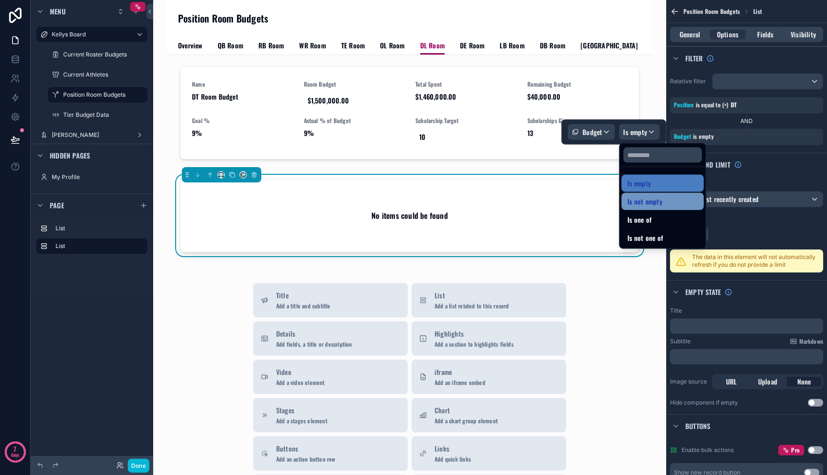
click at [645, 202] on span "Is not empty" at bounding box center [644, 201] width 35 height 11
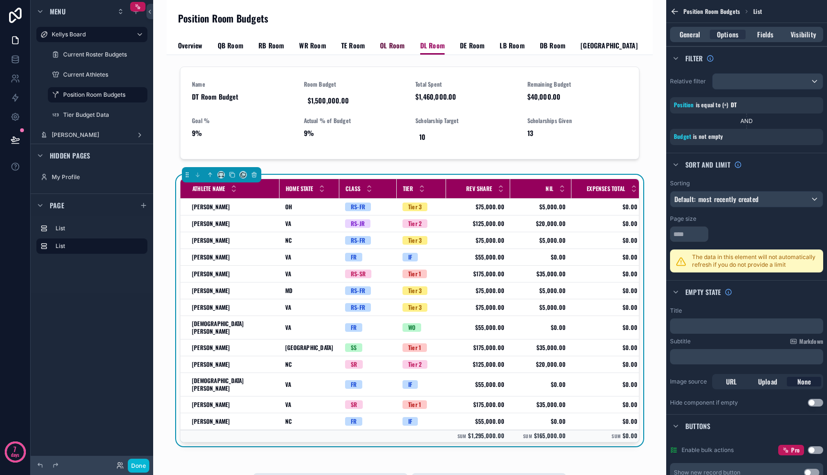
click at [389, 45] on span "OL Room" at bounding box center [392, 46] width 24 height 10
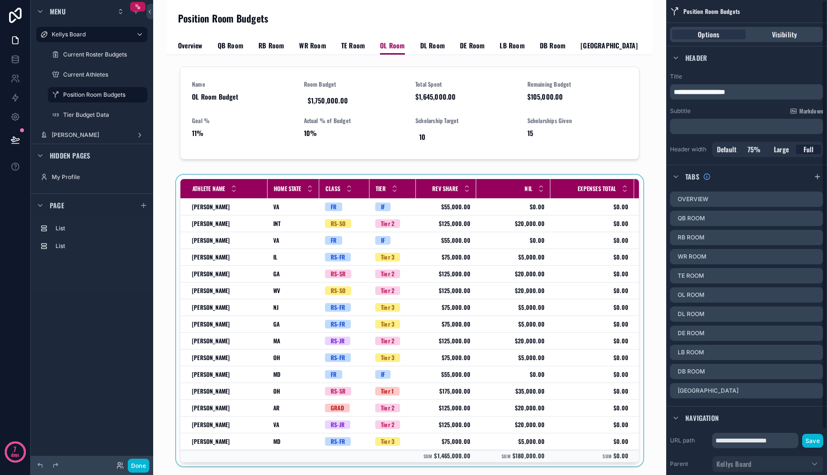
click at [598, 194] on div "Expenses Total" at bounding box center [592, 188] width 83 height 18
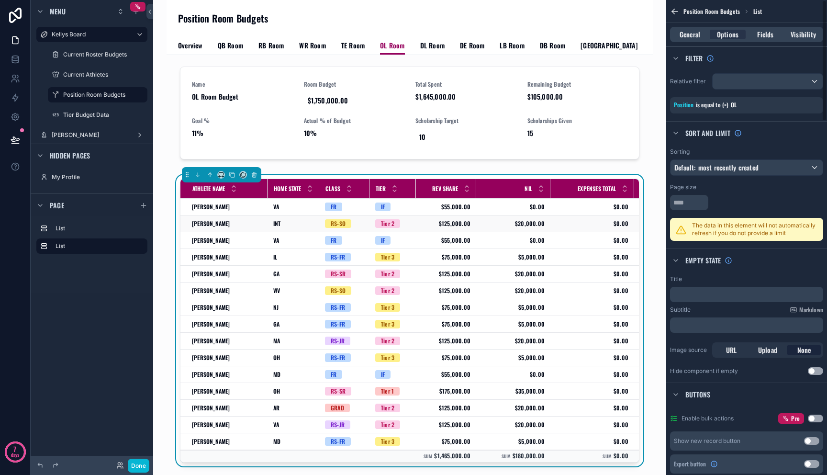
click at [590, 220] on span "$0.00" at bounding box center [592, 224] width 72 height 8
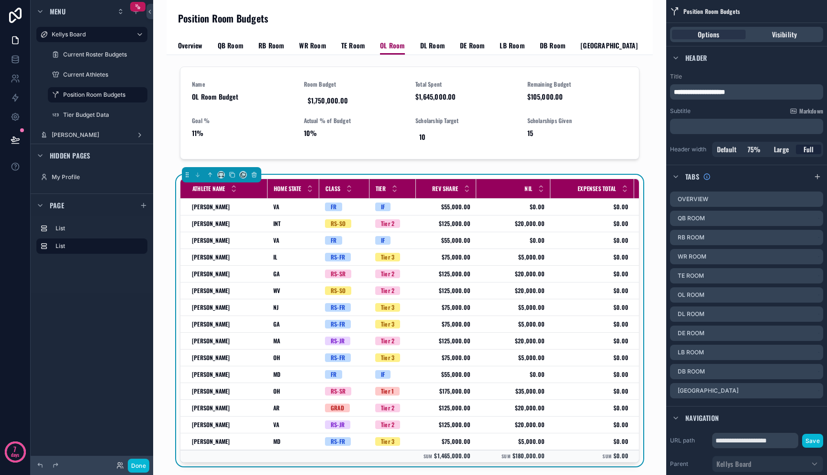
click at [581, 286] on td "$0.00 $0.00" at bounding box center [592, 290] width 84 height 17
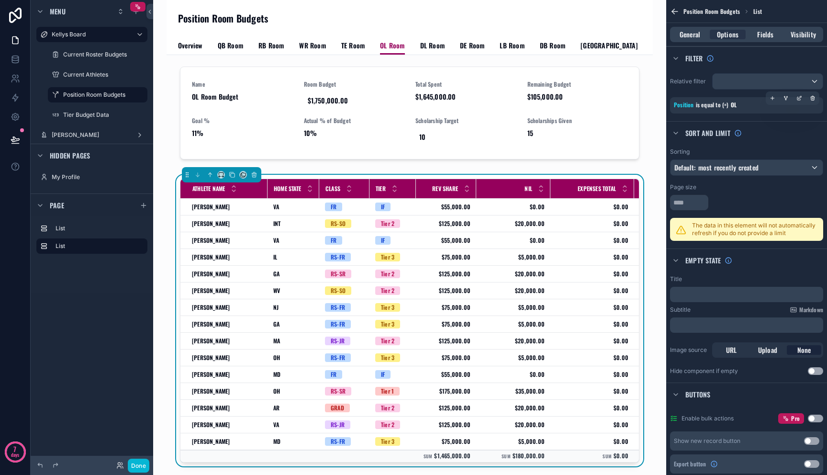
drag, startPoint x: 776, startPoint y: 98, endPoint x: 775, endPoint y: 103, distance: 5.8
click at [776, 98] on div "scrollable content" at bounding box center [771, 97] width 13 height 13
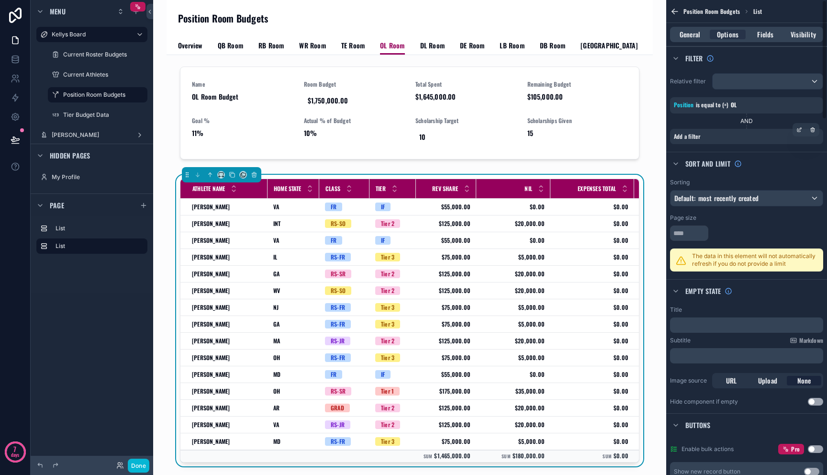
click at [737, 144] on div "Add a filter" at bounding box center [746, 136] width 153 height 15
click at [800, 130] on icon "scrollable content" at bounding box center [798, 130] width 3 height 3
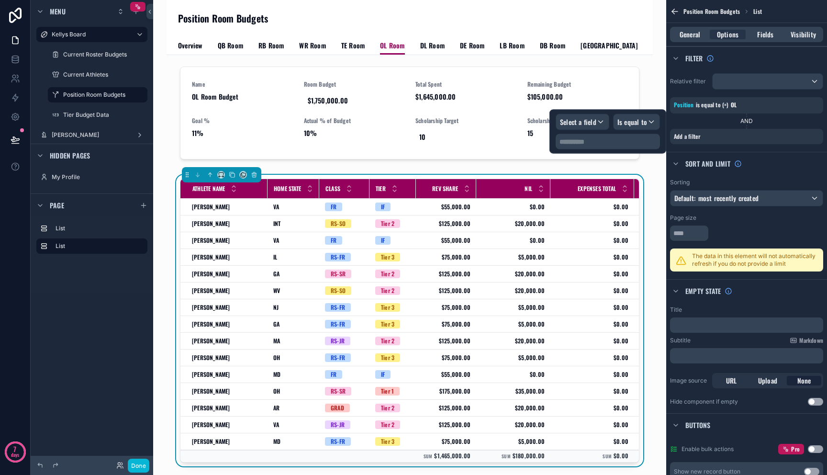
click at [610, 119] on div "Select a field Is equal to" at bounding box center [607, 122] width 104 height 16
click at [596, 117] on span "Select a field" at bounding box center [578, 122] width 36 height 10
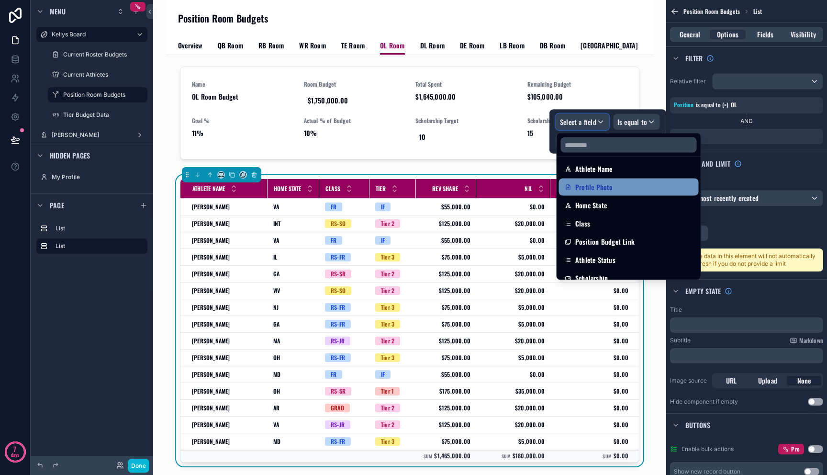
scroll to position [83, 0]
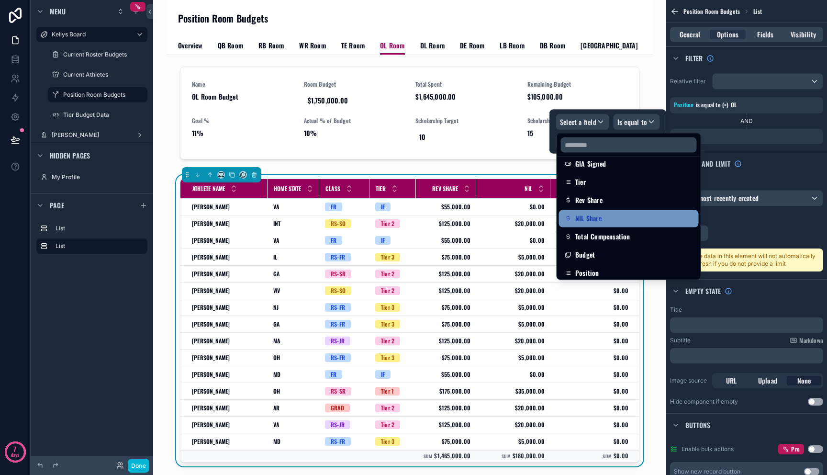
scroll to position [213, 0]
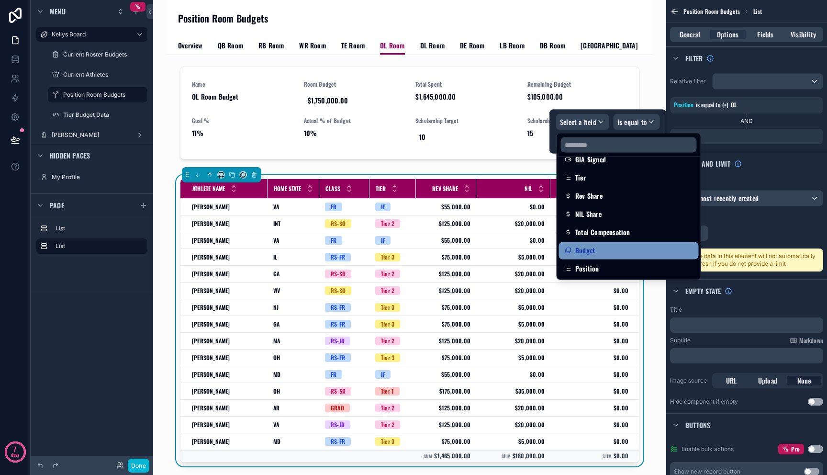
click at [596, 250] on div "Budget" at bounding box center [629, 250] width 128 height 11
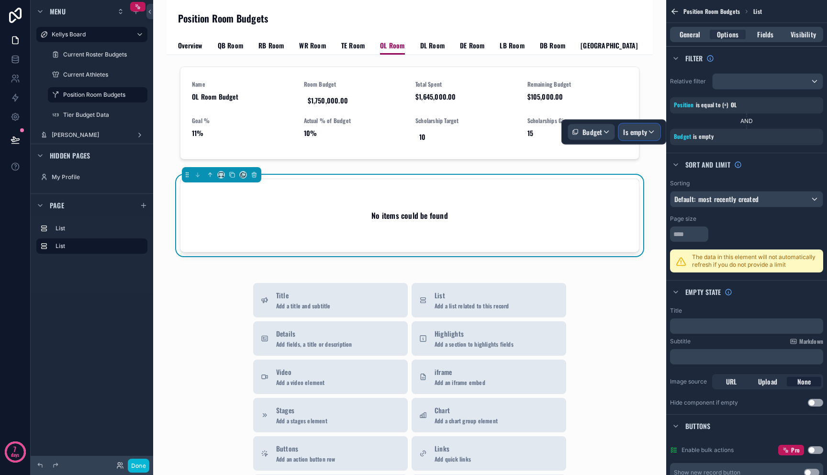
click at [639, 133] on span "Is empty" at bounding box center [635, 132] width 24 height 10
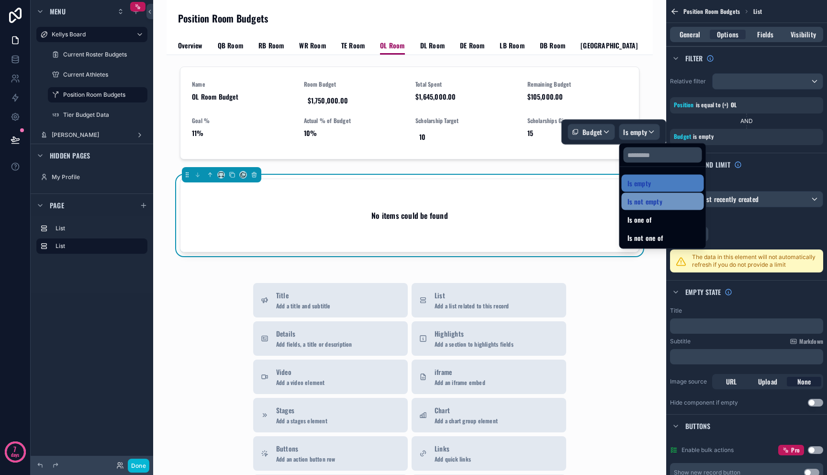
click at [642, 207] on div "Is not empty" at bounding box center [662, 201] width 82 height 17
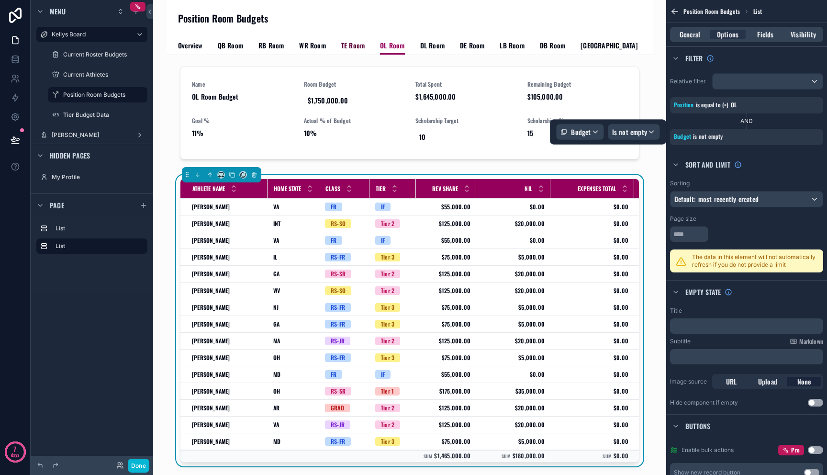
click at [343, 40] on link "TE Room" at bounding box center [352, 46] width 23 height 19
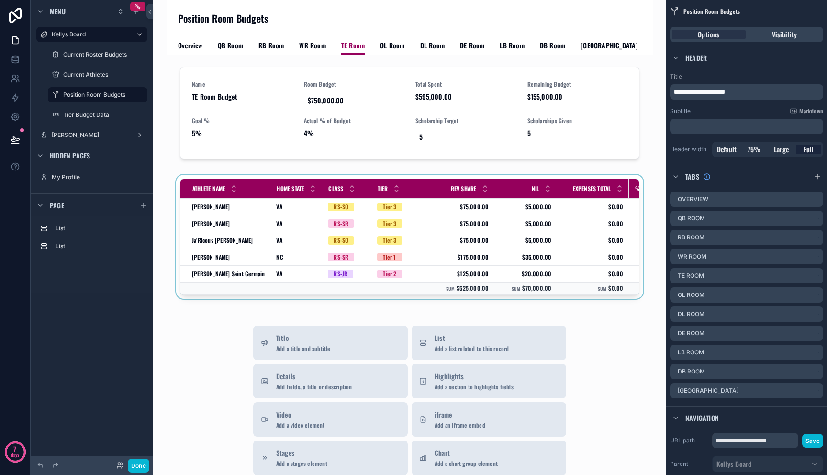
click at [522, 275] on div "scrollable content" at bounding box center [409, 239] width 471 height 128
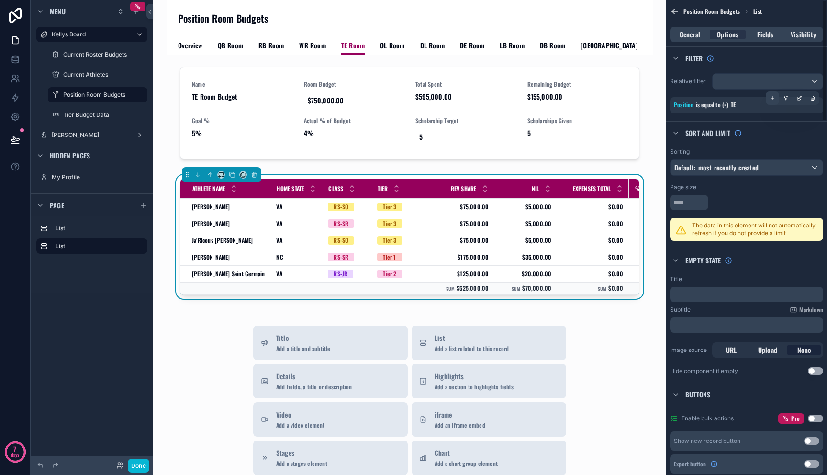
click at [772, 98] on icon "scrollable content" at bounding box center [772, 98] width 3 height 0
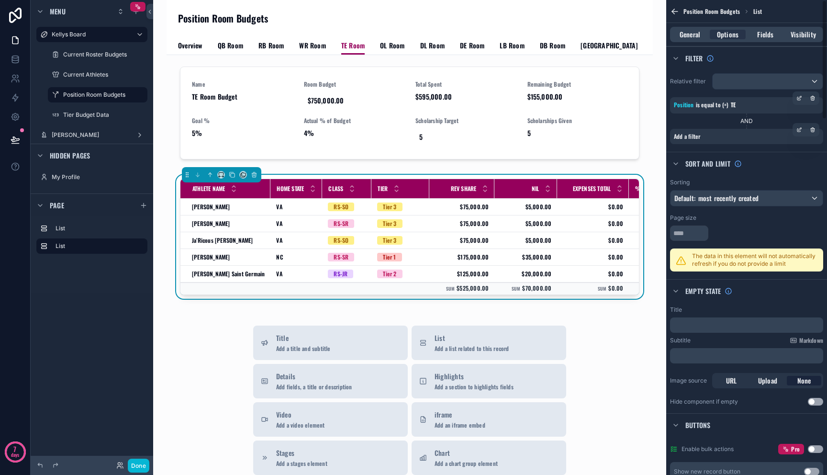
click at [743, 143] on div "Add a filter" at bounding box center [746, 136] width 153 height 15
click at [795, 131] on div "scrollable content" at bounding box center [798, 129] width 13 height 13
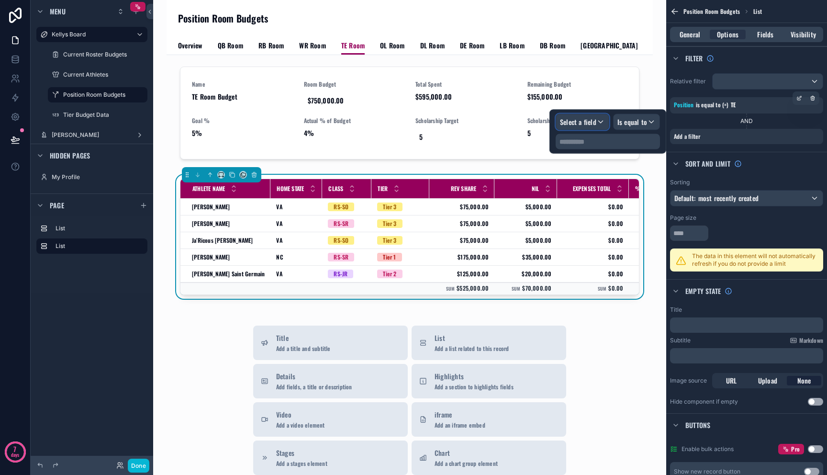
click at [581, 125] on span "Select a field" at bounding box center [578, 122] width 36 height 10
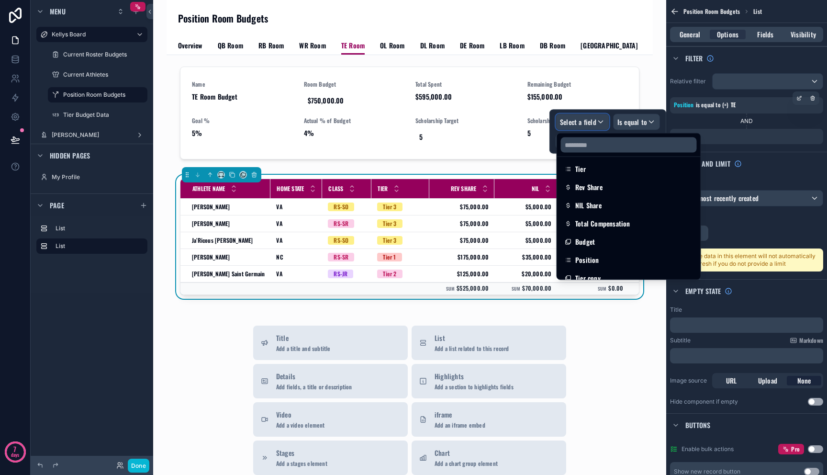
scroll to position [239, 0]
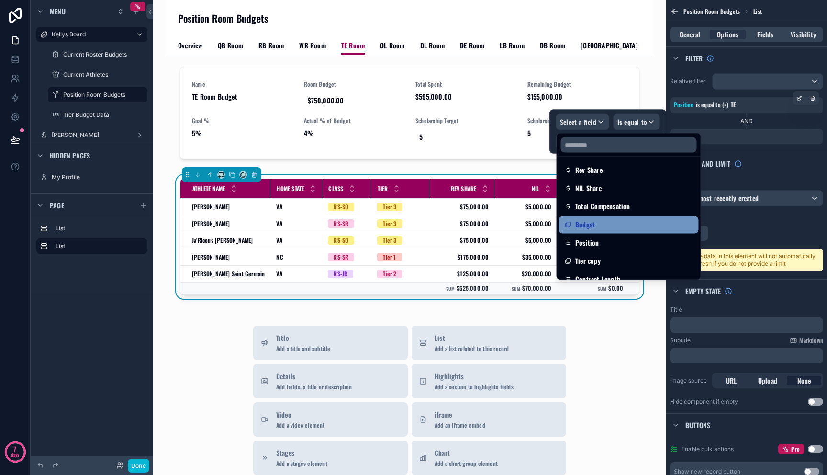
click at [605, 216] on div "Budget" at bounding box center [629, 224] width 140 height 17
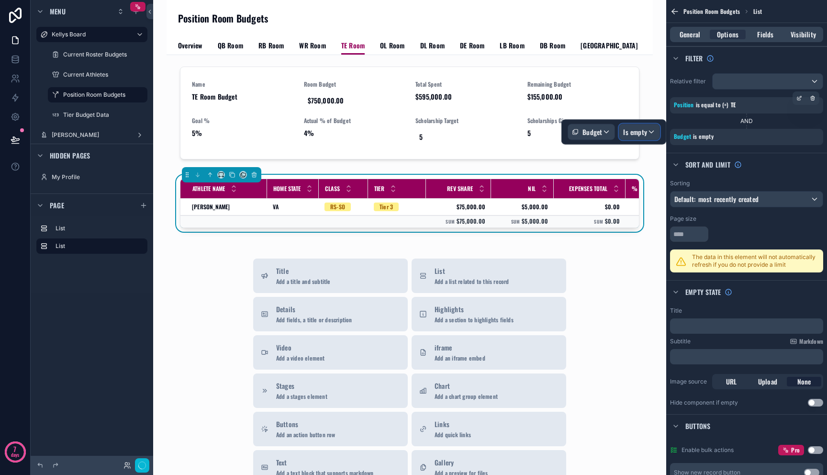
click at [632, 124] on button "Is empty" at bounding box center [639, 132] width 41 height 16
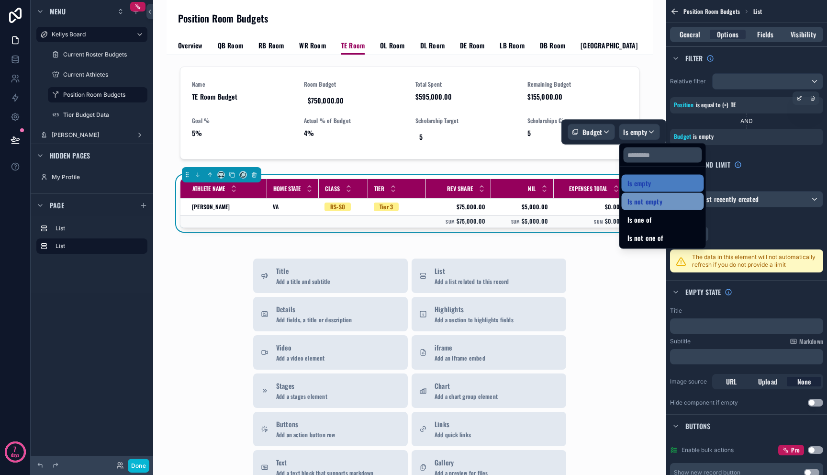
click at [634, 202] on span "Is not empty" at bounding box center [644, 201] width 35 height 11
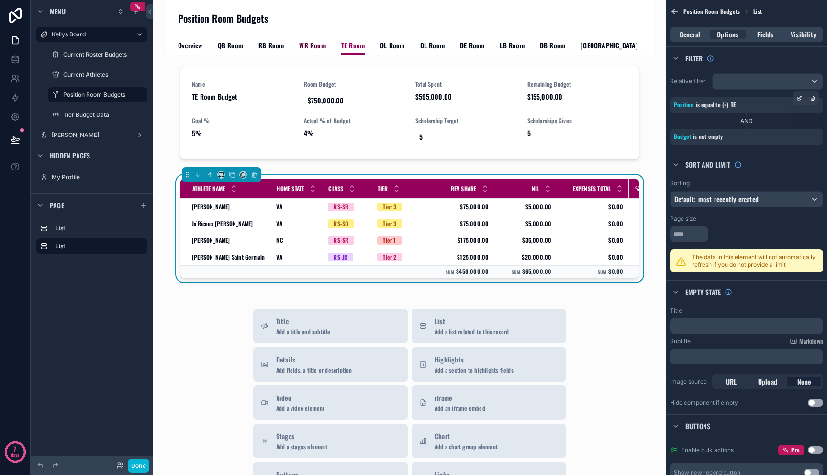
click at [315, 46] on span "WR Room" at bounding box center [312, 46] width 26 height 10
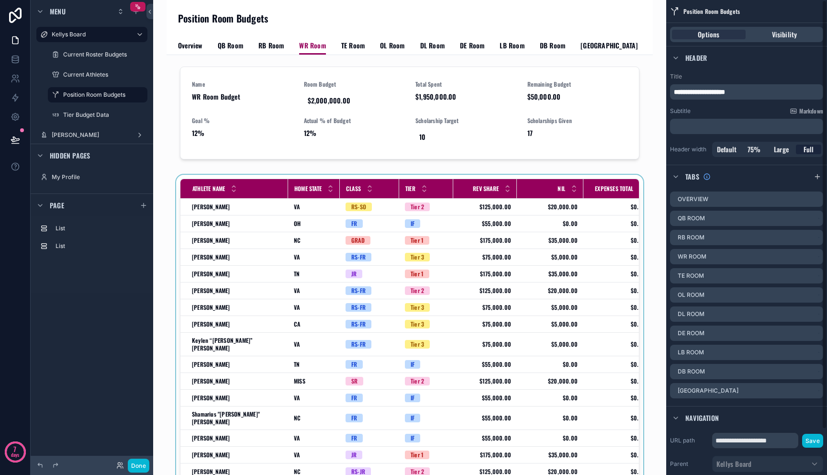
click at [554, 224] on div "scrollable content" at bounding box center [409, 346] width 471 height 342
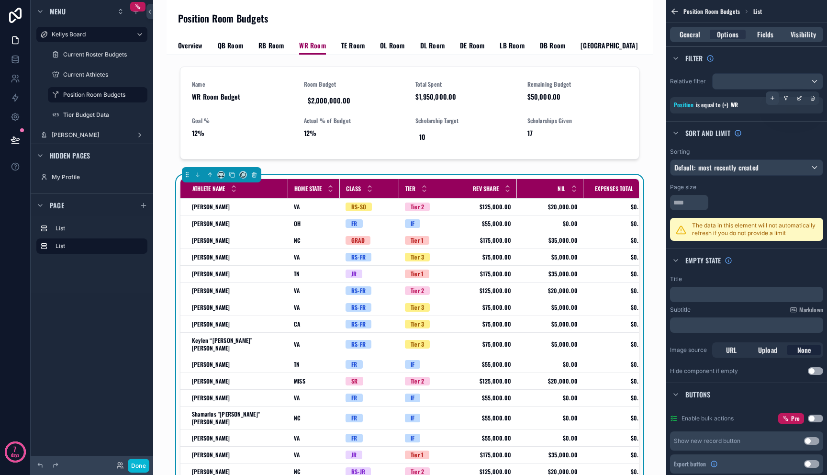
click at [774, 99] on icon "scrollable content" at bounding box center [772, 98] width 6 height 6
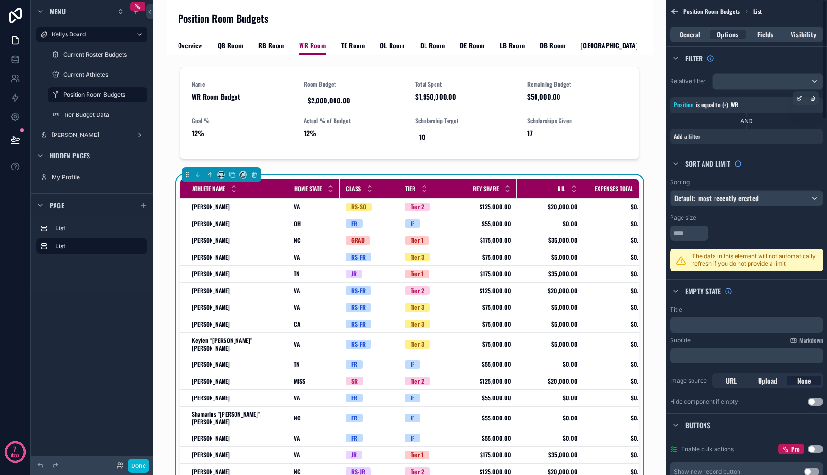
click at [759, 144] on div "Relative filter Position is equal to (=) WR AND Add a filter" at bounding box center [746, 108] width 161 height 78
click at [798, 130] on icon "scrollable content" at bounding box center [799, 130] width 6 height 6
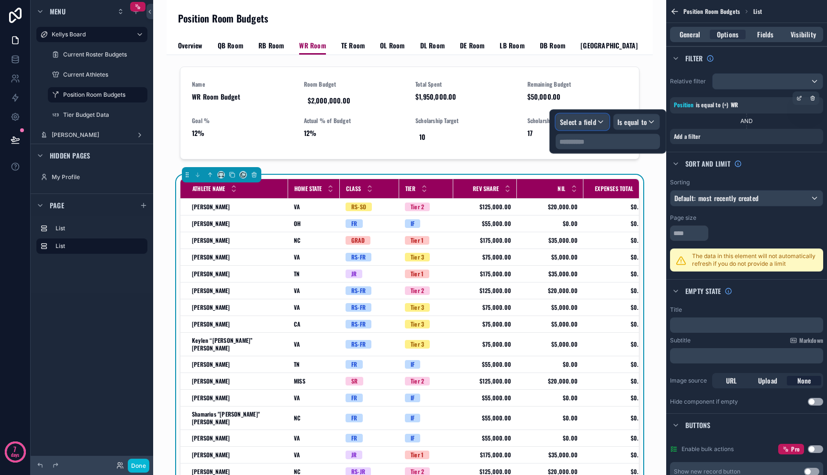
click at [583, 122] on span "Select a field" at bounding box center [578, 122] width 36 height 10
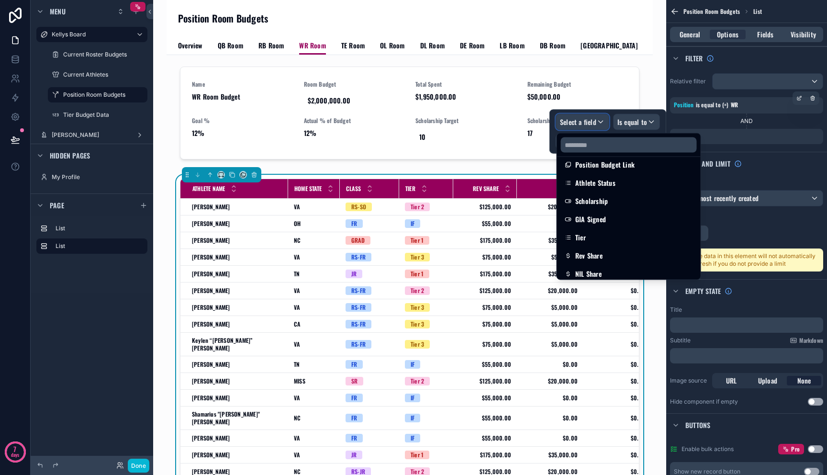
scroll to position [286, 0]
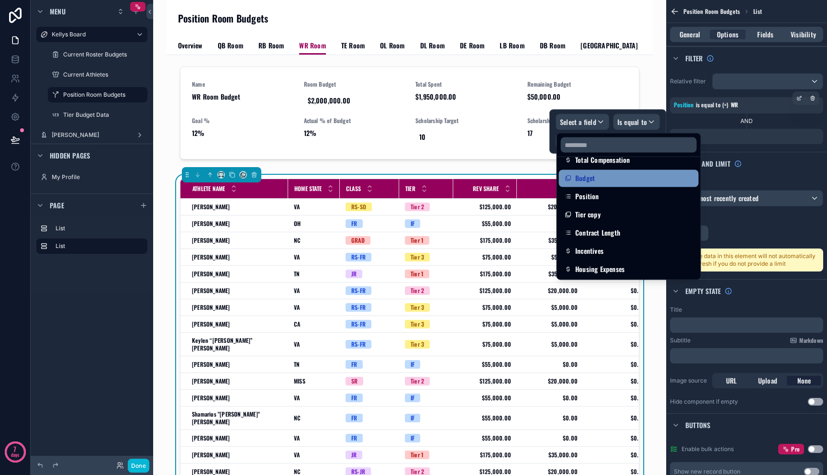
click at [610, 173] on div "Budget" at bounding box center [629, 178] width 128 height 11
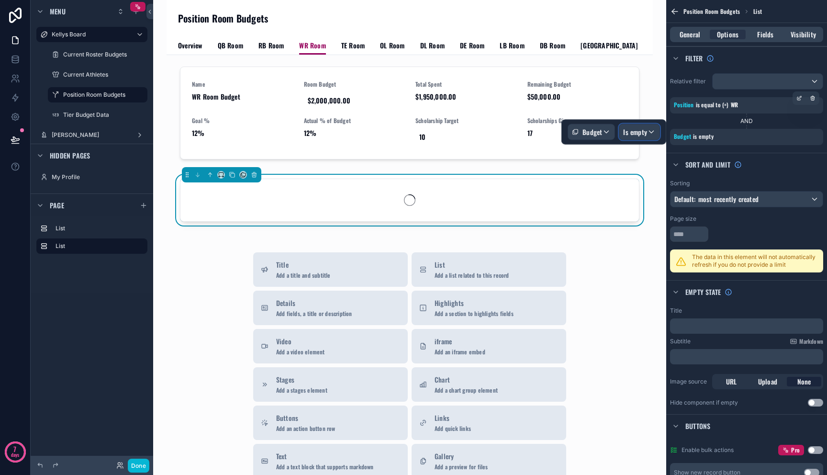
click at [637, 137] on div "Is empty" at bounding box center [639, 131] width 40 height 15
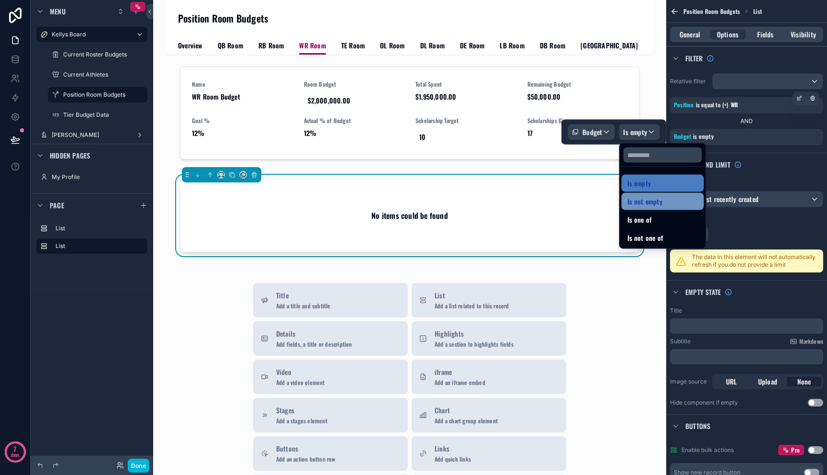
click at [647, 206] on span "Is not empty" at bounding box center [644, 201] width 35 height 11
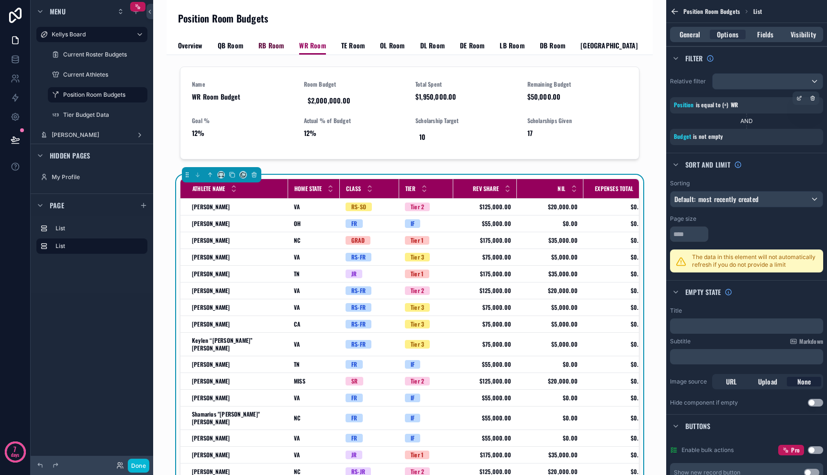
click at [272, 45] on span "RB Room" at bounding box center [270, 46] width 25 height 10
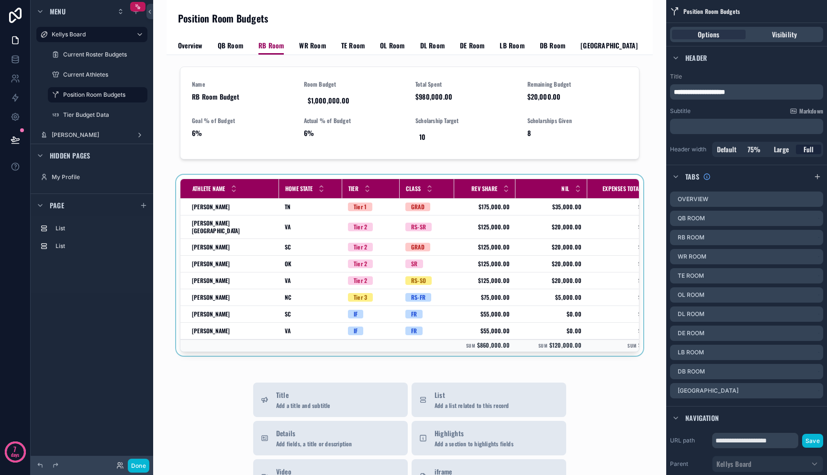
click at [509, 233] on div "scrollable content" at bounding box center [409, 267] width 471 height 185
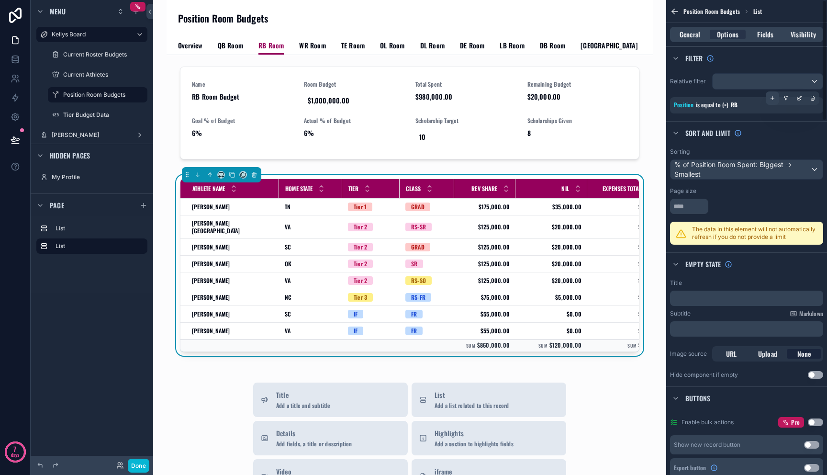
click at [772, 96] on icon "scrollable content" at bounding box center [772, 98] width 6 height 6
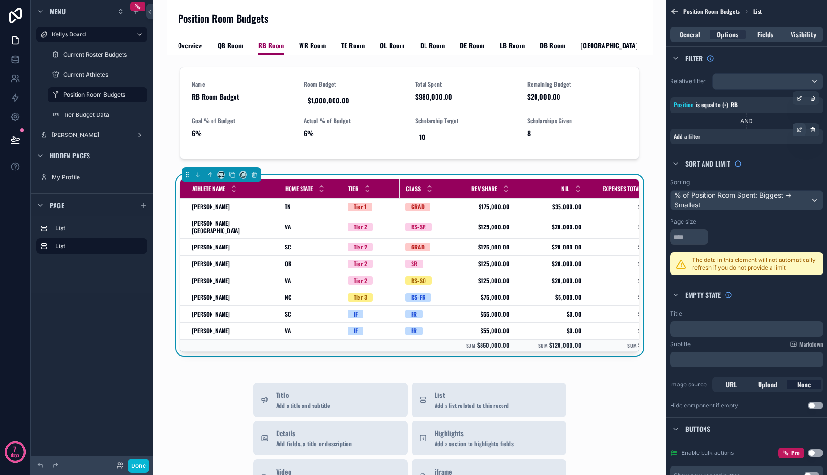
click at [802, 130] on div "scrollable content" at bounding box center [798, 129] width 13 height 13
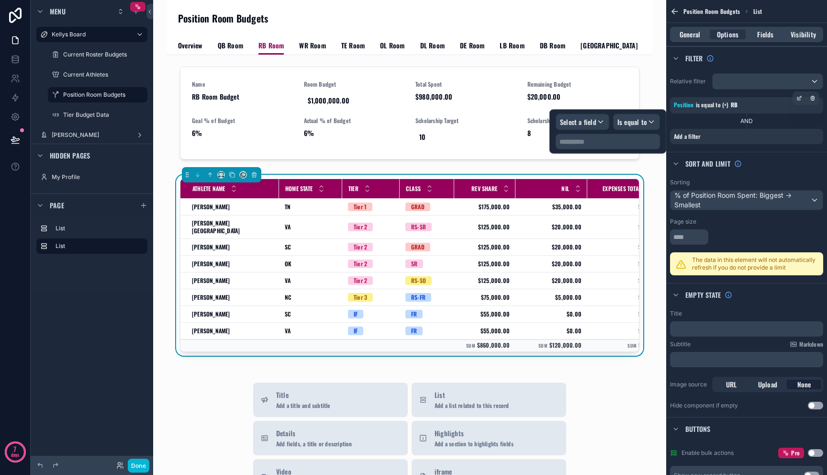
click at [576, 111] on div "**********" at bounding box center [607, 132] width 117 height 44
click at [580, 122] on span "Select a field" at bounding box center [578, 122] width 36 height 10
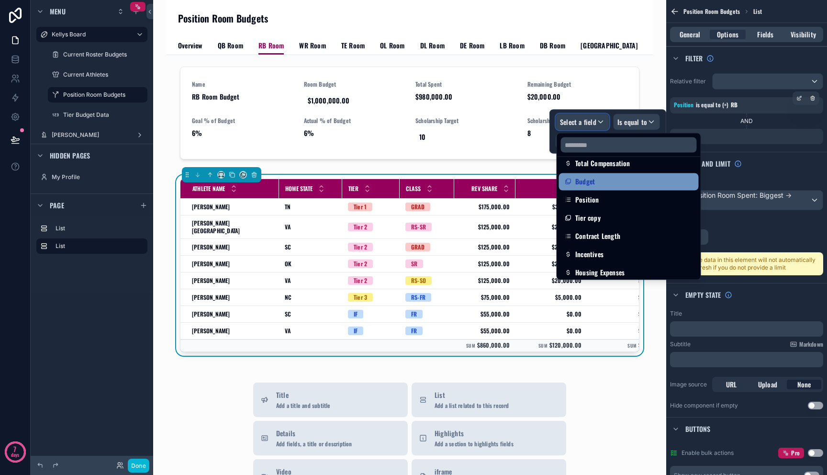
scroll to position [280, 0]
click at [593, 179] on span "Budget" at bounding box center [585, 183] width 20 height 11
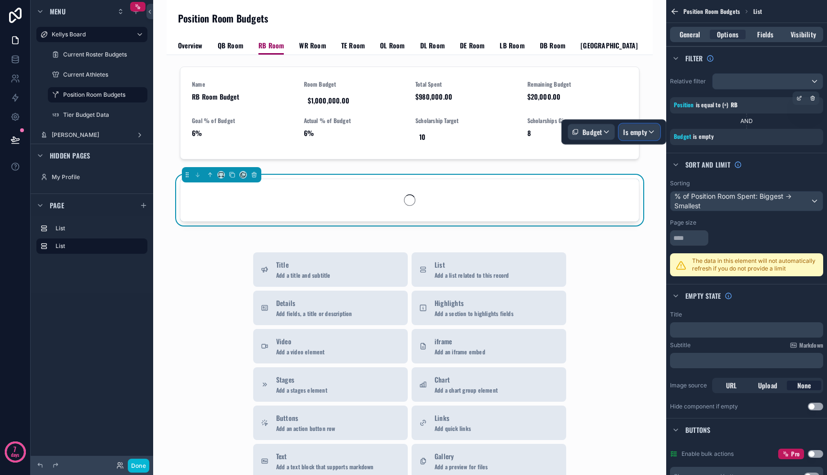
click at [635, 130] on span "Is empty" at bounding box center [635, 132] width 24 height 10
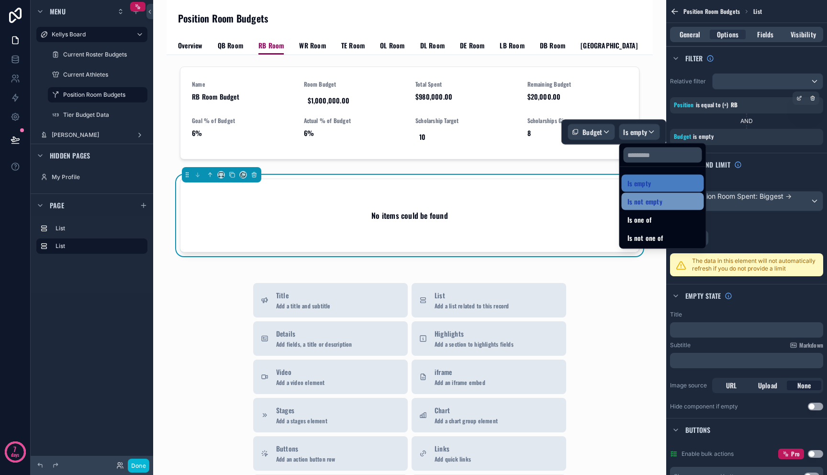
click at [642, 203] on span "Is not empty" at bounding box center [644, 201] width 35 height 11
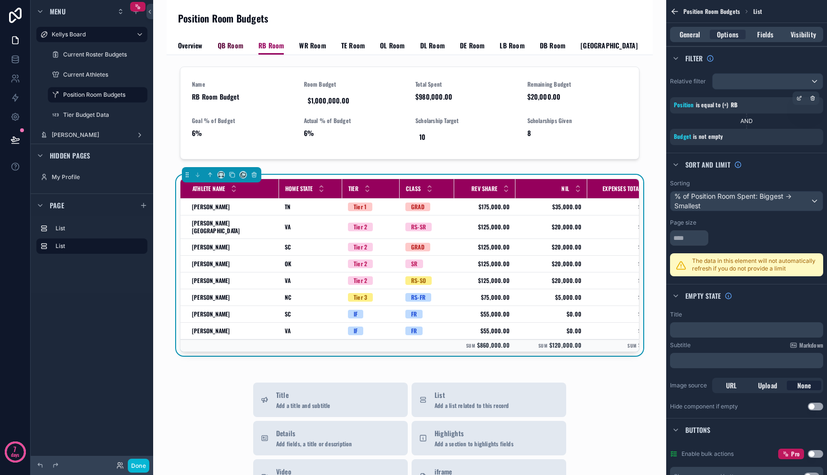
click at [230, 47] on span "QB Room" at bounding box center [230, 46] width 25 height 10
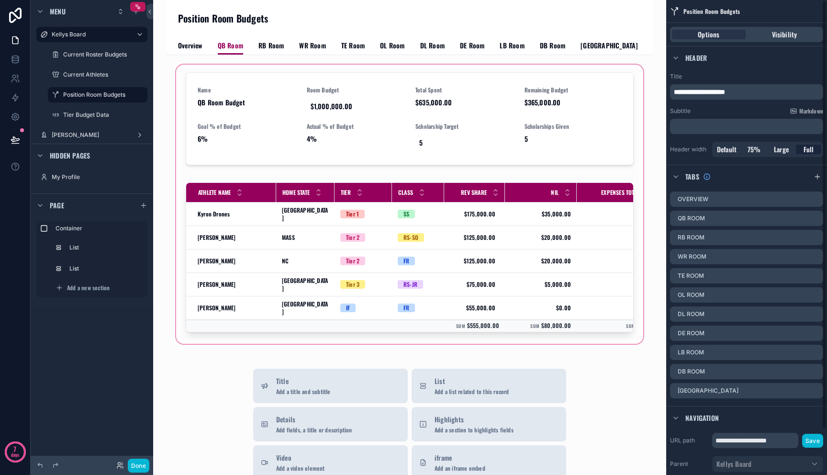
click at [516, 205] on div "scrollable content" at bounding box center [409, 204] width 471 height 283
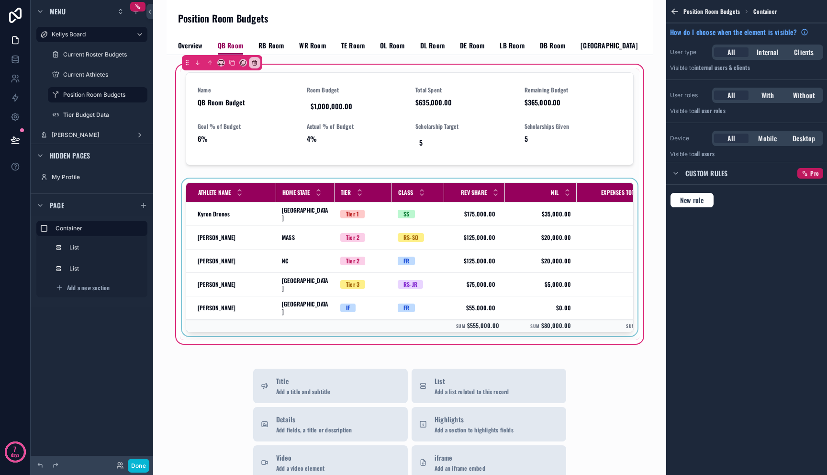
click at [521, 222] on div "scrollable content" at bounding box center [409, 258] width 459 height 161
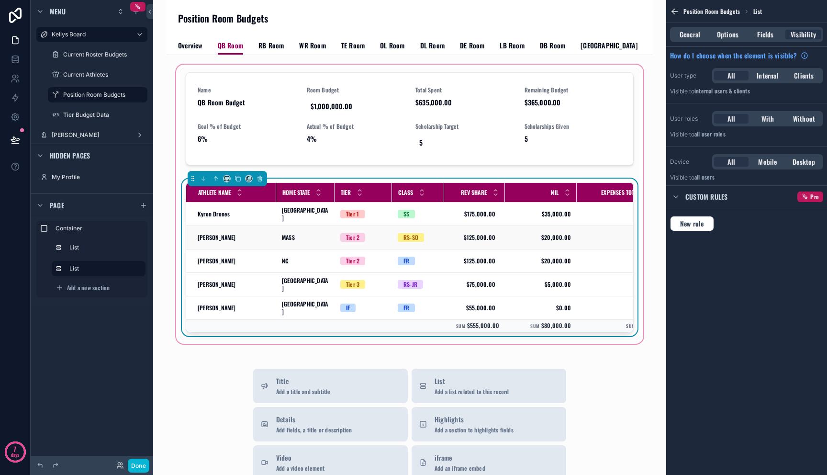
click at [555, 233] on span "$20,000.00" at bounding box center [540, 237] width 60 height 8
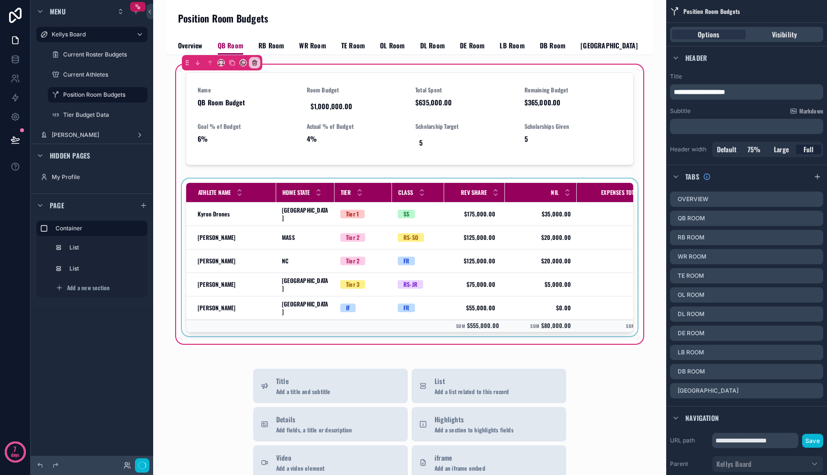
click at [596, 217] on div "scrollable content" at bounding box center [409, 258] width 459 height 161
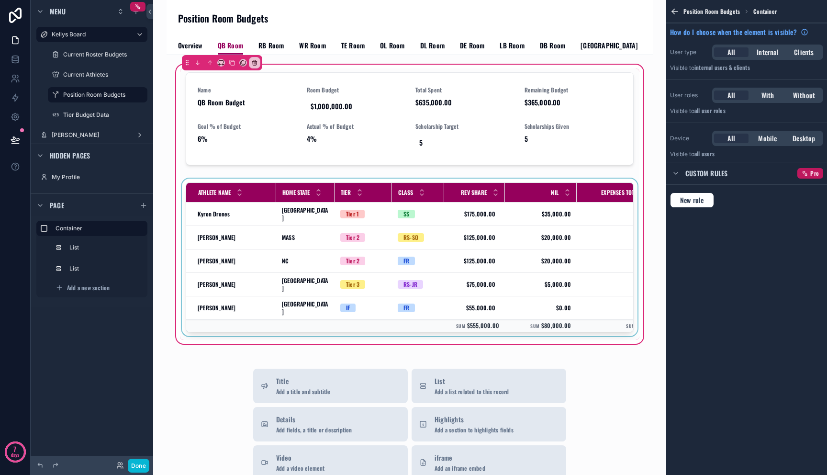
click at [471, 242] on div "scrollable content" at bounding box center [409, 258] width 459 height 161
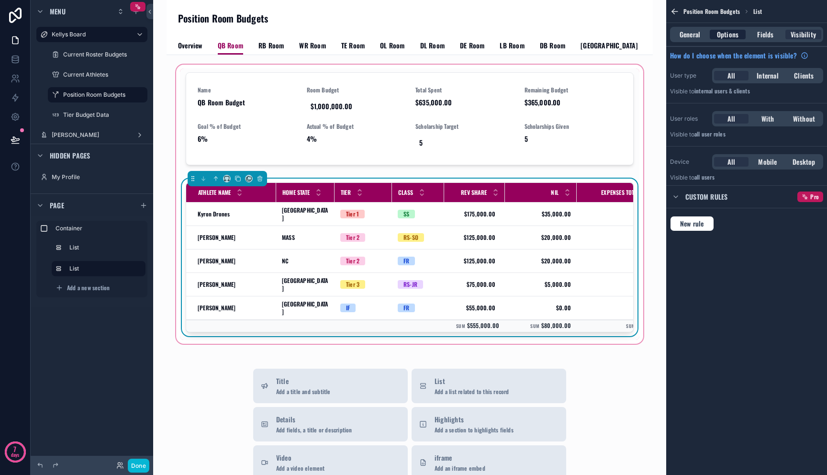
click at [736, 33] on span "Options" at bounding box center [728, 35] width 22 height 10
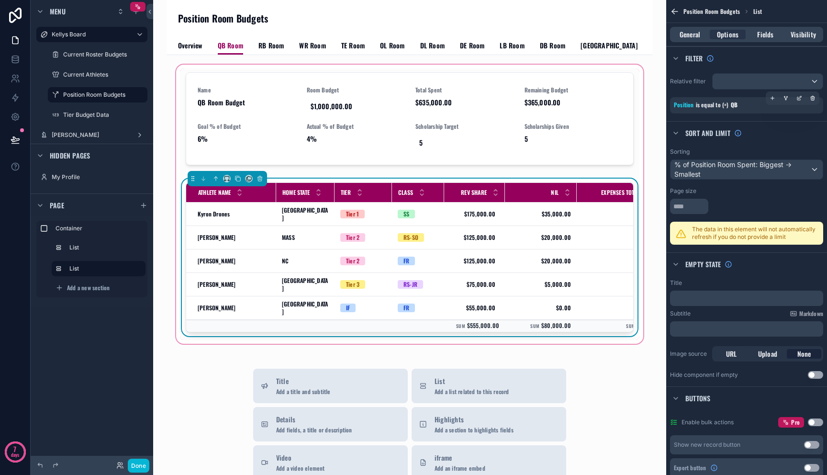
click at [773, 99] on icon "scrollable content" at bounding box center [772, 98] width 6 height 6
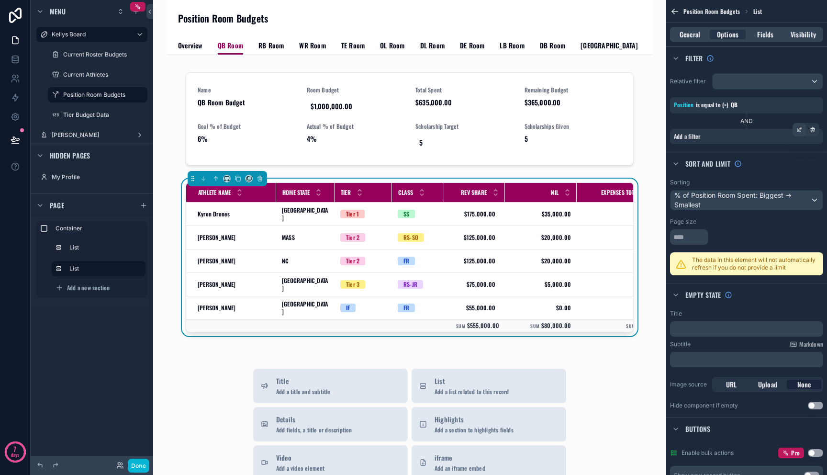
click at [797, 129] on icon "scrollable content" at bounding box center [798, 130] width 3 height 3
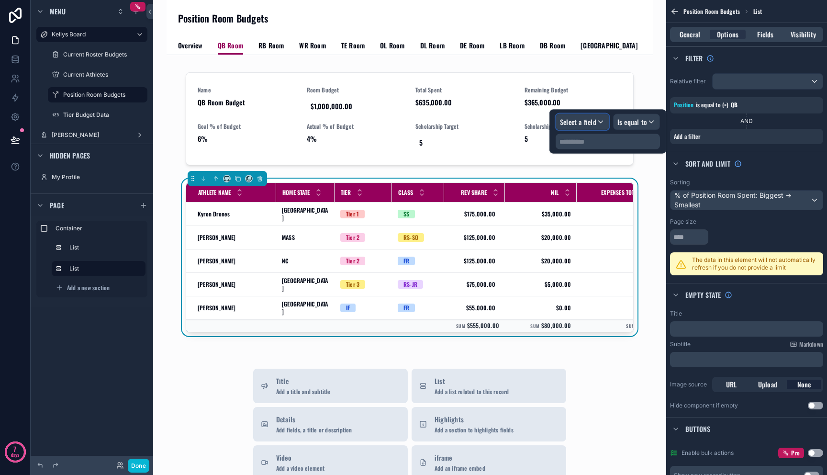
click at [579, 121] on span "Select a field" at bounding box center [578, 122] width 36 height 10
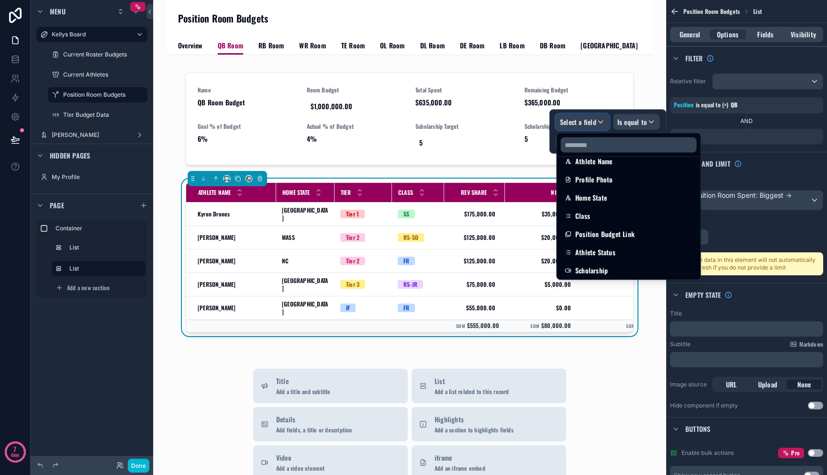
scroll to position [254, 0]
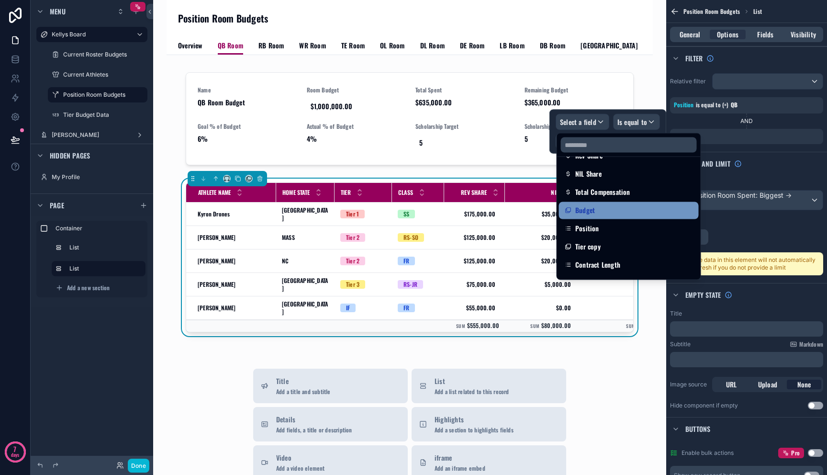
click at [595, 213] on div "Budget" at bounding box center [629, 210] width 128 height 11
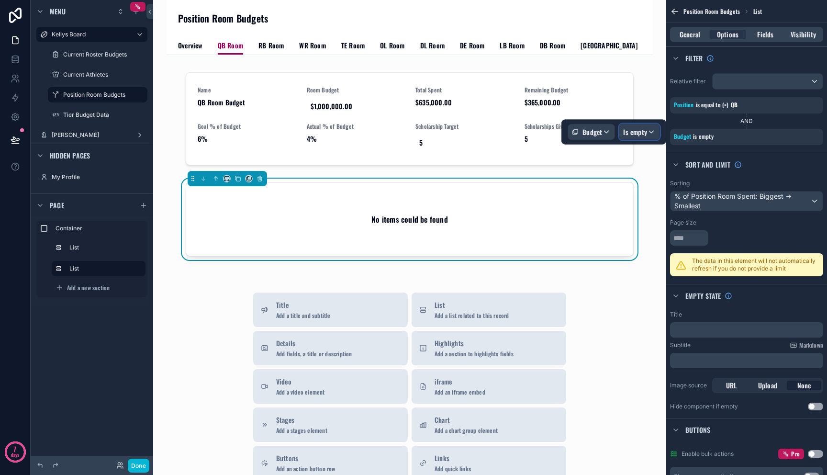
click at [637, 138] on div "Is empty" at bounding box center [639, 131] width 40 height 15
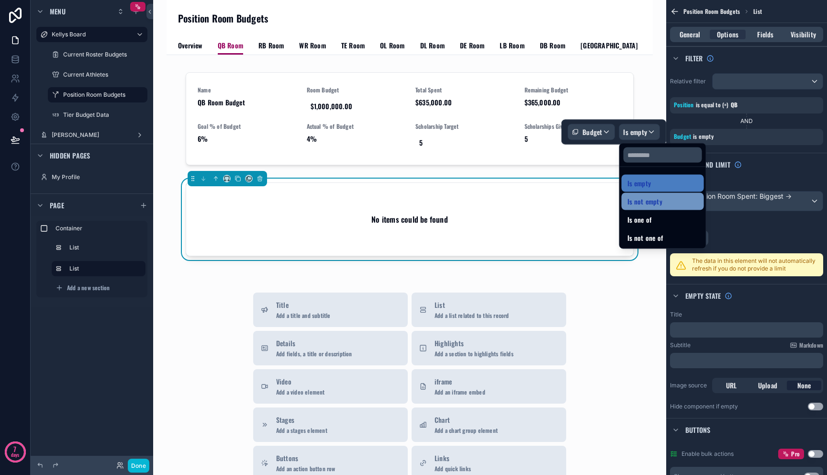
click at [640, 205] on span "Is not empty" at bounding box center [644, 201] width 35 height 11
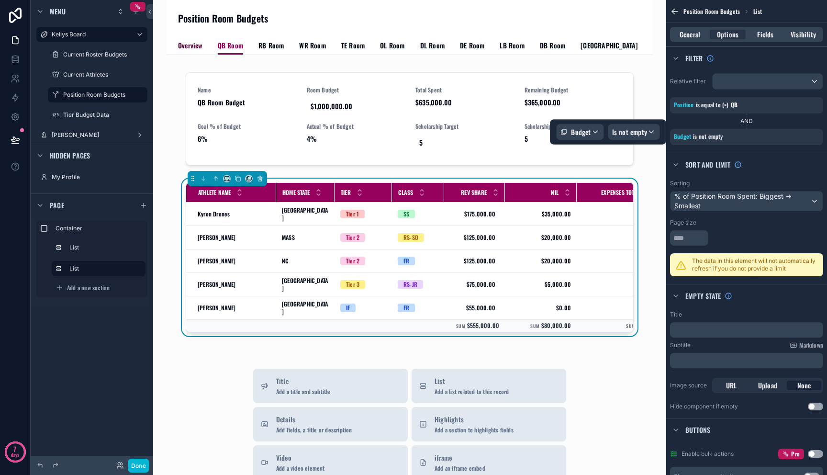
click at [179, 44] on span "Overview" at bounding box center [190, 46] width 24 height 10
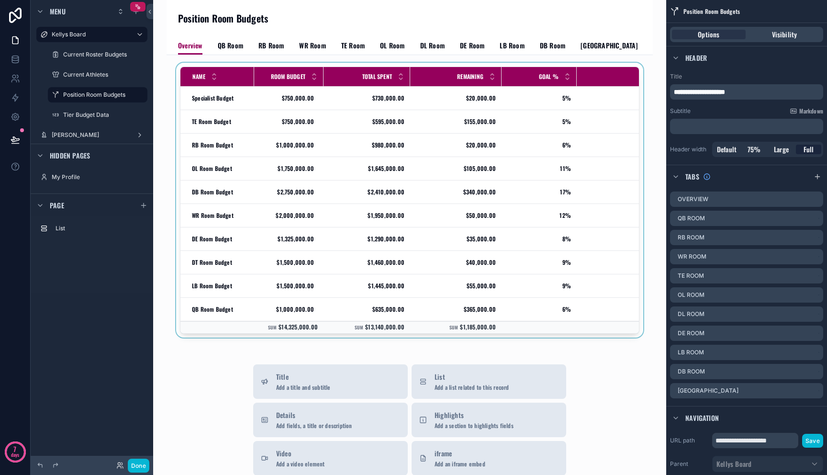
click at [282, 109] on div "scrollable content" at bounding box center [409, 202] width 471 height 278
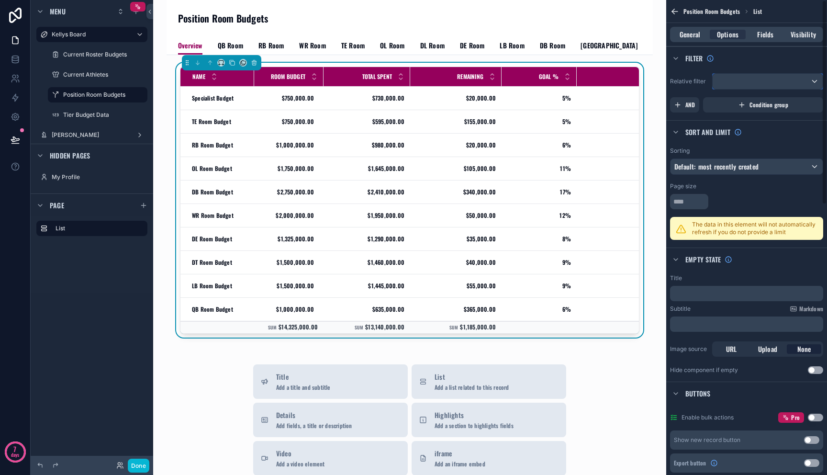
click at [729, 76] on div "scrollable content" at bounding box center [767, 81] width 110 height 15
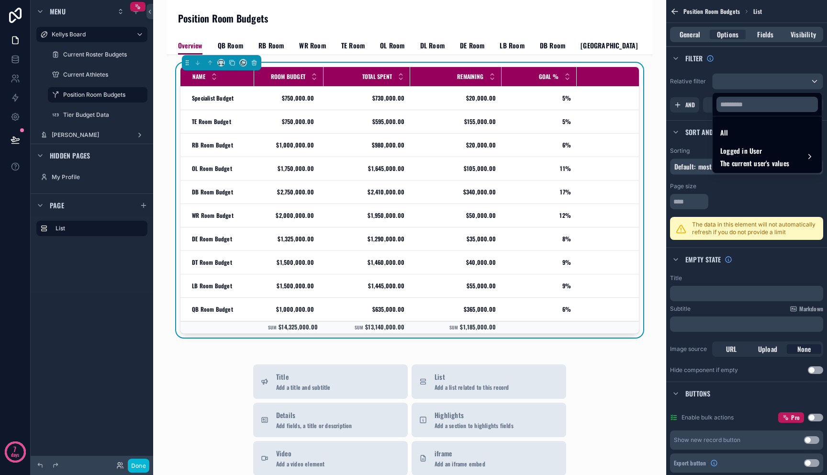
click at [729, 79] on div "scrollable content" at bounding box center [413, 237] width 827 height 475
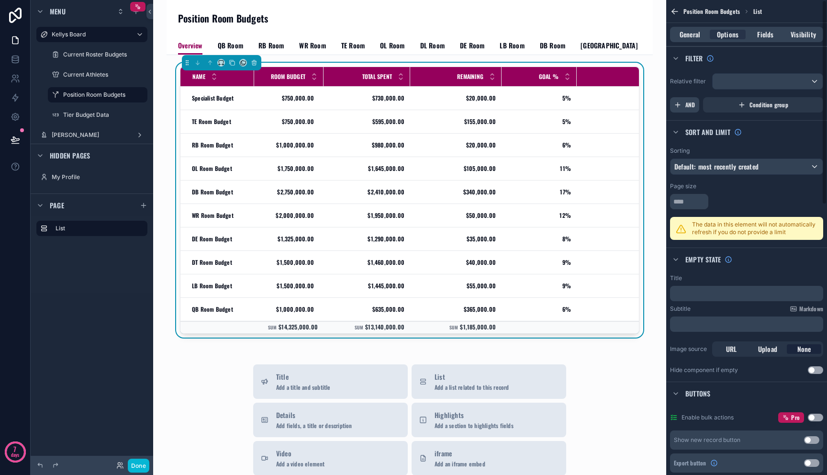
click at [690, 105] on span "AND" at bounding box center [690, 105] width 10 height 8
click at [760, 109] on div "Add a filter" at bounding box center [746, 104] width 153 height 15
click at [792, 99] on div "Add a filter" at bounding box center [746, 104] width 153 height 15
click at [796, 97] on icon "scrollable content" at bounding box center [799, 98] width 6 height 6
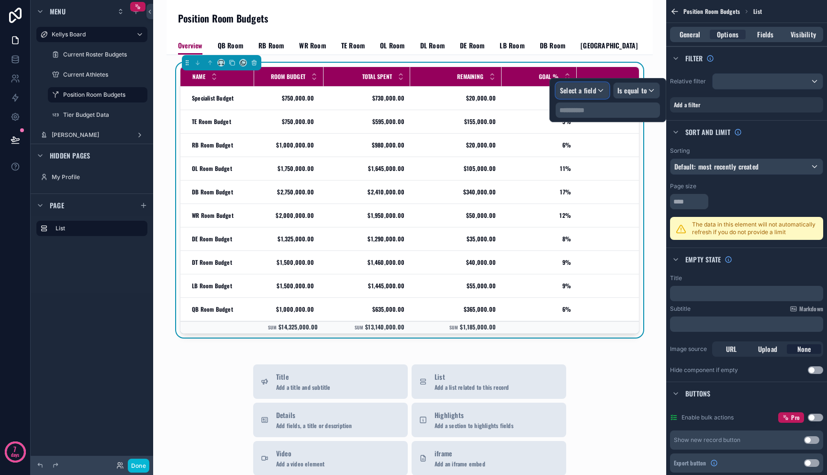
click at [584, 94] on span "Select a field" at bounding box center [578, 90] width 36 height 10
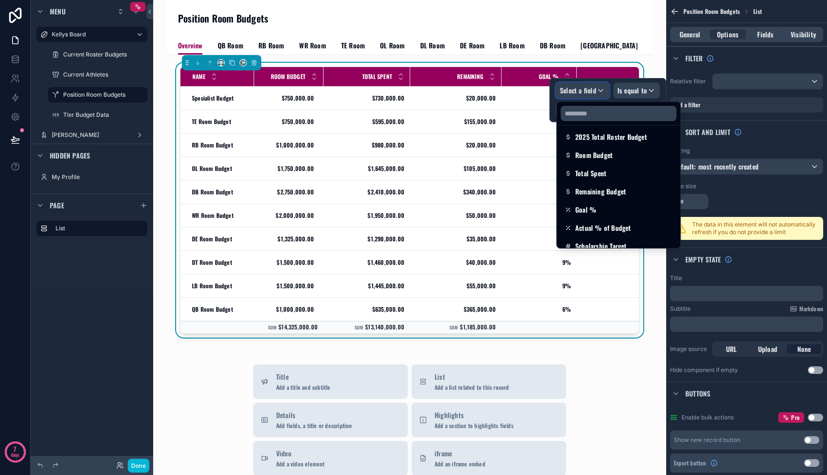
scroll to position [97, 0]
click at [609, 355] on div "Name Room Budget Total Spent Remaining Goal % Actual % Scholar Target Scholar A…" at bounding box center [409, 418] width 486 height 726
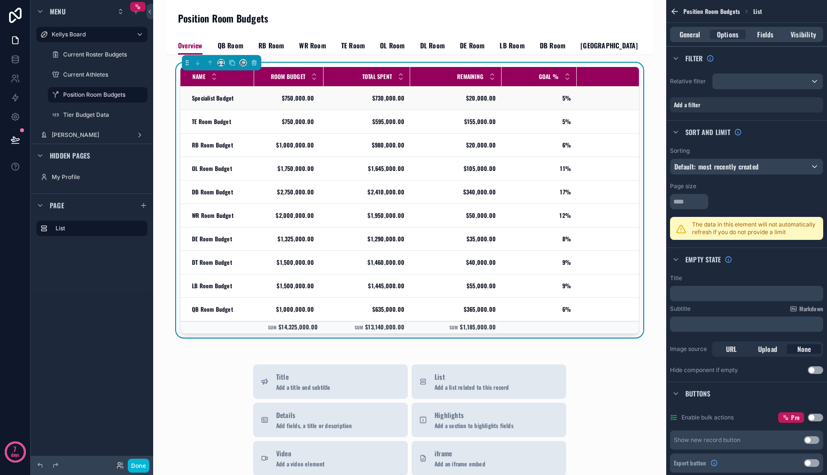
click at [326, 99] on td "$730,000.00 $730,000.00" at bounding box center [366, 98] width 87 height 23
click at [323, 100] on td "$730,000.00 $730,000.00" at bounding box center [366, 98] width 87 height 23
click at [594, 44] on span "[GEOGRAPHIC_DATA]" at bounding box center [608, 46] width 57 height 10
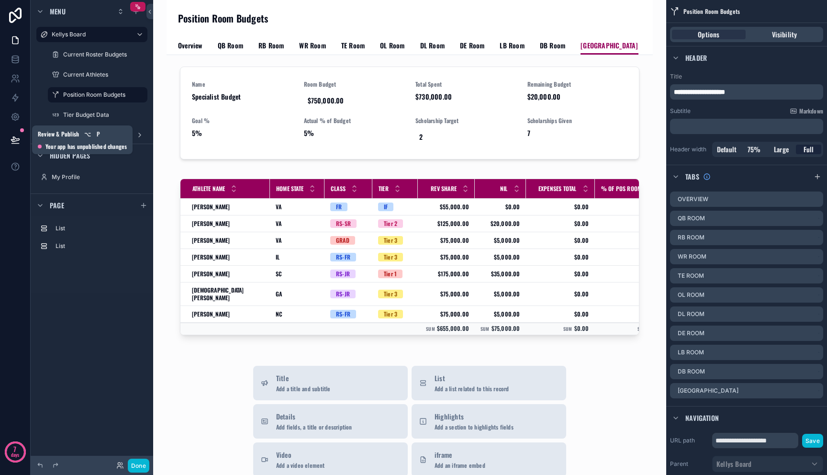
click at [11, 141] on icon at bounding box center [16, 140] width 10 height 10
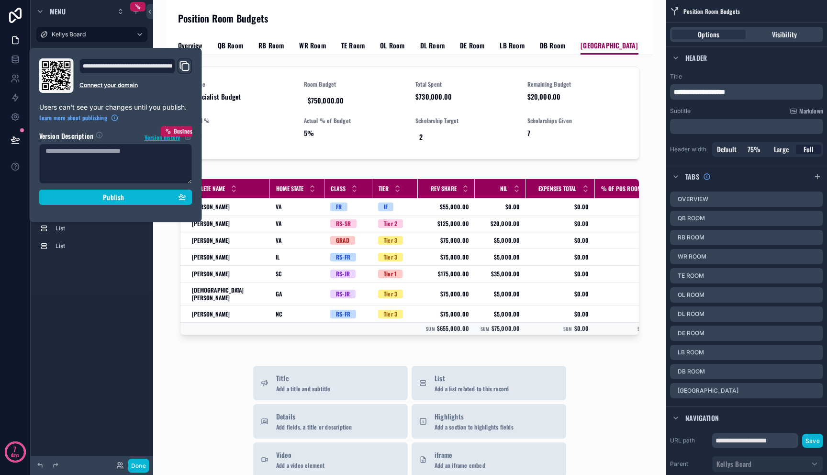
click at [86, 205] on div "**********" at bounding box center [115, 134] width 161 height 153
click at [98, 197] on div "Publish" at bounding box center [115, 197] width 141 height 9
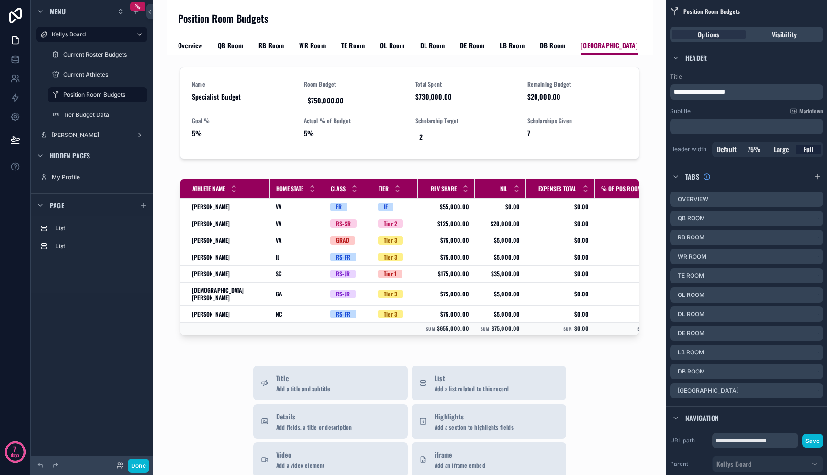
click at [94, 304] on div "Menu Kellys Board Current Roster Budgets Current Athletes Position Room Budgets…" at bounding box center [92, 231] width 122 height 463
click at [94, 136] on label "[PERSON_NAME]" at bounding box center [90, 135] width 77 height 8
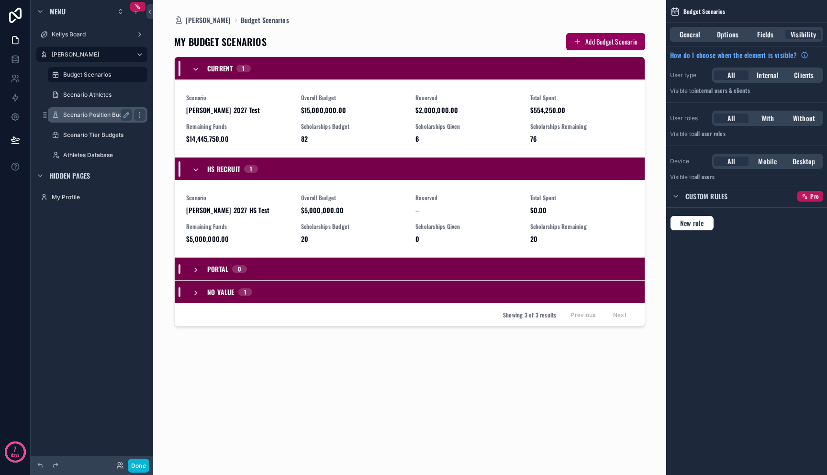
click at [96, 119] on div "Scenario Position Budgets" at bounding box center [97, 114] width 69 height 11
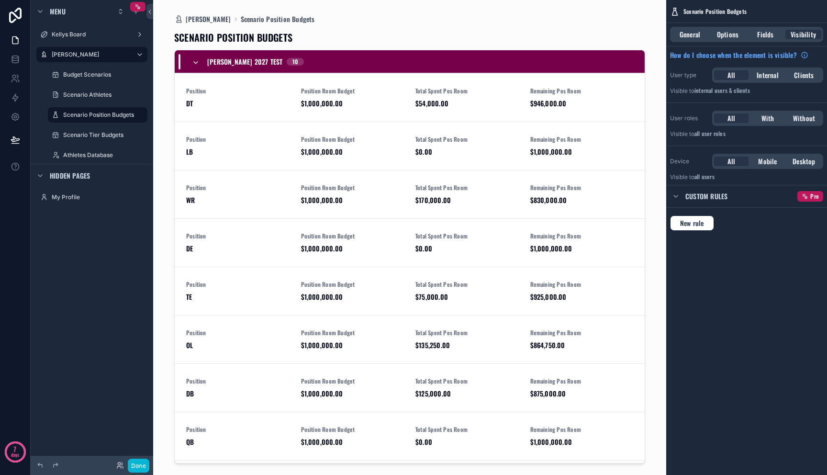
click at [255, 95] on div "scrollable content" at bounding box center [409, 231] width 486 height 463
click at [313, 93] on span "Position Room Budget" at bounding box center [352, 91] width 103 height 8
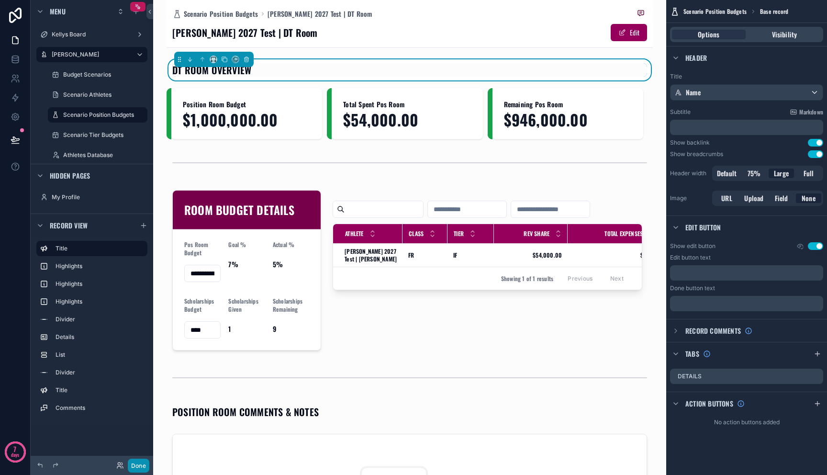
click at [133, 466] on button "Done" at bounding box center [139, 465] width 22 height 14
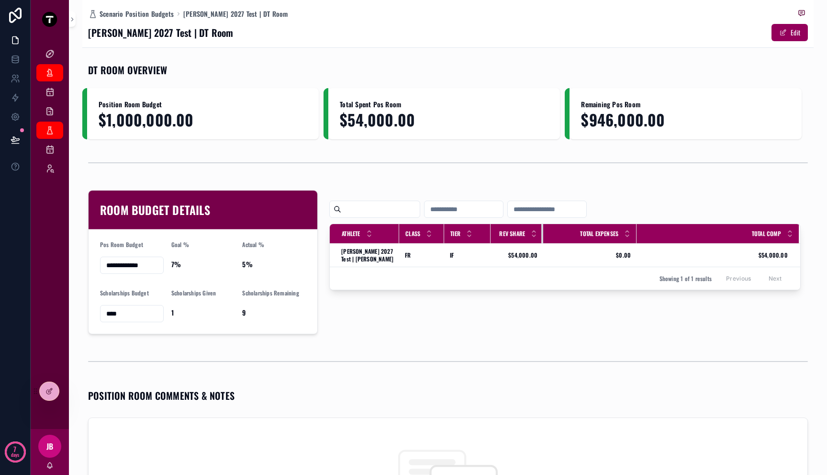
drag, startPoint x: 561, startPoint y: 234, endPoint x: 541, endPoint y: 239, distance: 20.8
click at [541, 239] on div "scrollable content" at bounding box center [543, 233] width 4 height 19
drag, startPoint x: 633, startPoint y: 236, endPoint x: 612, endPoint y: 241, distance: 21.5
click at [614, 241] on div "scrollable content" at bounding box center [616, 233] width 4 height 19
click at [51, 384] on div at bounding box center [49, 391] width 19 height 18
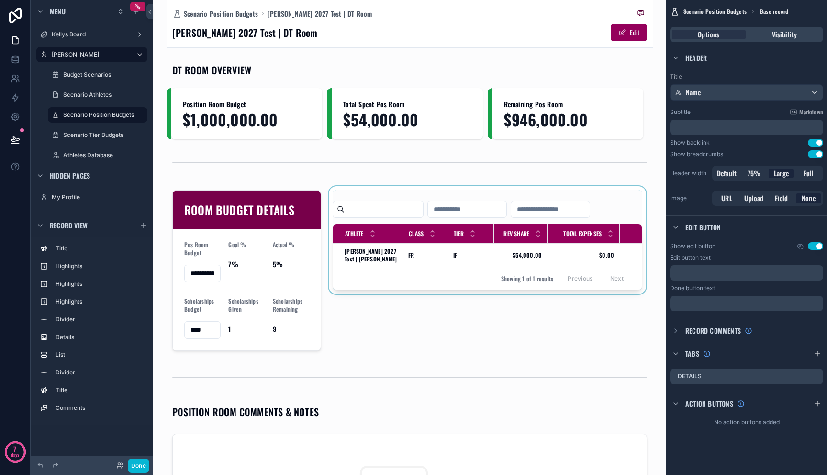
click at [473, 272] on div "Showing 1 of 1 results Previous Next" at bounding box center [487, 277] width 309 height 23
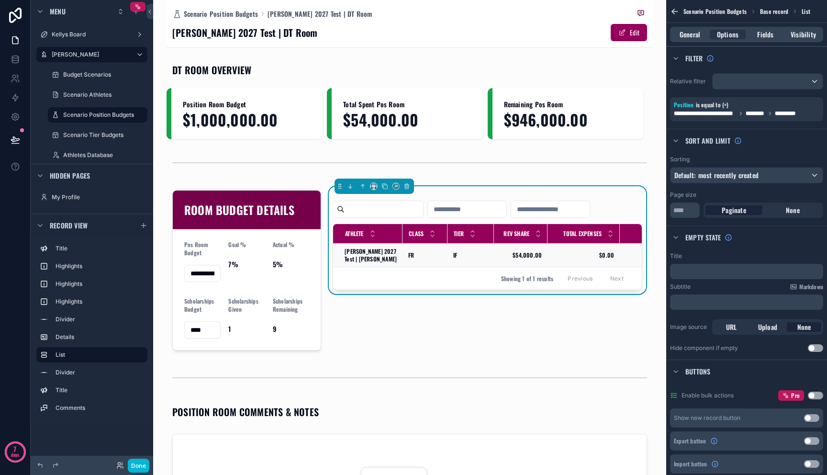
click at [476, 260] on td "IF IF" at bounding box center [470, 255] width 46 height 23
click at [761, 34] on span "Fields" at bounding box center [765, 35] width 16 height 10
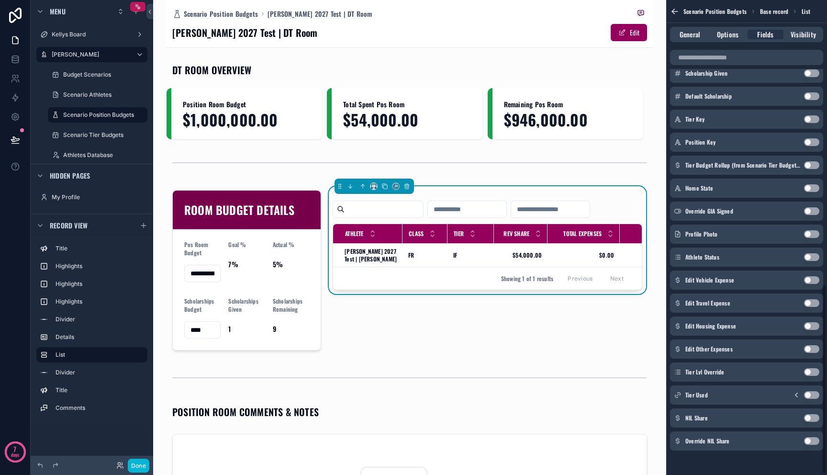
scroll to position [713, 0]
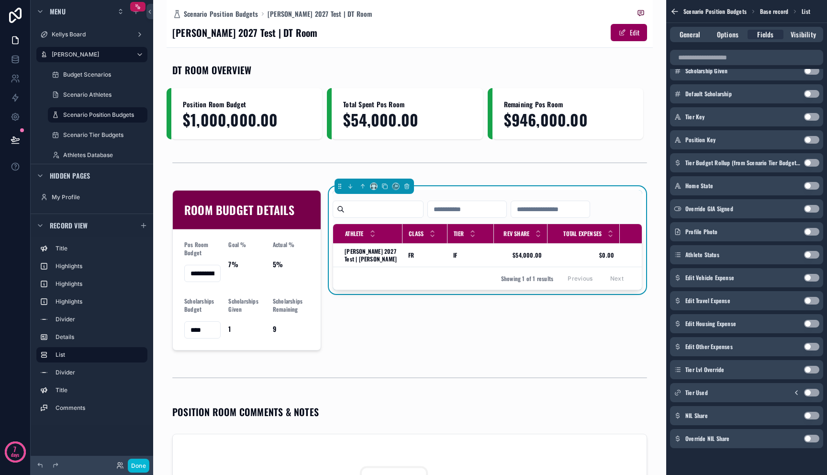
click at [812, 438] on button "Use setting" at bounding box center [811, 438] width 15 height 8
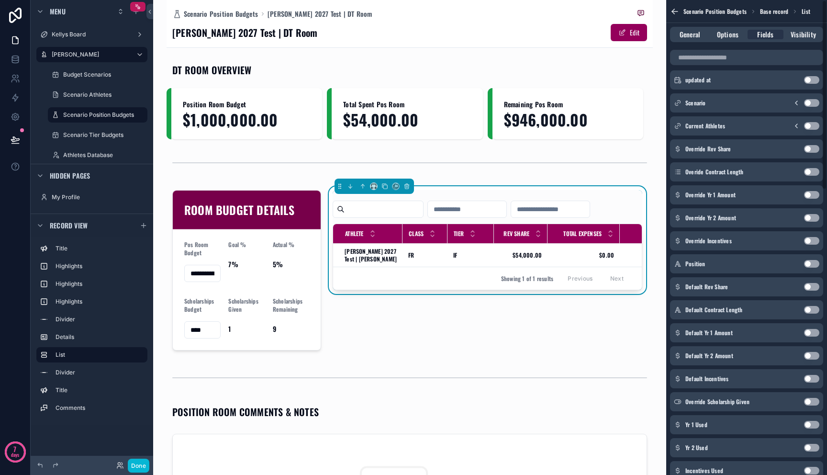
scroll to position [0, 0]
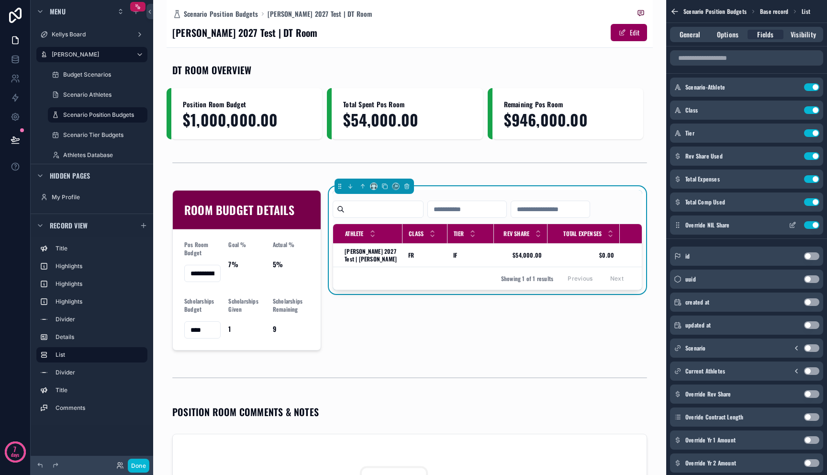
click at [793, 226] on icon "scrollable content" at bounding box center [792, 225] width 8 height 8
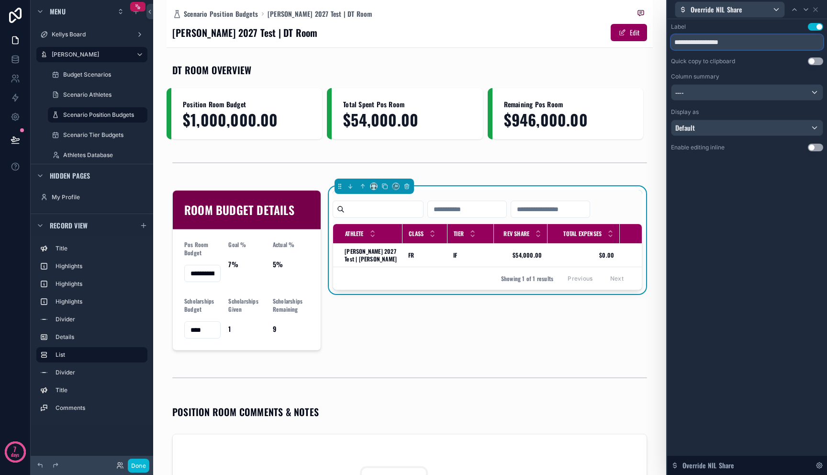
drag, startPoint x: 674, startPoint y: 42, endPoint x: 641, endPoint y: 42, distance: 32.5
click at [641, 42] on div "**********" at bounding box center [413, 237] width 827 height 475
type input "***"
click at [700, 96] on div "----" at bounding box center [746, 92] width 151 height 15
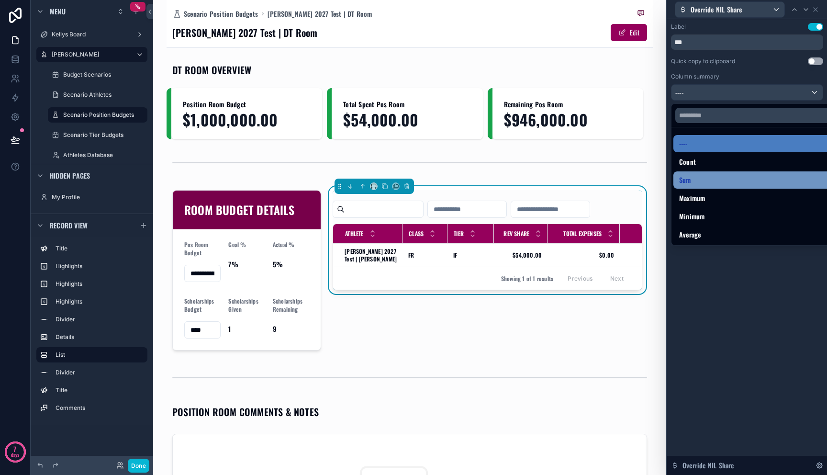
click at [701, 176] on div "Sum" at bounding box center [758, 179] width 158 height 11
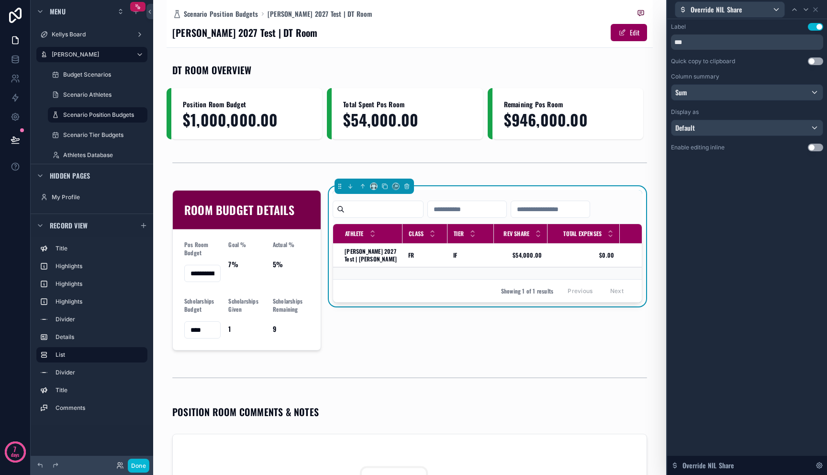
click at [765, 260] on div "Label Use setting *** Quick copy to clipboard Use setting Column summary Sum Di…" at bounding box center [747, 246] width 160 height 455
click at [817, 8] on icon at bounding box center [815, 10] width 4 height 4
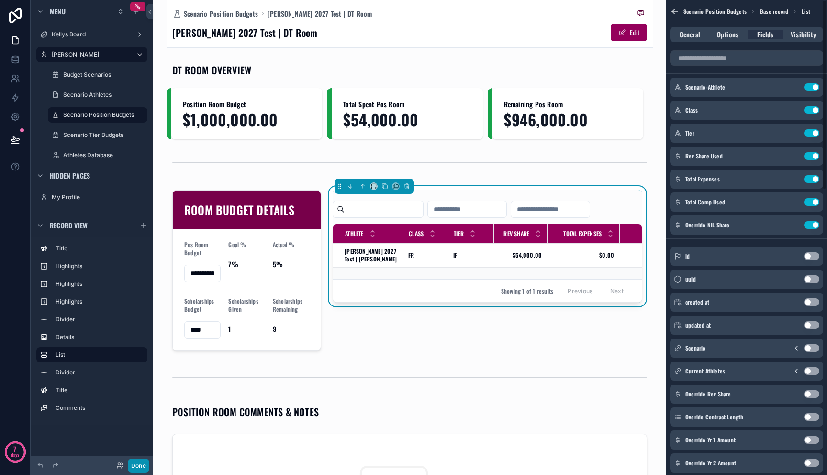
click at [140, 463] on button "Done" at bounding box center [139, 465] width 22 height 14
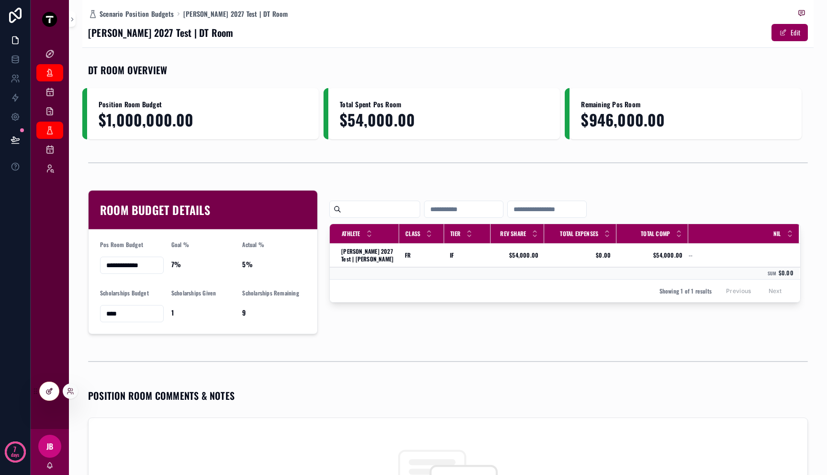
click at [52, 394] on icon at bounding box center [49, 391] width 8 height 8
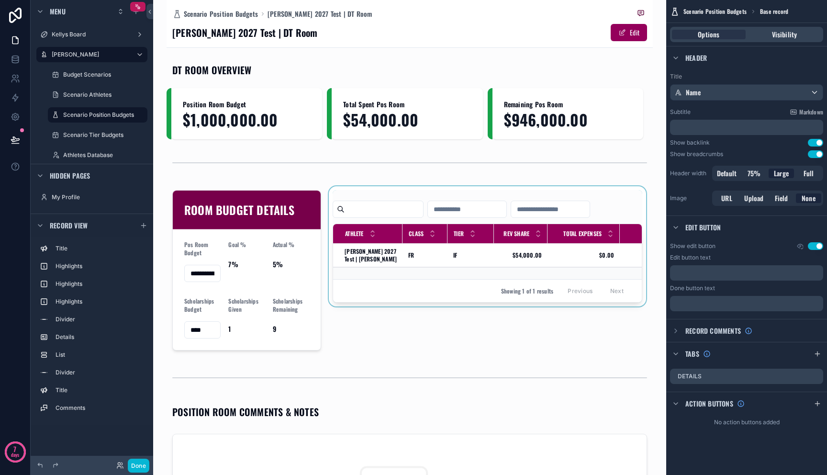
click at [492, 246] on div "scrollable content" at bounding box center [487, 270] width 321 height 168
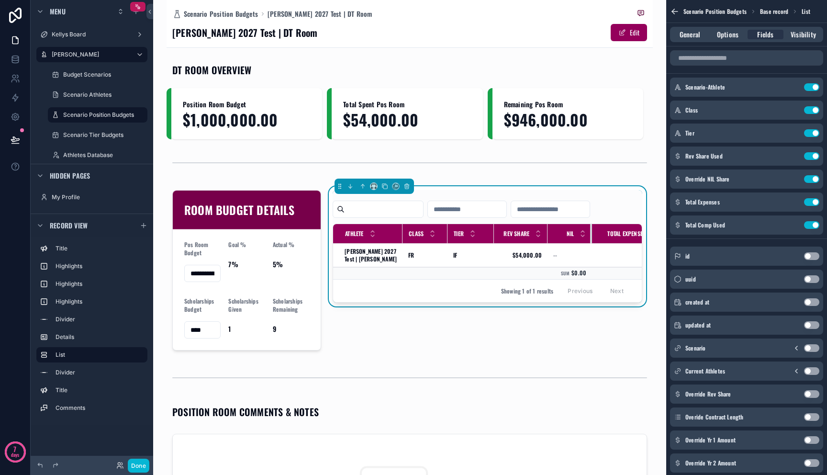
drag, startPoint x: 616, startPoint y: 232, endPoint x: 588, endPoint y: 237, distance: 28.2
click at [590, 237] on div "scrollable content" at bounding box center [592, 233] width 4 height 19
click at [542, 234] on div "scrollable content" at bounding box center [544, 233] width 4 height 19
drag, startPoint x: 491, startPoint y: 232, endPoint x: 484, endPoint y: 233, distance: 6.8
click at [485, 233] on div "scrollable content" at bounding box center [487, 233] width 4 height 19
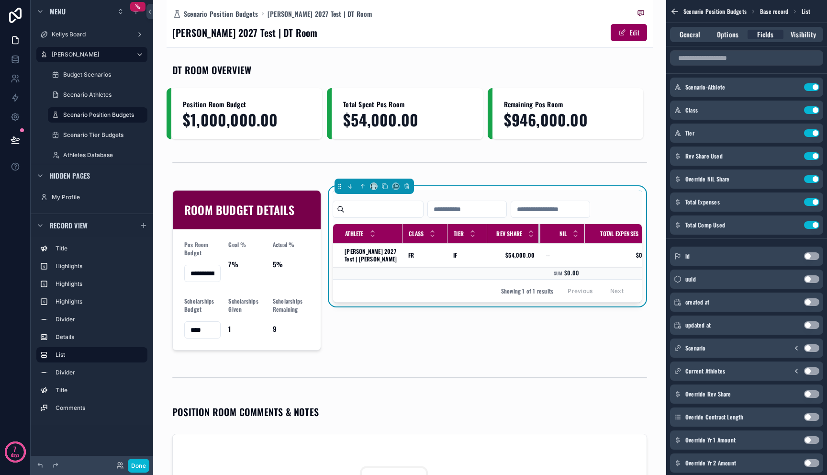
click at [538, 234] on div "scrollable content" at bounding box center [540, 233] width 4 height 19
click at [583, 237] on div "scrollable content" at bounding box center [585, 233] width 4 height 19
click at [145, 463] on button "Done" at bounding box center [139, 465] width 22 height 14
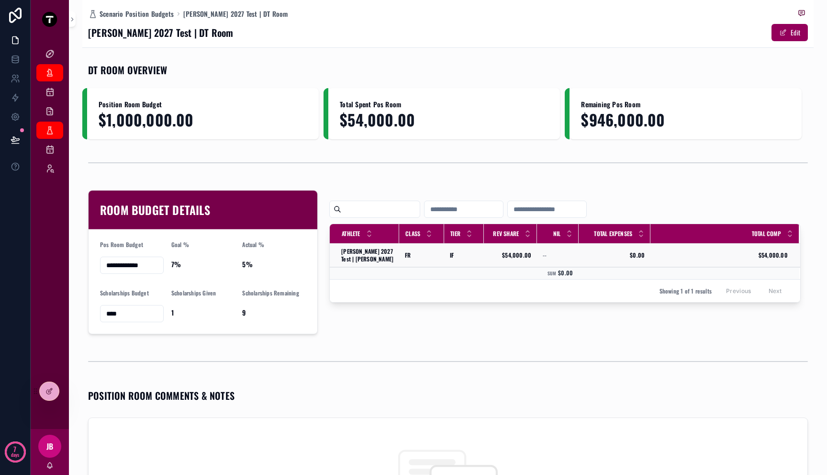
click at [369, 253] on span "Mitch 2027 Test | Christian Evans" at bounding box center [367, 254] width 52 height 15
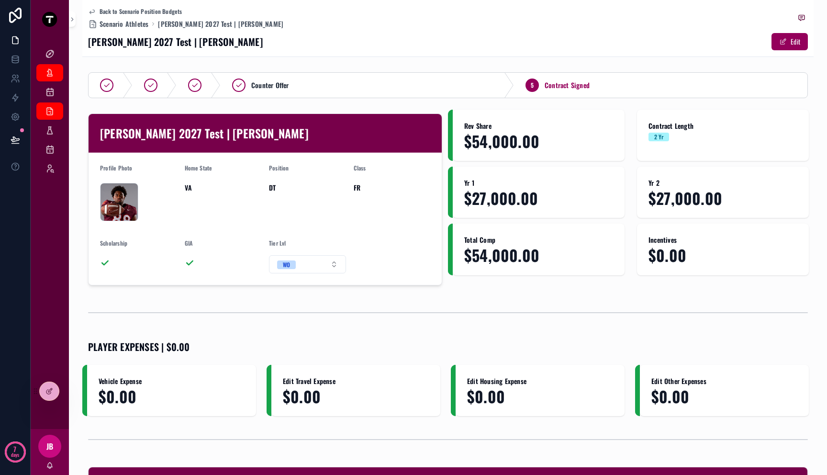
click at [366, 241] on form "Profile Photo ChristianEvans_Profile .png Home State VA Position DT Class FR Sc…" at bounding box center [265, 219] width 353 height 132
click at [51, 386] on div at bounding box center [49, 391] width 19 height 18
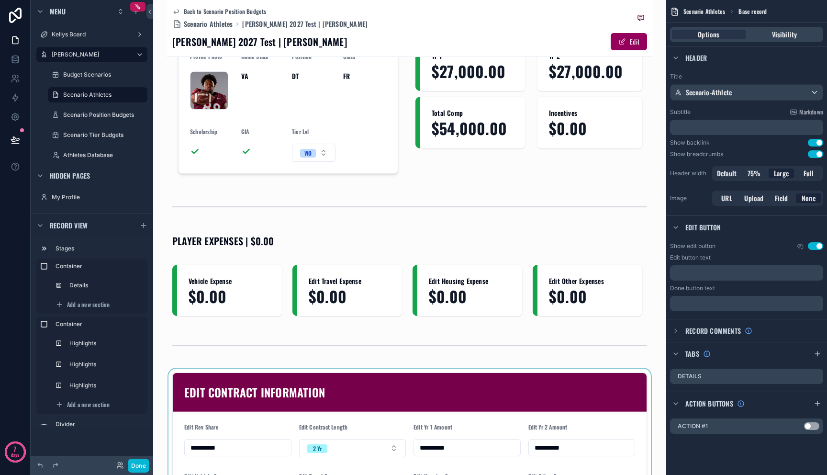
scroll to position [292, 0]
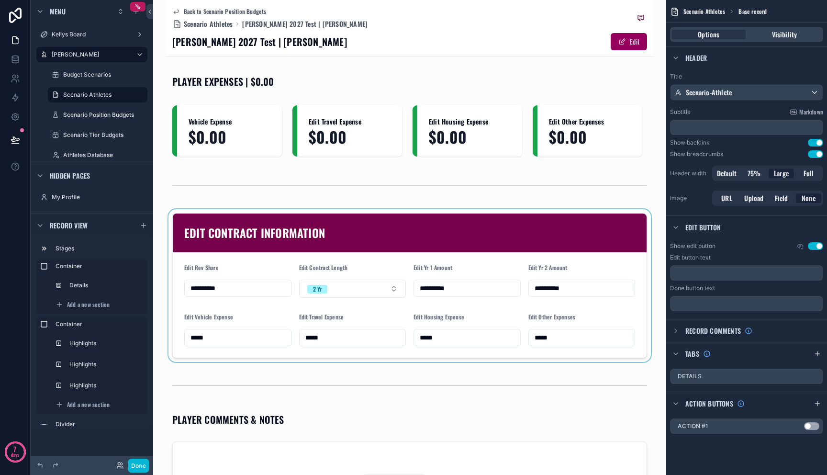
click at [395, 310] on div "scrollable content" at bounding box center [409, 285] width 486 height 153
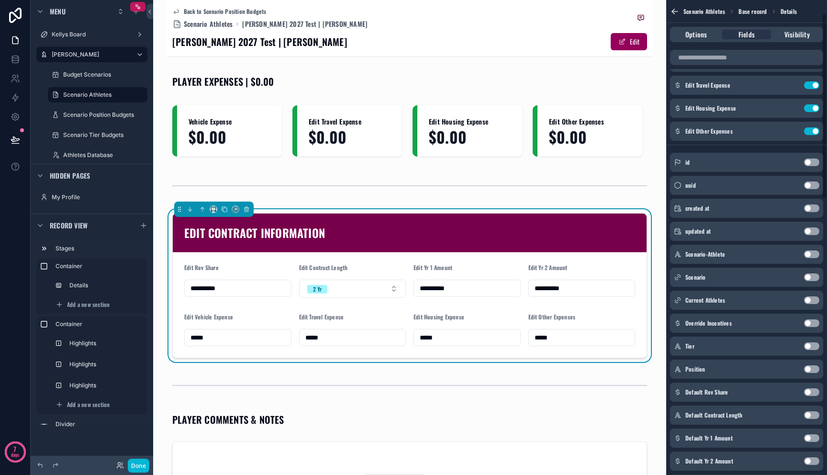
scroll to position [741, 0]
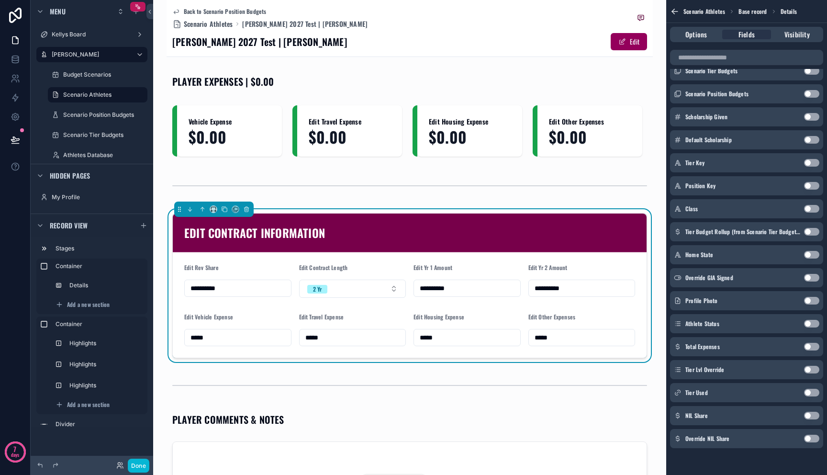
click at [813, 439] on button "Use setting" at bounding box center [811, 438] width 15 height 8
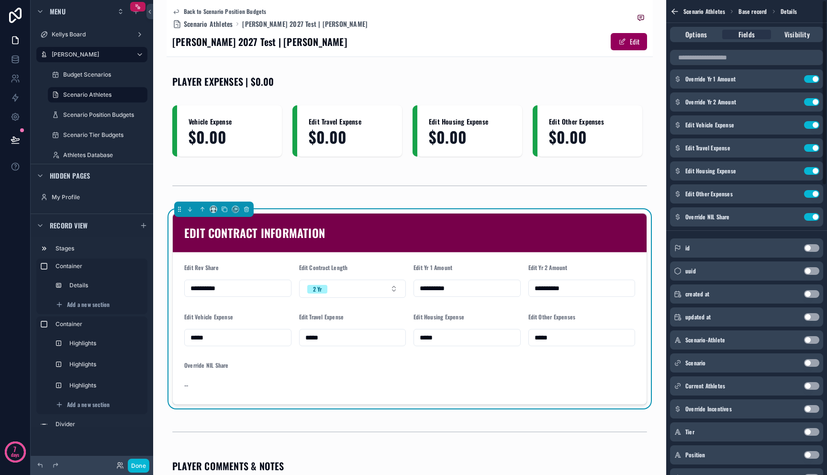
scroll to position [0, 0]
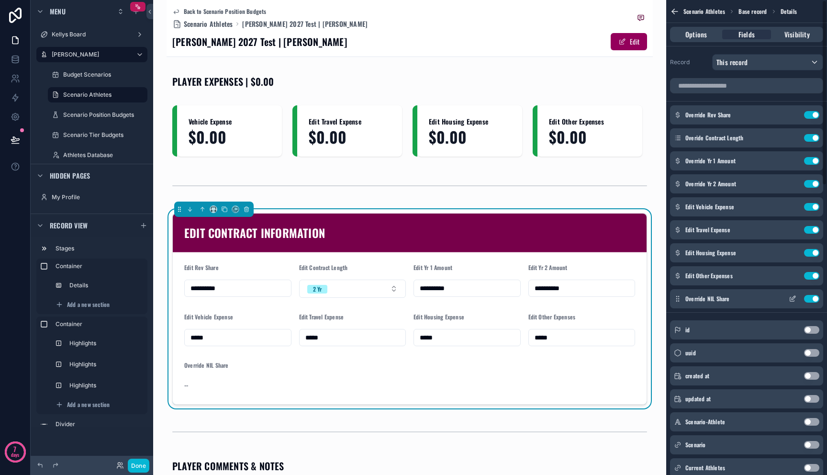
click at [791, 298] on icon "scrollable content" at bounding box center [792, 299] width 8 height 8
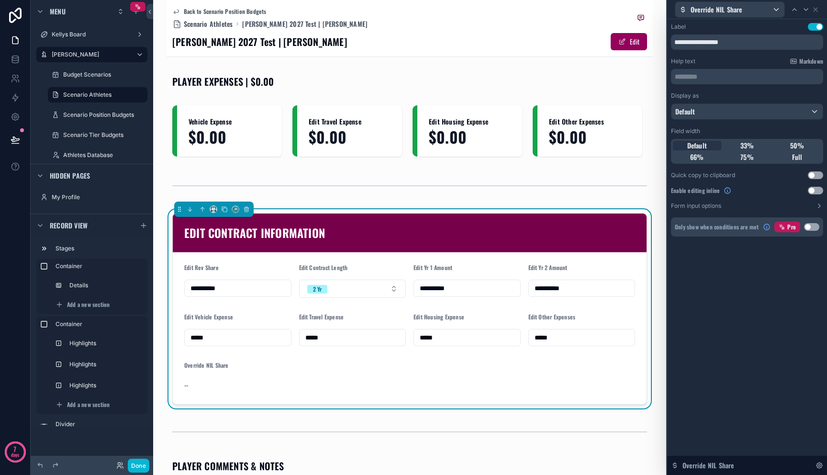
click at [813, 192] on button "Use setting" at bounding box center [815, 191] width 15 height 8
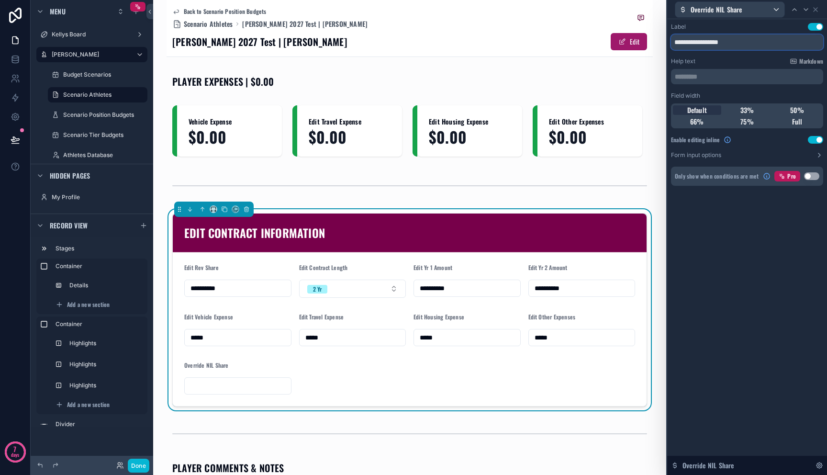
drag, startPoint x: 704, startPoint y: 39, endPoint x: 619, endPoint y: 33, distance: 85.9
click at [618, 33] on div "**********" at bounding box center [413, 237] width 827 height 475
type input "*********"
click at [815, 11] on icon at bounding box center [815, 10] width 8 height 8
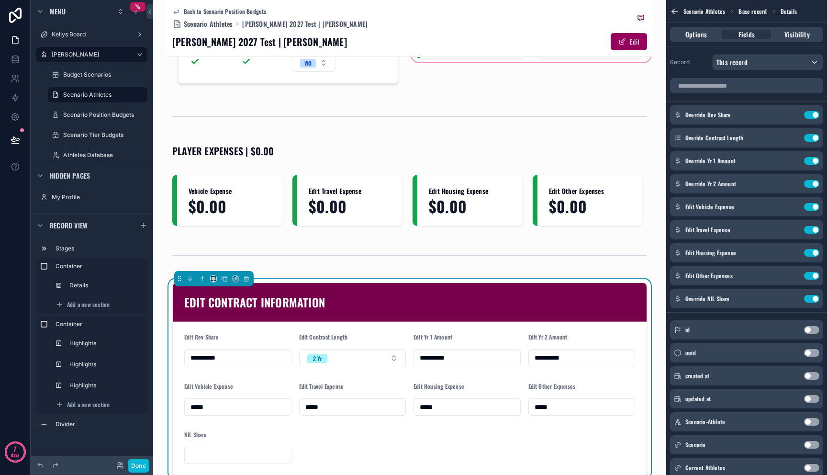
scroll to position [268, 0]
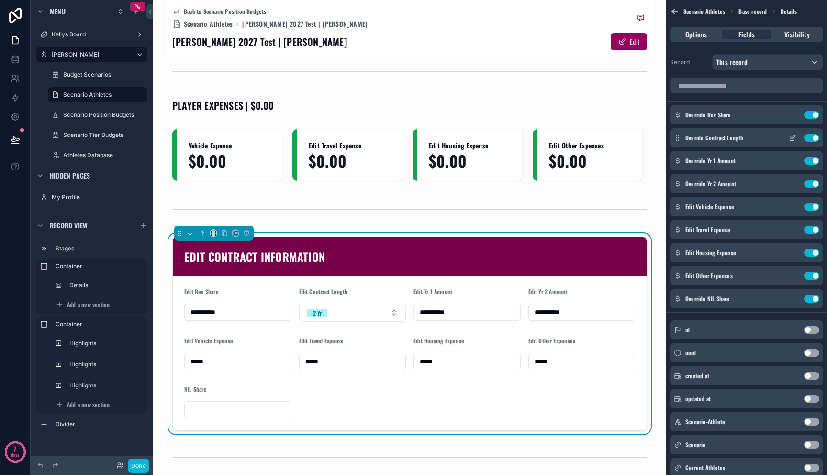
click at [813, 138] on button "Use setting" at bounding box center [811, 138] width 15 height 8
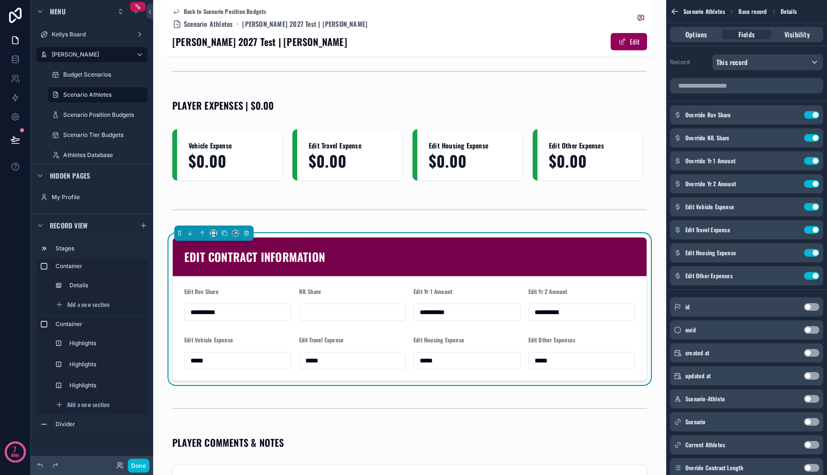
click at [360, 305] on input "scrollable content" at bounding box center [352, 311] width 106 height 13
click at [399, 208] on div "scrollable content" at bounding box center [409, 210] width 486 height 32
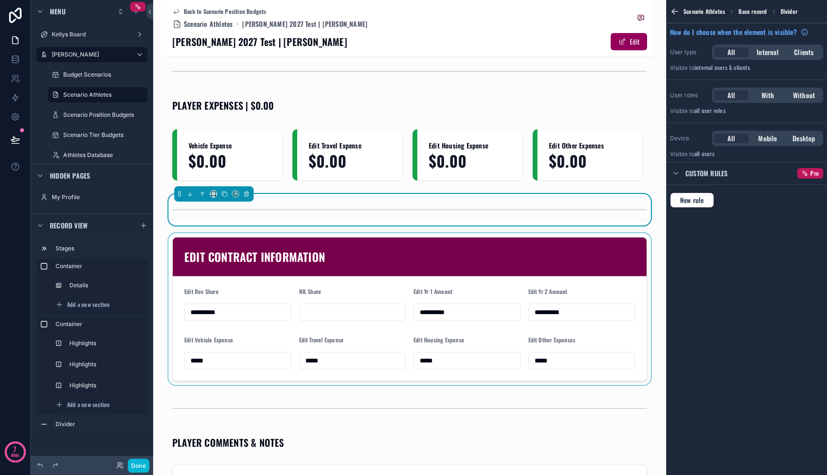
click at [387, 278] on div "scrollable content" at bounding box center [409, 309] width 486 height 152
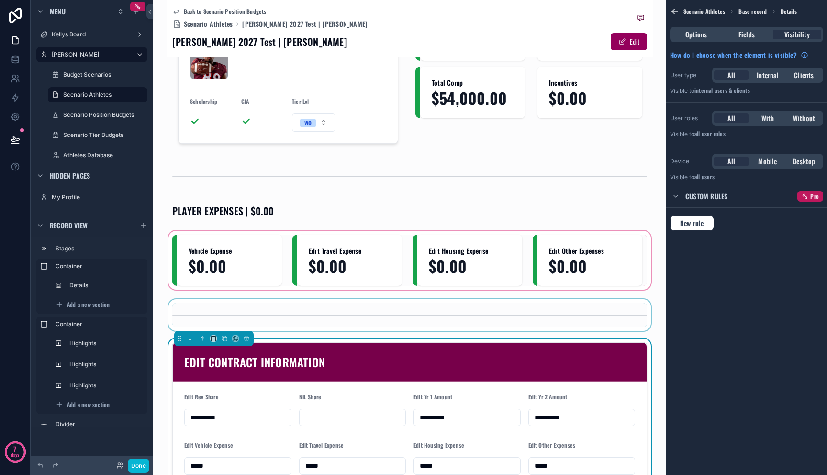
scroll to position [47, 0]
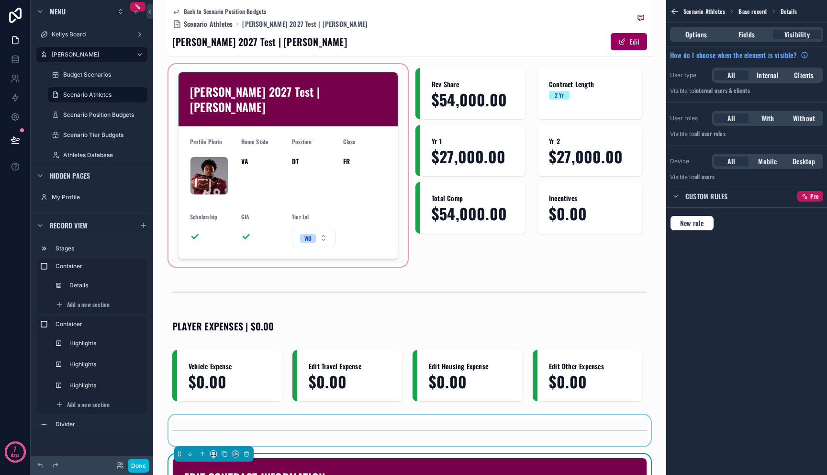
click at [335, 195] on div "scrollable content" at bounding box center [287, 165] width 243 height 206
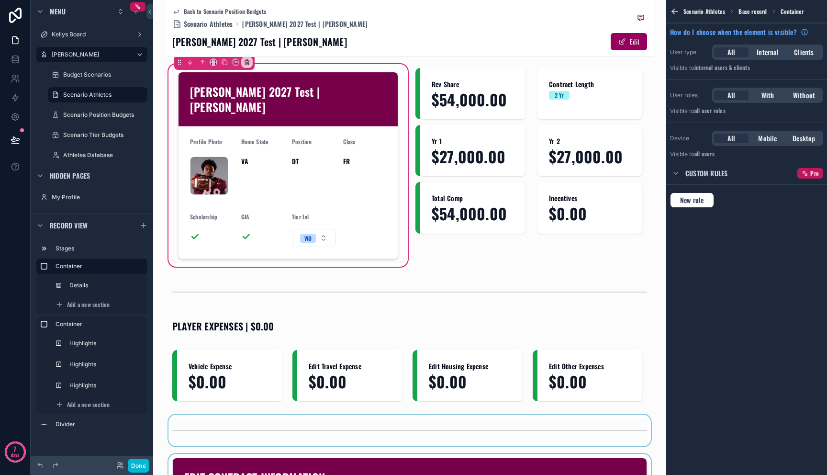
click at [335, 195] on div "scrollable content" at bounding box center [288, 165] width 232 height 195
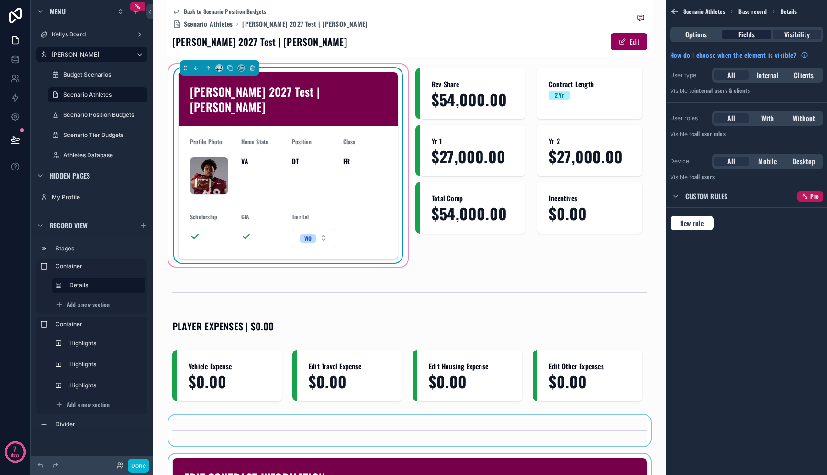
click at [753, 31] on span "Fields" at bounding box center [746, 35] width 16 height 10
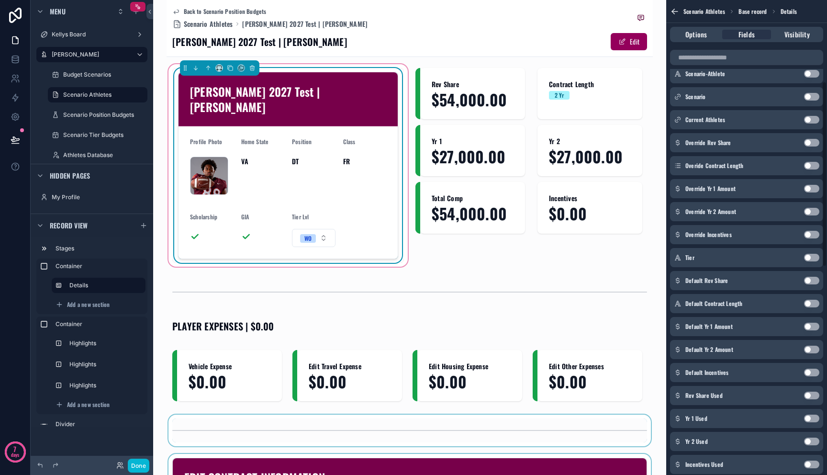
scroll to position [152, 0]
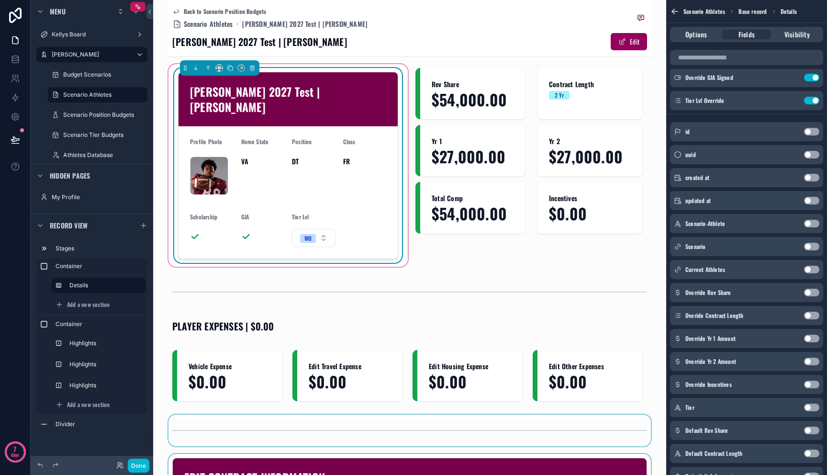
click at [808, 313] on button "Use setting" at bounding box center [811, 315] width 15 height 8
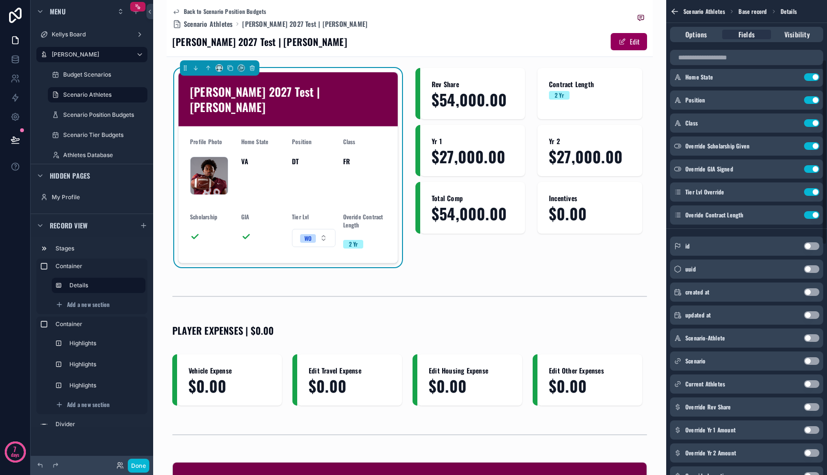
scroll to position [53, 0]
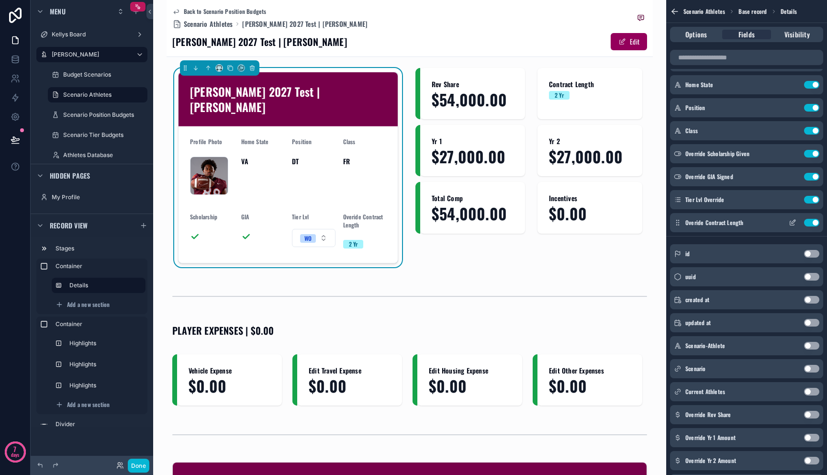
click at [793, 221] on icon "scrollable content" at bounding box center [792, 223] width 8 height 8
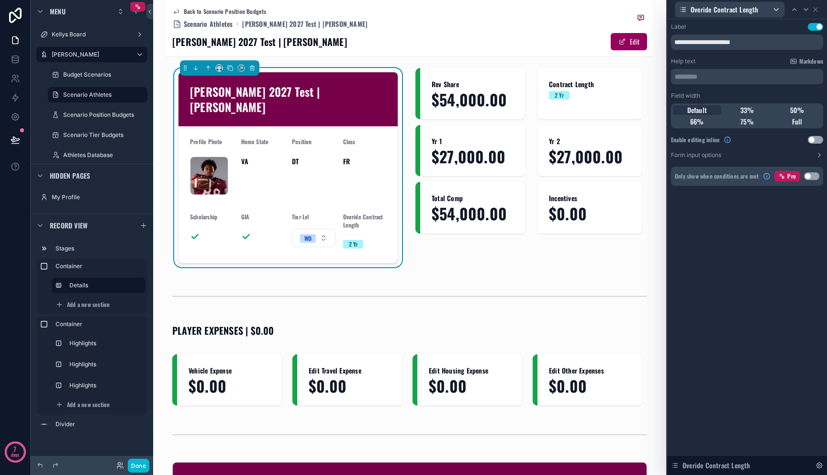
click at [817, 140] on button "Use setting" at bounding box center [815, 140] width 15 height 8
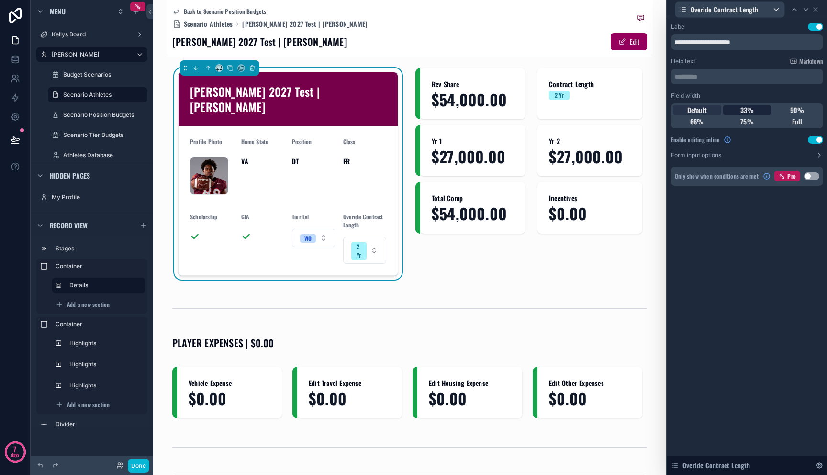
click at [751, 108] on span "33%" at bounding box center [747, 110] width 14 height 10
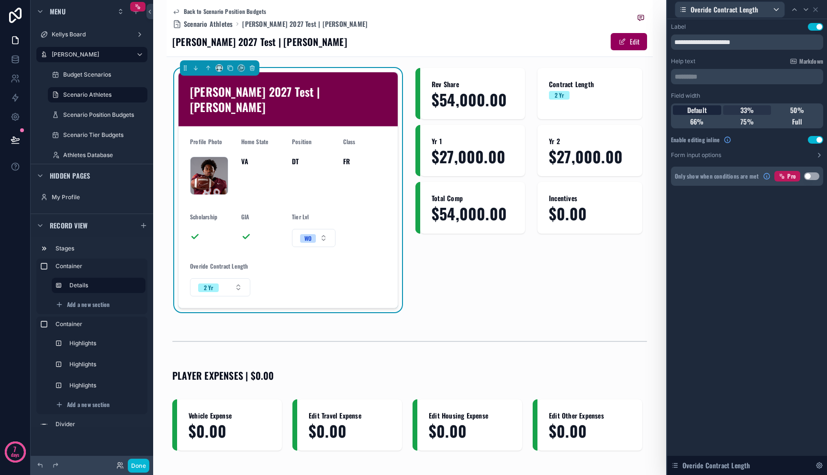
click at [708, 110] on div "Default" at bounding box center [697, 110] width 48 height 10
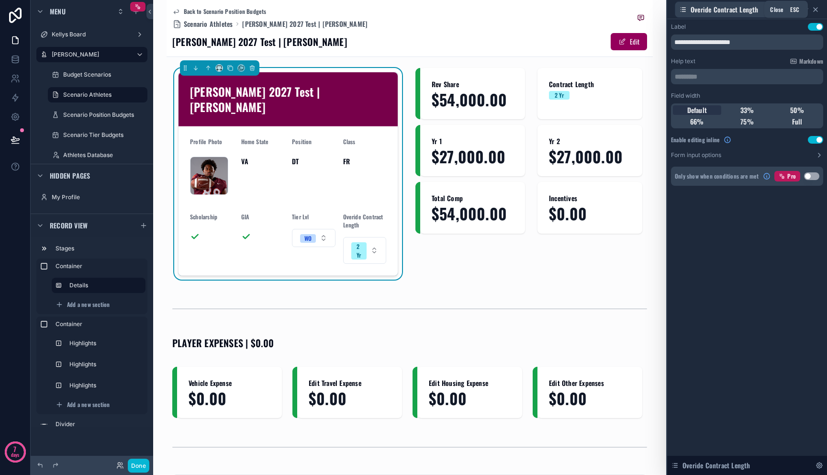
click at [816, 11] on icon at bounding box center [815, 10] width 4 height 4
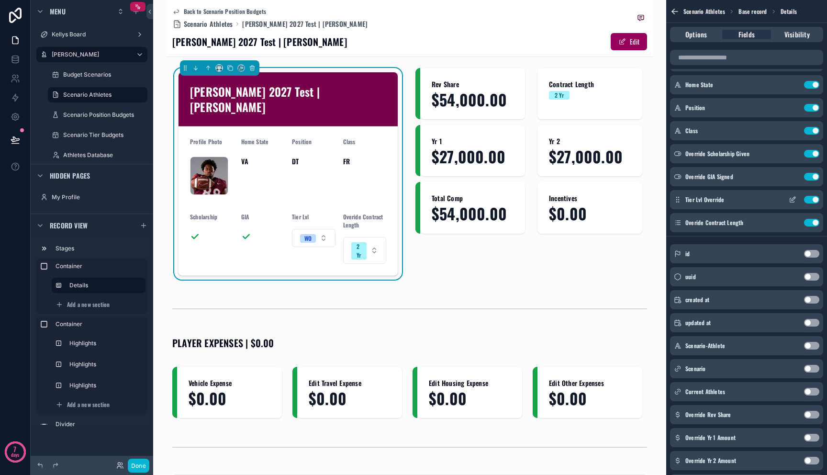
click at [794, 200] on icon "scrollable content" at bounding box center [792, 200] width 8 height 8
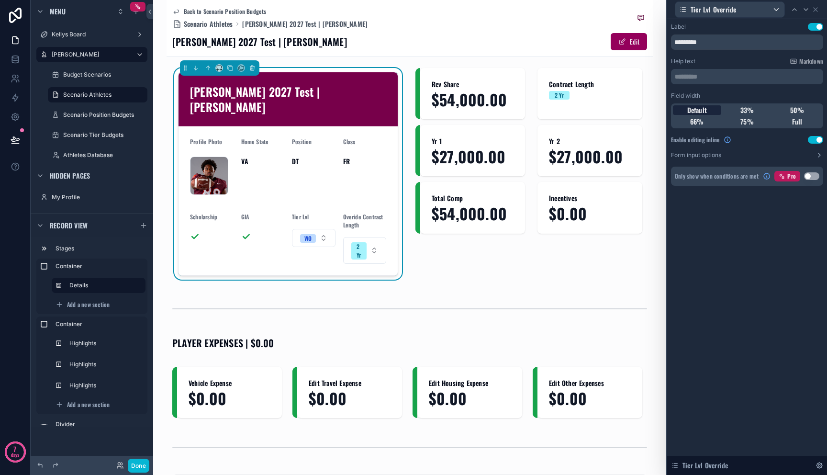
click at [707, 109] on div "Default" at bounding box center [697, 110] width 48 height 10
click at [818, 9] on icon at bounding box center [815, 10] width 8 height 8
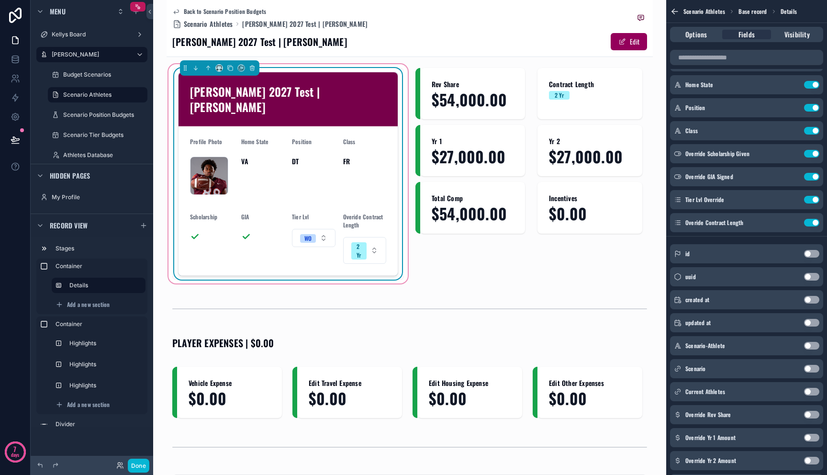
click at [219, 229] on div "scrollable content" at bounding box center [212, 236] width 44 height 15
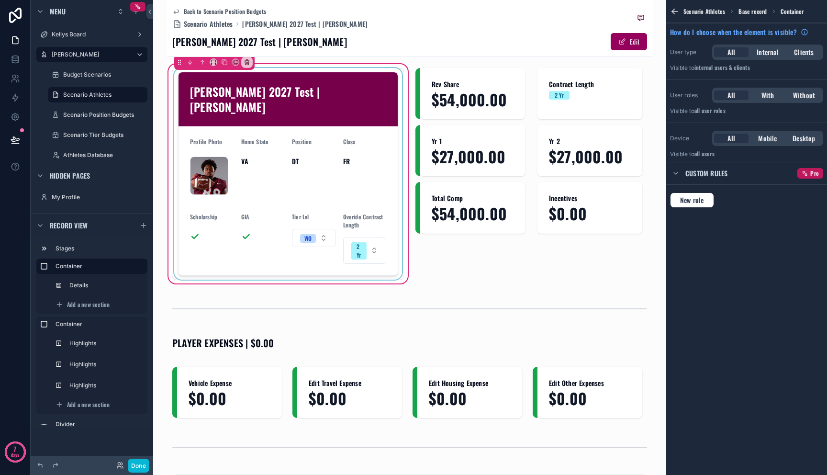
scroll to position [0, 0]
click at [219, 213] on div "scrollable content" at bounding box center [288, 173] width 232 height 211
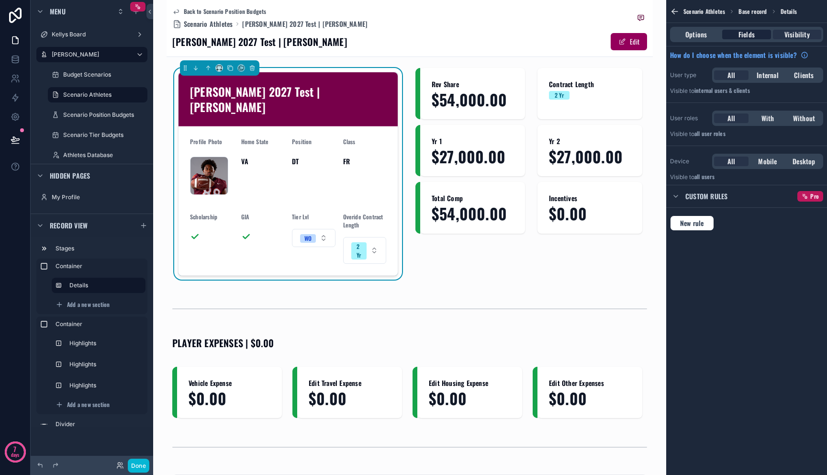
click at [756, 37] on div "Fields" at bounding box center [746, 35] width 48 height 10
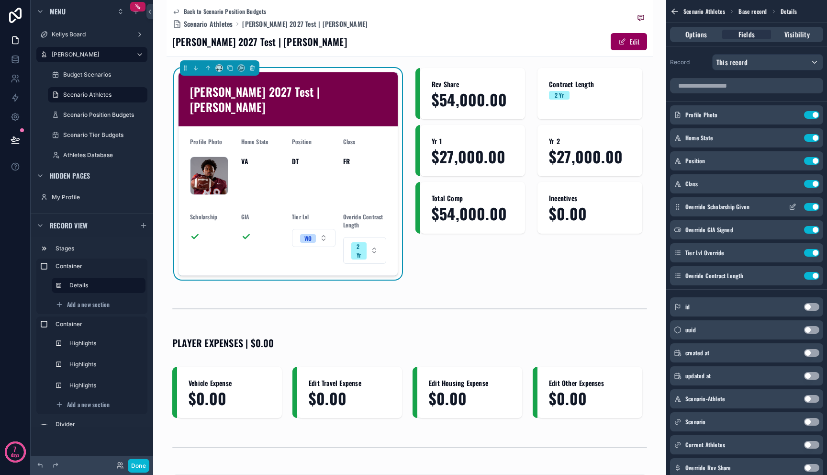
click at [790, 206] on icon "scrollable content" at bounding box center [792, 207] width 8 height 8
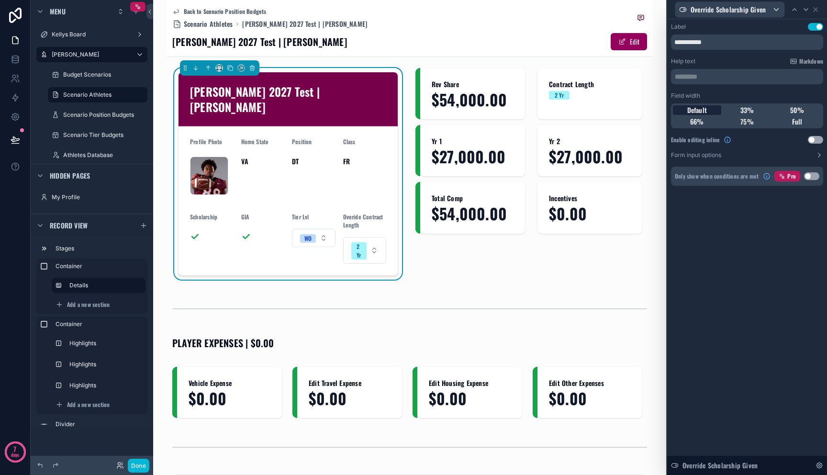
click at [695, 107] on span "Default" at bounding box center [697, 110] width 20 height 10
click at [737, 110] on div "33%" at bounding box center [747, 110] width 48 height 10
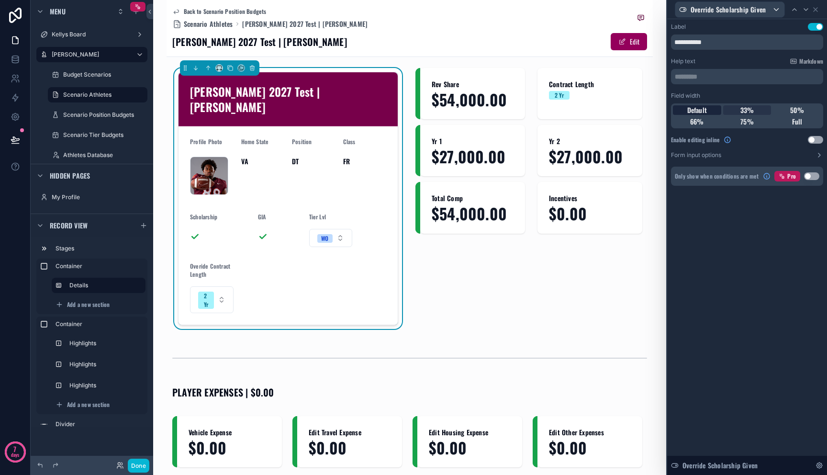
click at [709, 110] on div "Default" at bounding box center [697, 110] width 48 height 10
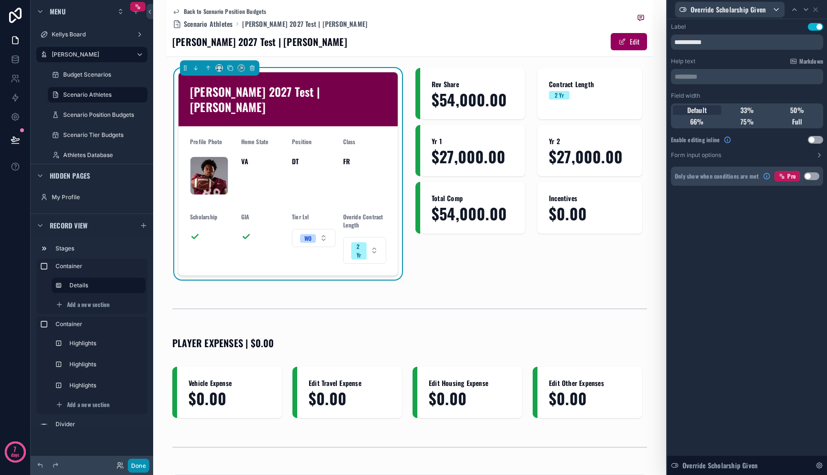
click at [136, 463] on button "Done" at bounding box center [139, 465] width 22 height 14
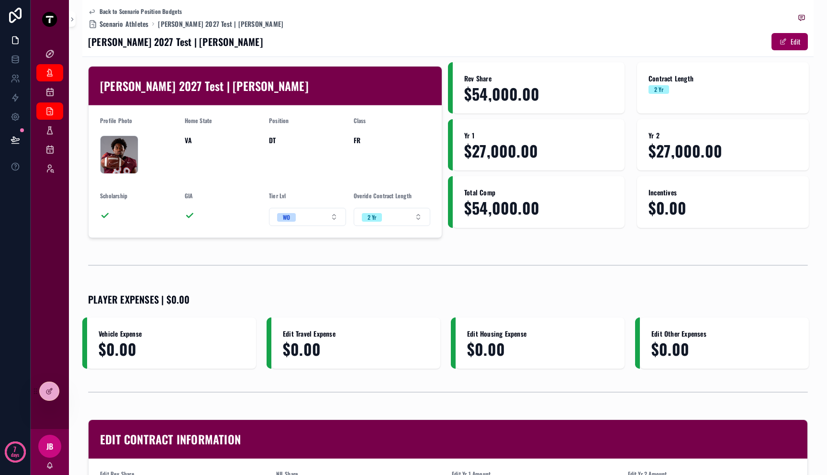
click at [405, 251] on div "scrollable content" at bounding box center [447, 265] width 731 height 32
click at [332, 218] on button "WO" at bounding box center [307, 217] width 77 height 18
click at [388, 218] on button "2 Yr" at bounding box center [392, 217] width 77 height 18
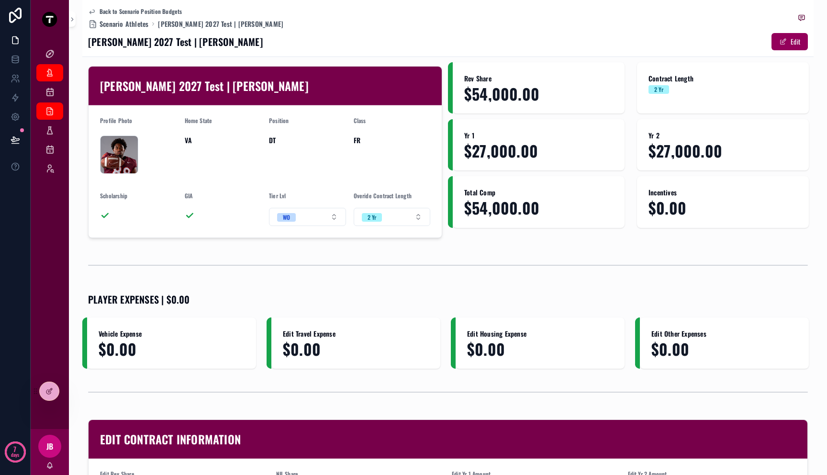
click at [485, 253] on div "scrollable content" at bounding box center [447, 265] width 731 height 32
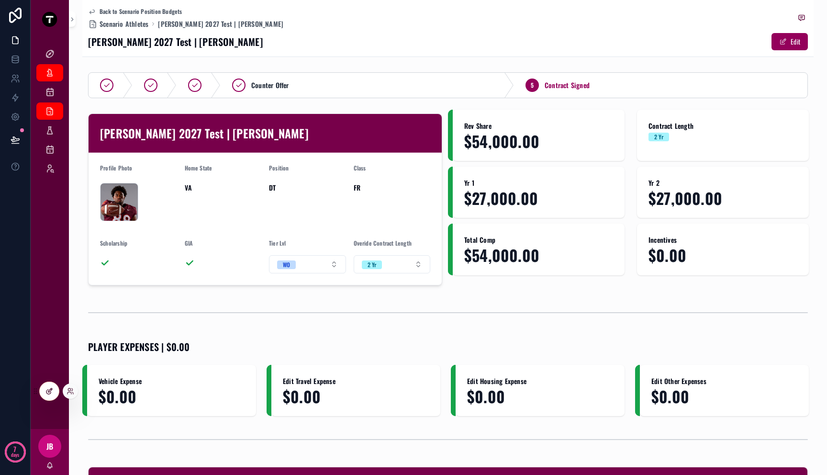
click at [52, 394] on icon at bounding box center [49, 391] width 8 height 8
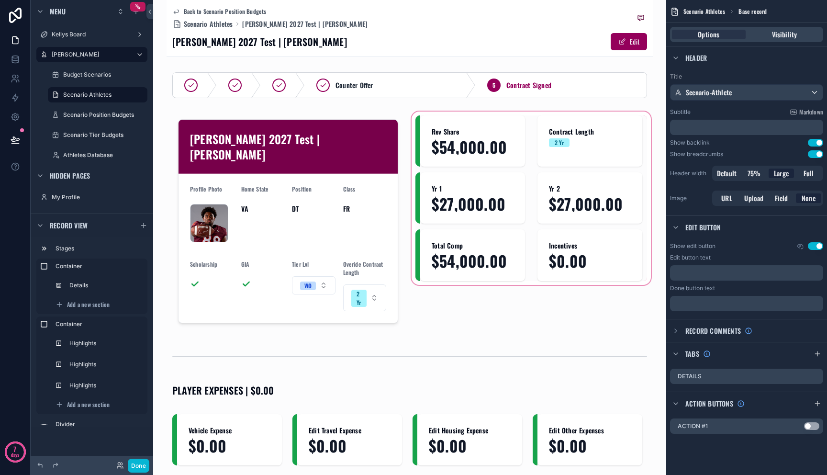
click at [587, 147] on div "scrollable content" at bounding box center [531, 221] width 243 height 223
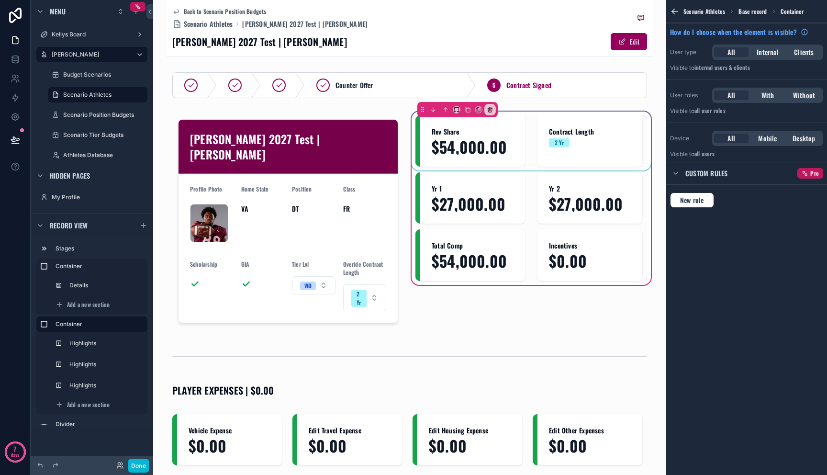
click at [564, 146] on div "scrollable content" at bounding box center [531, 140] width 232 height 51
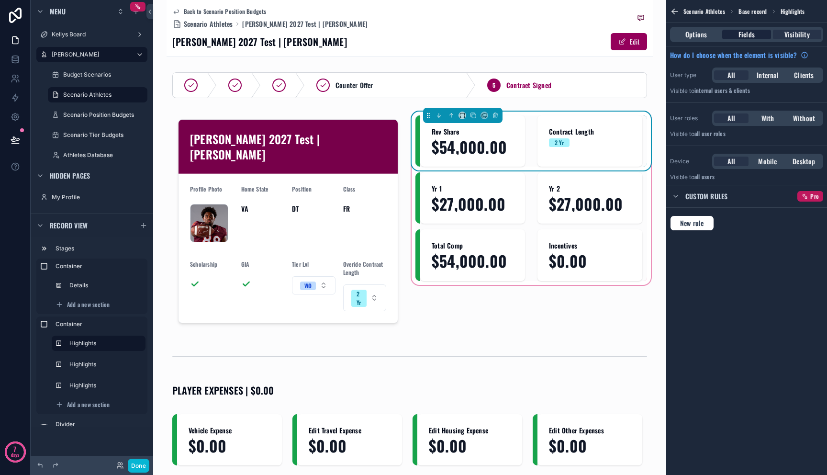
click at [750, 34] on span "Fields" at bounding box center [746, 35] width 16 height 10
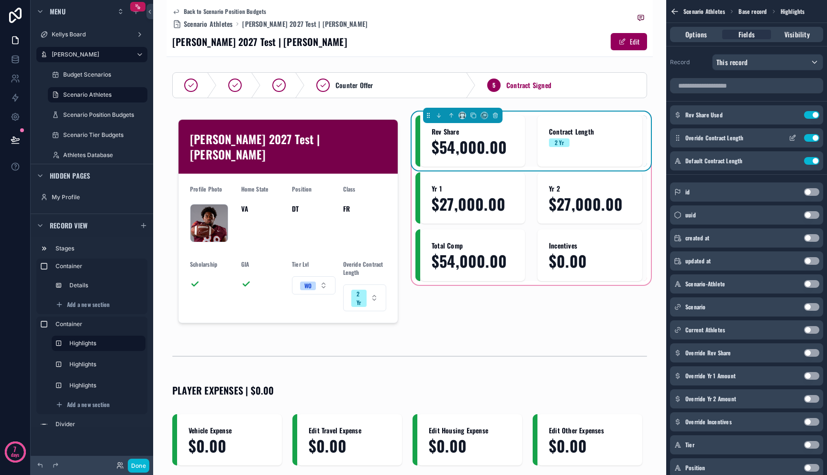
click at [812, 139] on button "Use setting" at bounding box center [811, 138] width 15 height 8
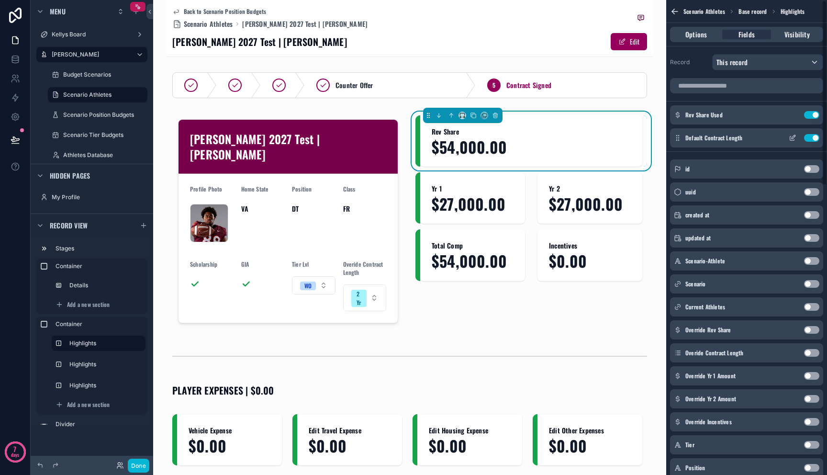
click at [812, 136] on button "Use setting" at bounding box center [811, 138] width 15 height 8
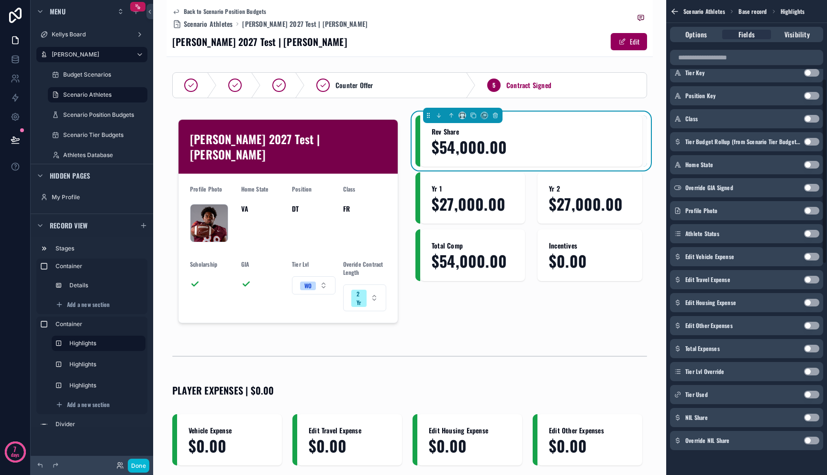
scroll to position [741, 0]
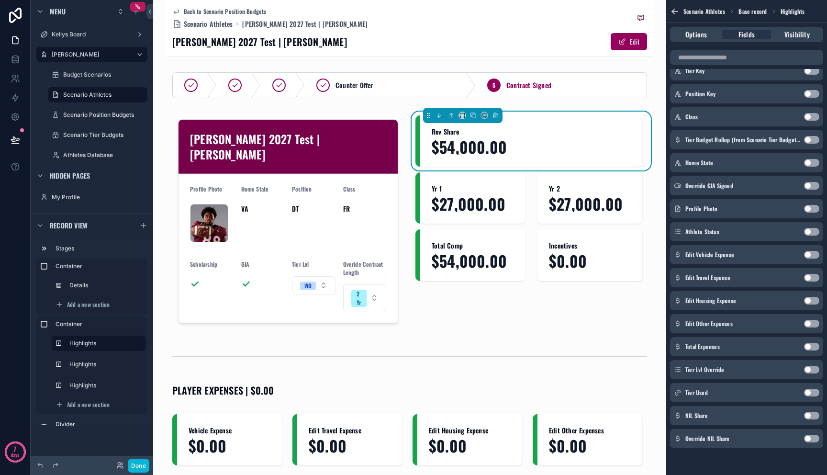
click at [812, 438] on button "Use setting" at bounding box center [811, 438] width 15 height 8
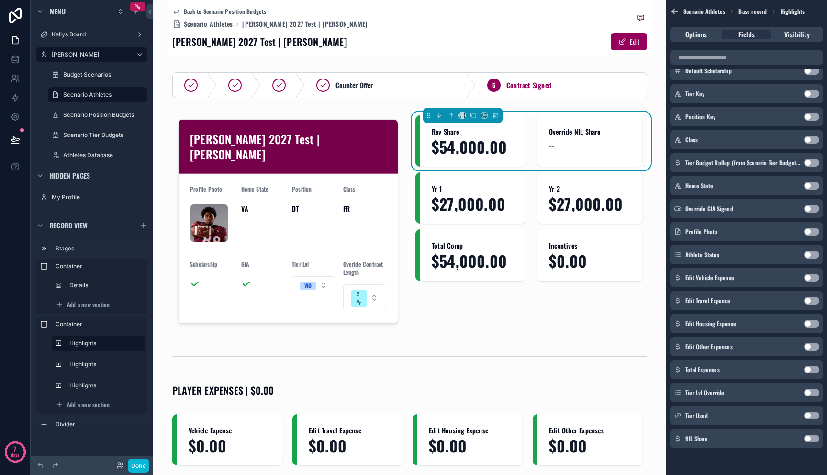
click at [812, 438] on button "Use setting" at bounding box center [811, 438] width 15 height 8
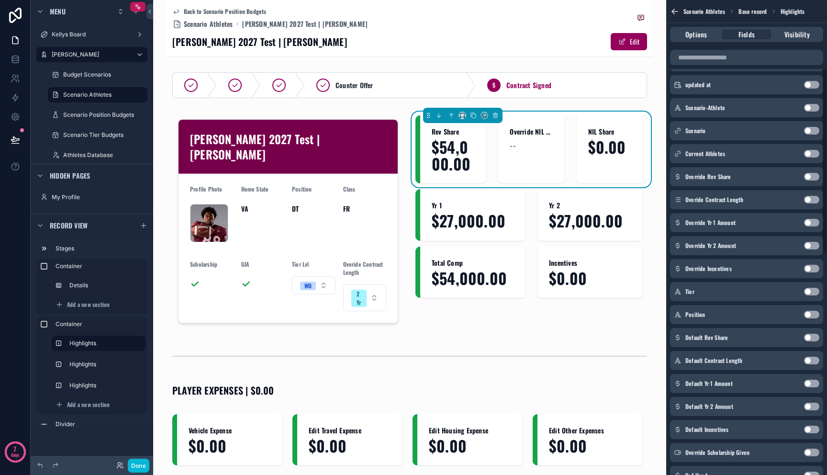
scroll to position [0, 0]
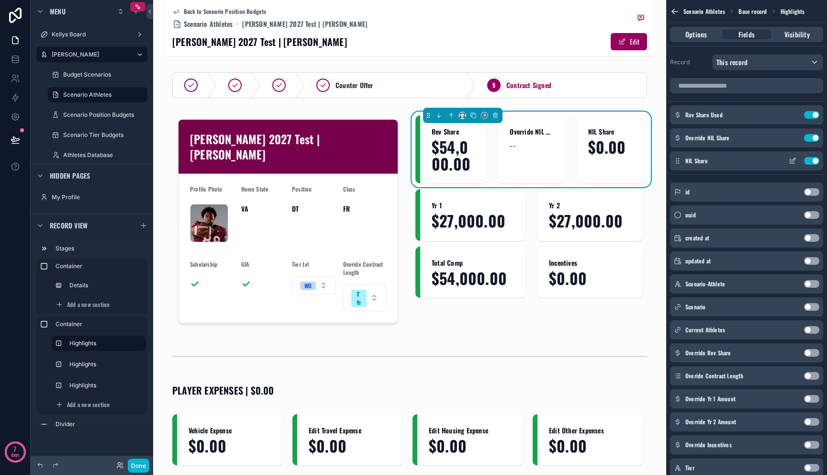
click at [812, 162] on button "Use setting" at bounding box center [811, 161] width 15 height 8
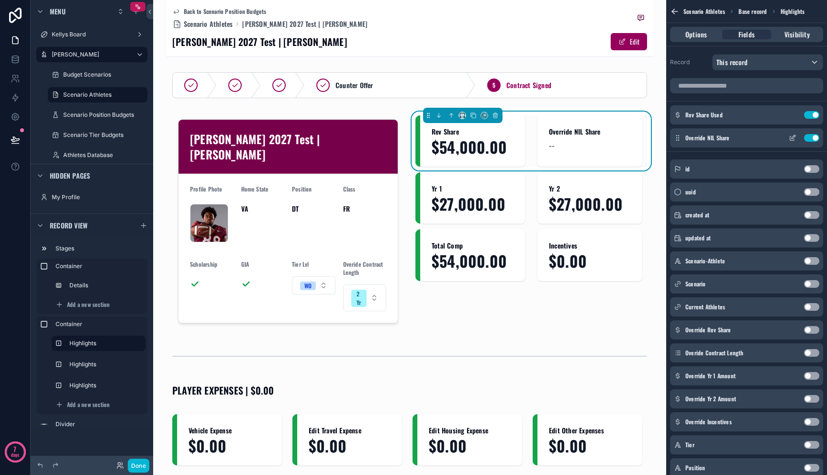
click at [793, 137] on icon "scrollable content" at bounding box center [793, 137] width 4 height 4
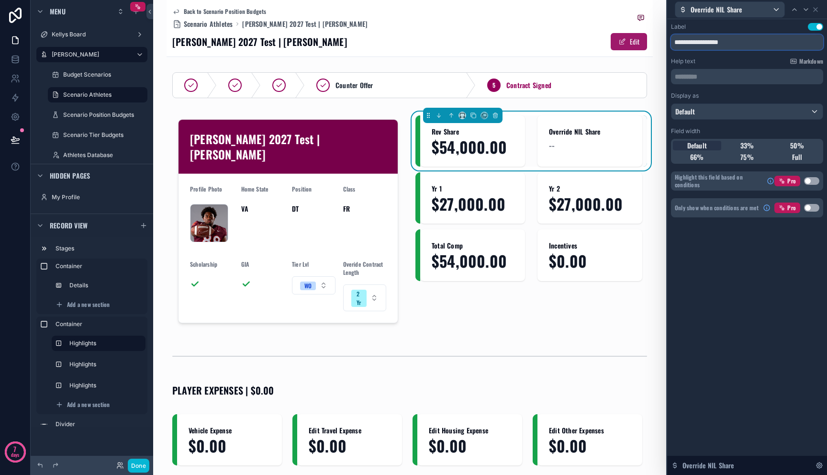
drag, startPoint x: 706, startPoint y: 41, endPoint x: 612, endPoint y: 40, distance: 93.8
click at [612, 40] on div "**********" at bounding box center [413, 237] width 827 height 475
type input "*********"
click at [759, 262] on div "Label Use setting ********* Help text Markdown ********* ﻿ Display as Default F…" at bounding box center [747, 246] width 160 height 455
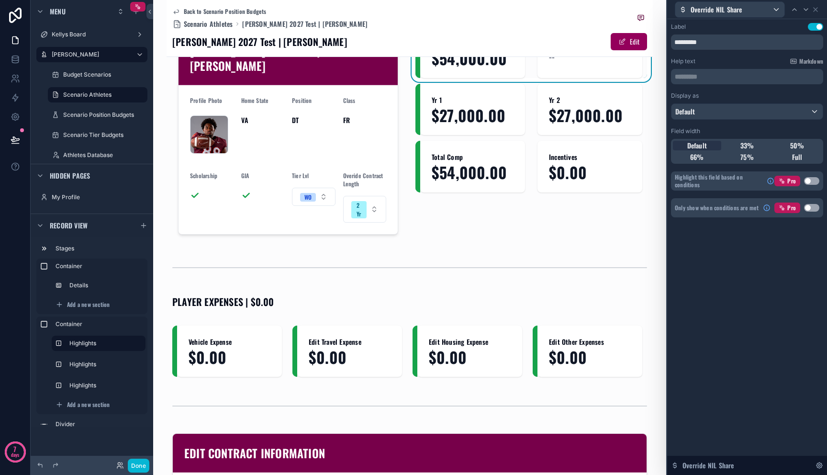
scroll to position [133, 0]
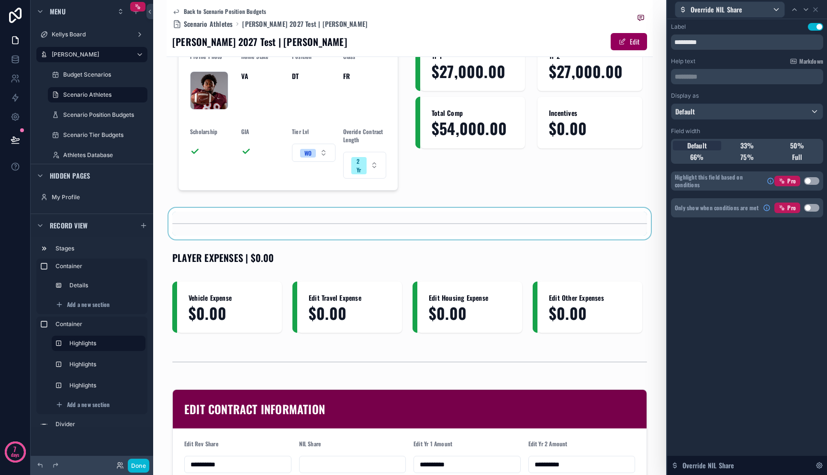
click at [618, 208] on div "scrollable content" at bounding box center [409, 224] width 486 height 32
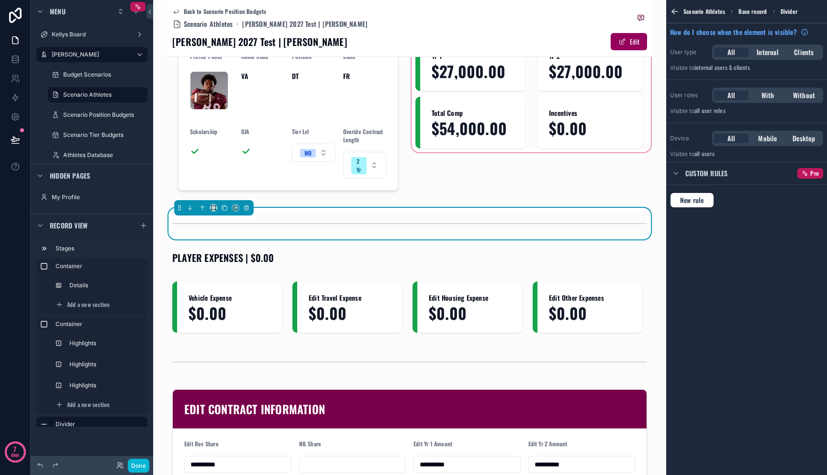
click at [605, 166] on div "scrollable content" at bounding box center [531, 88] width 243 height 223
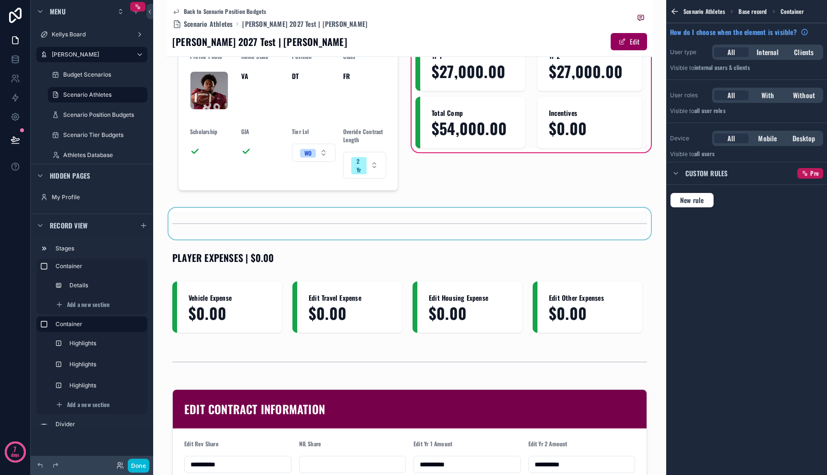
click at [603, 189] on div "**********" at bounding box center [409, 397] width 486 height 922
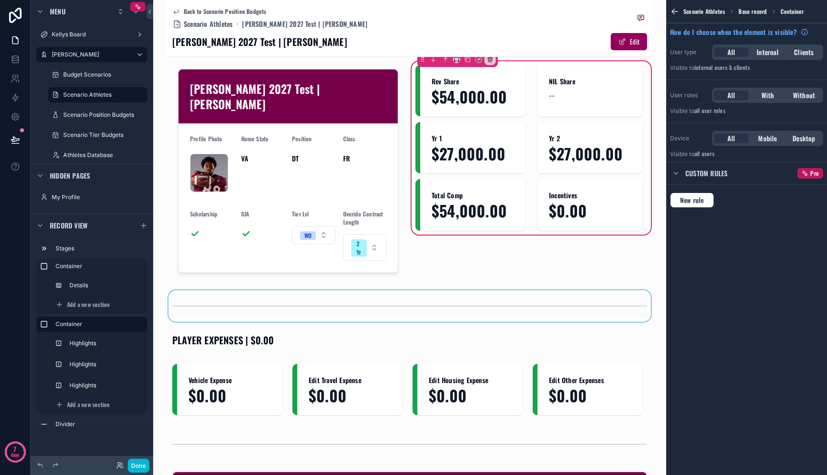
scroll to position [10, 0]
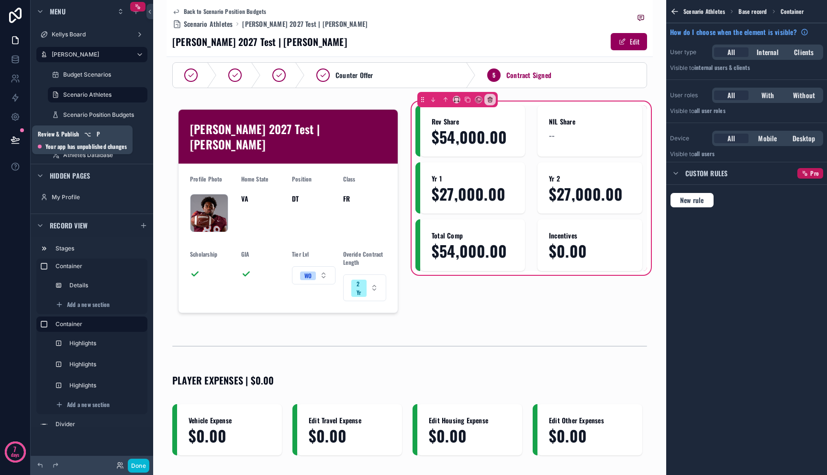
click at [11, 139] on icon at bounding box center [16, 140] width 10 height 10
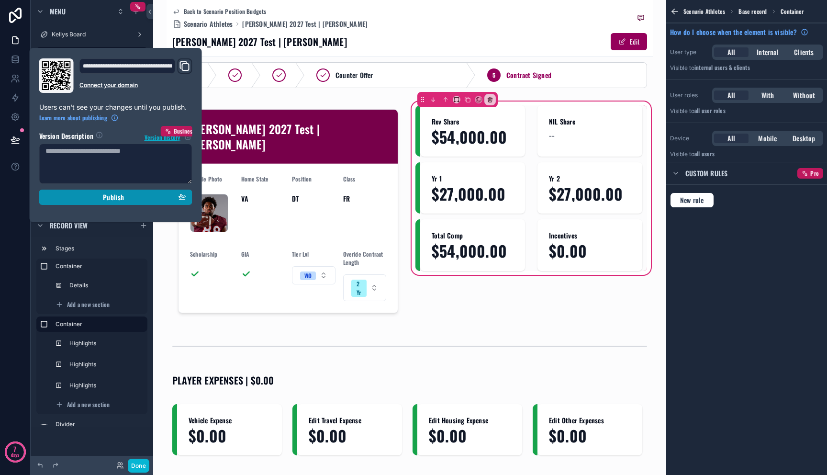
click at [76, 201] on button "Publish" at bounding box center [115, 196] width 153 height 15
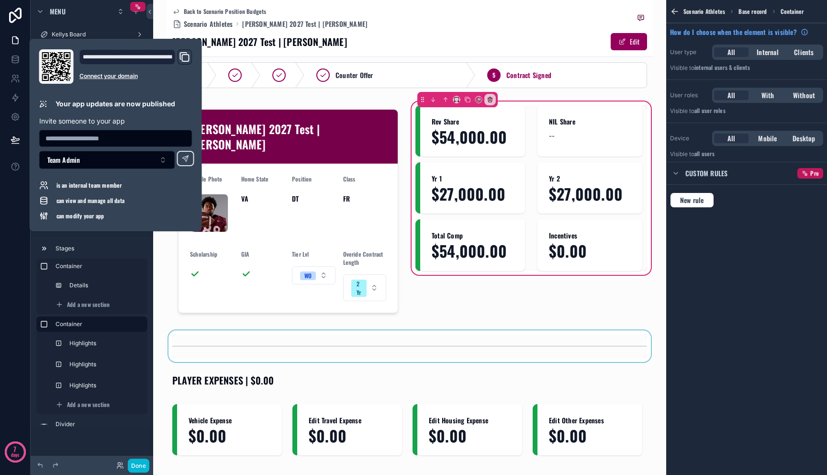
click at [472, 330] on div "scrollable content" at bounding box center [409, 346] width 486 height 32
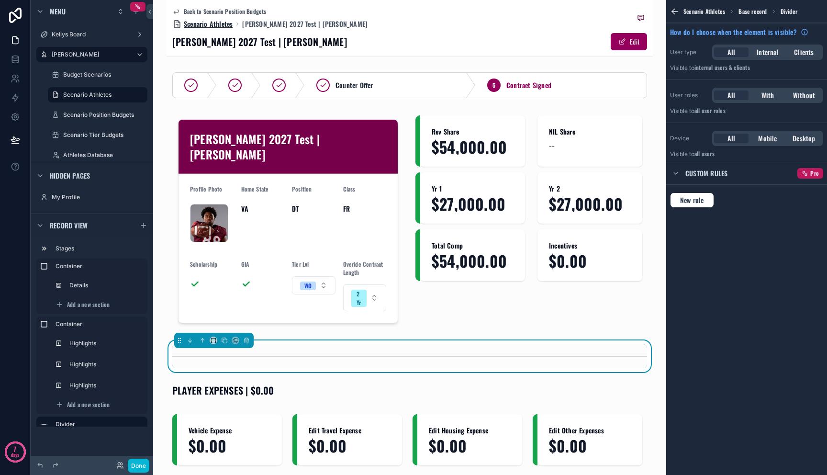
click at [195, 24] on span "Scenario Athletes" at bounding box center [208, 24] width 49 height 10
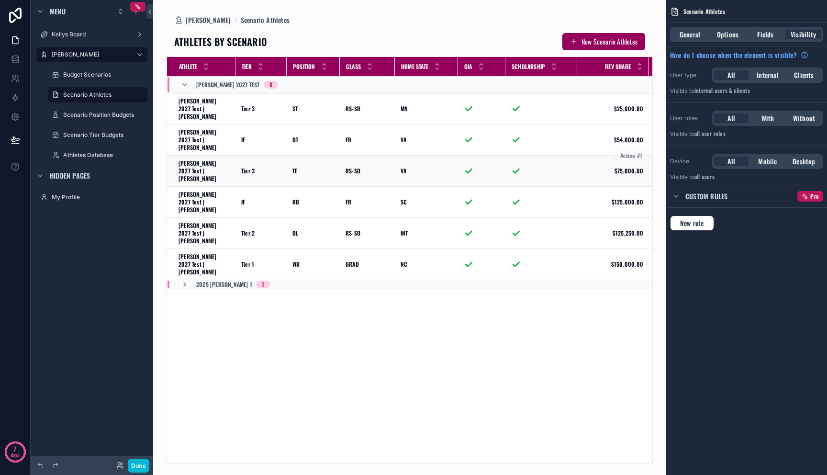
click at [268, 158] on td "Tier 3 Tier 3" at bounding box center [260, 170] width 51 height 31
click at [282, 155] on td "Tier 3 Tier 3" at bounding box center [260, 170] width 51 height 31
click at [260, 167] on div "Tier 3 Tier 3" at bounding box center [261, 171] width 40 height 8
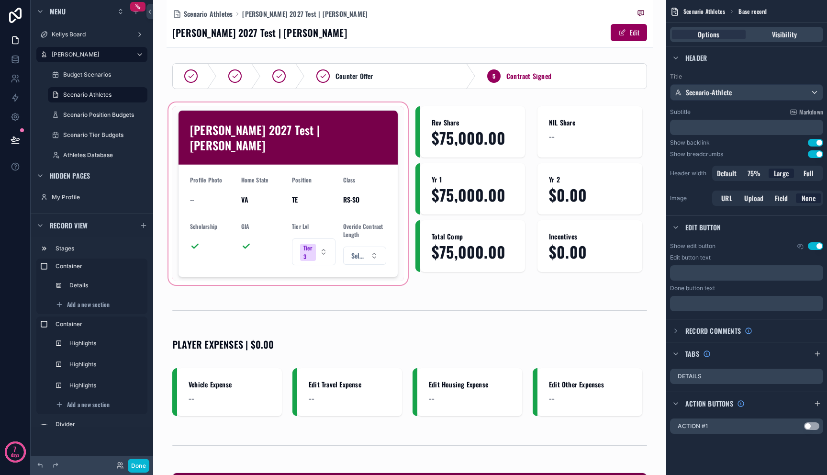
click at [365, 244] on div "scrollable content" at bounding box center [287, 193] width 243 height 186
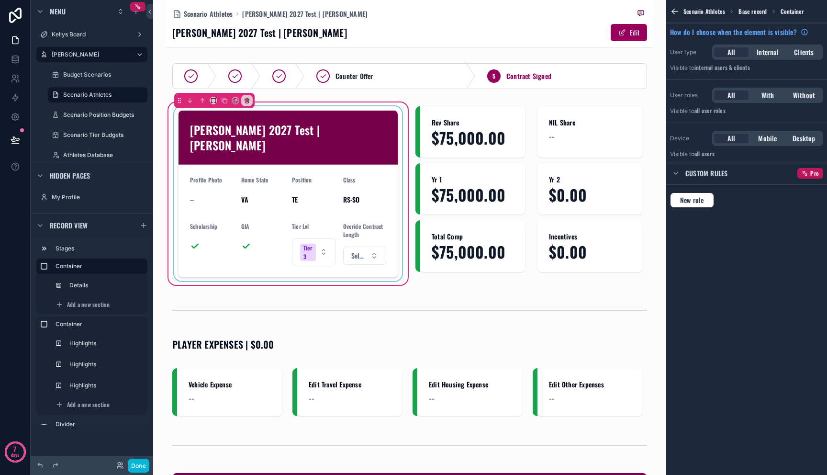
click at [368, 241] on div "scrollable content" at bounding box center [288, 193] width 232 height 175
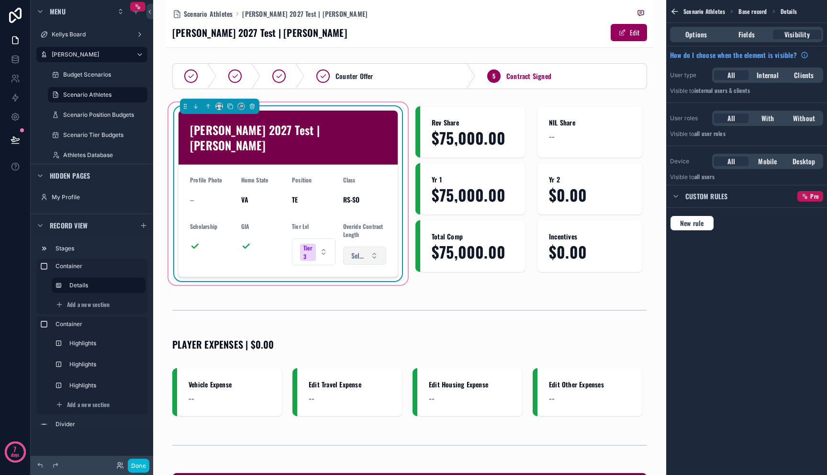
click at [369, 246] on button "Select a Overide Contract Length" at bounding box center [365, 255] width 44 height 18
click at [359, 251] on span "Select a Overide Contract Length" at bounding box center [359, 256] width 16 height 10
click at [356, 279] on div "1 Yr" at bounding box center [361, 279] width 115 height 14
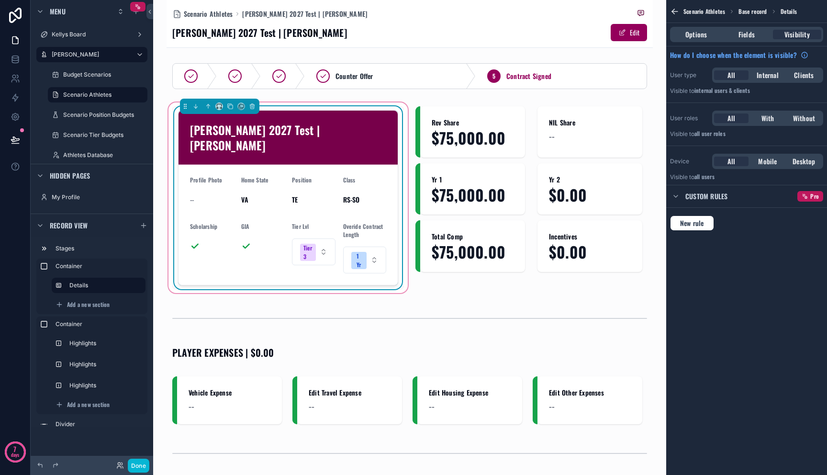
scroll to position [278, 0]
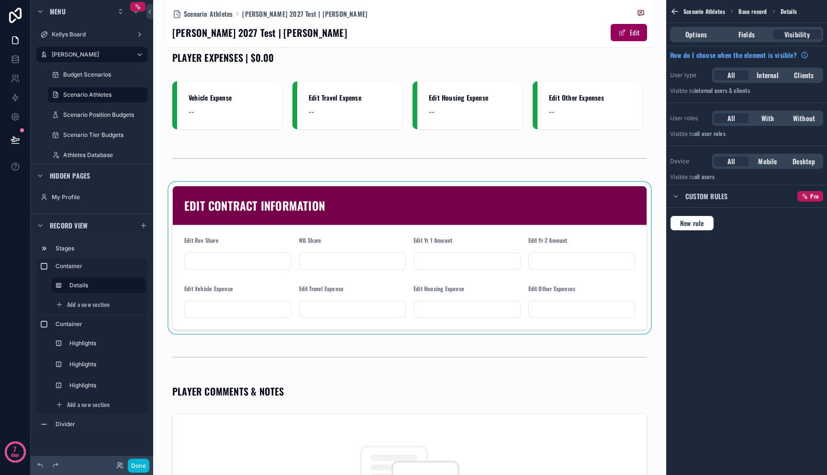
click at [389, 251] on div "scrollable content" at bounding box center [409, 258] width 486 height 152
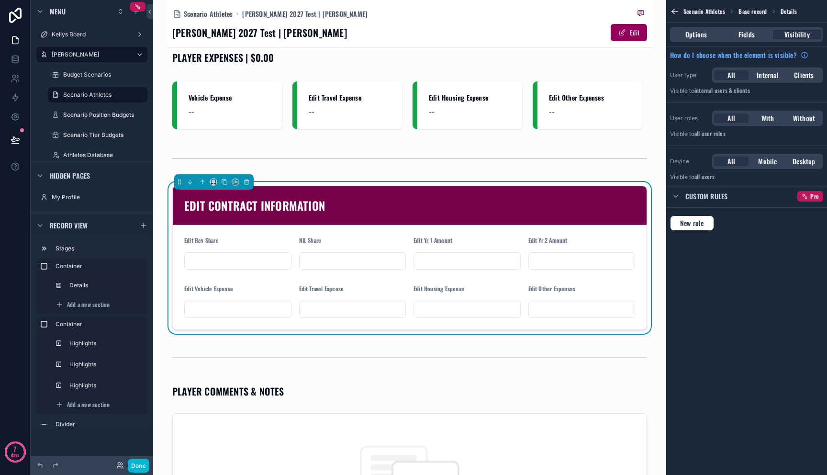
scroll to position [297, 0]
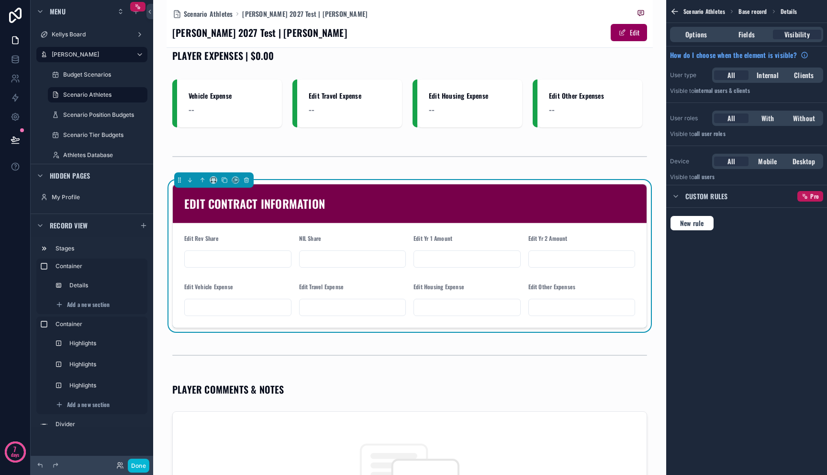
click at [373, 252] on input "scrollable content" at bounding box center [352, 258] width 106 height 13
click at [247, 252] on input "scrollable content" at bounding box center [238, 258] width 106 height 13
click at [353, 283] on div "Edit Travel Expense" at bounding box center [352, 299] width 107 height 33
click at [355, 300] on input "scrollable content" at bounding box center [352, 306] width 106 height 13
click at [369, 252] on input "scrollable content" at bounding box center [352, 258] width 106 height 13
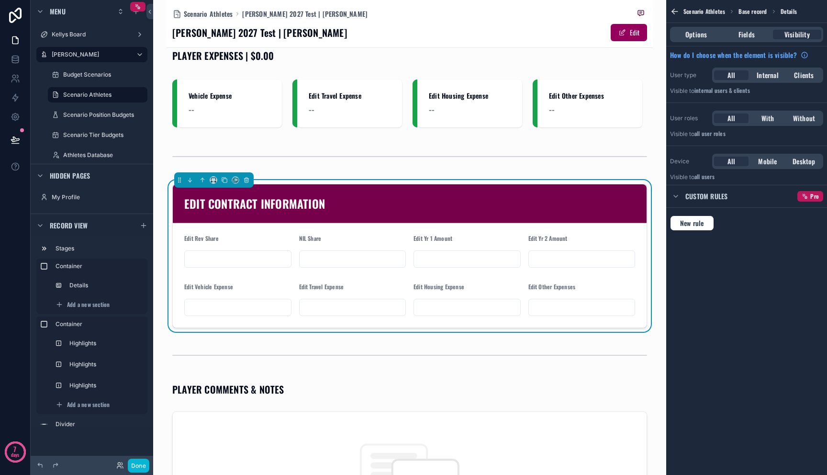
click at [436, 266] on form "Edit Rev Share NIL Share Edit Yr 1 Amount Edit Yr 2 Amount Edit Vehicle Expense…" at bounding box center [410, 275] width 474 height 104
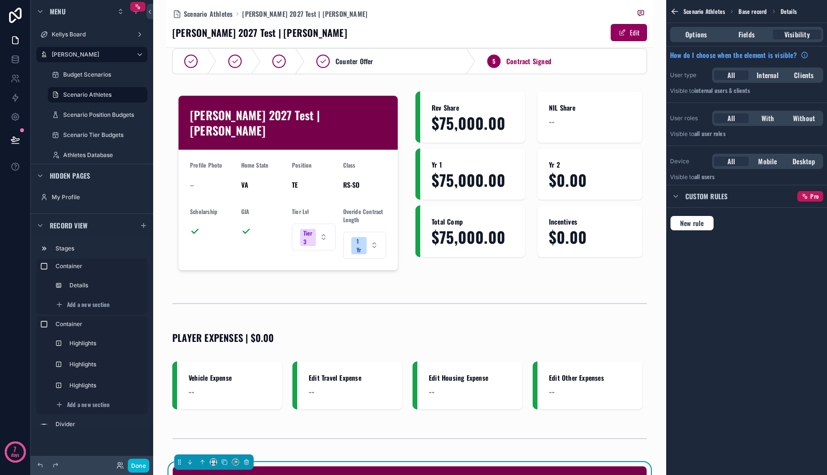
scroll to position [13, 0]
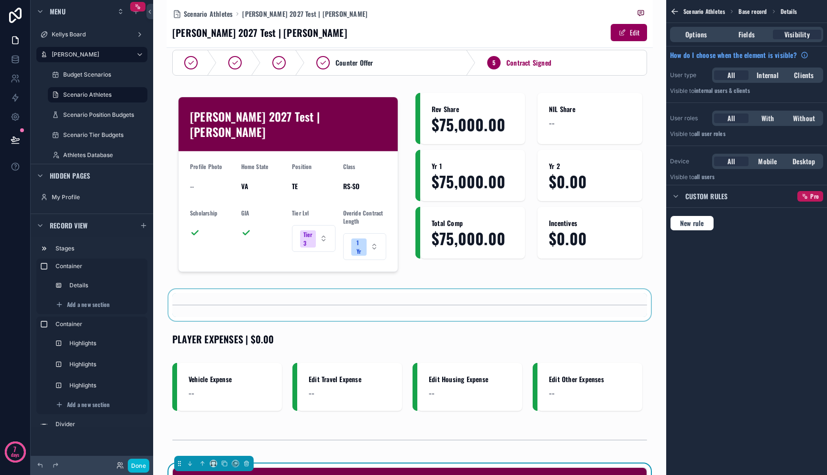
click at [425, 289] on div "scrollable content" at bounding box center [409, 305] width 486 height 32
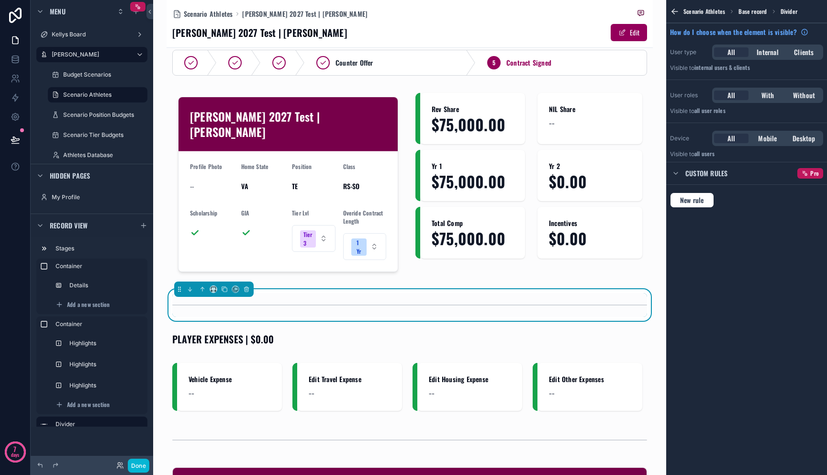
click at [221, 10] on span "Scenario Athletes" at bounding box center [208, 14] width 49 height 10
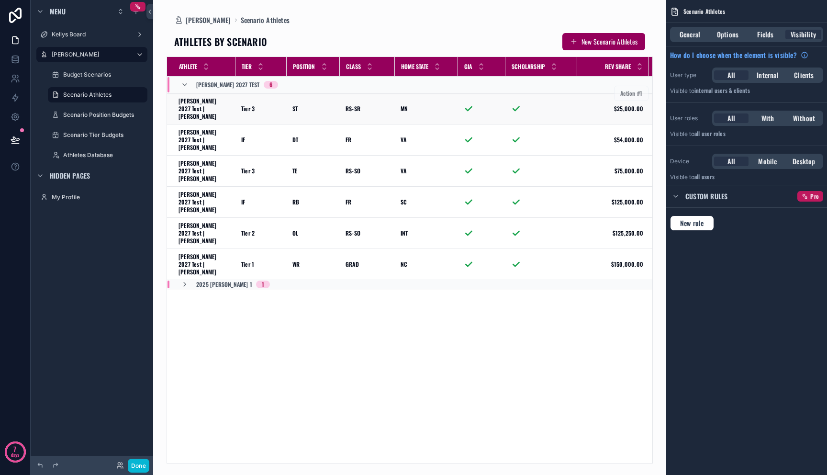
click at [262, 109] on td "Tier 3 Tier 3" at bounding box center [260, 108] width 51 height 31
click at [273, 272] on div "Athlete Tier Position Class Home State GIA Scholarship Rev Share Incentives Tot…" at bounding box center [409, 260] width 485 height 406
click at [263, 105] on div "Tier 3 Tier 3" at bounding box center [261, 109] width 40 height 8
